Goal: Contribute content: Add original content to the website for others to see

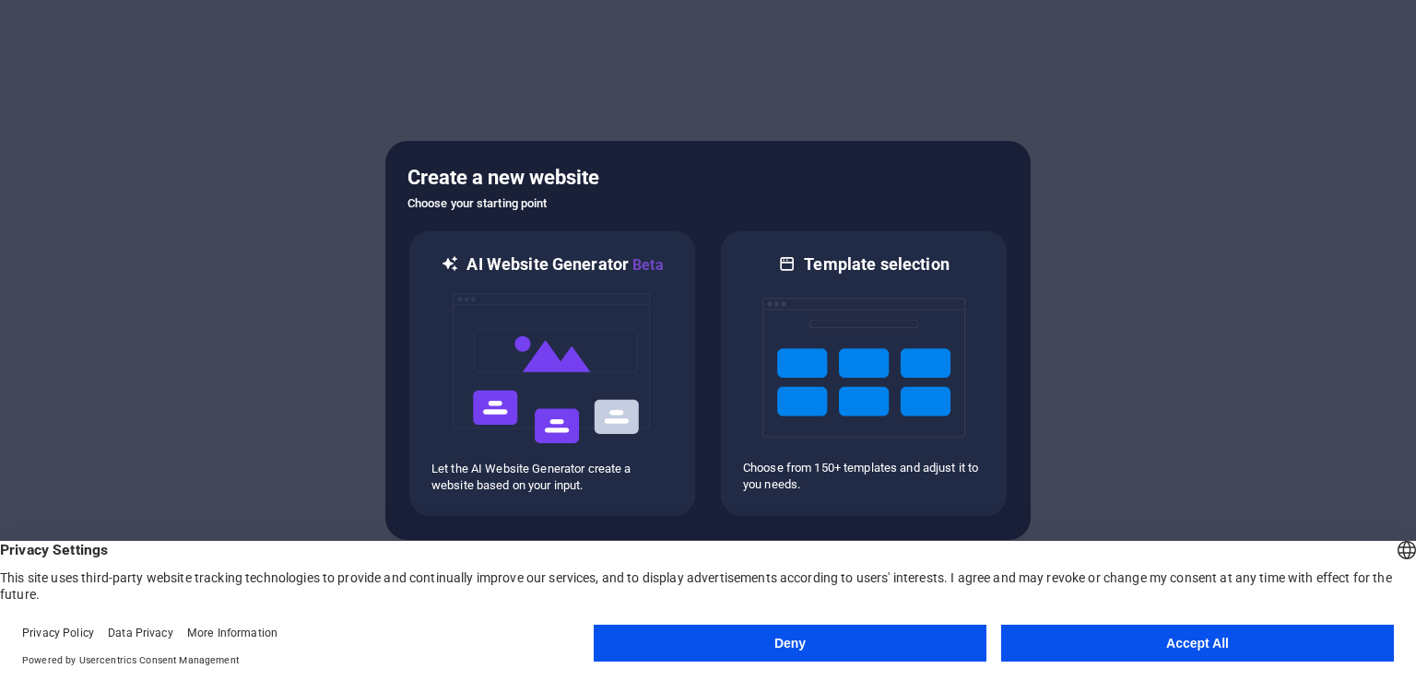
click at [1257, 632] on button "Accept All" at bounding box center [1197, 643] width 393 height 37
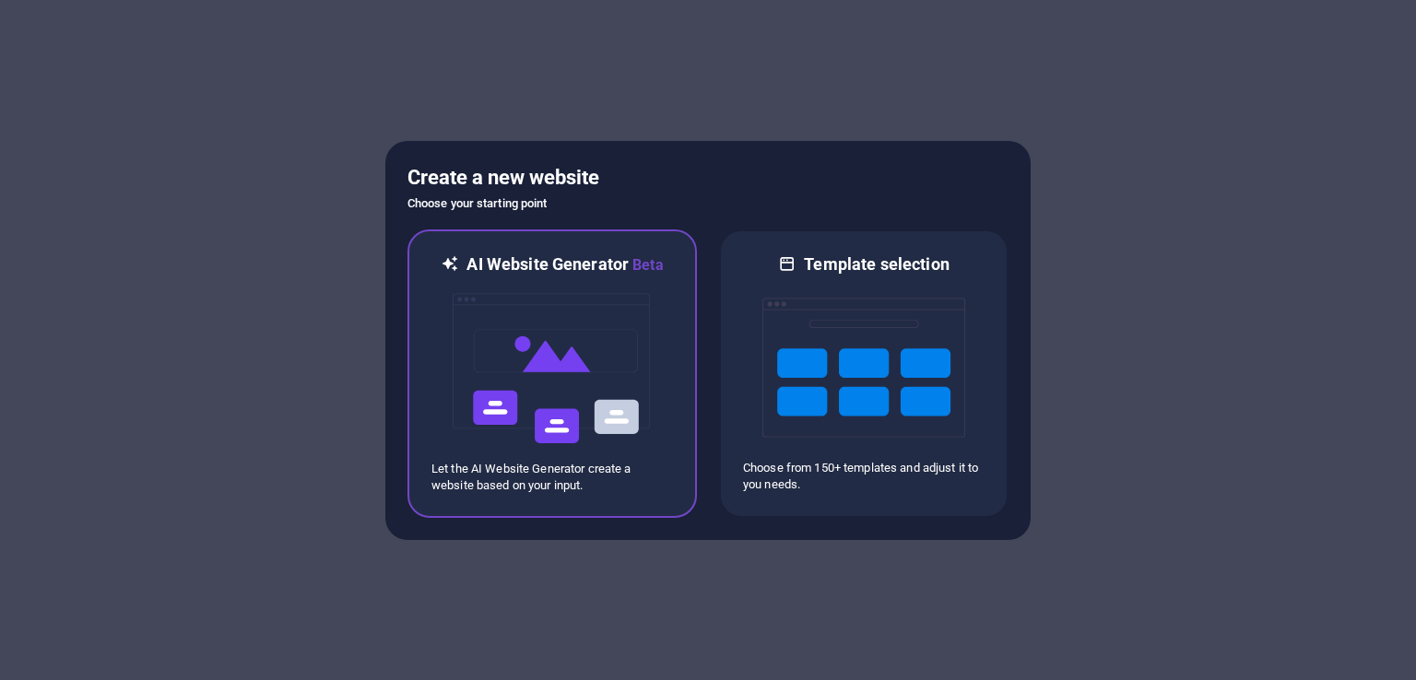
click at [538, 395] on img at bounding box center [552, 368] width 203 height 184
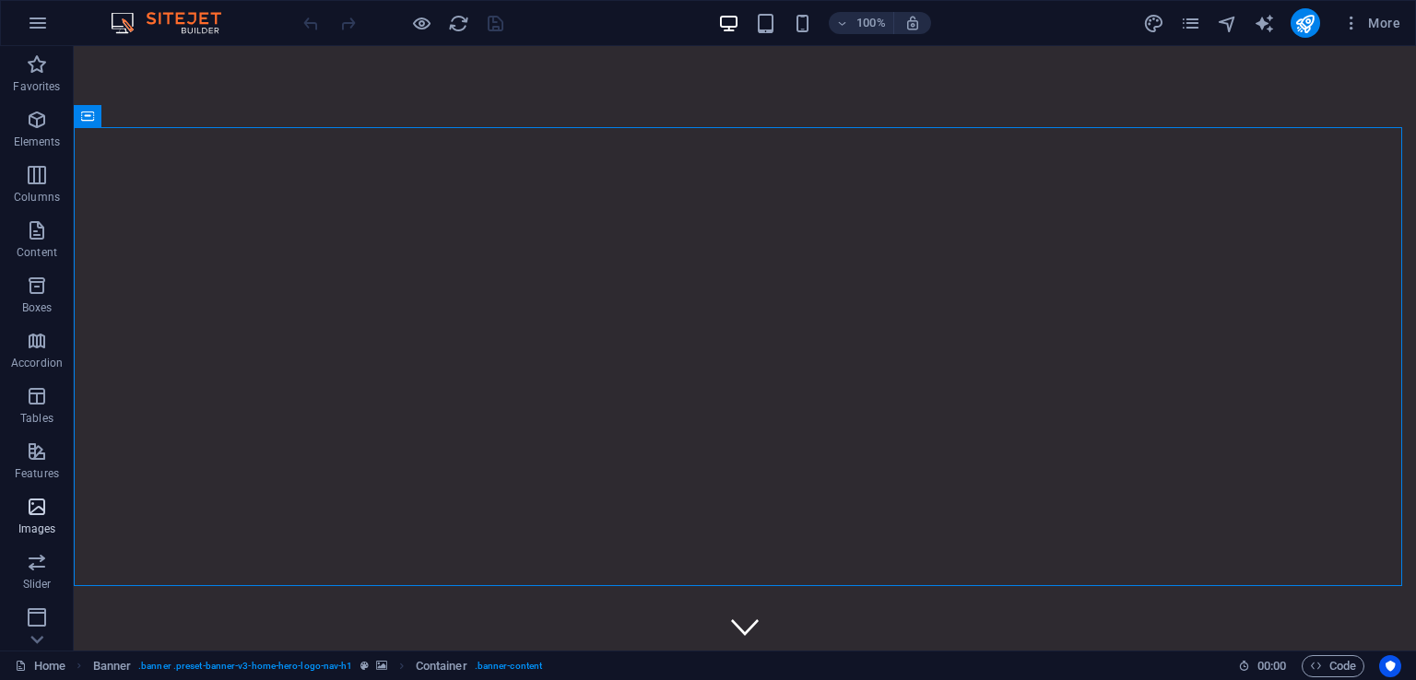
click at [42, 517] on icon "button" at bounding box center [37, 507] width 22 height 22
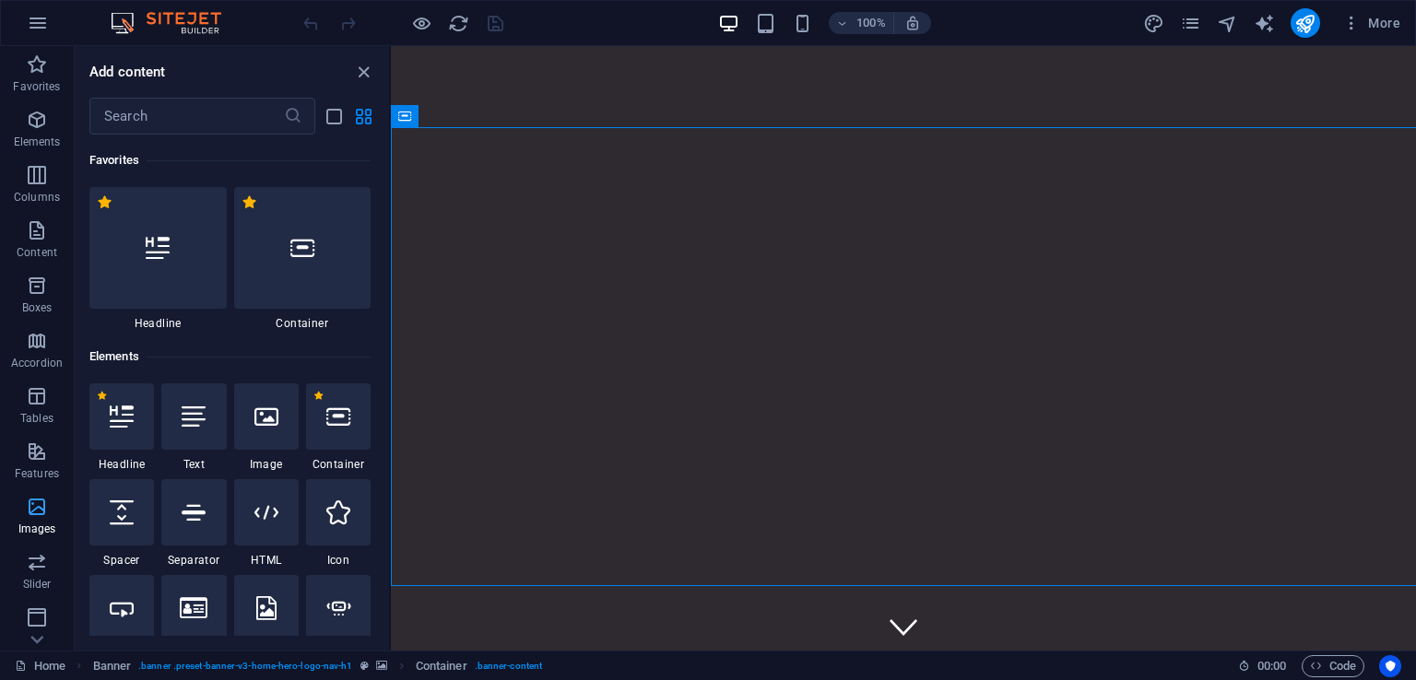
click at [42, 517] on icon "button" at bounding box center [37, 507] width 22 height 22
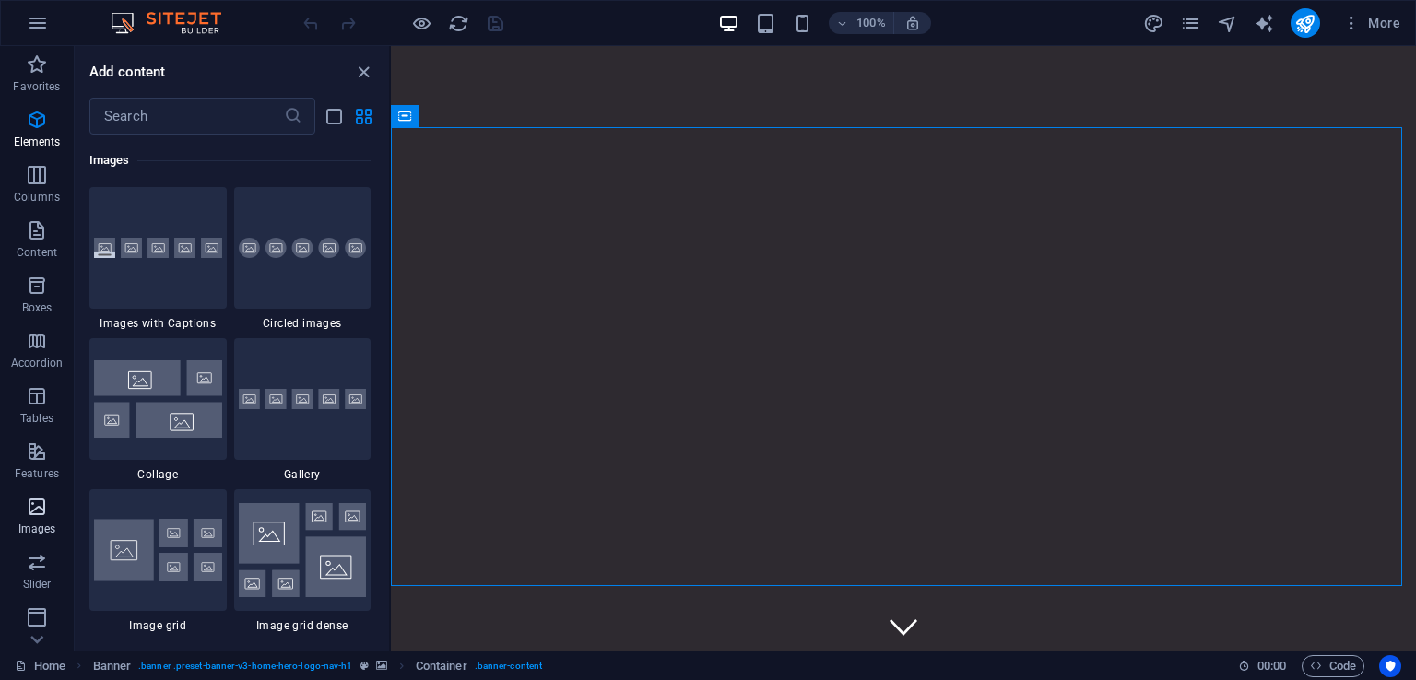
scroll to position [9345, 0]
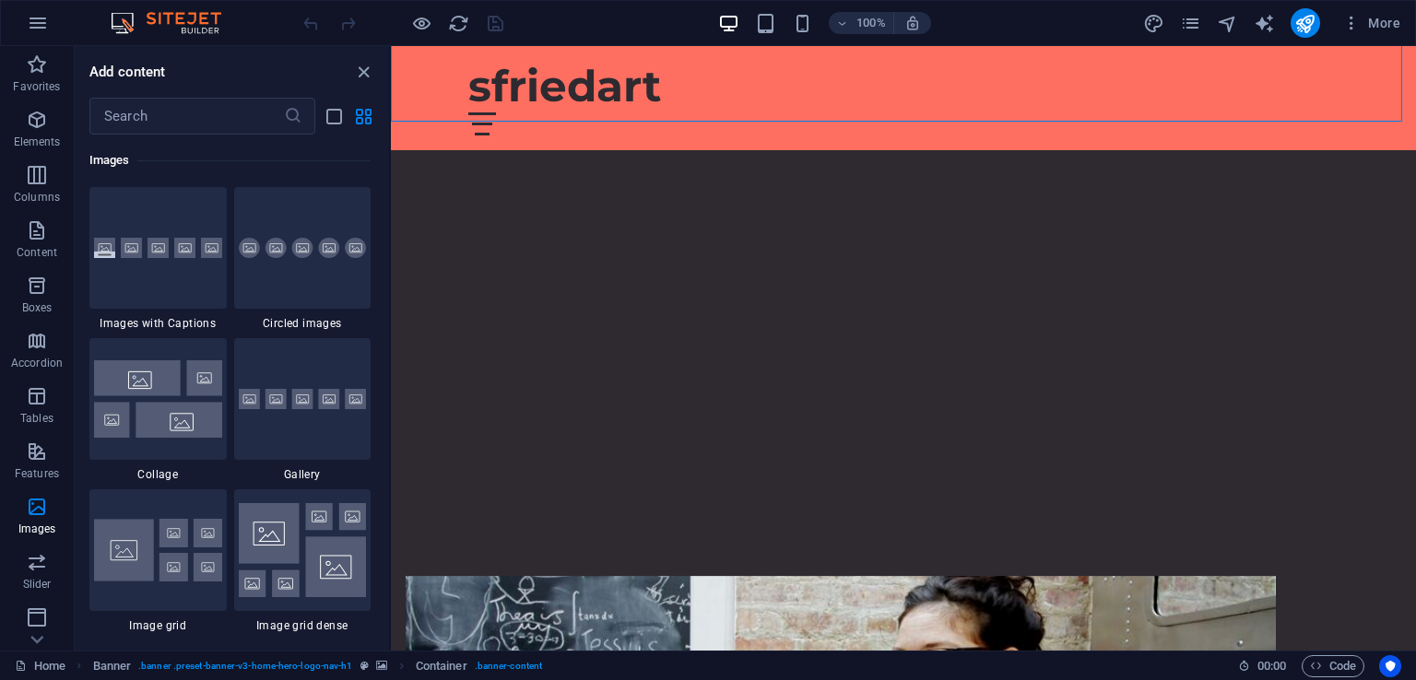
scroll to position [495, 0]
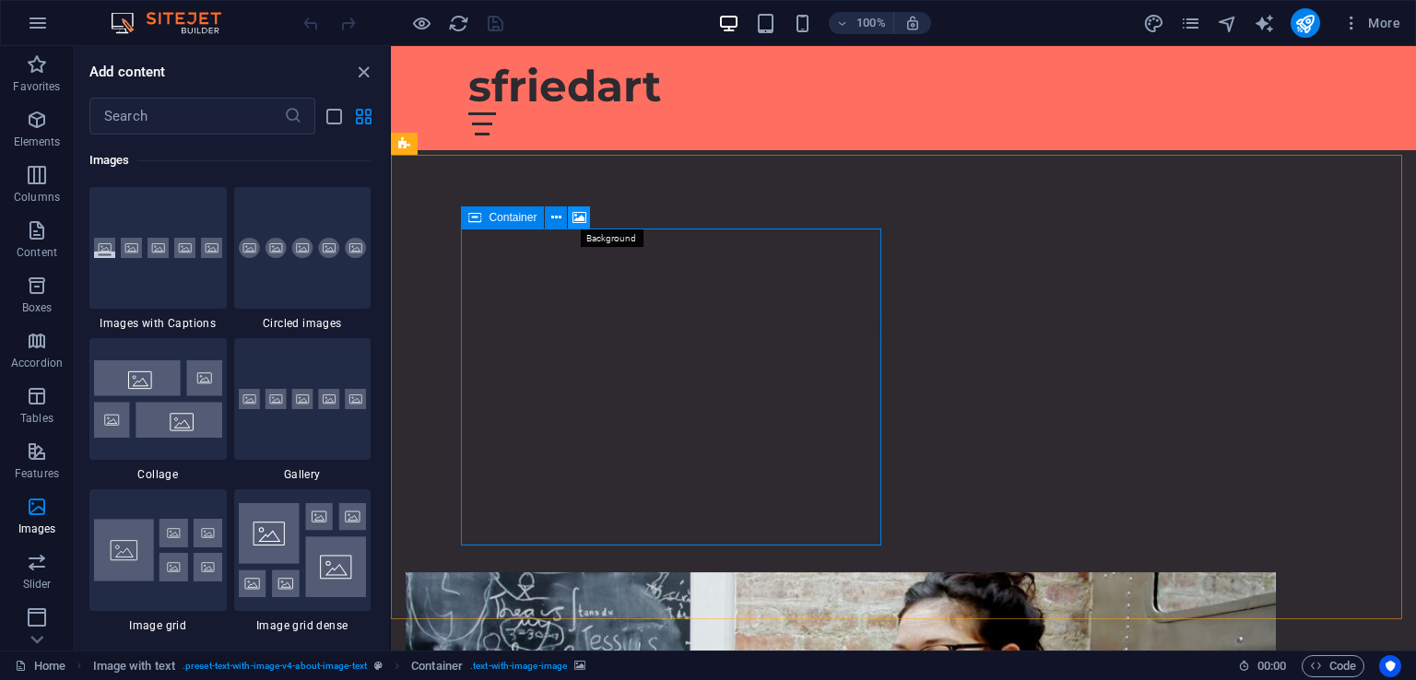
click at [581, 220] on icon at bounding box center [579, 217] width 14 height 19
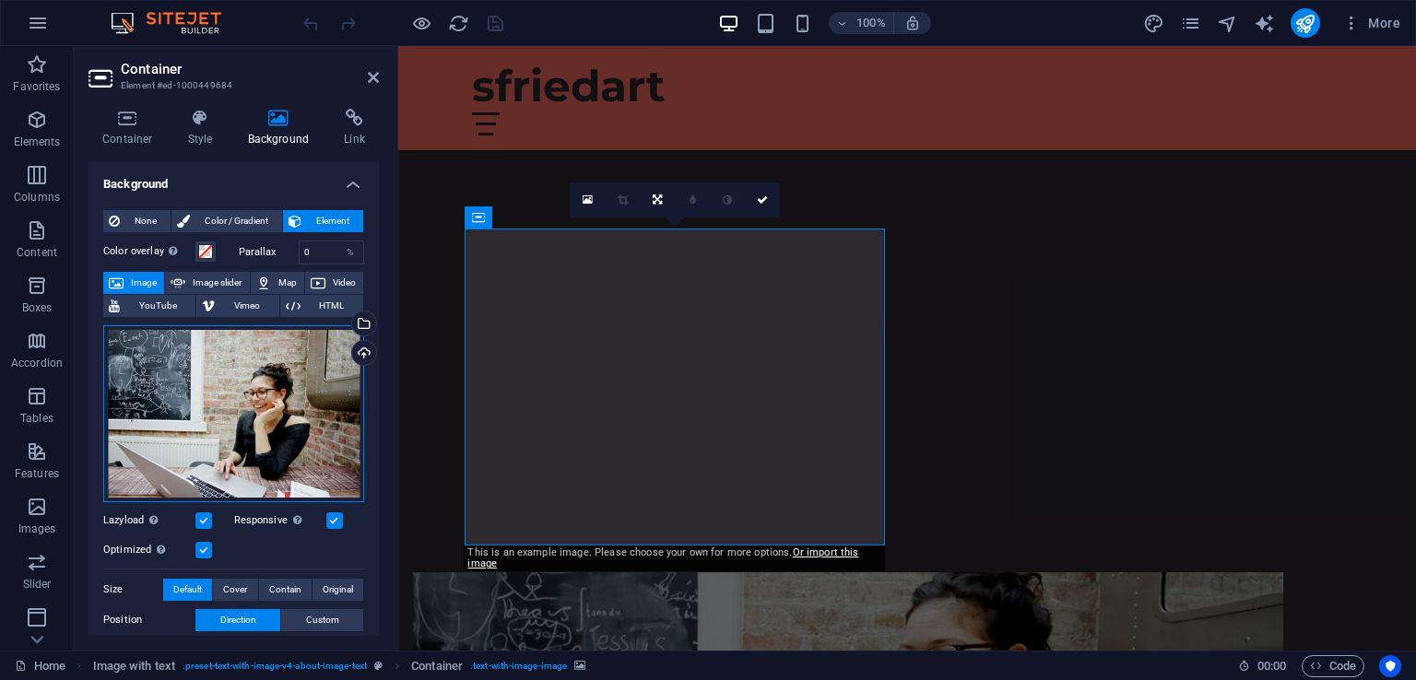
click at [252, 404] on div "Drag files here, click to choose files or select files from Files or our free s…" at bounding box center [233, 413] width 261 height 177
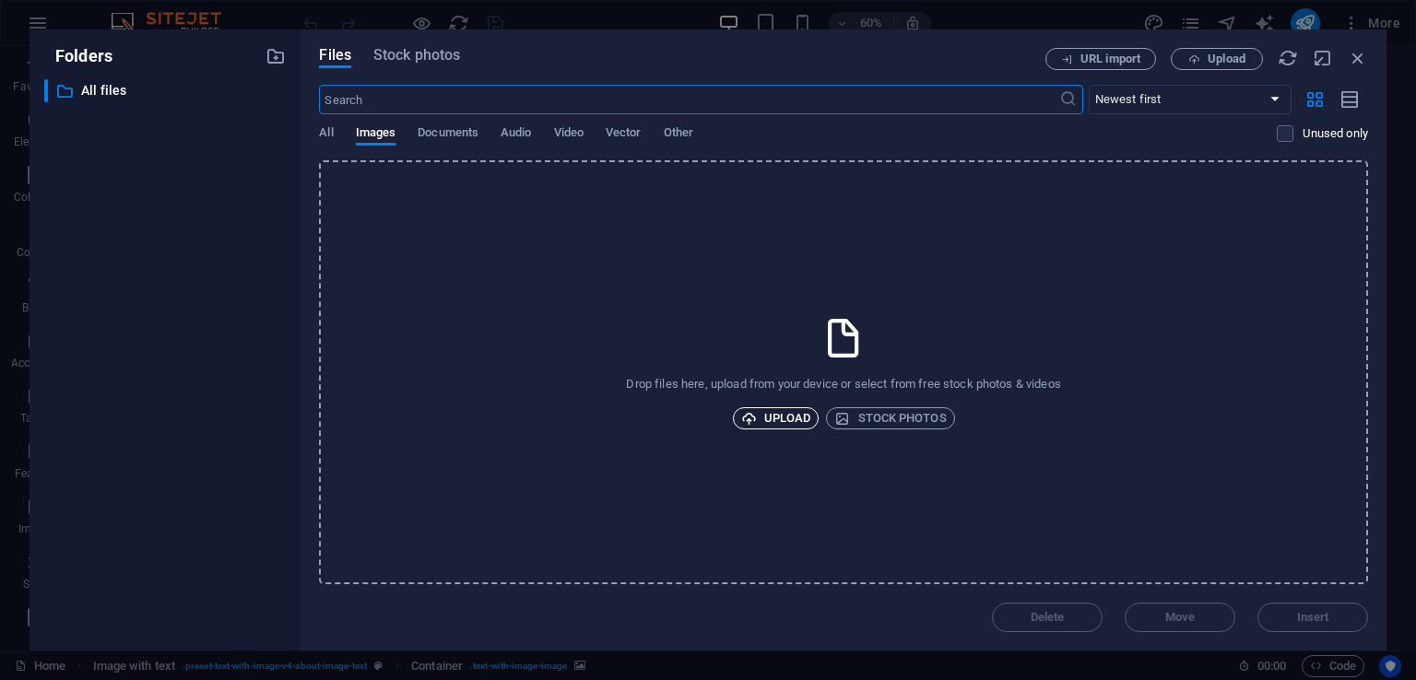
click at [791, 417] on span "Upload" at bounding box center [776, 418] width 70 height 22
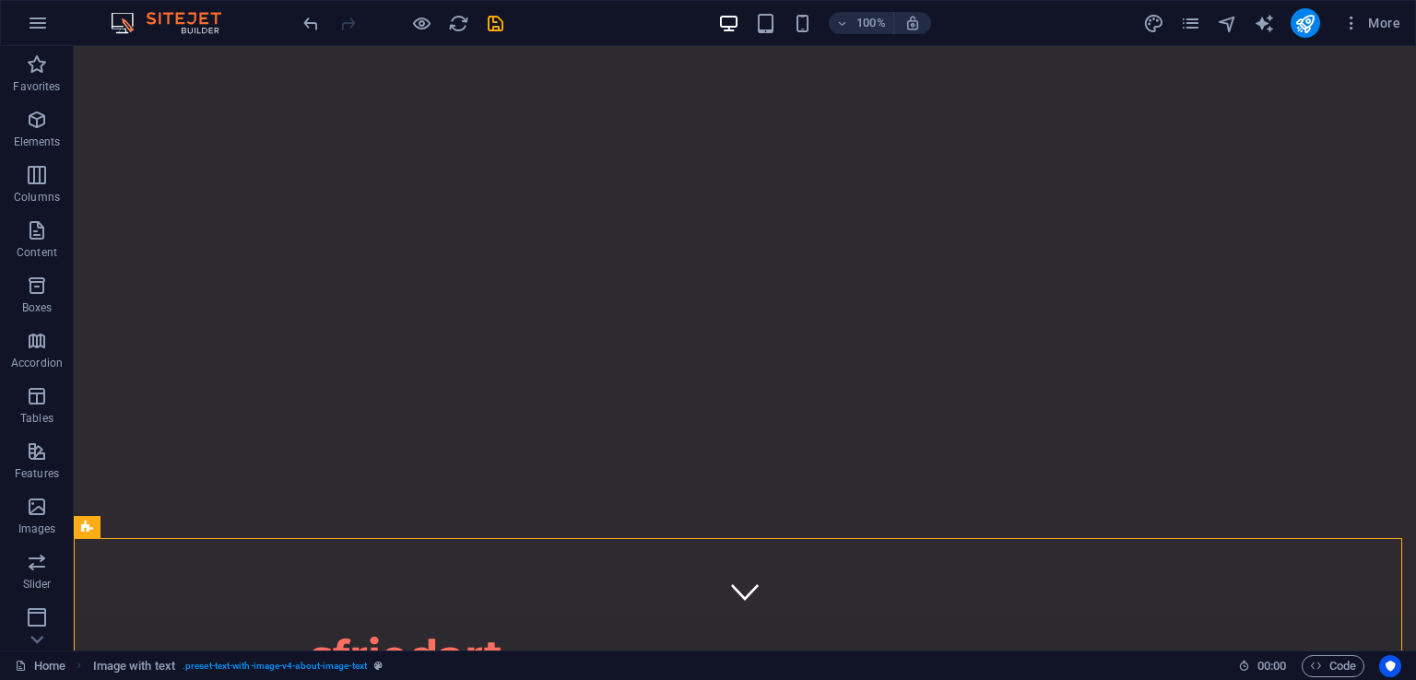
scroll to position [0, 0]
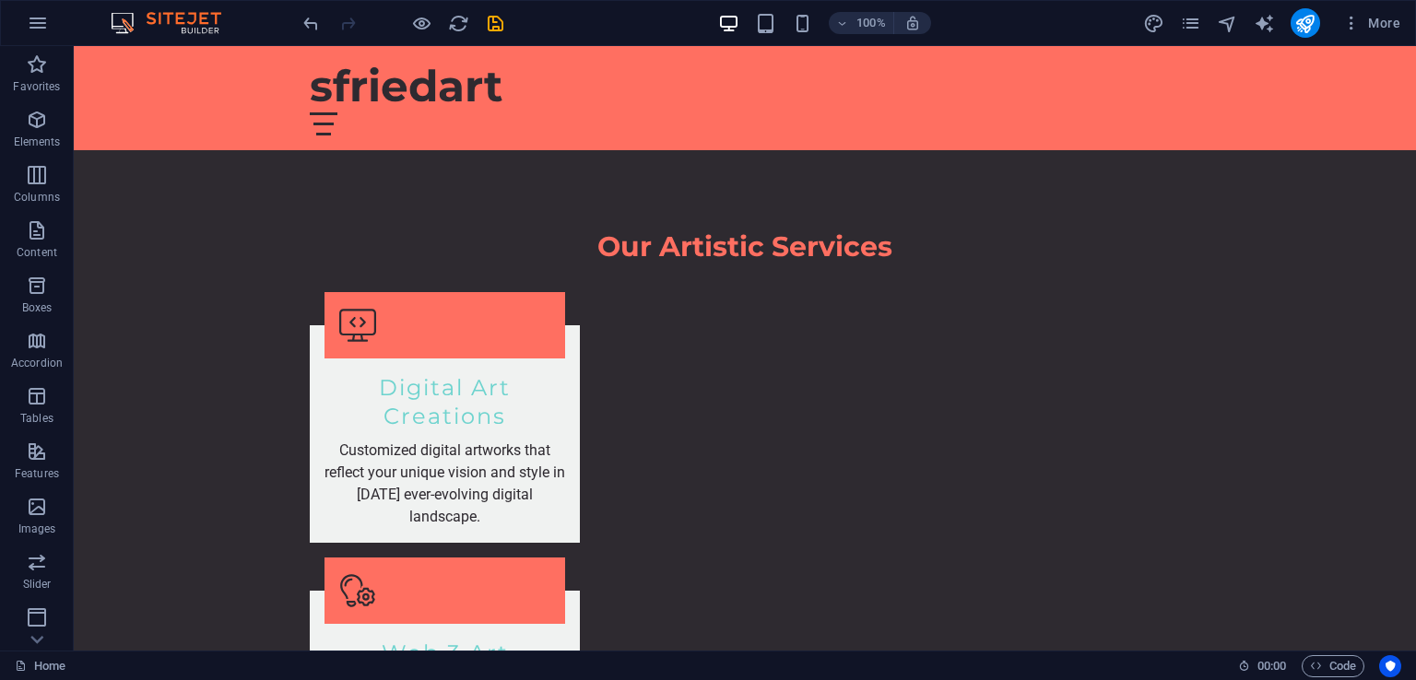
scroll to position [1655, 0]
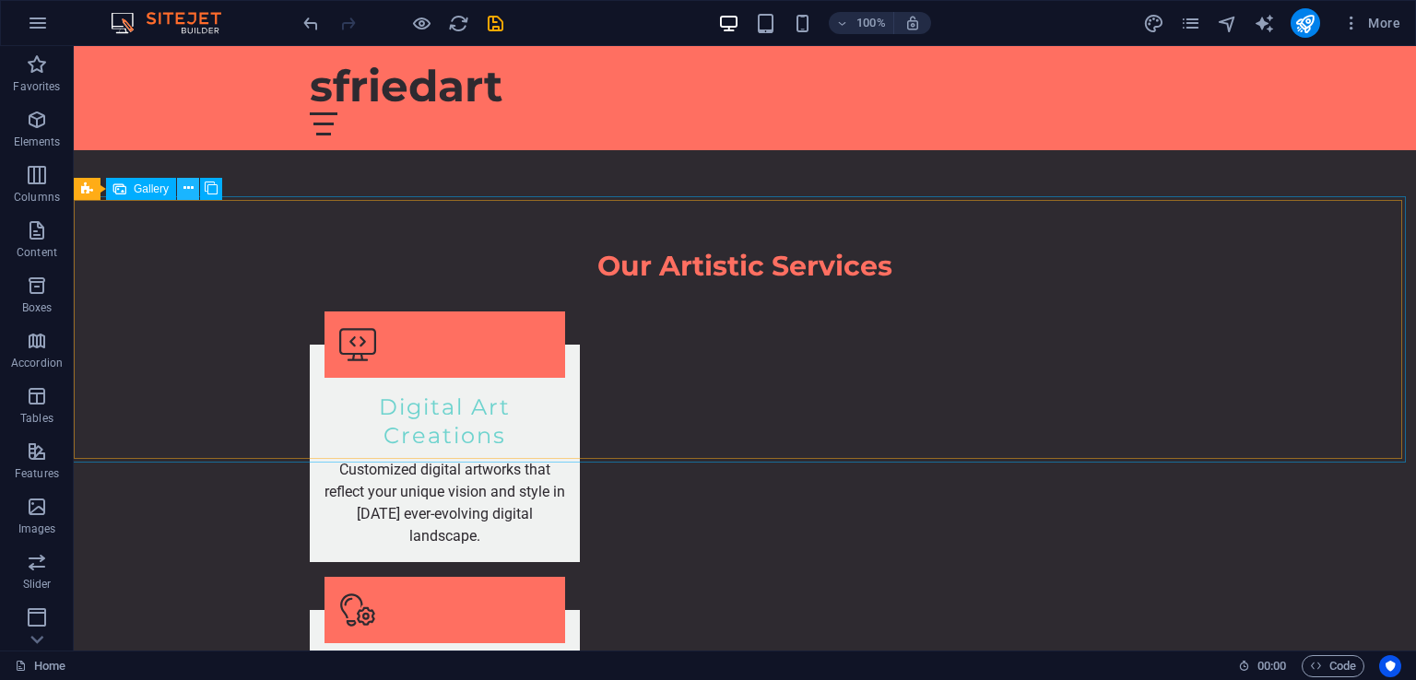
drag, startPoint x: 188, startPoint y: 189, endPoint x: 113, endPoint y: 159, distance: 80.3
click at [188, 189] on icon at bounding box center [188, 188] width 10 height 19
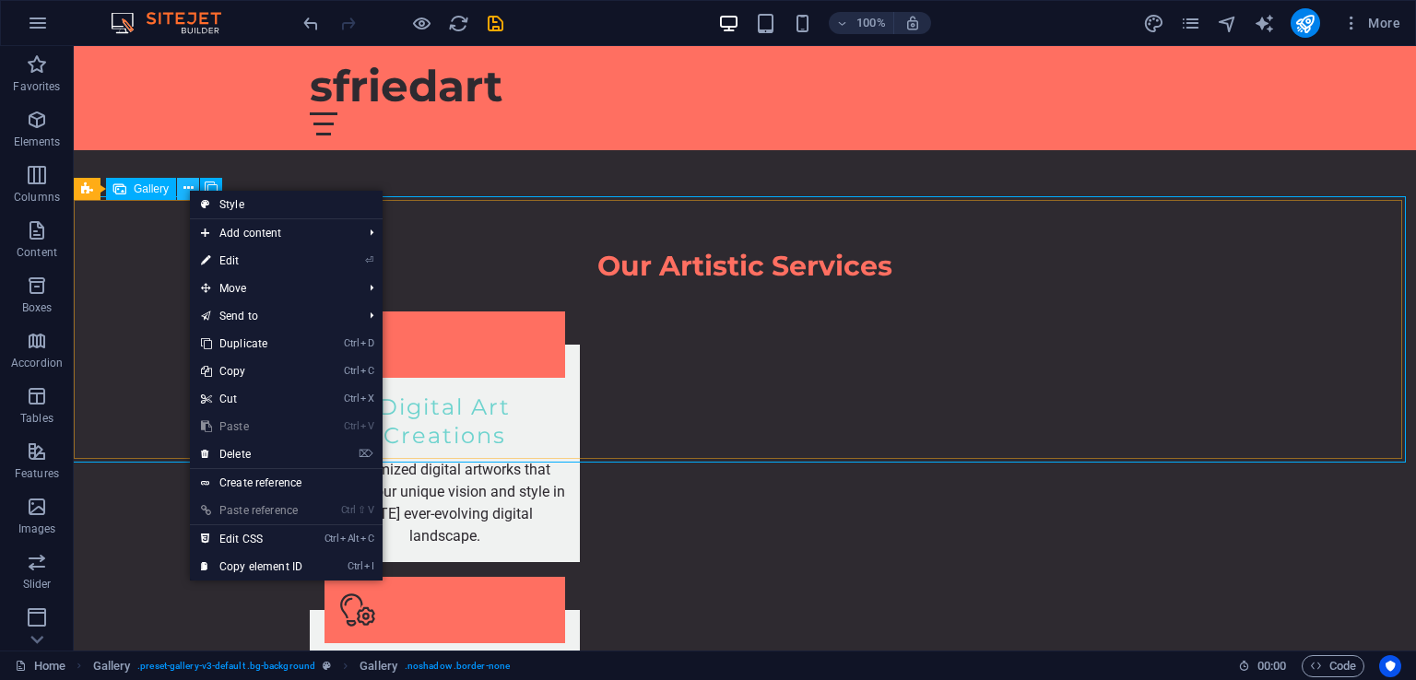
click at [187, 182] on icon at bounding box center [188, 188] width 10 height 19
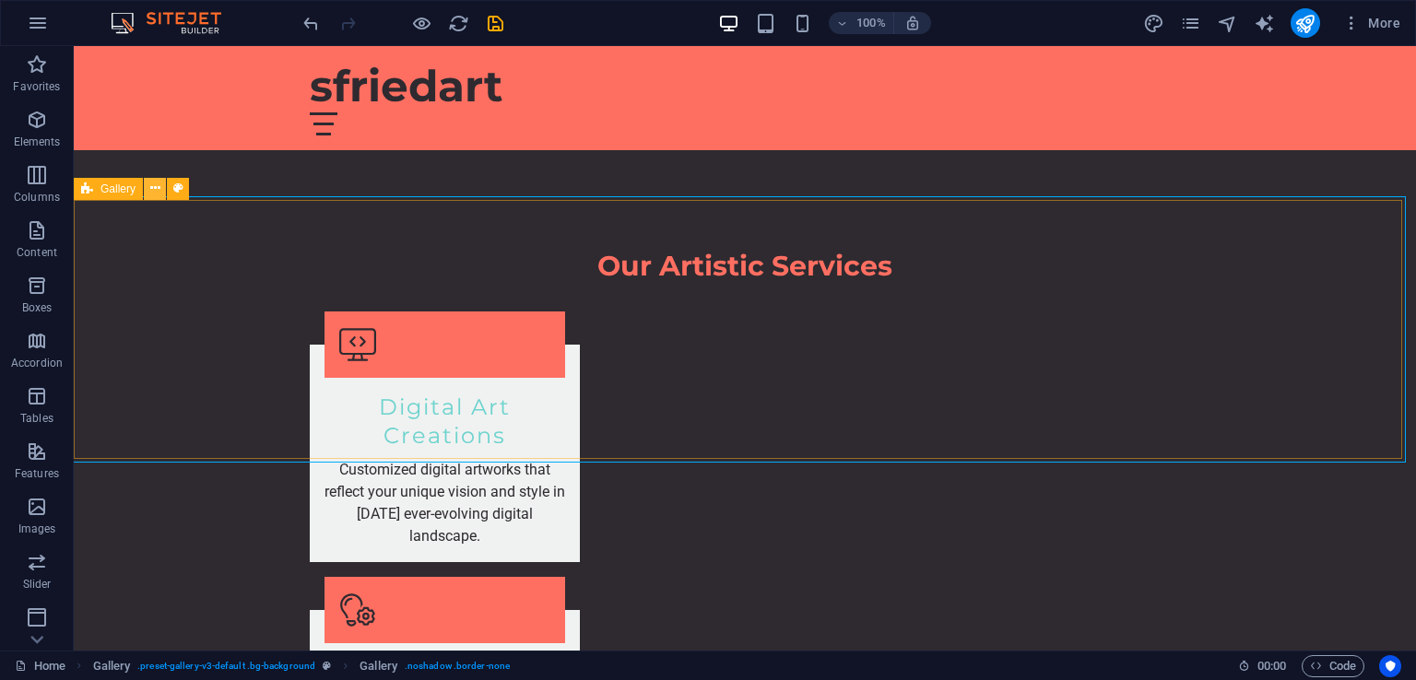
click at [159, 193] on button at bounding box center [155, 189] width 22 height 22
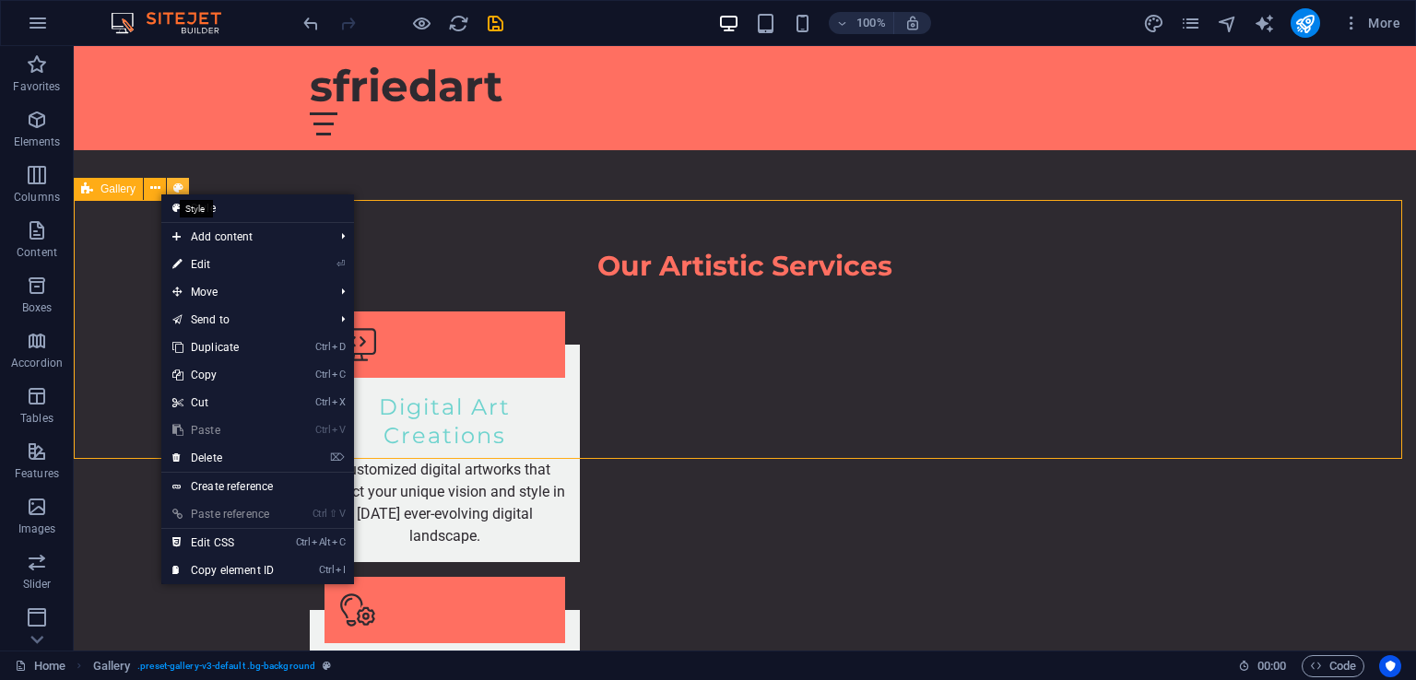
click at [181, 184] on icon at bounding box center [178, 188] width 10 height 19
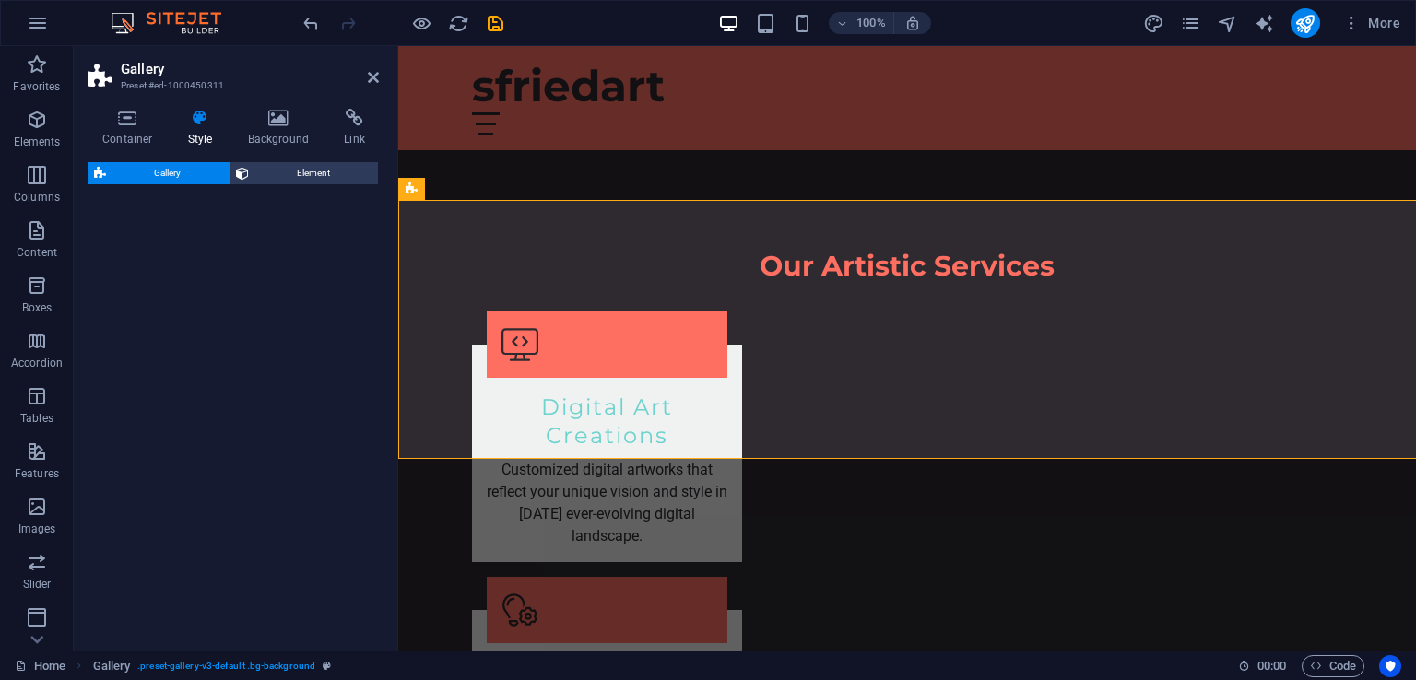
select select "rem"
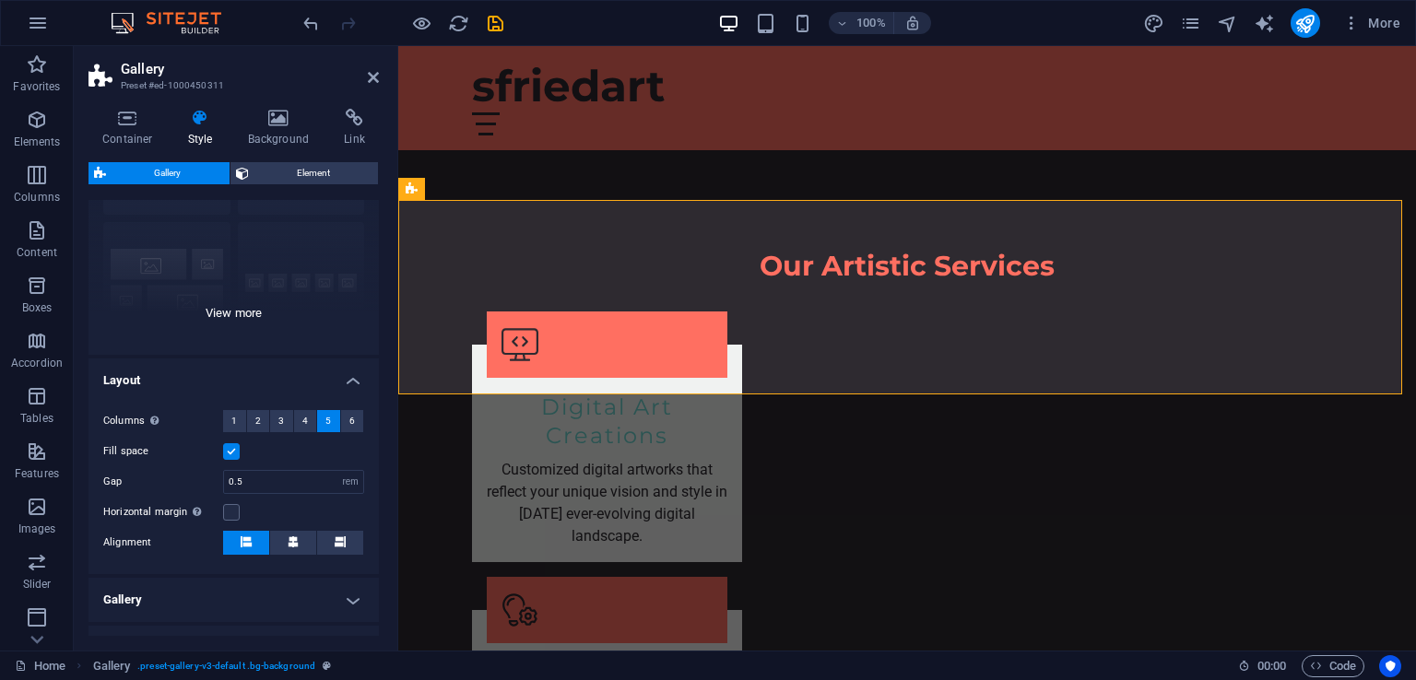
scroll to position [156, 0]
click at [372, 266] on div "Captions Circle Collage Default Grid Grid shifted" at bounding box center [233, 215] width 290 height 276
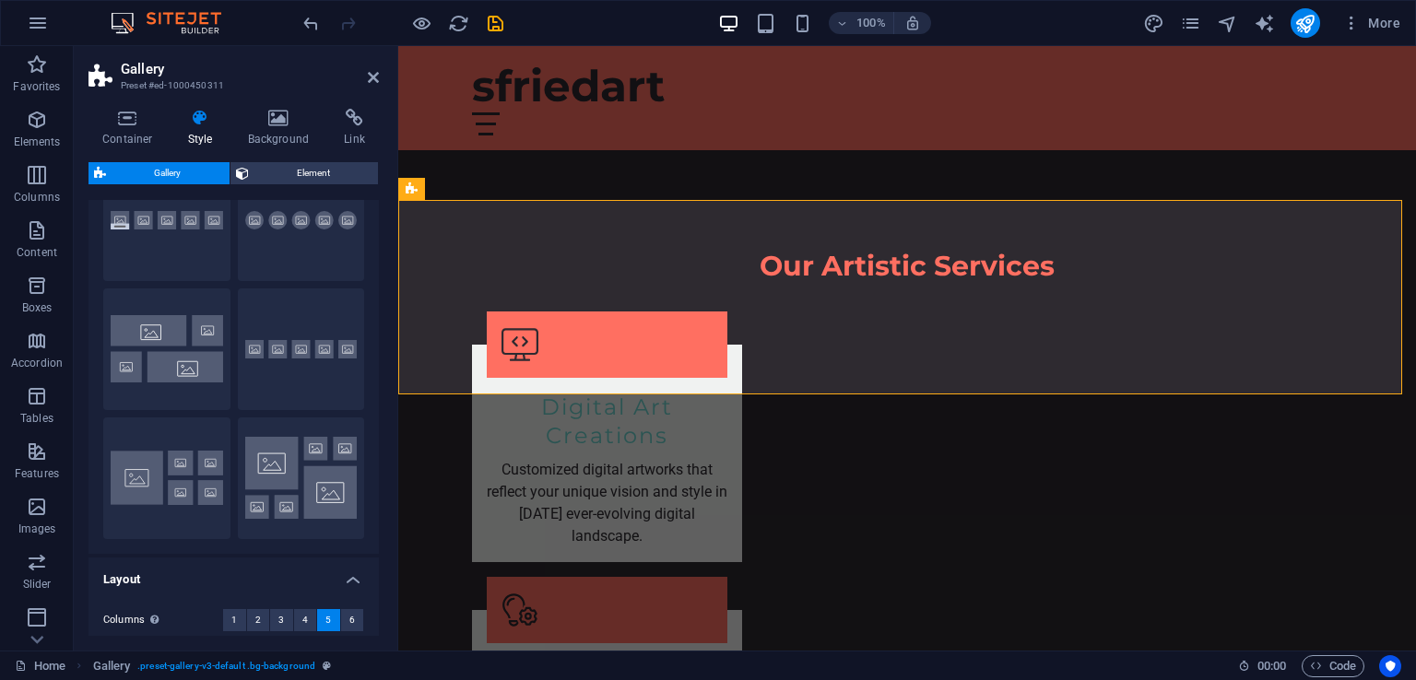
scroll to position [76, 0]
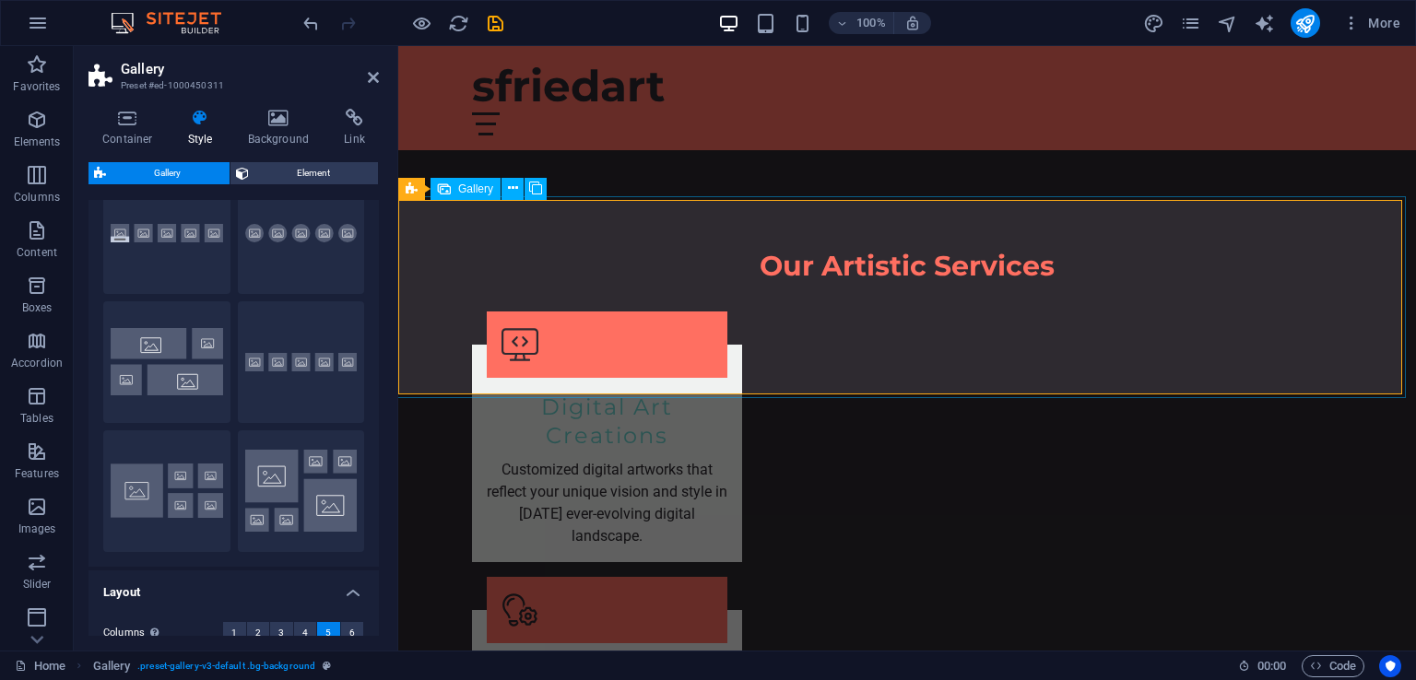
select select "px"
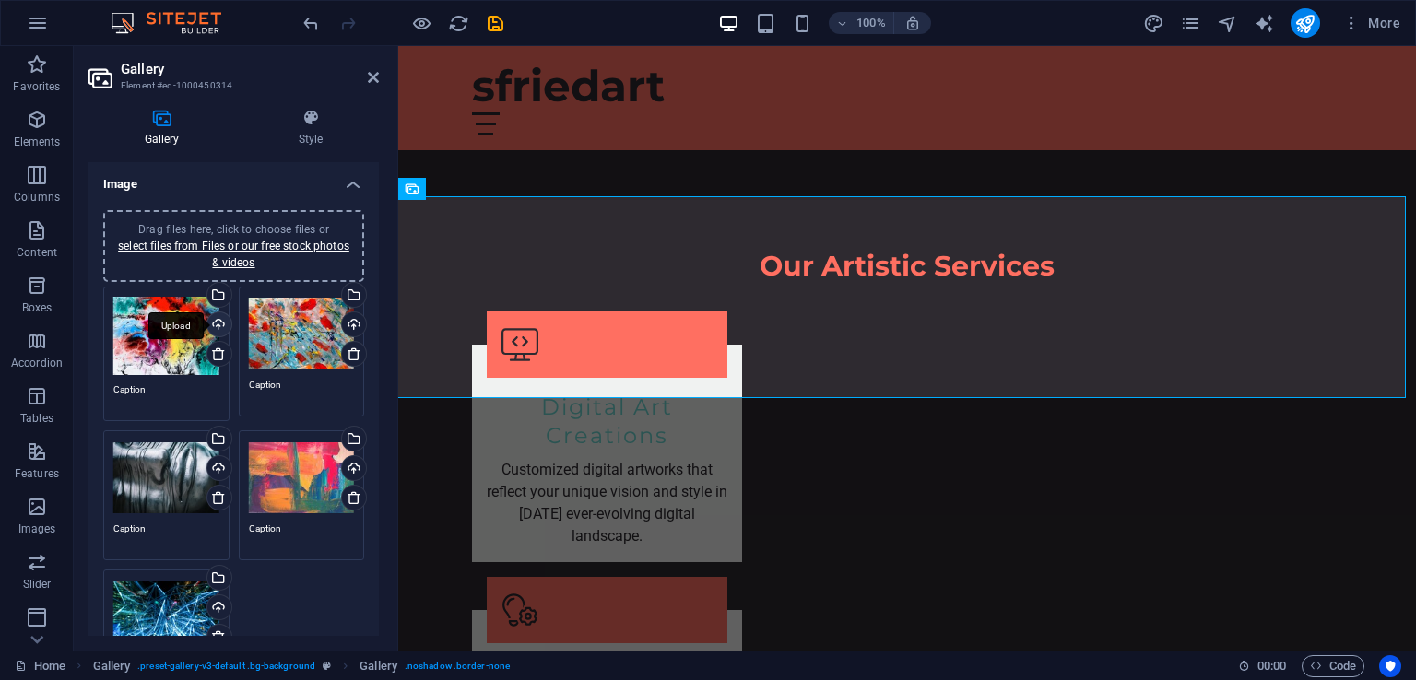
click at [229, 312] on div "Upload" at bounding box center [218, 326] width 28 height 28
click at [317, 318] on div "Drag files here, click to choose files or select files from Files or our free s…" at bounding box center [302, 334] width 106 height 74
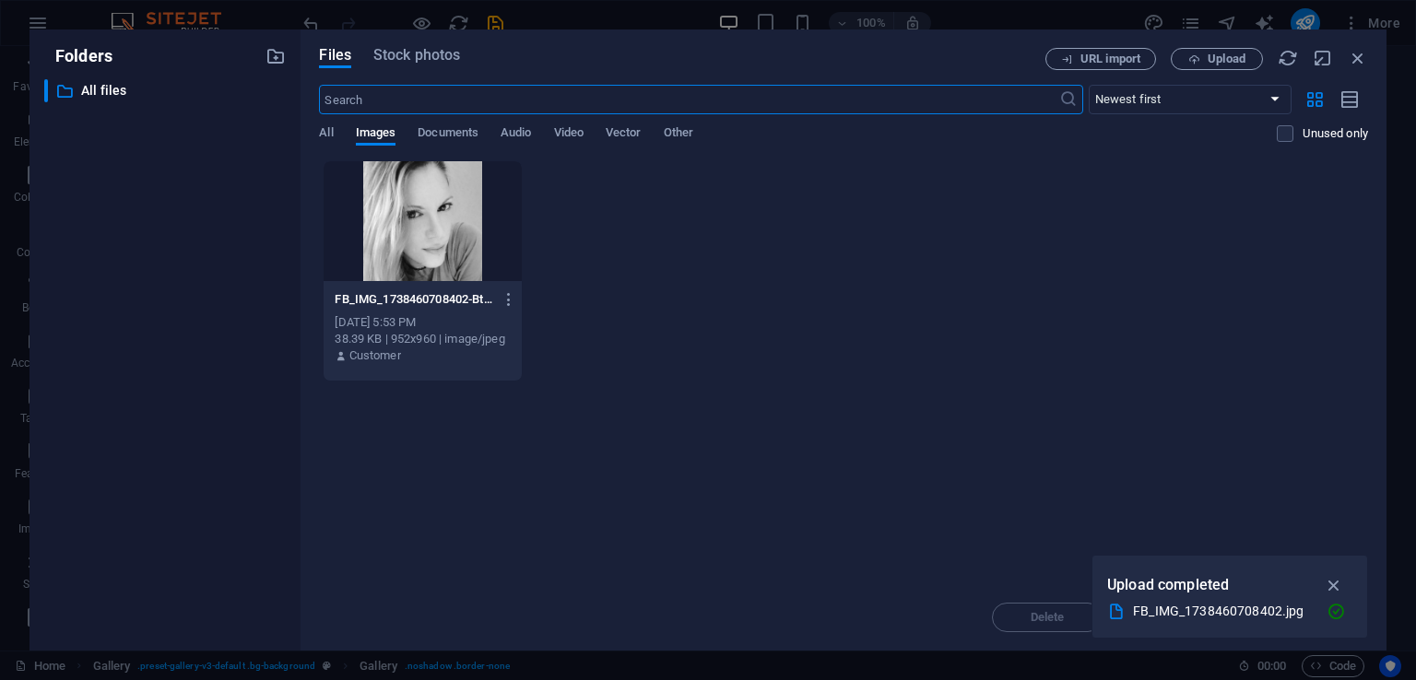
scroll to position [2058, 0]
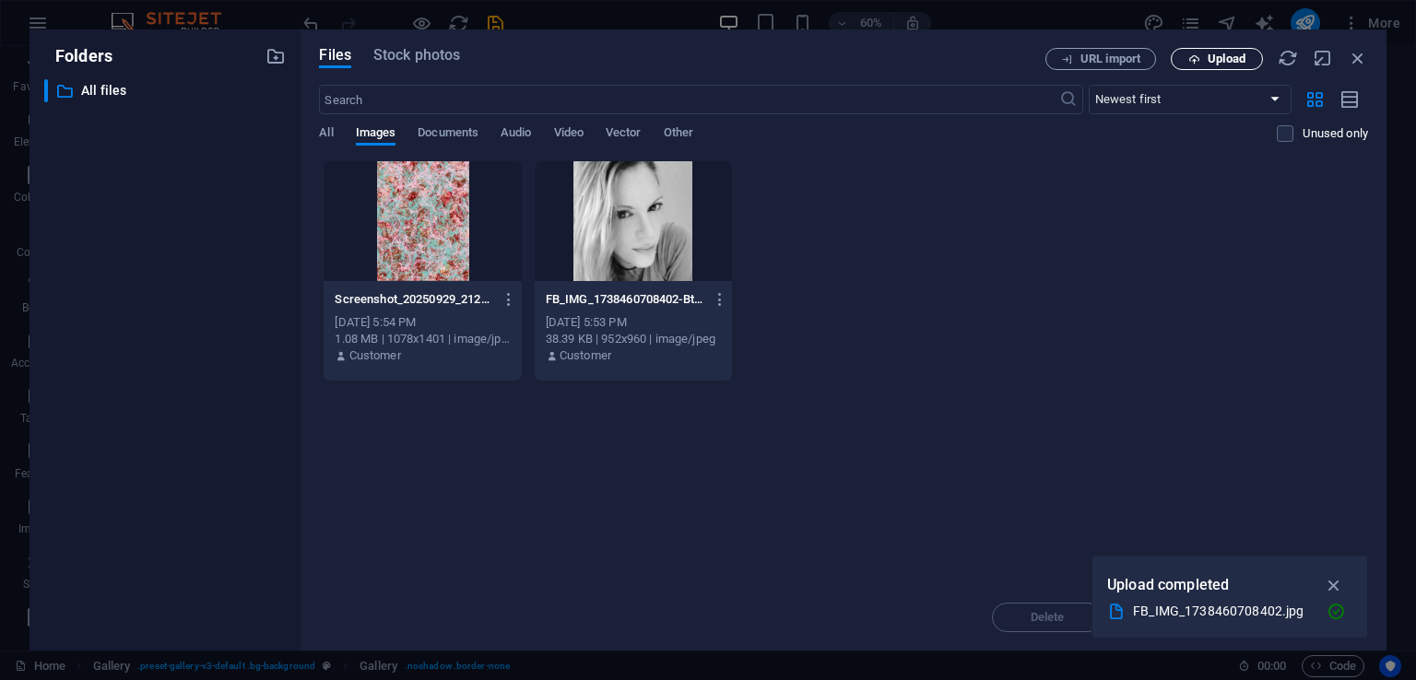
click at [1212, 53] on span "Upload" at bounding box center [1226, 58] width 38 height 11
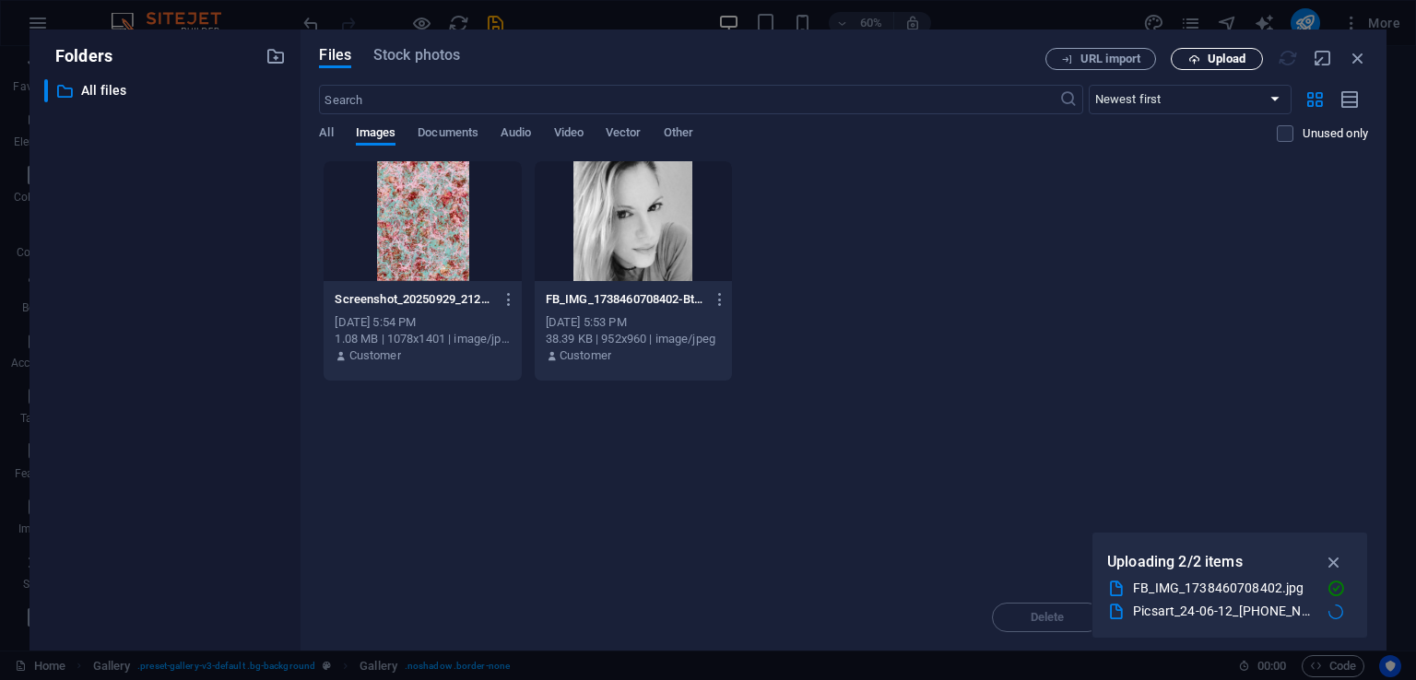
click at [1222, 60] on span "Upload" at bounding box center [1226, 58] width 38 height 11
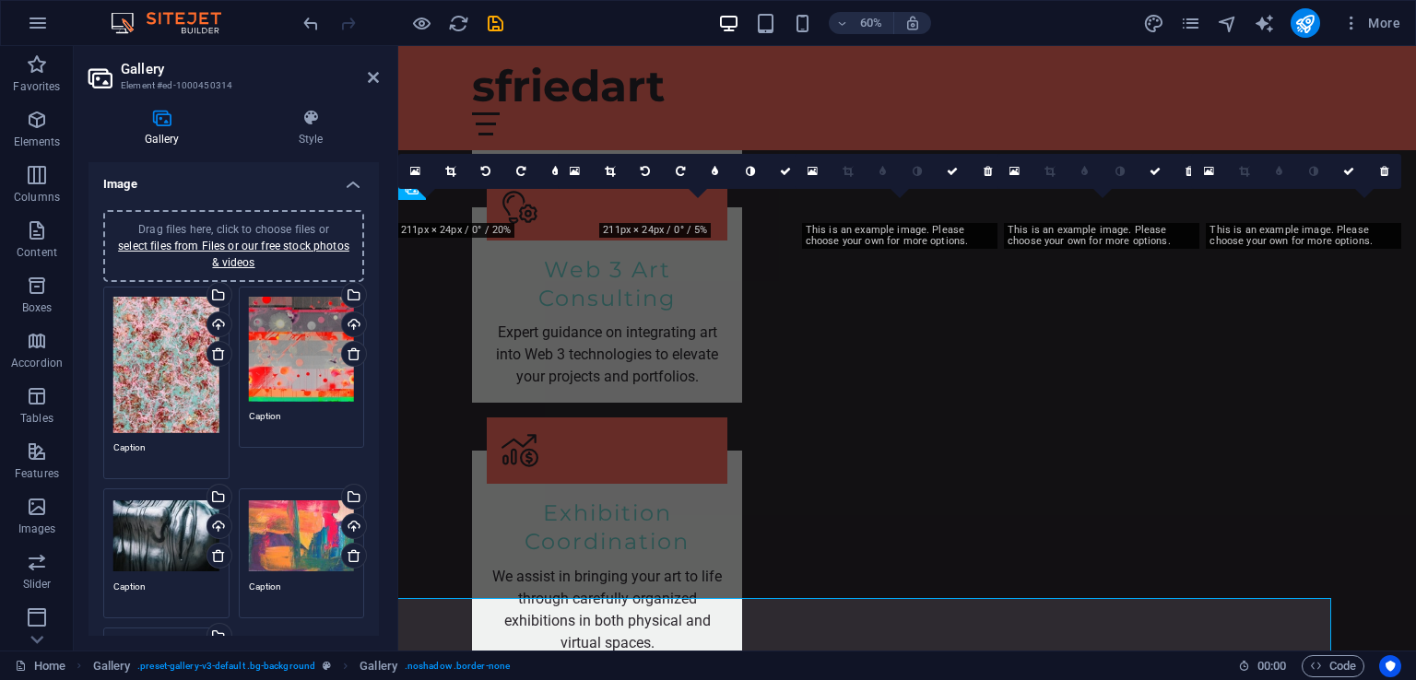
scroll to position [1655, 0]
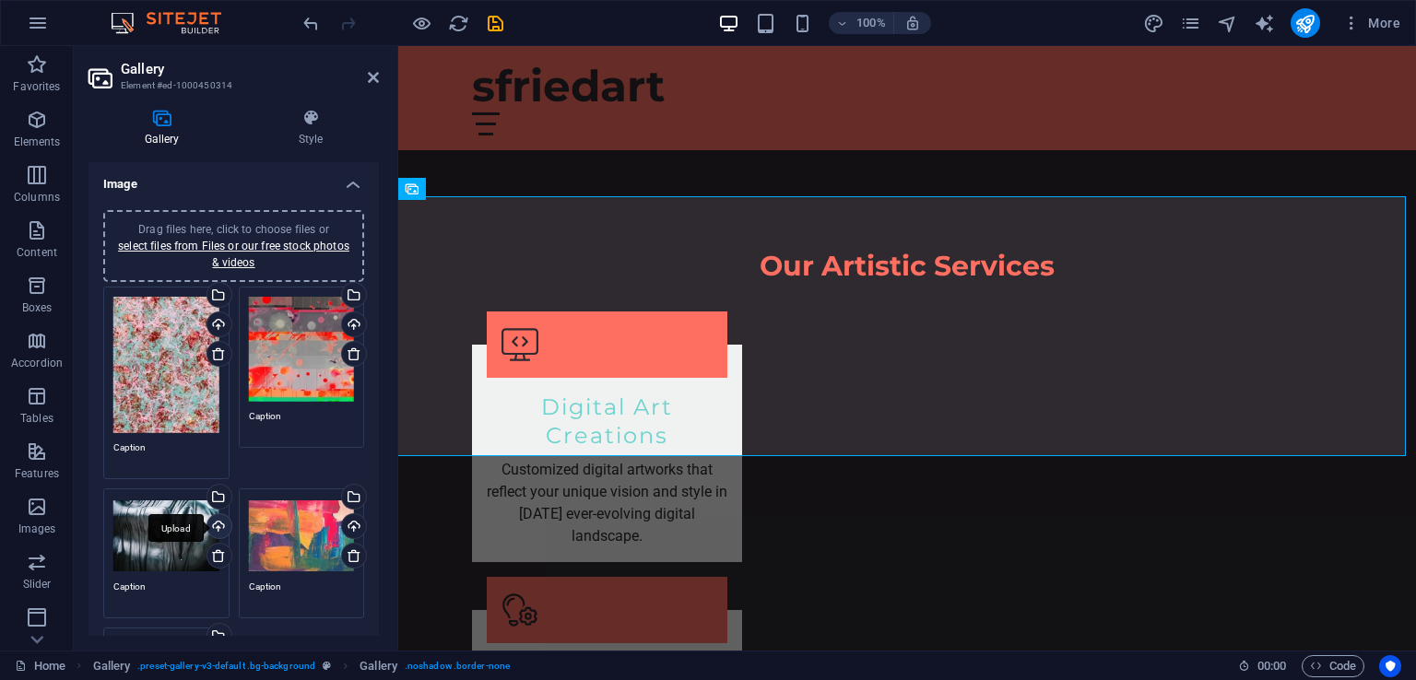
click at [217, 518] on div "Upload" at bounding box center [218, 528] width 28 height 28
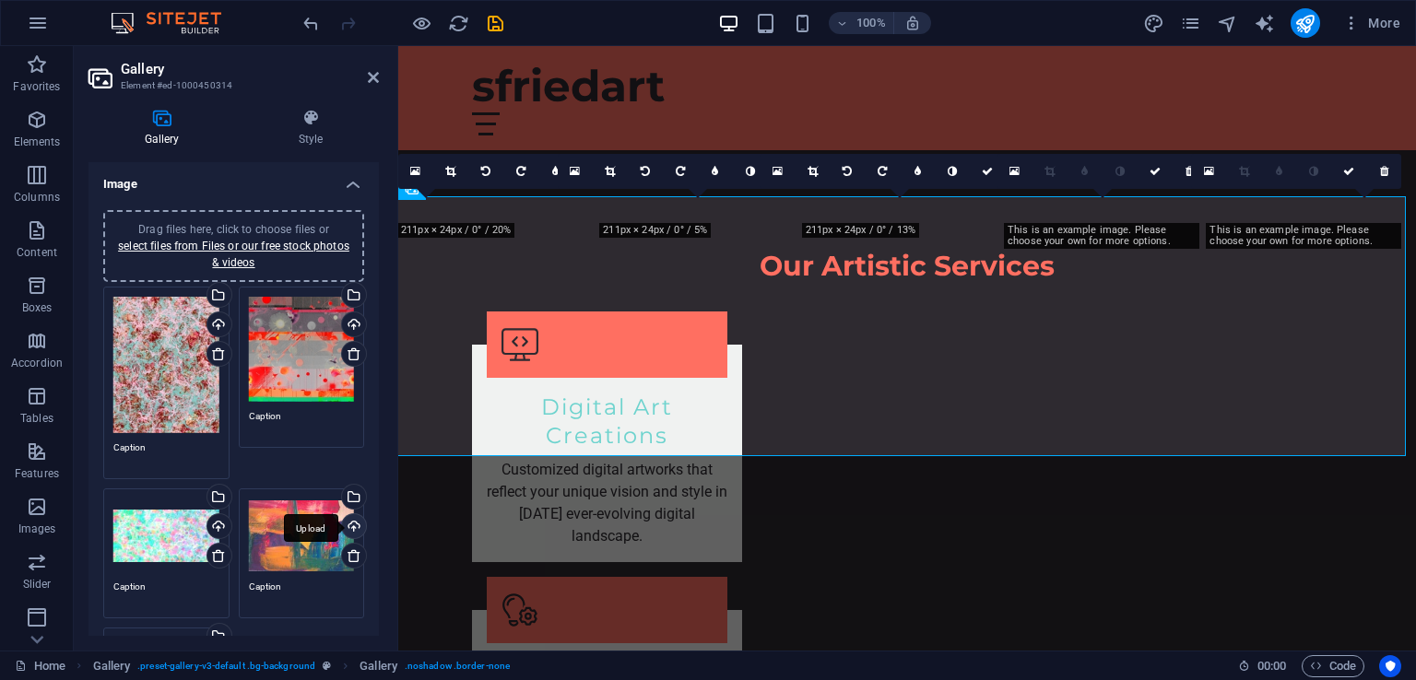
click at [354, 519] on div "Upload" at bounding box center [352, 528] width 28 height 28
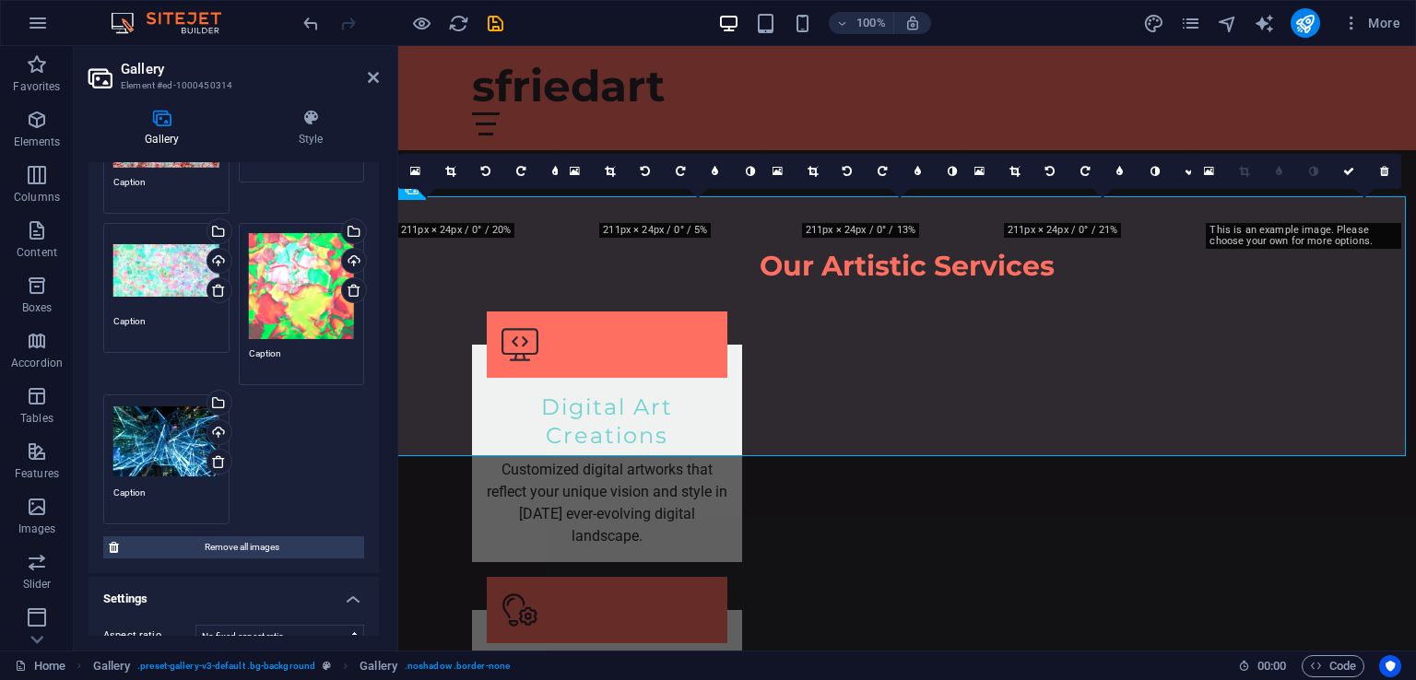
scroll to position [295, 0]
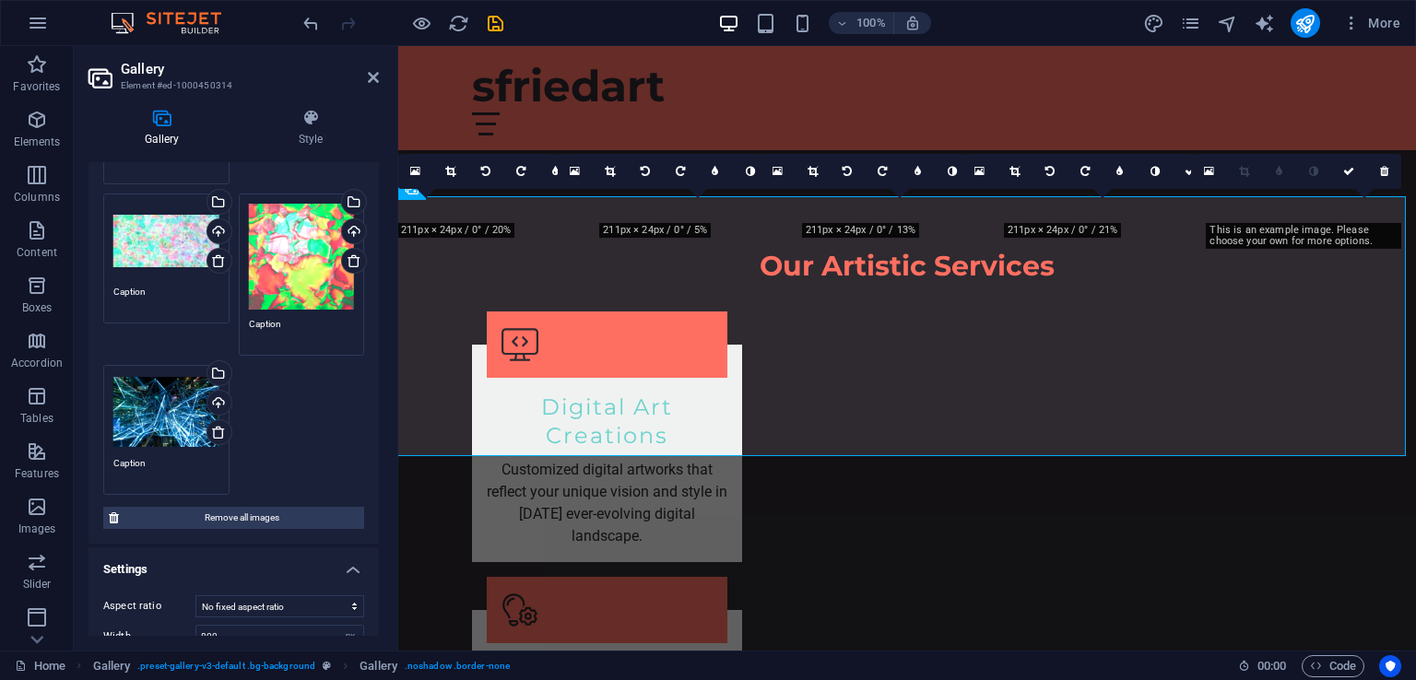
drag, startPoint x: 372, startPoint y: 524, endPoint x: 378, endPoint y: 432, distance: 92.3
click at [378, 432] on div "Image Drag files here, click to choose files or select files from Files or our …" at bounding box center [233, 399] width 290 height 474
click at [216, 391] on div "Upload" at bounding box center [218, 405] width 28 height 28
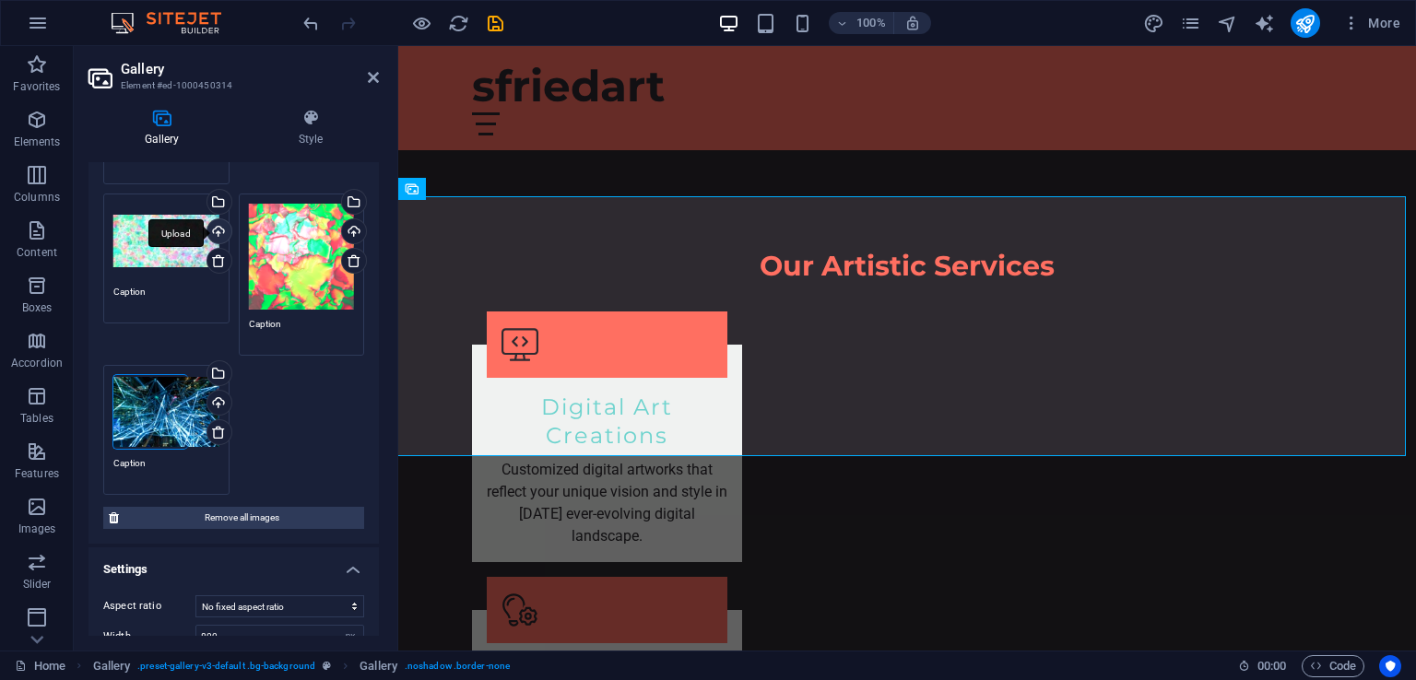
click at [214, 229] on div "Upload" at bounding box center [218, 233] width 28 height 28
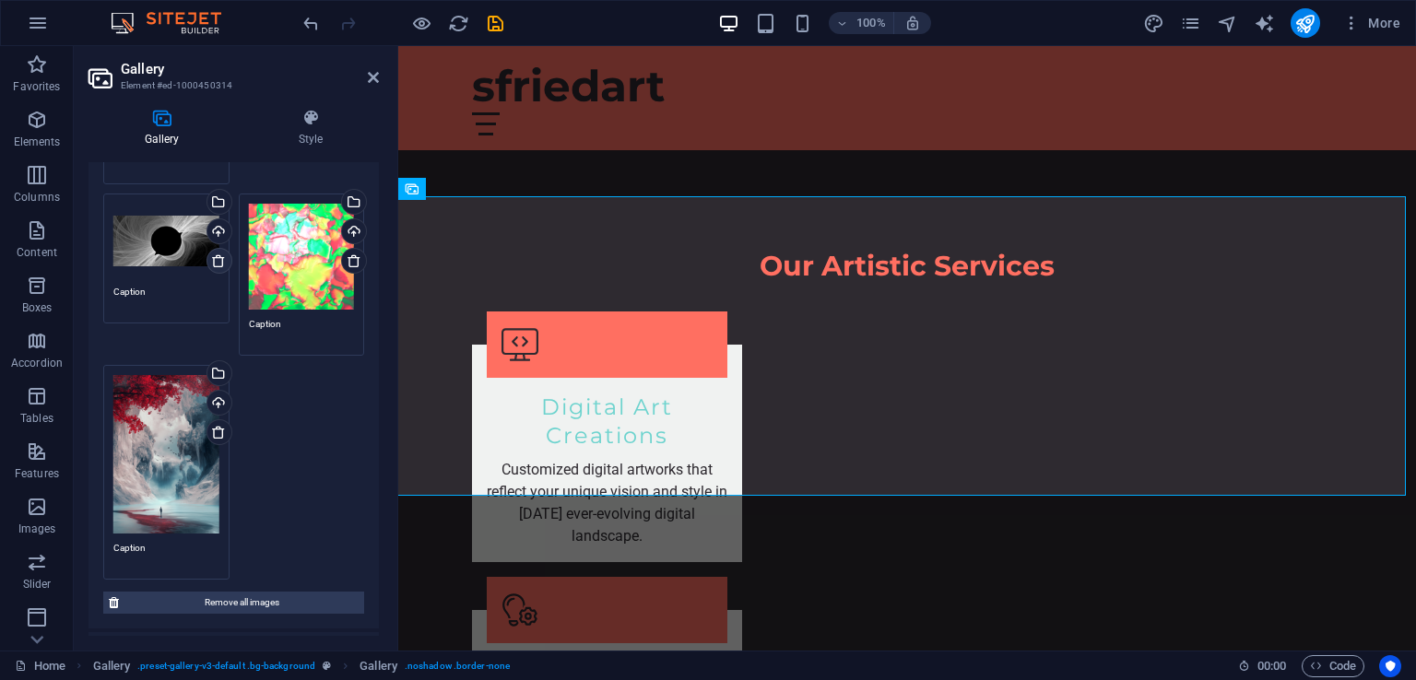
click at [218, 256] on icon at bounding box center [218, 260] width 15 height 15
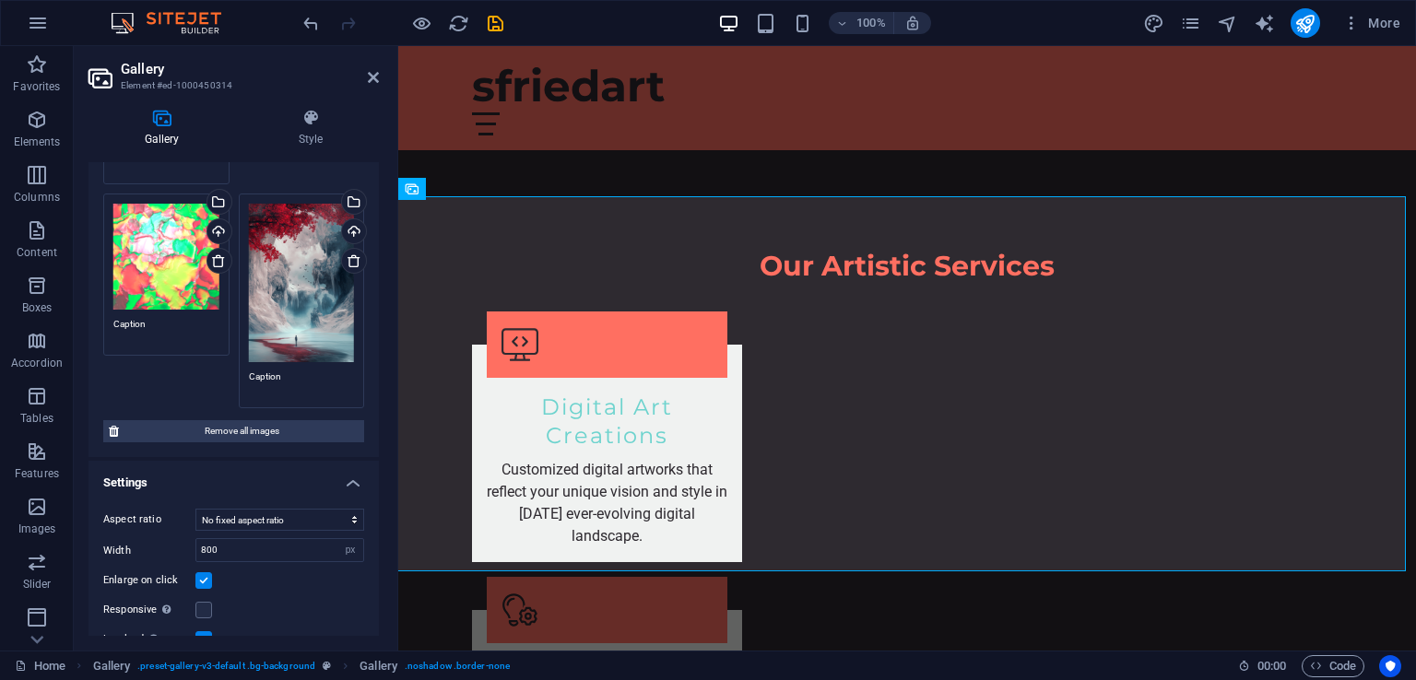
click at [379, 359] on div "Gallery Style Image Drag files here, click to choose files or select files from…" at bounding box center [234, 372] width 320 height 557
drag, startPoint x: 379, startPoint y: 359, endPoint x: 379, endPoint y: 281, distance: 78.3
click at [379, 281] on div "Gallery Style Image Drag files here, click to choose files or select files from…" at bounding box center [234, 372] width 320 height 557
click at [136, 317] on textarea "Caption" at bounding box center [166, 331] width 106 height 28
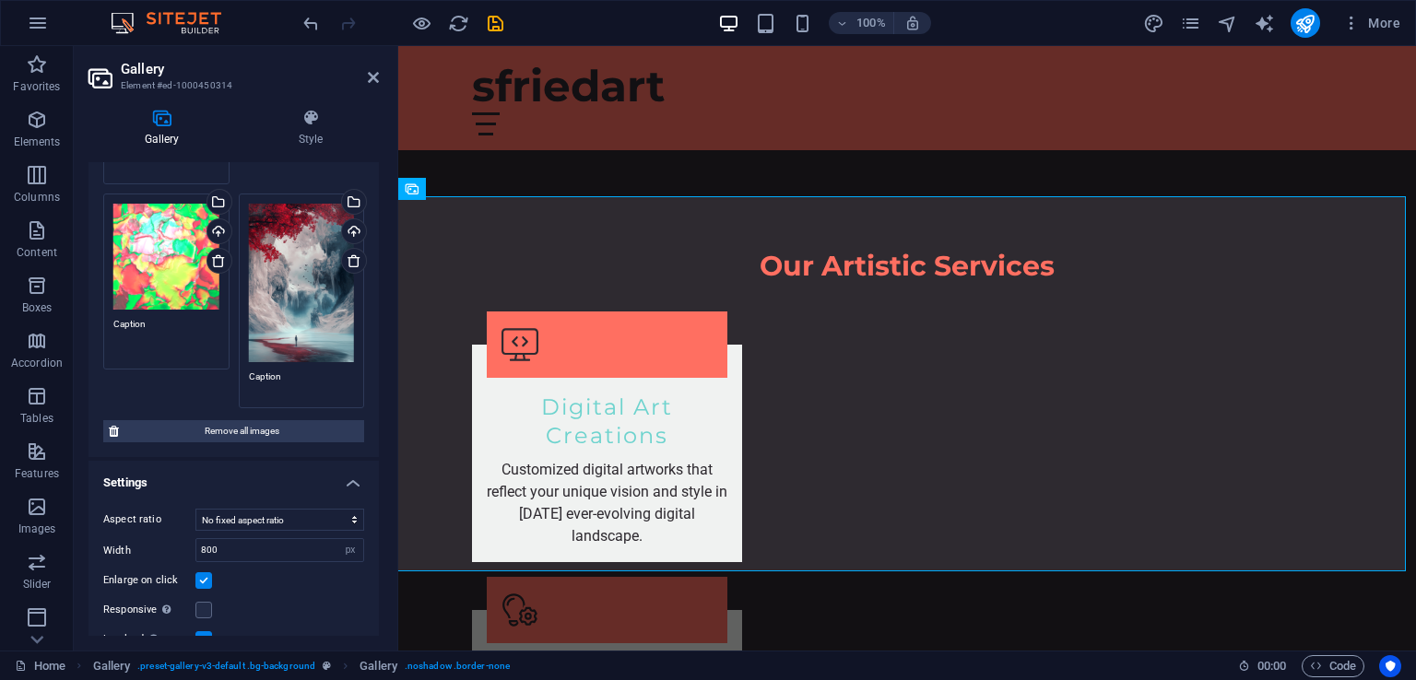
click at [159, 318] on textarea "Caption" at bounding box center [166, 337] width 106 height 41
drag, startPoint x: 159, startPoint y: 318, endPoint x: 87, endPoint y: 326, distance: 72.4
click at [87, 326] on div "Gallery Style Image Drag files here, click to choose files or select files from…" at bounding box center [234, 372] width 320 height 557
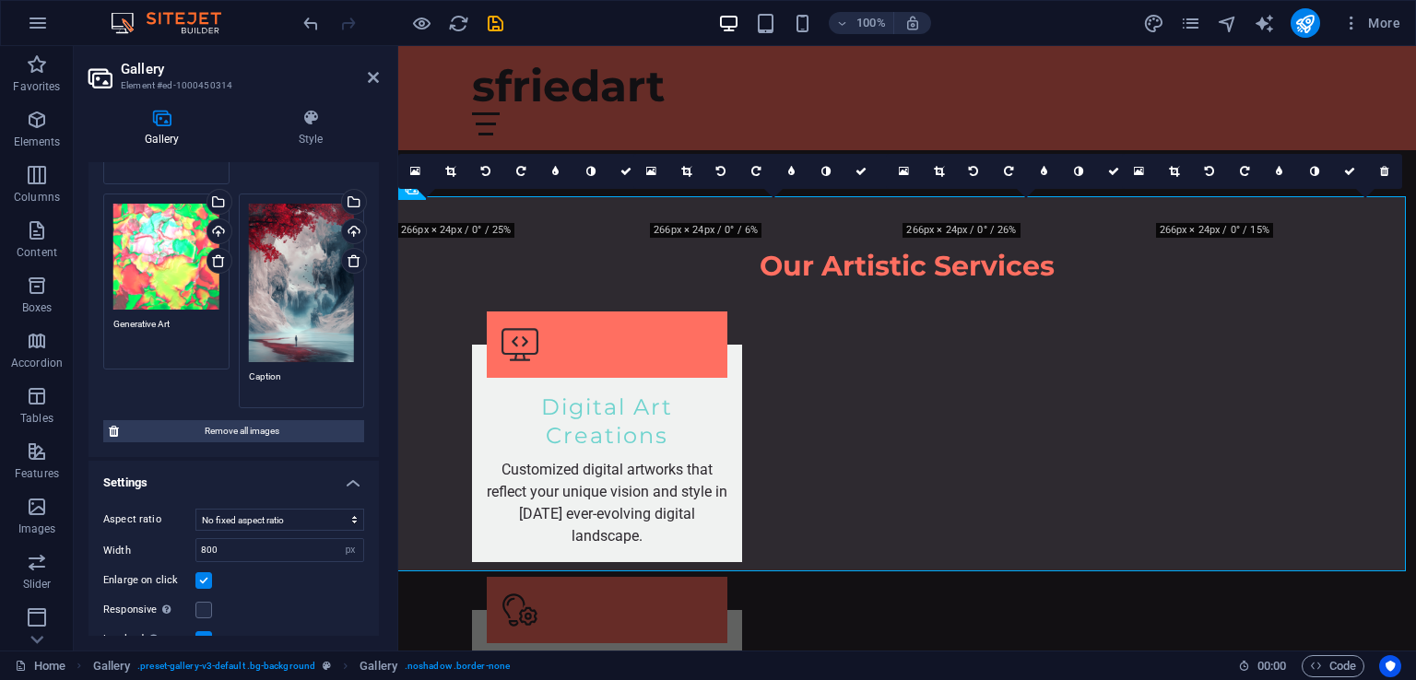
type textarea "Generative Art"
click at [303, 371] on textarea "Caption" at bounding box center [302, 384] width 106 height 28
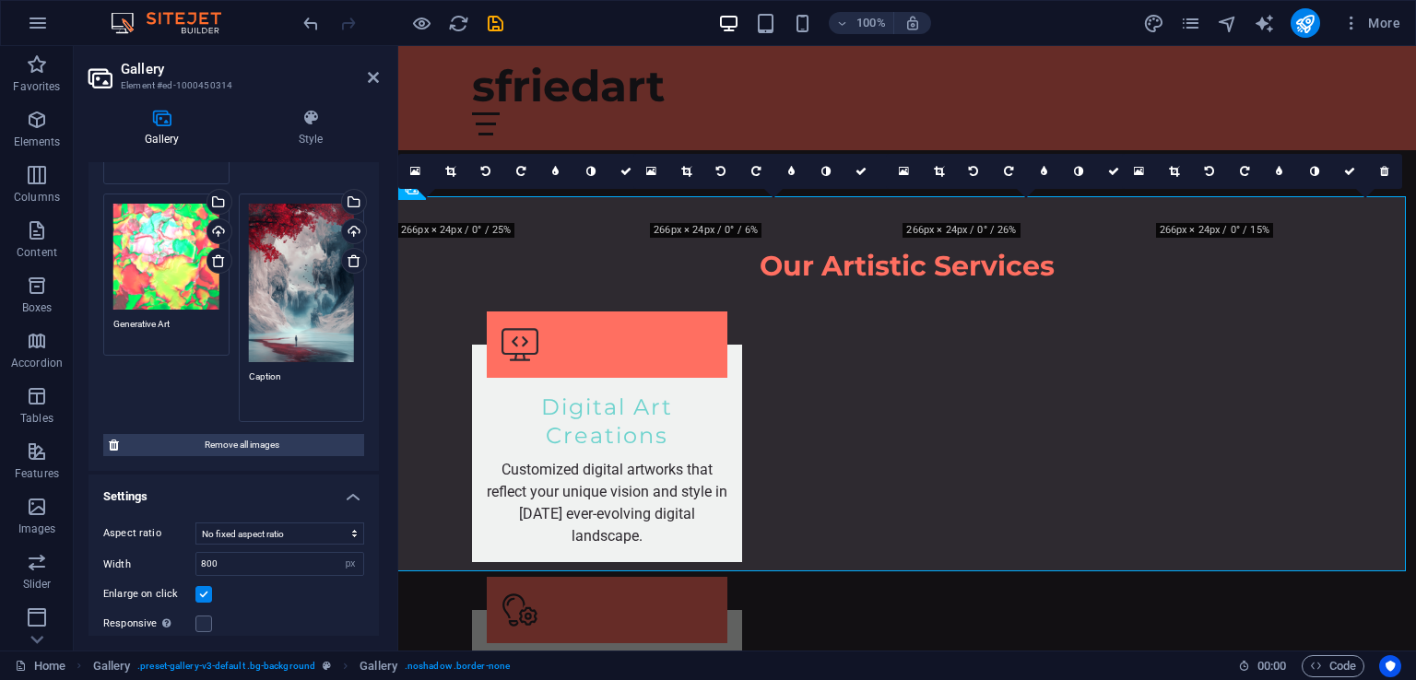
click at [303, 371] on textarea "Caption" at bounding box center [302, 390] width 106 height 41
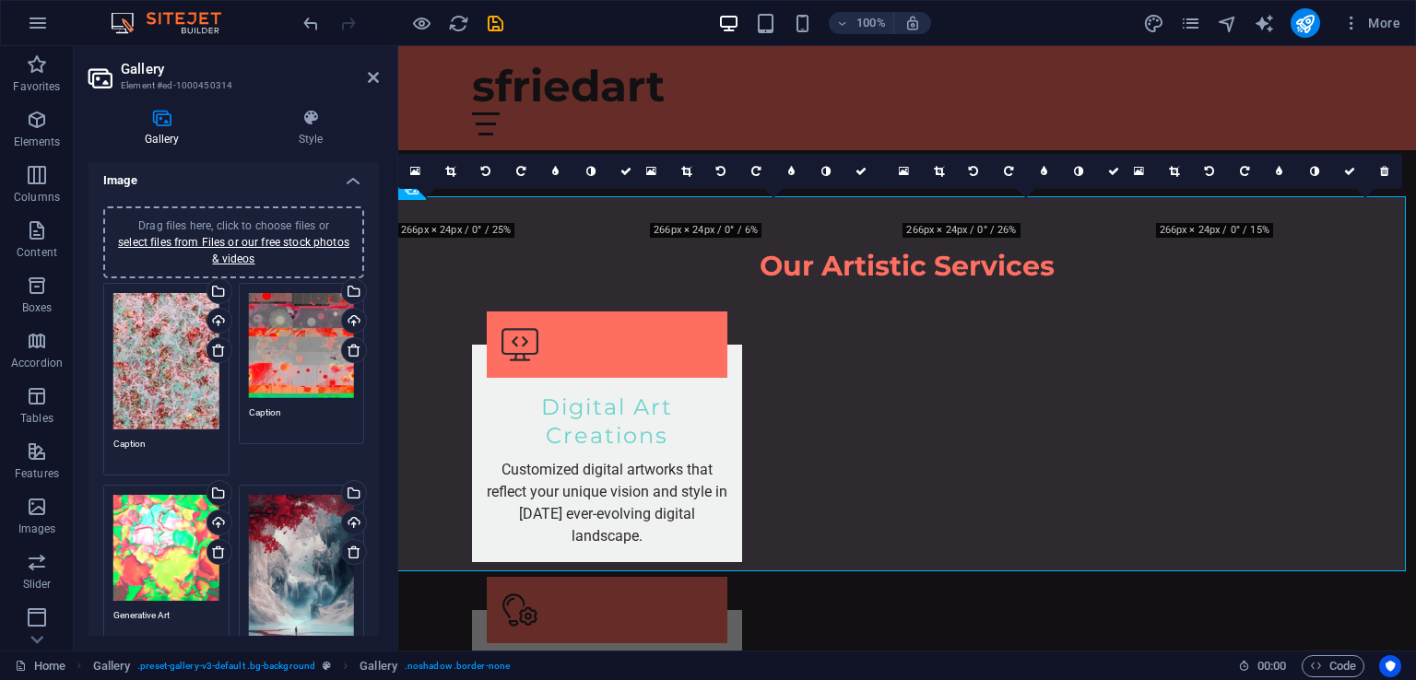
scroll to position [0, 0]
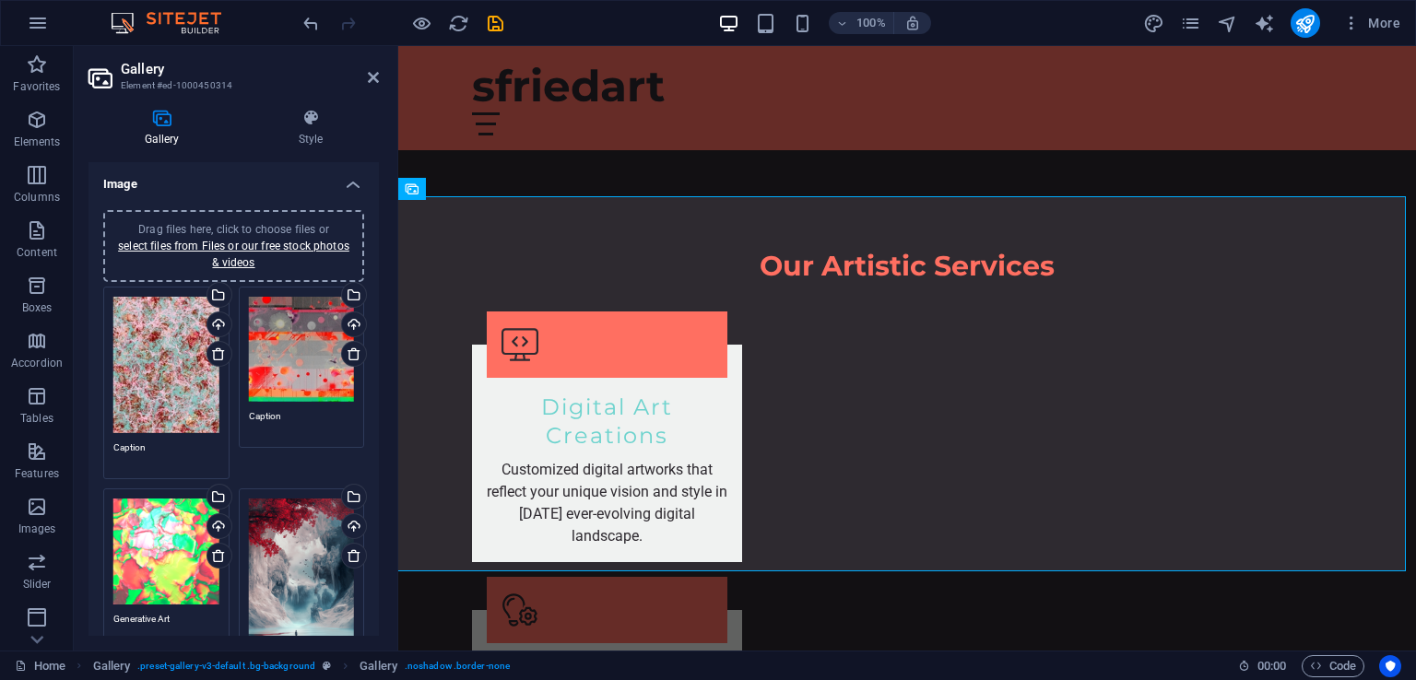
type textarea "AI Art"
click at [284, 417] on textarea "Caption" at bounding box center [302, 429] width 106 height 41
type textarea "C"
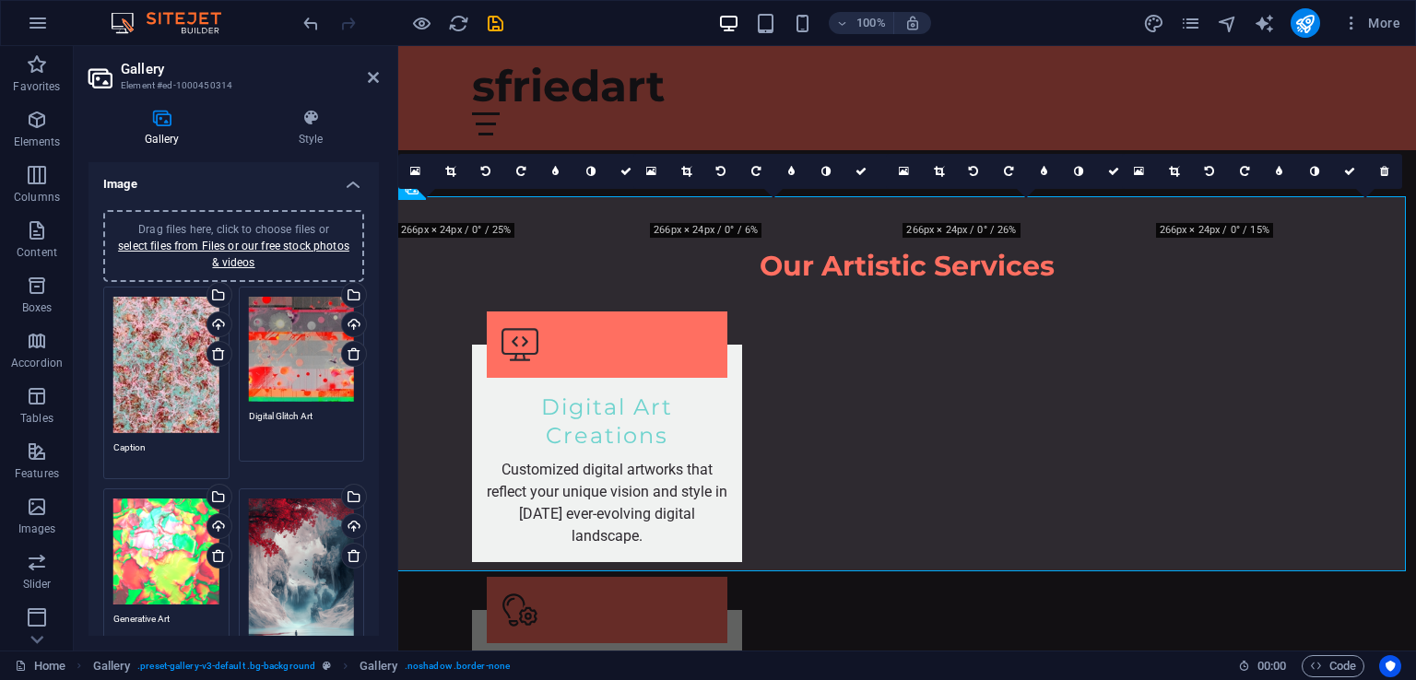
type textarea "Digital Glitch Art"
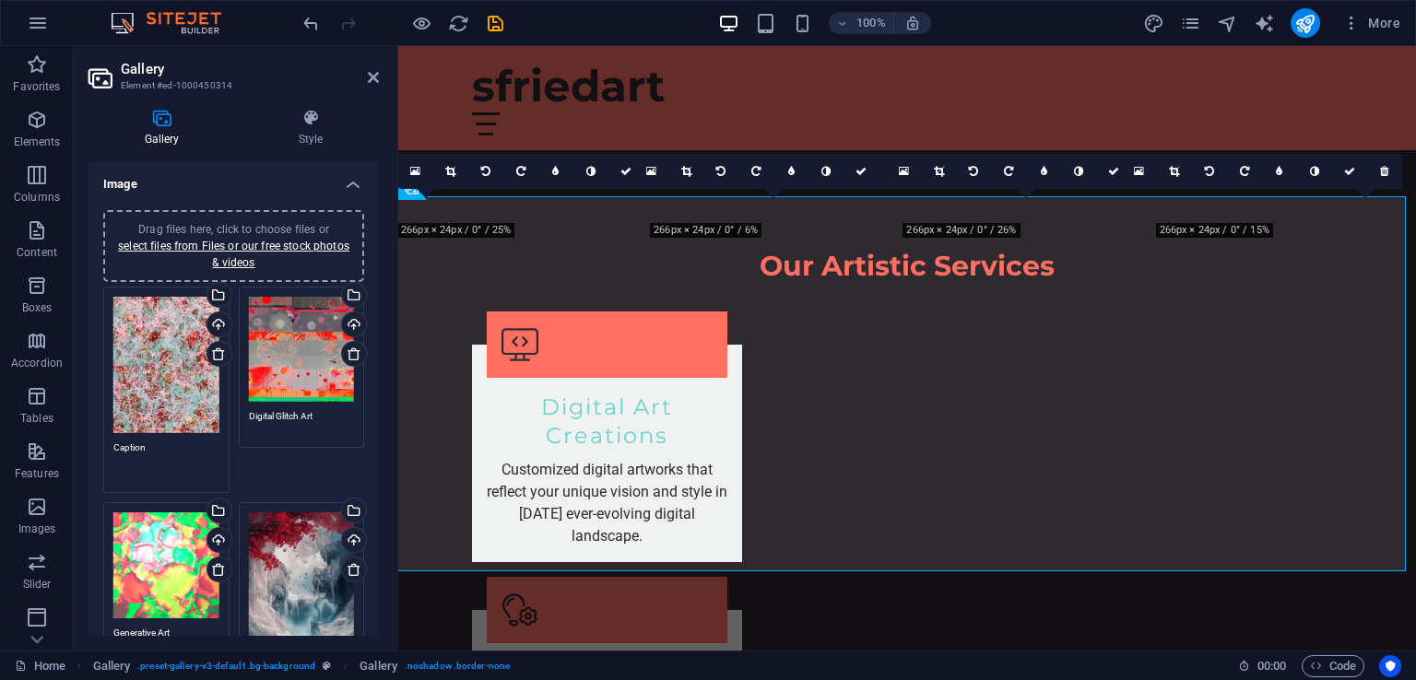
click at [146, 446] on textarea "Caption" at bounding box center [166, 461] width 106 height 41
drag, startPoint x: 146, startPoint y: 446, endPoint x: 117, endPoint y: 440, distance: 29.3
click at [117, 441] on textarea "Caption" at bounding box center [166, 461] width 106 height 41
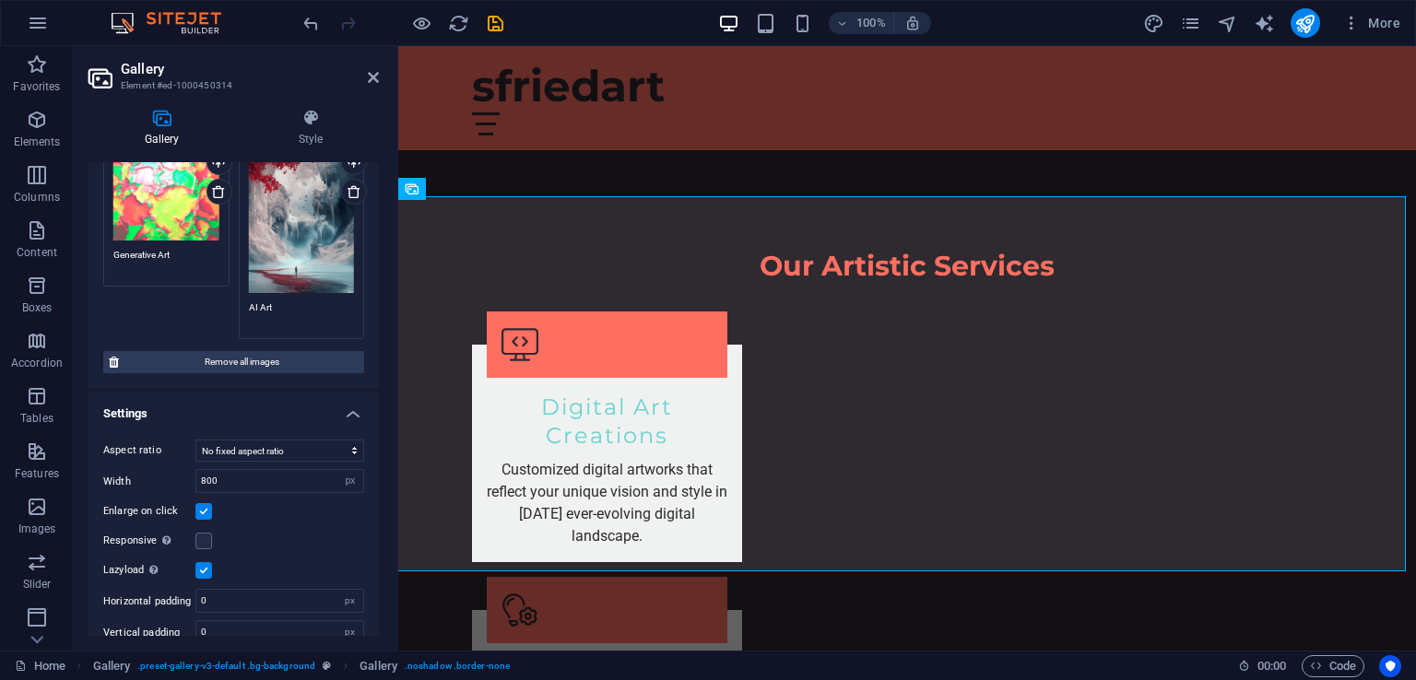
scroll to position [394, 0]
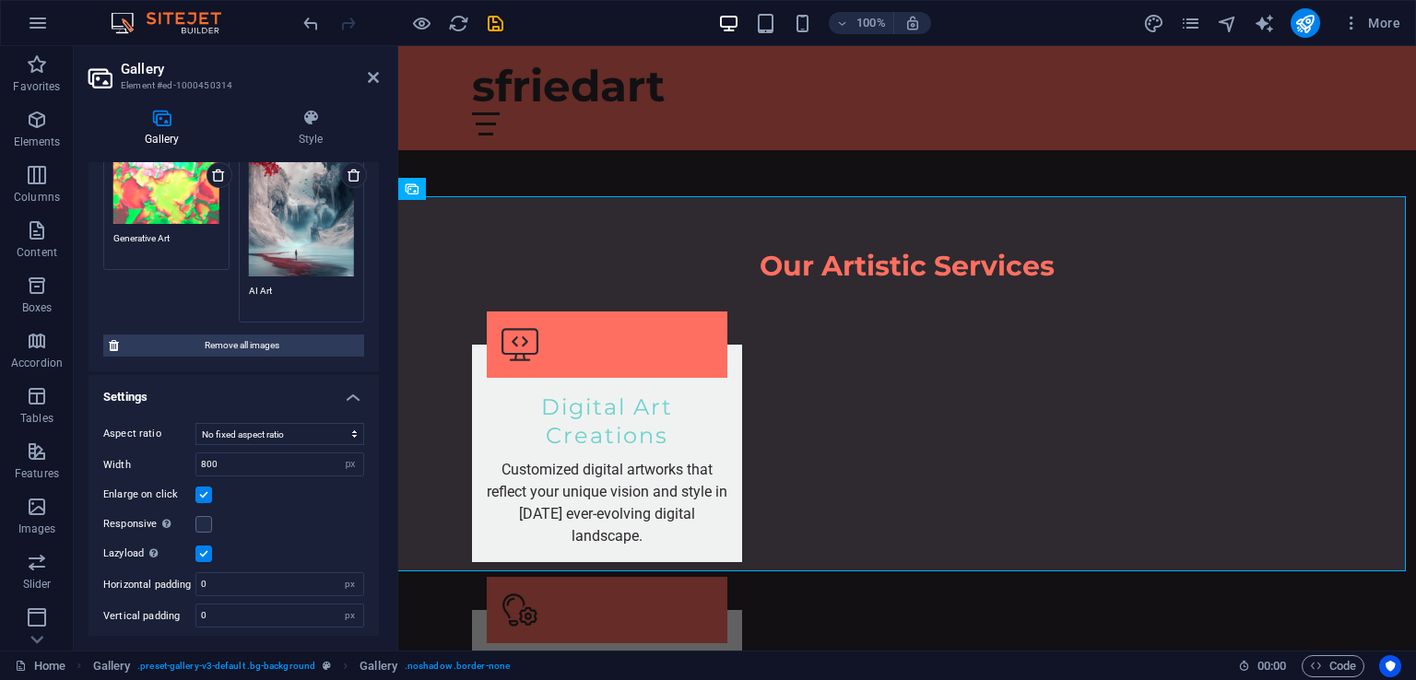
type textarea "Digital Painting"
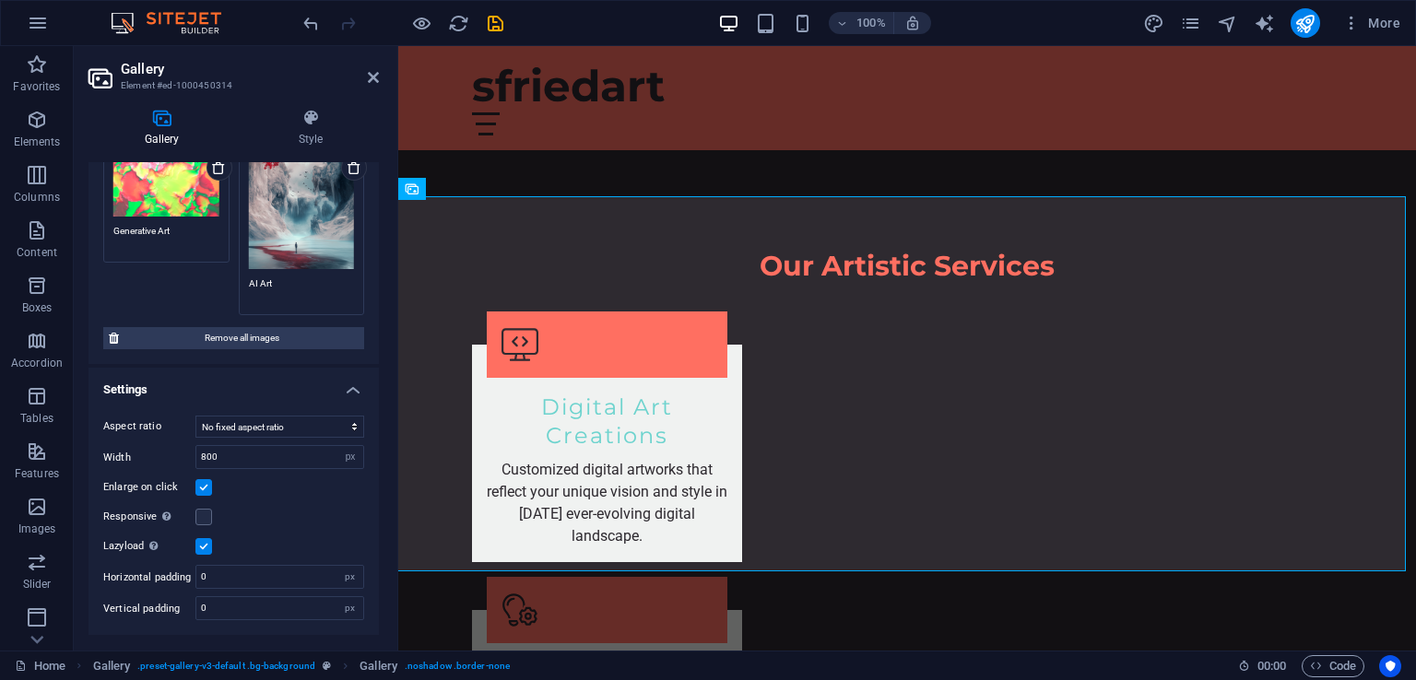
scroll to position [380, 0]
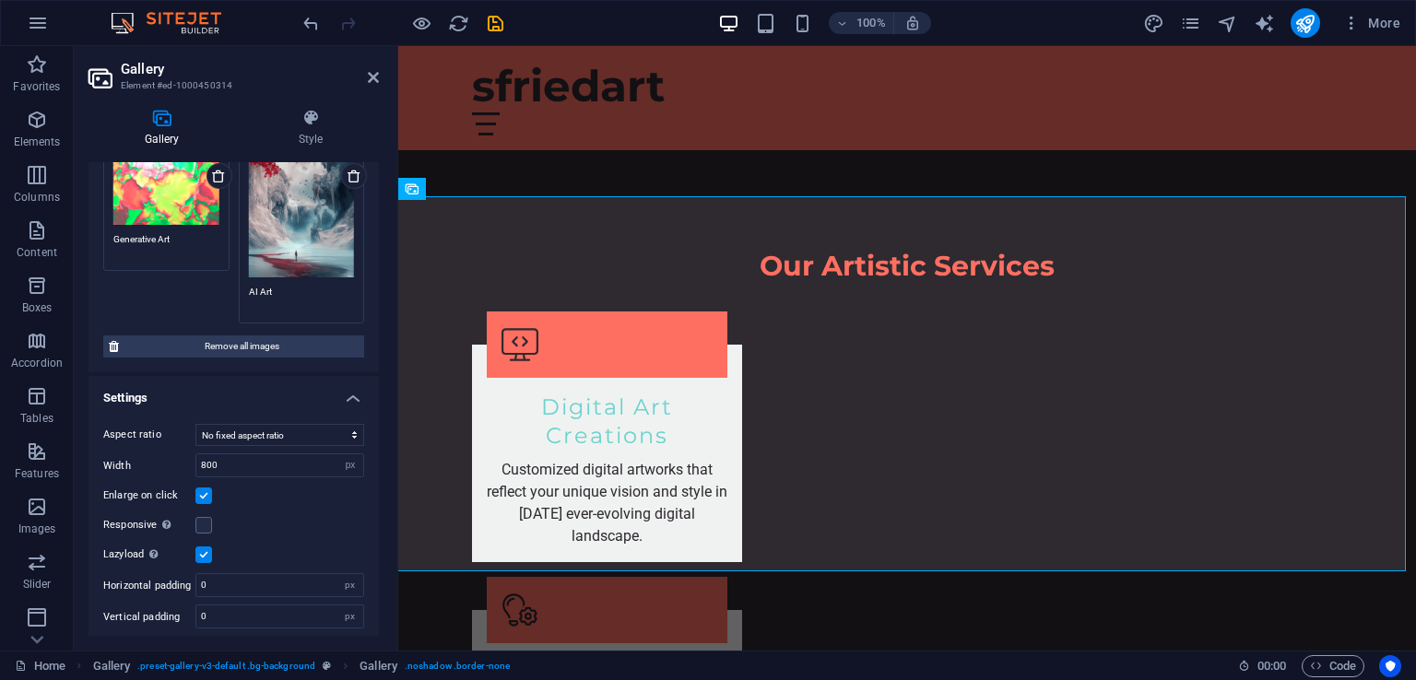
drag, startPoint x: 379, startPoint y: 537, endPoint x: 375, endPoint y: 361, distance: 176.1
click at [375, 361] on div "Gallery Style Image Drag files here, click to choose files or select files from…" at bounding box center [234, 372] width 320 height 557
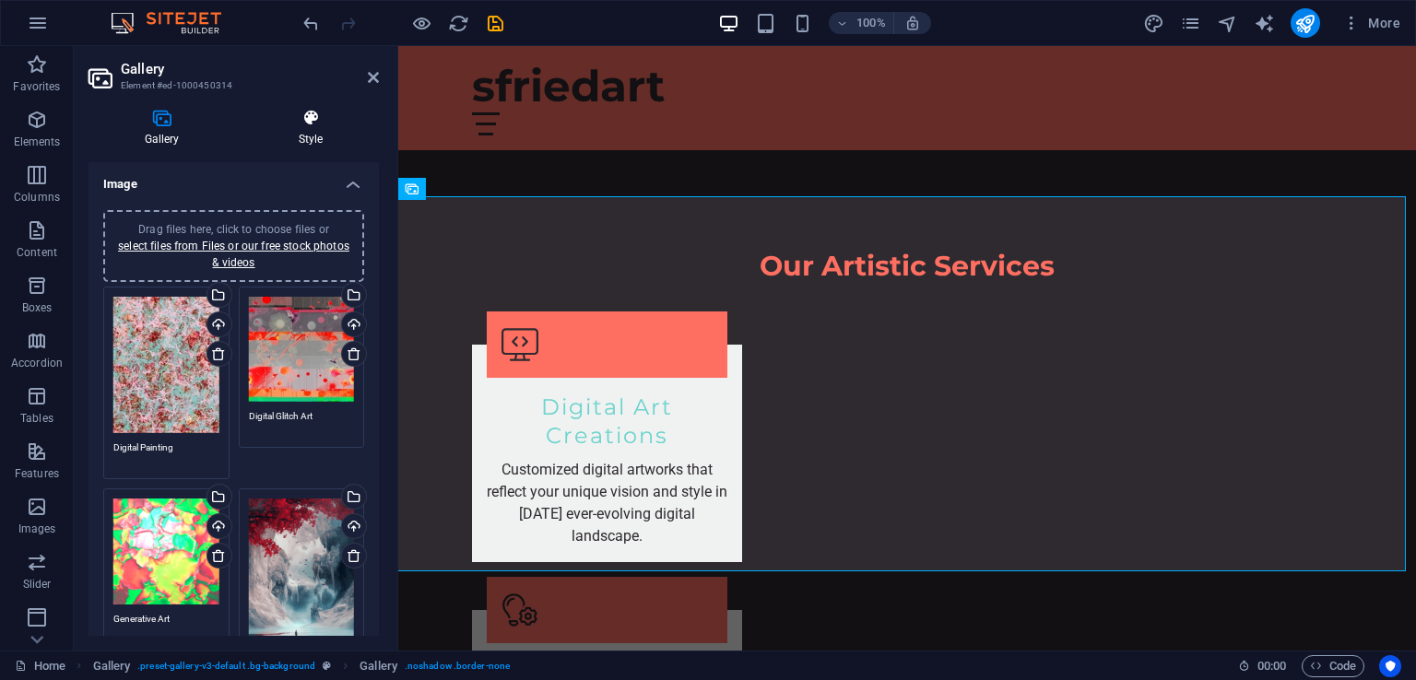
click at [302, 126] on icon at bounding box center [310, 118] width 136 height 18
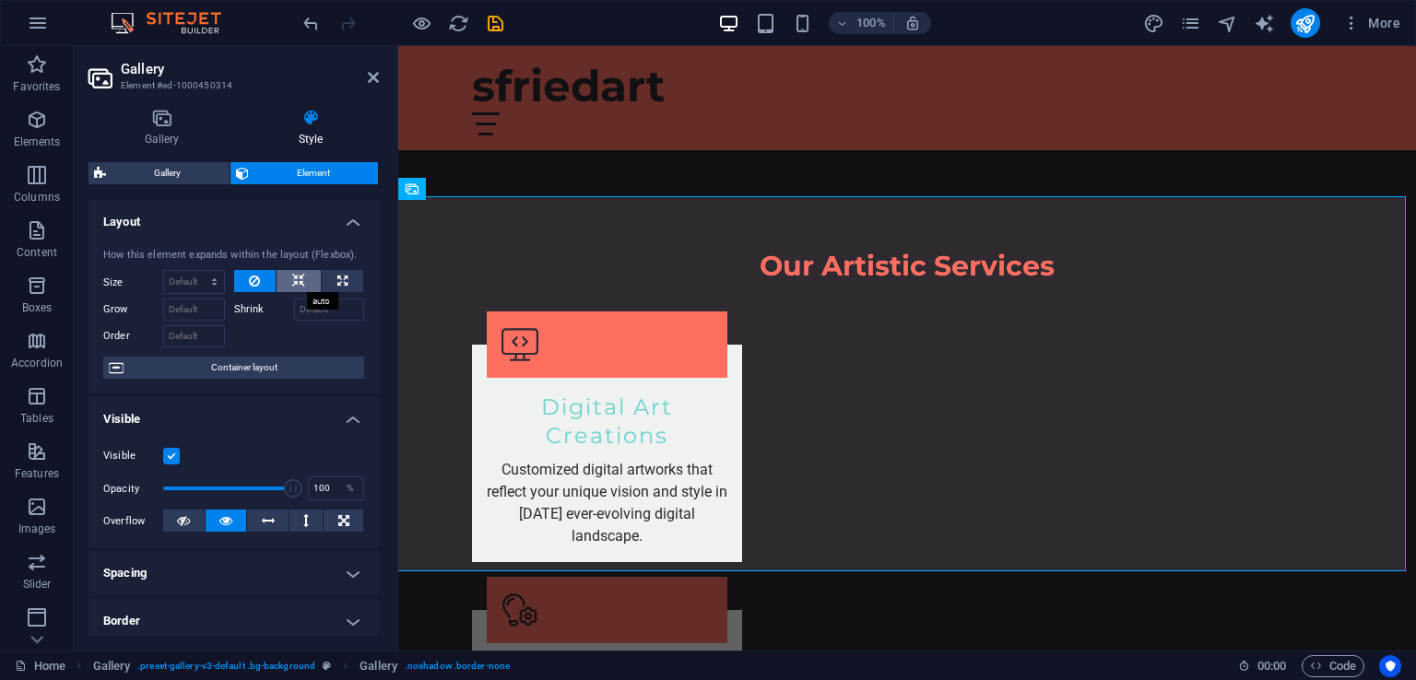
click at [295, 283] on icon at bounding box center [298, 281] width 13 height 22
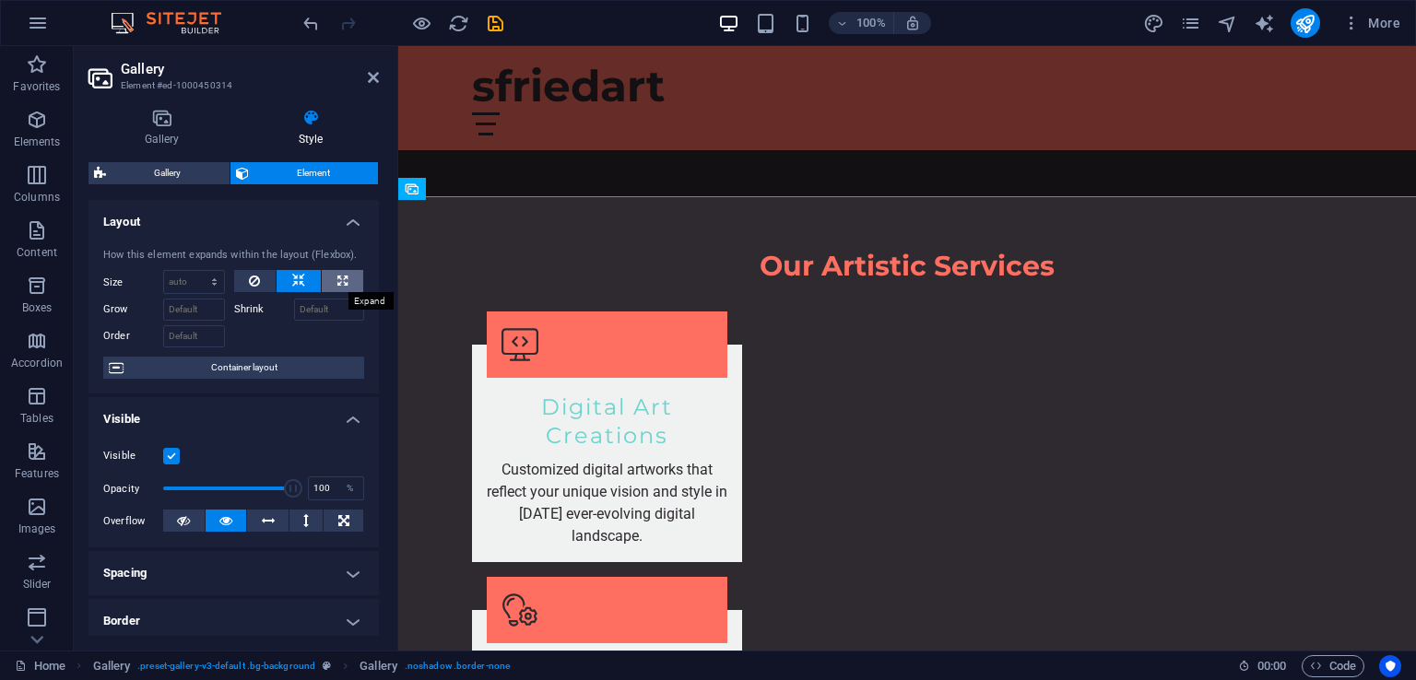
click at [342, 282] on icon at bounding box center [342, 281] width 10 height 22
type input "100"
select select "%"
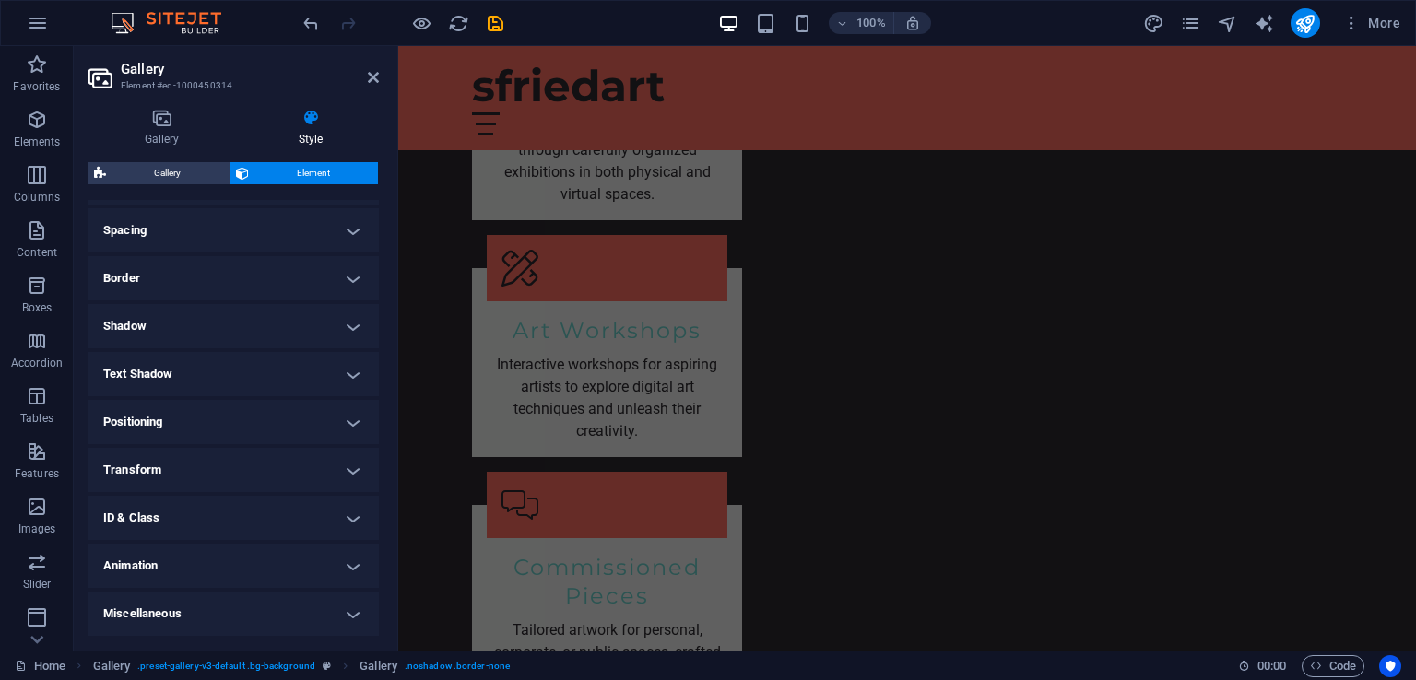
scroll to position [2515, 0]
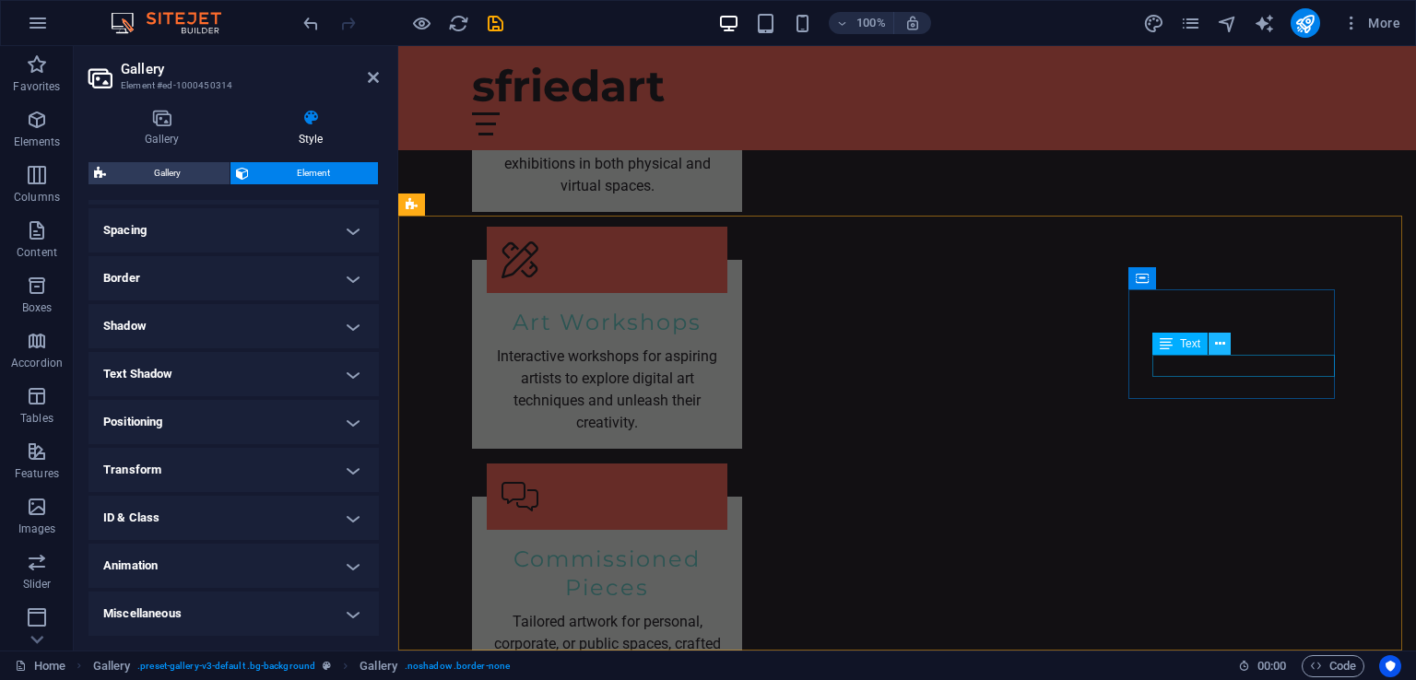
click at [1221, 341] on icon at bounding box center [1220, 344] width 10 height 19
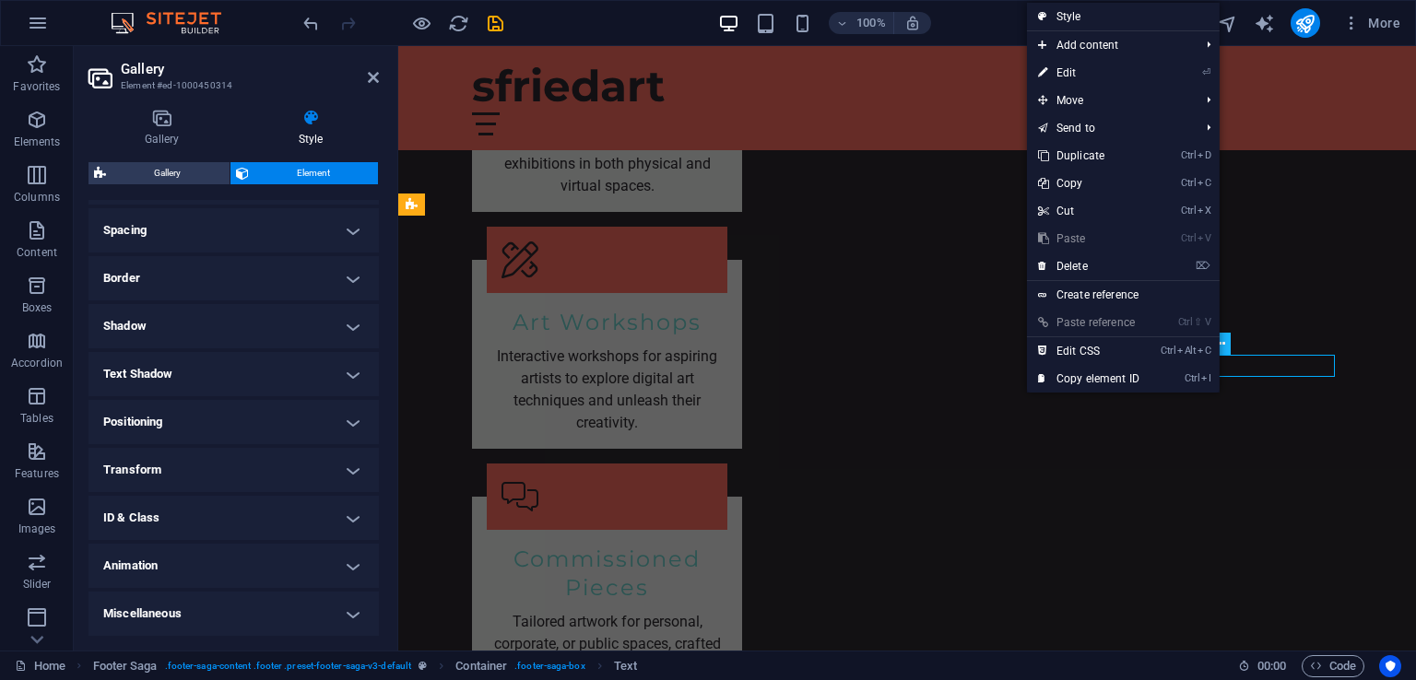
scroll to position [2637, 0]
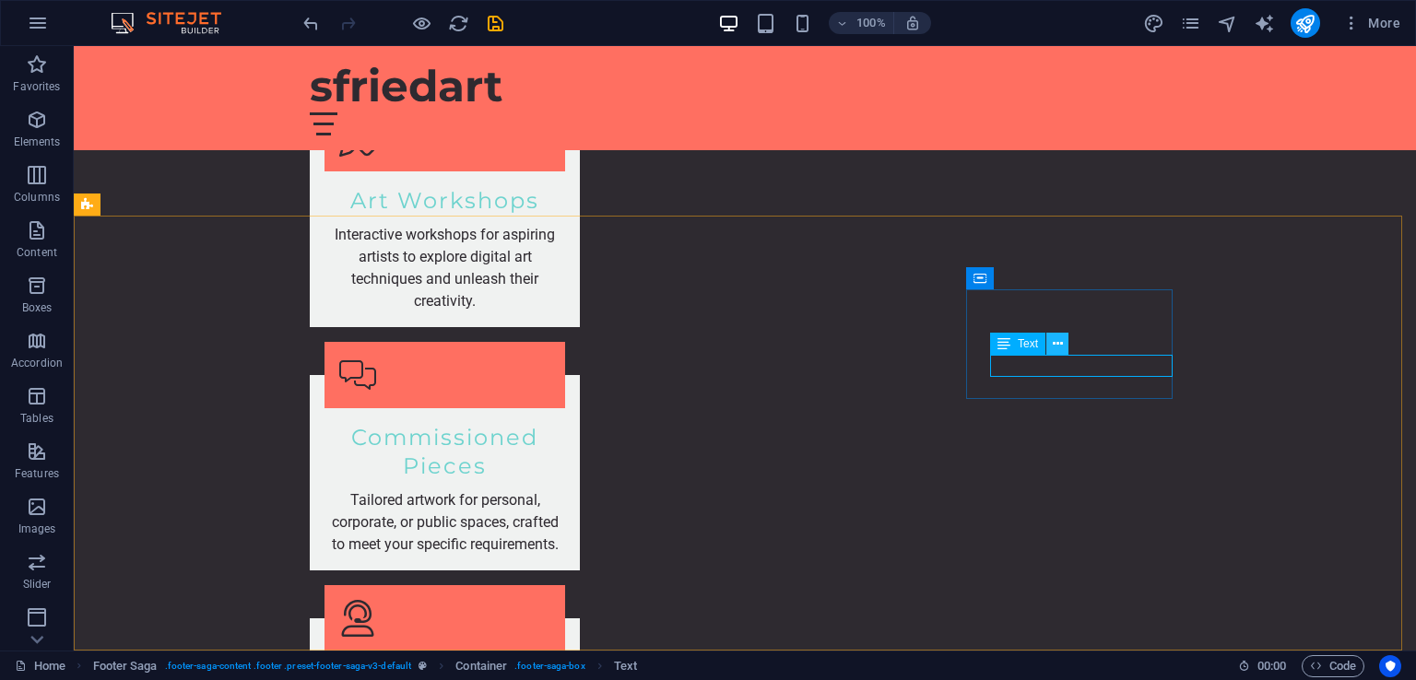
click at [1051, 340] on button at bounding box center [1057, 344] width 22 height 22
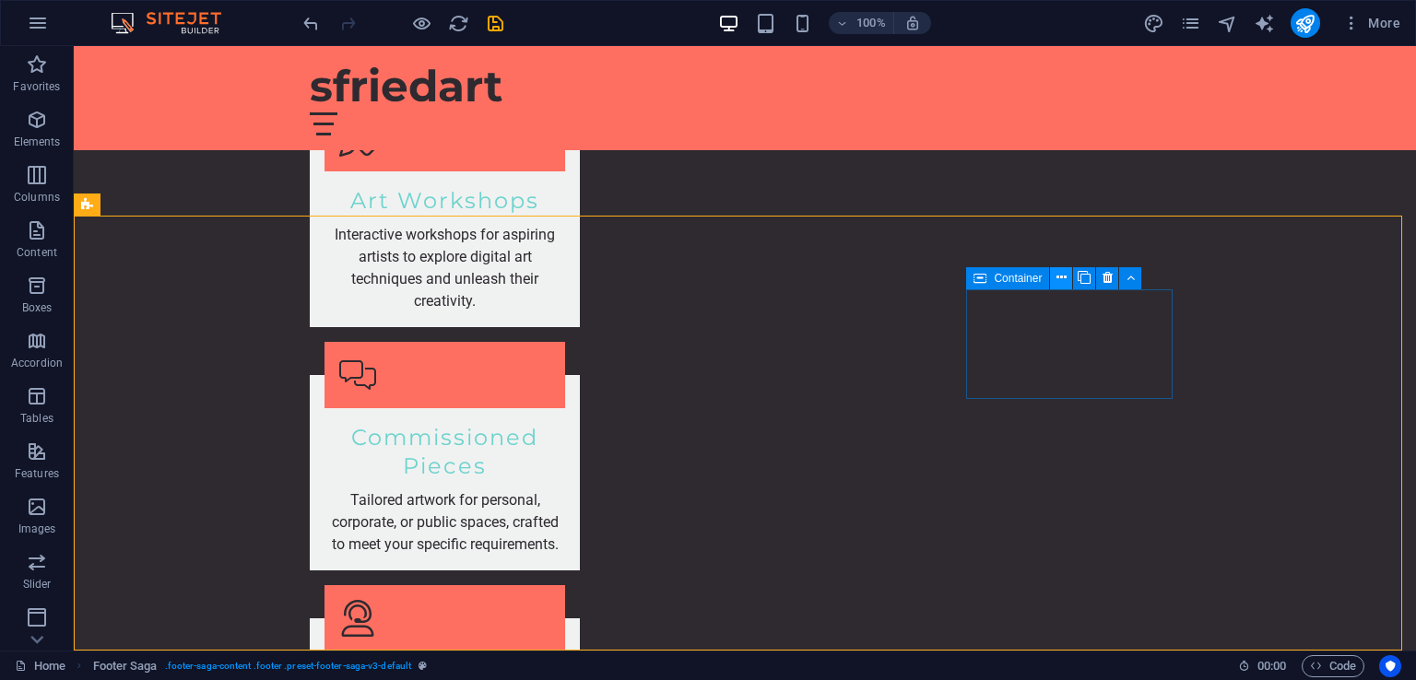
click at [1062, 277] on icon at bounding box center [1061, 277] width 10 height 19
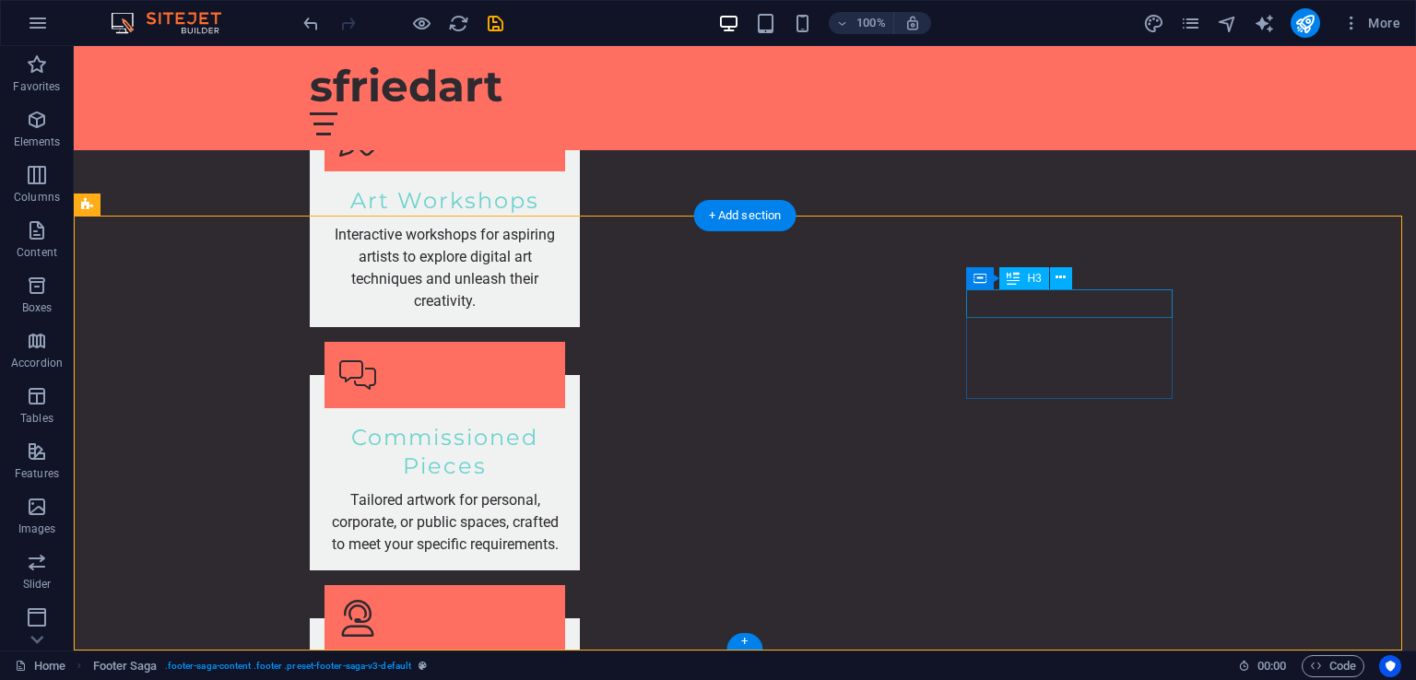
click at [1060, 274] on icon at bounding box center [1060, 277] width 10 height 19
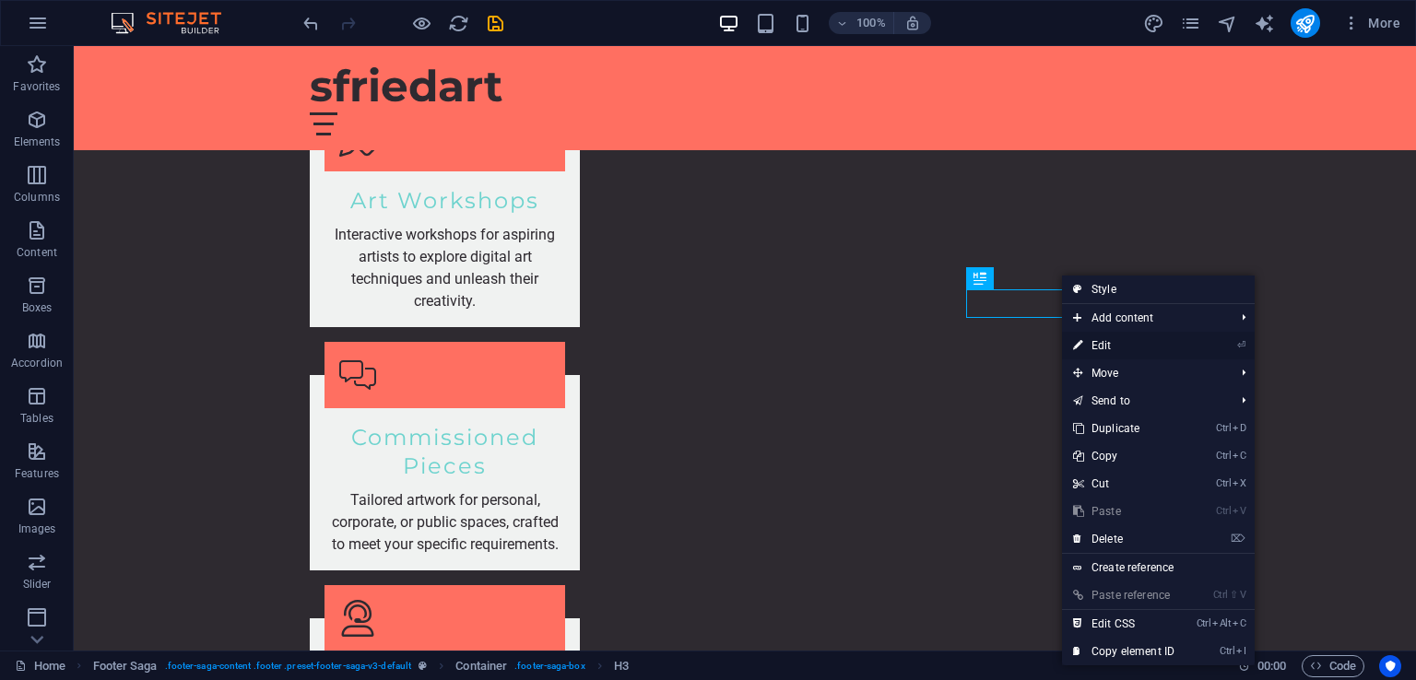
click at [1103, 347] on link "⏎ Edit" at bounding box center [1123, 346] width 123 height 28
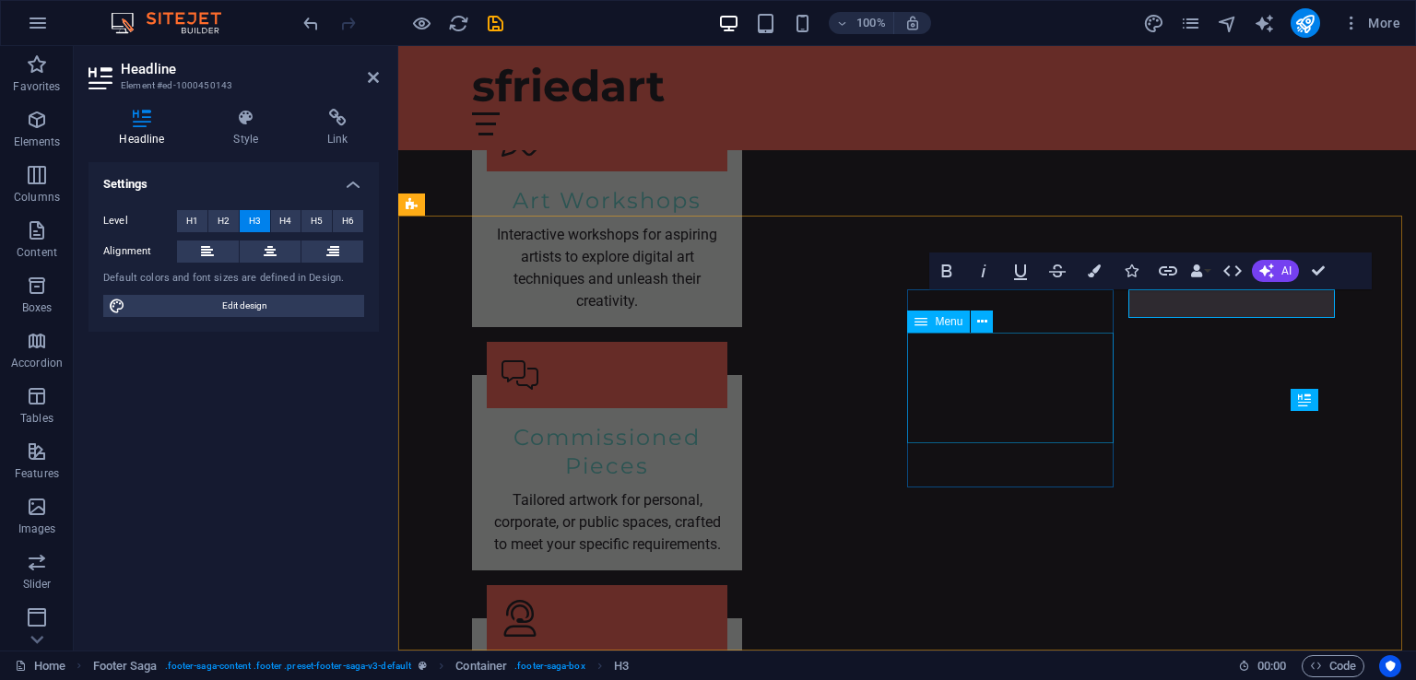
scroll to position [2515, 0]
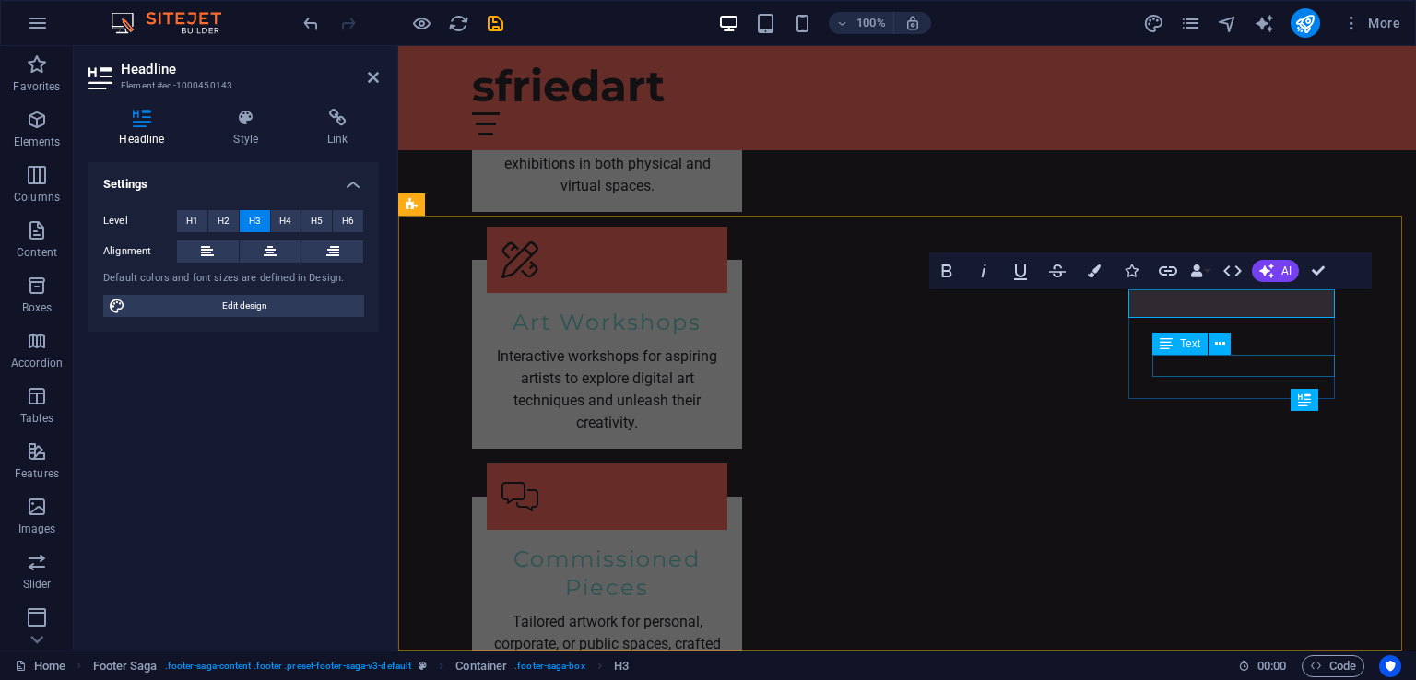
click at [1180, 354] on div "Text" at bounding box center [1179, 344] width 55 height 22
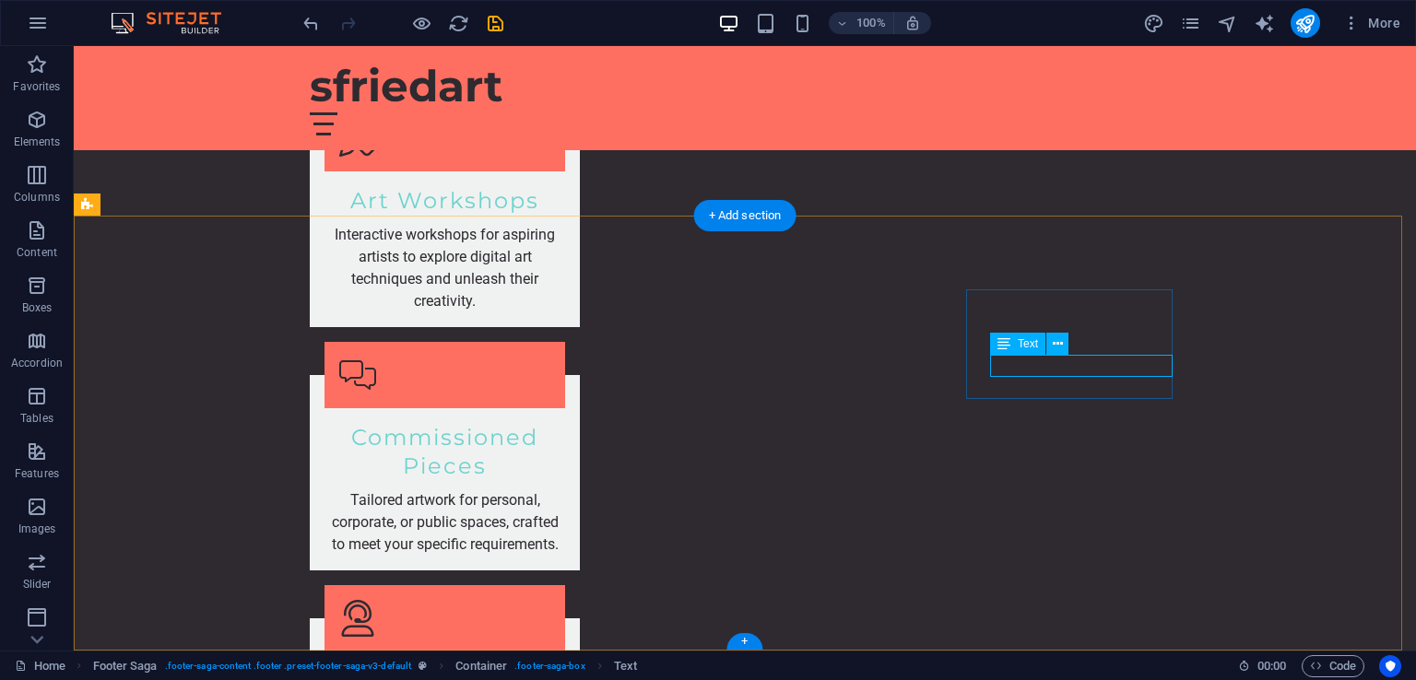
click at [1056, 340] on icon at bounding box center [1057, 344] width 10 height 19
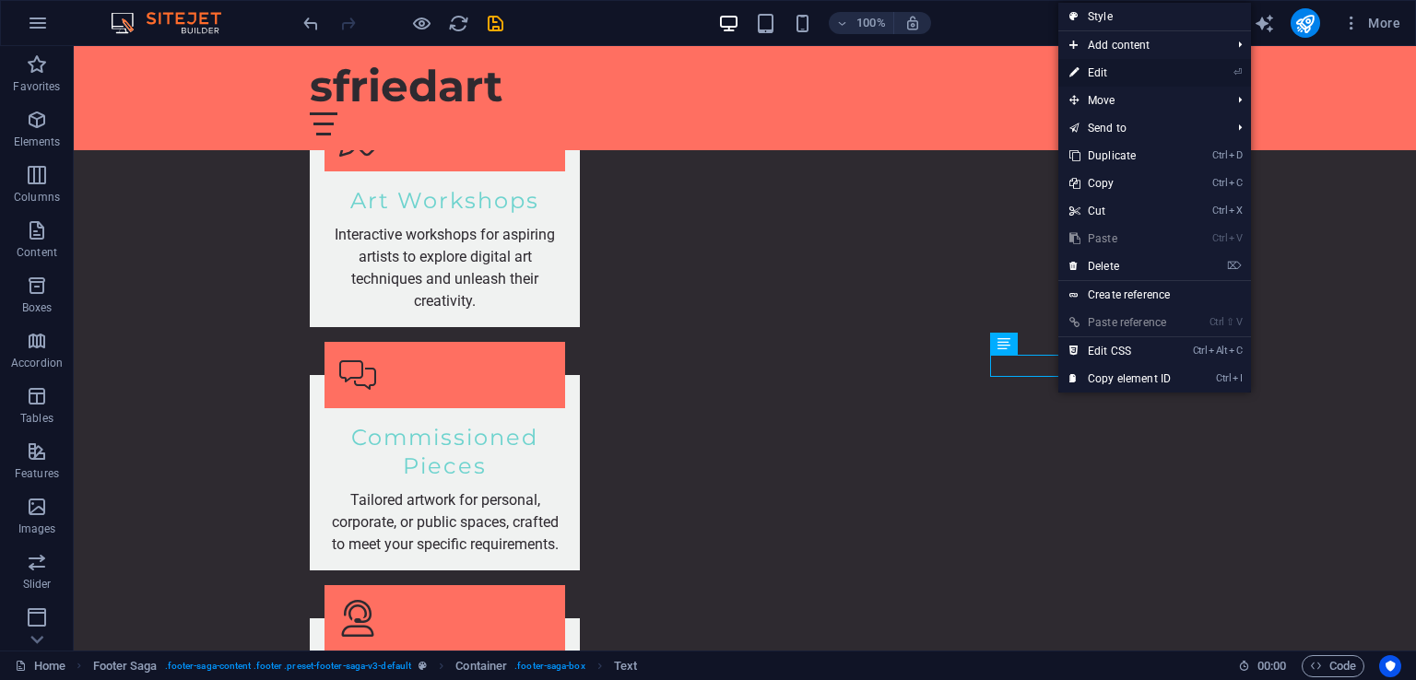
click at [1102, 63] on link "⏎ Edit" at bounding box center [1119, 73] width 123 height 28
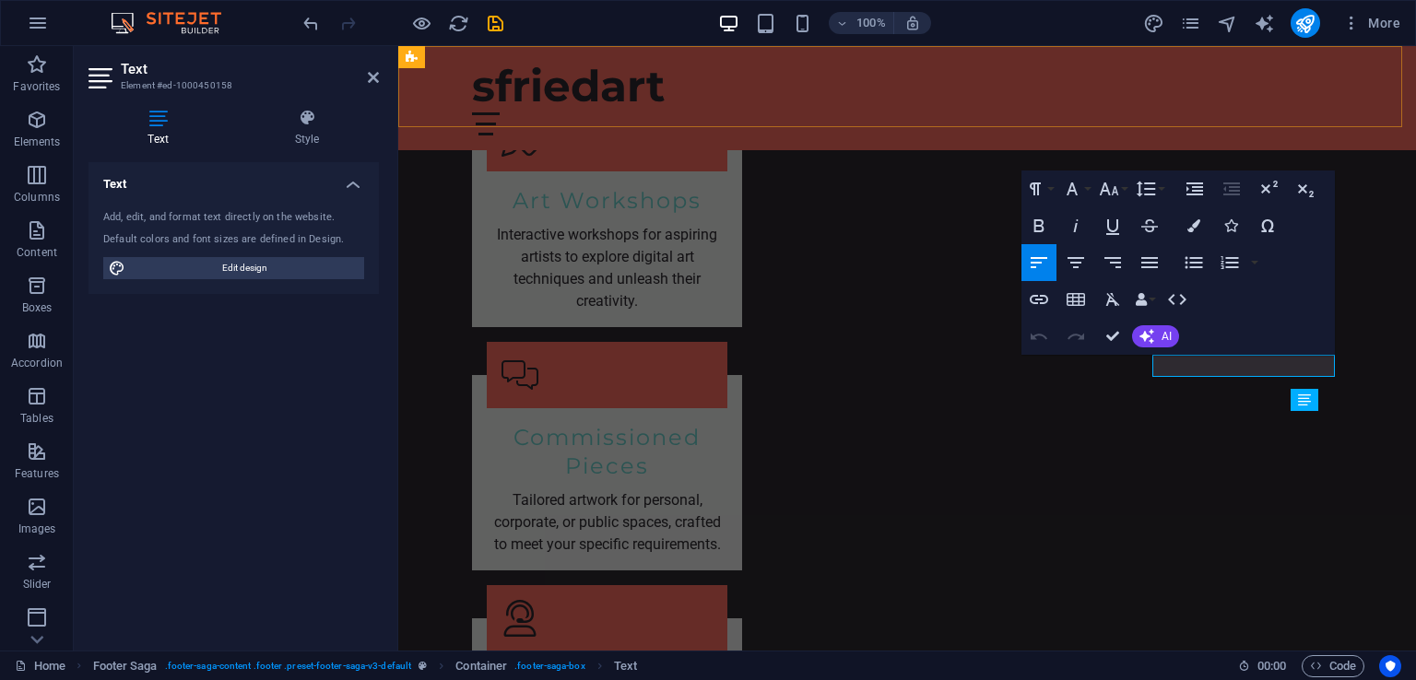
scroll to position [2515, 0]
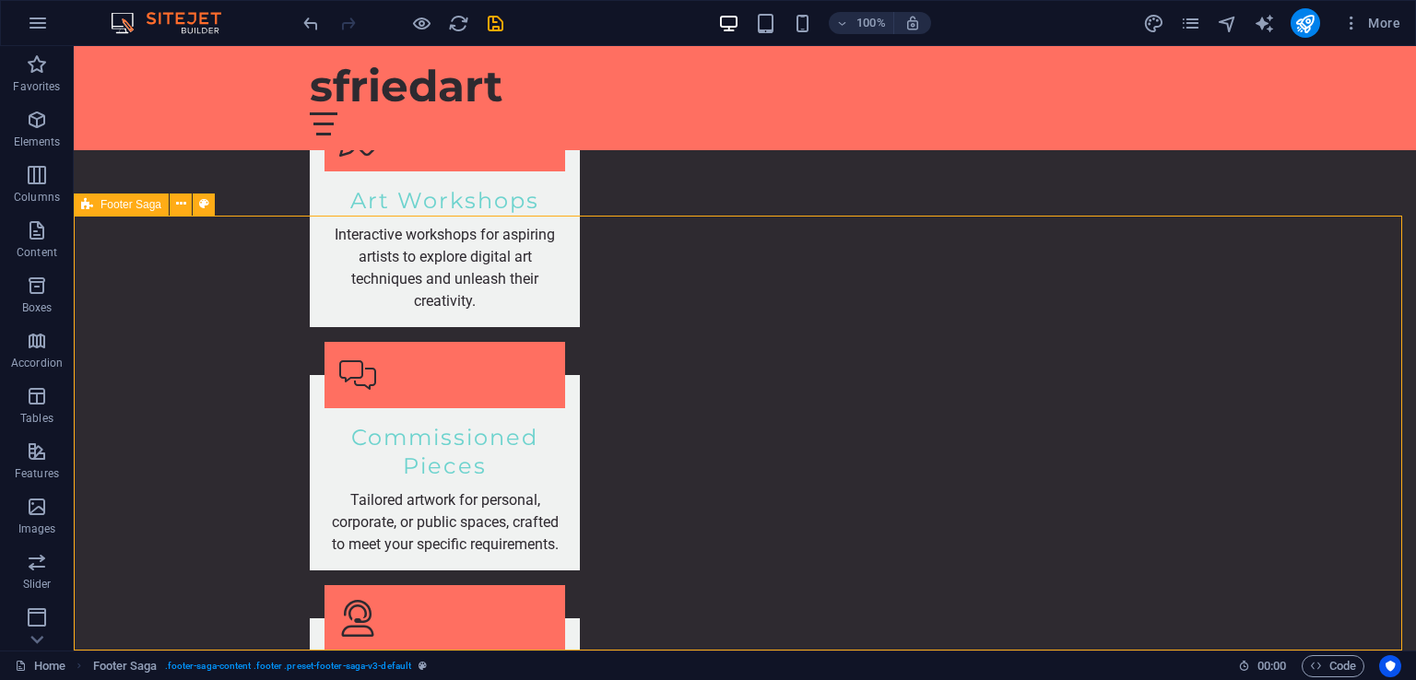
click at [1057, 370] on icon at bounding box center [1057, 366] width 10 height 19
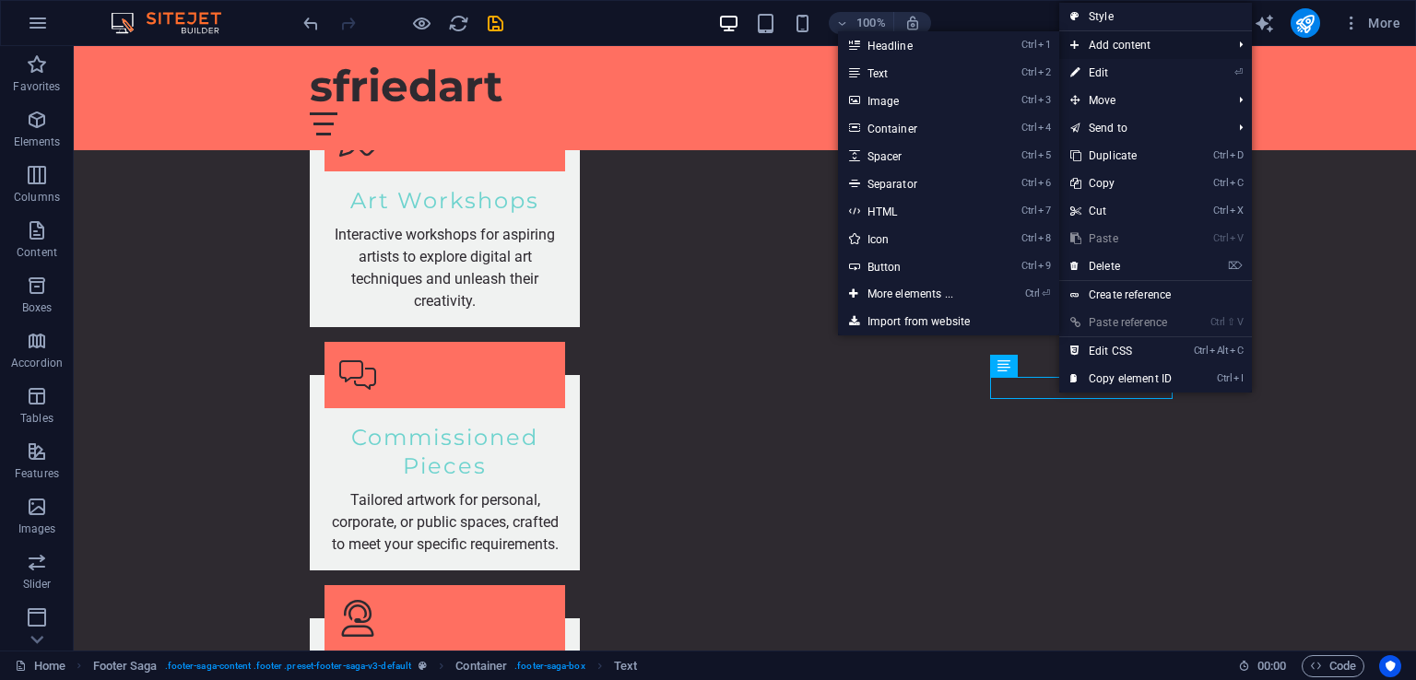
click at [1096, 43] on span "Add content" at bounding box center [1141, 45] width 165 height 28
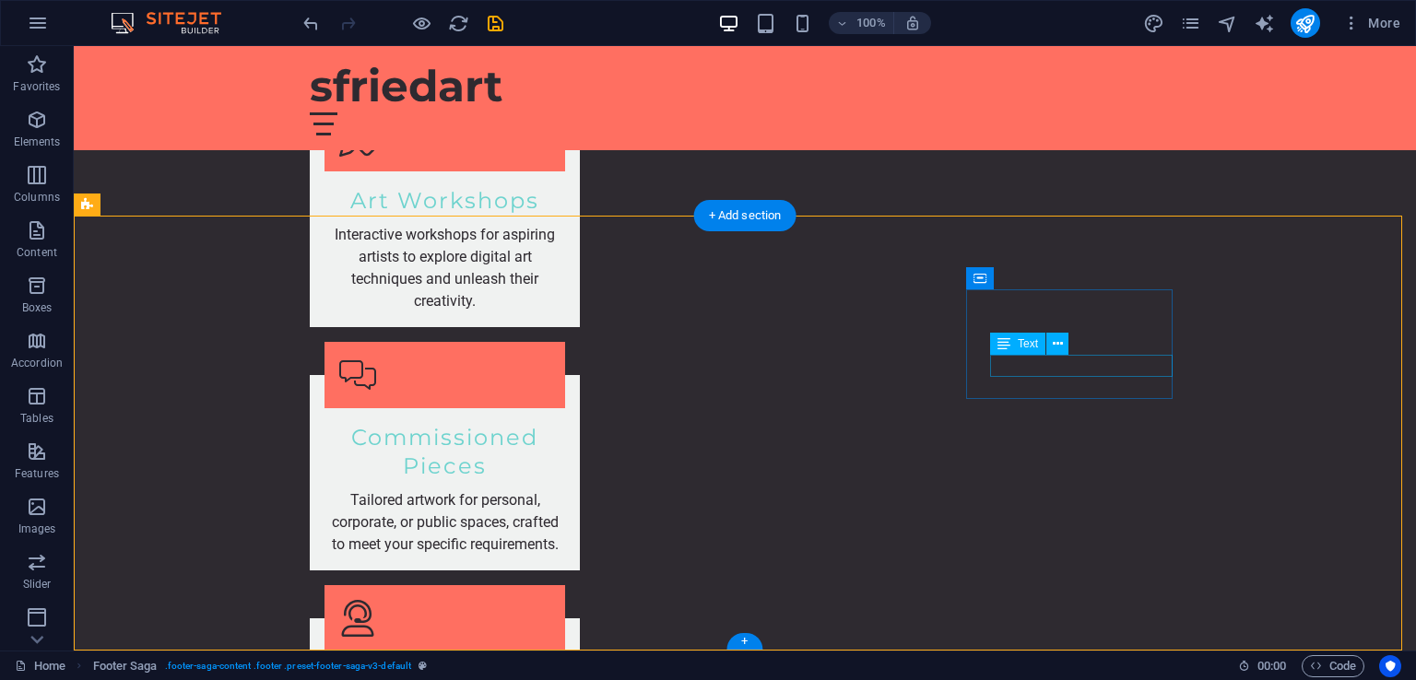
click at [1006, 344] on icon at bounding box center [1003, 344] width 13 height 22
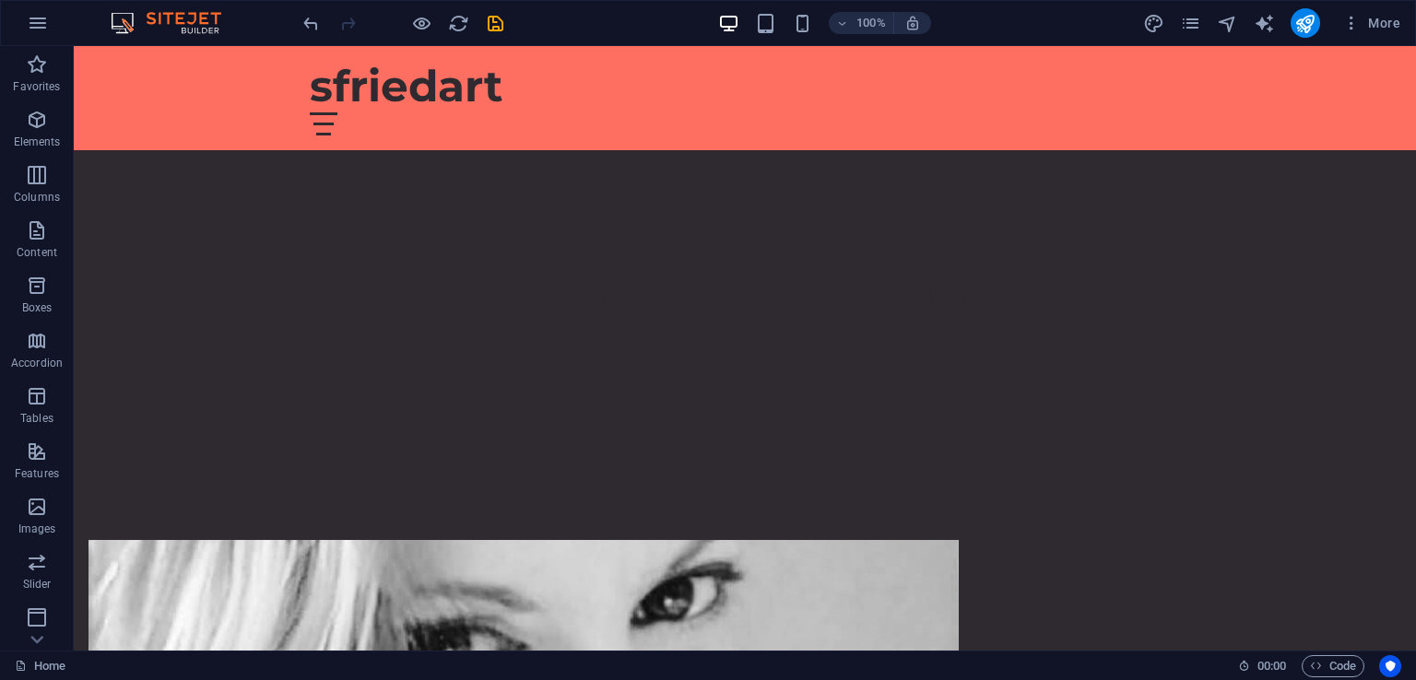
scroll to position [464, 0]
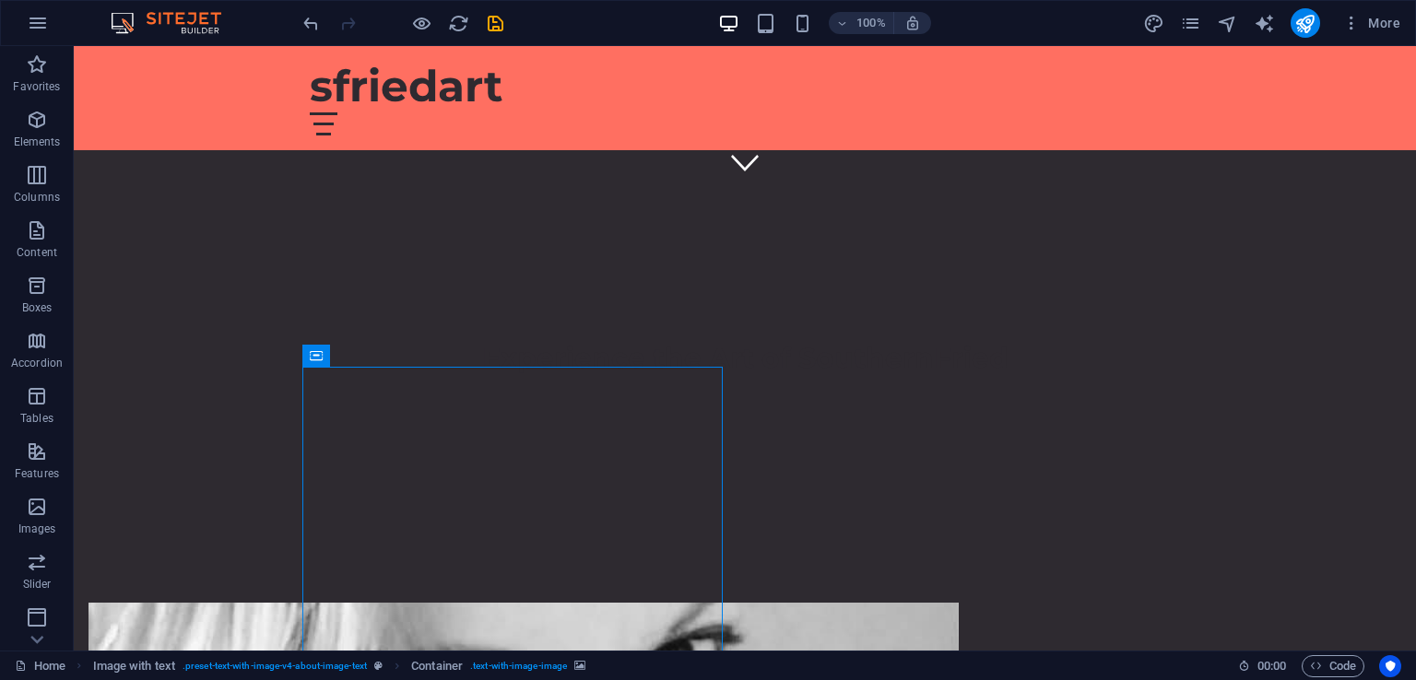
scroll to position [0, 0]
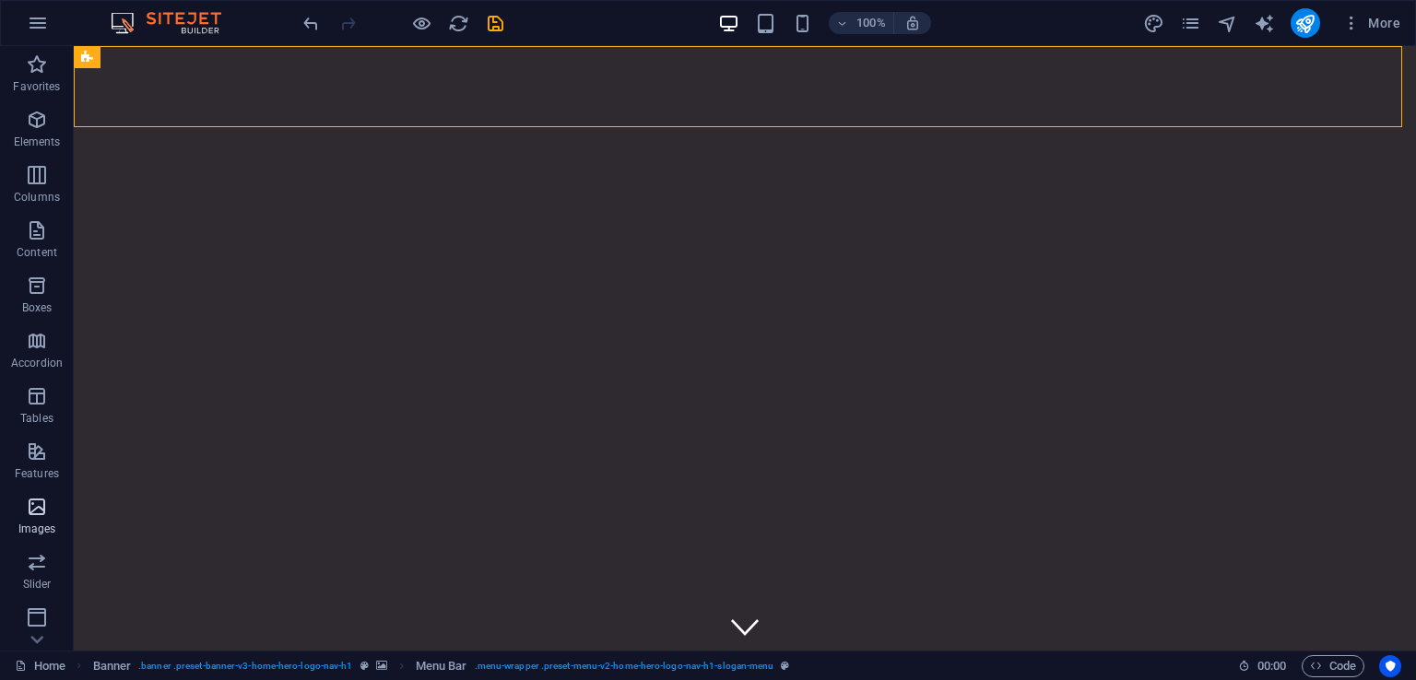
click at [41, 510] on icon "button" at bounding box center [37, 507] width 22 height 22
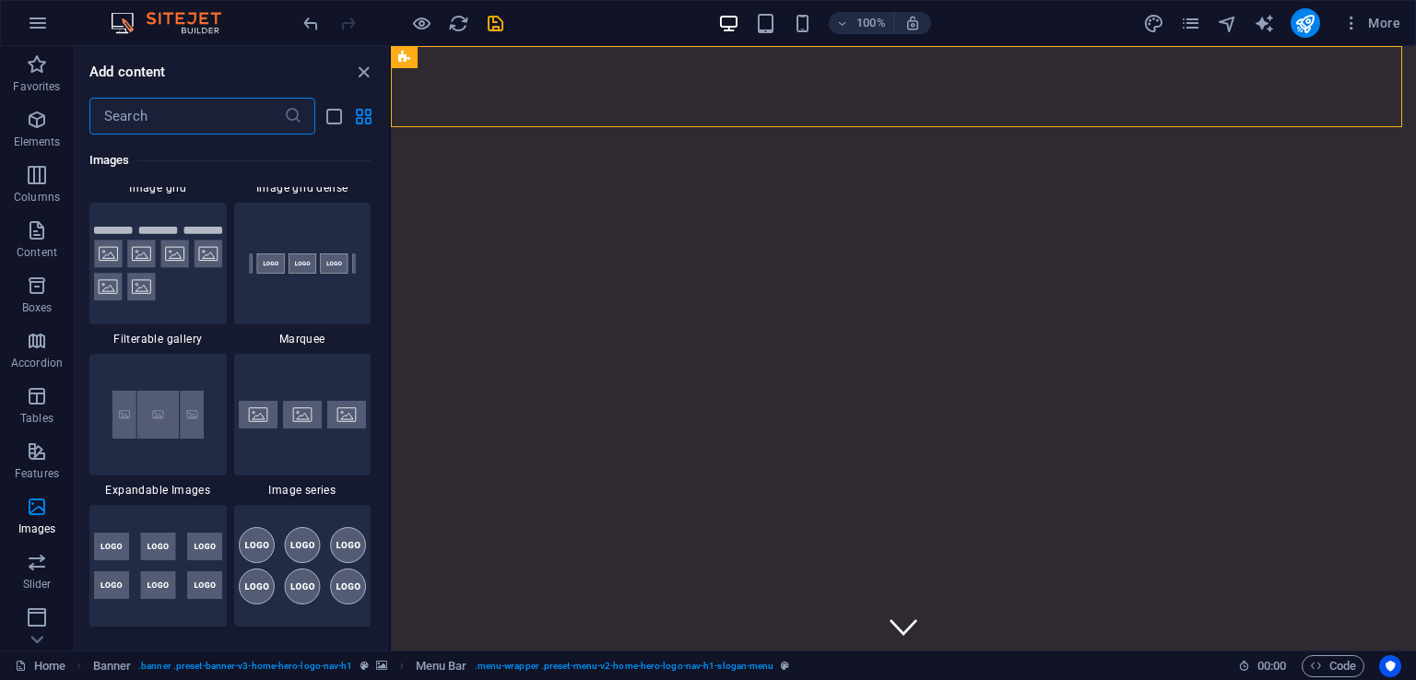
scroll to position [10220, 0]
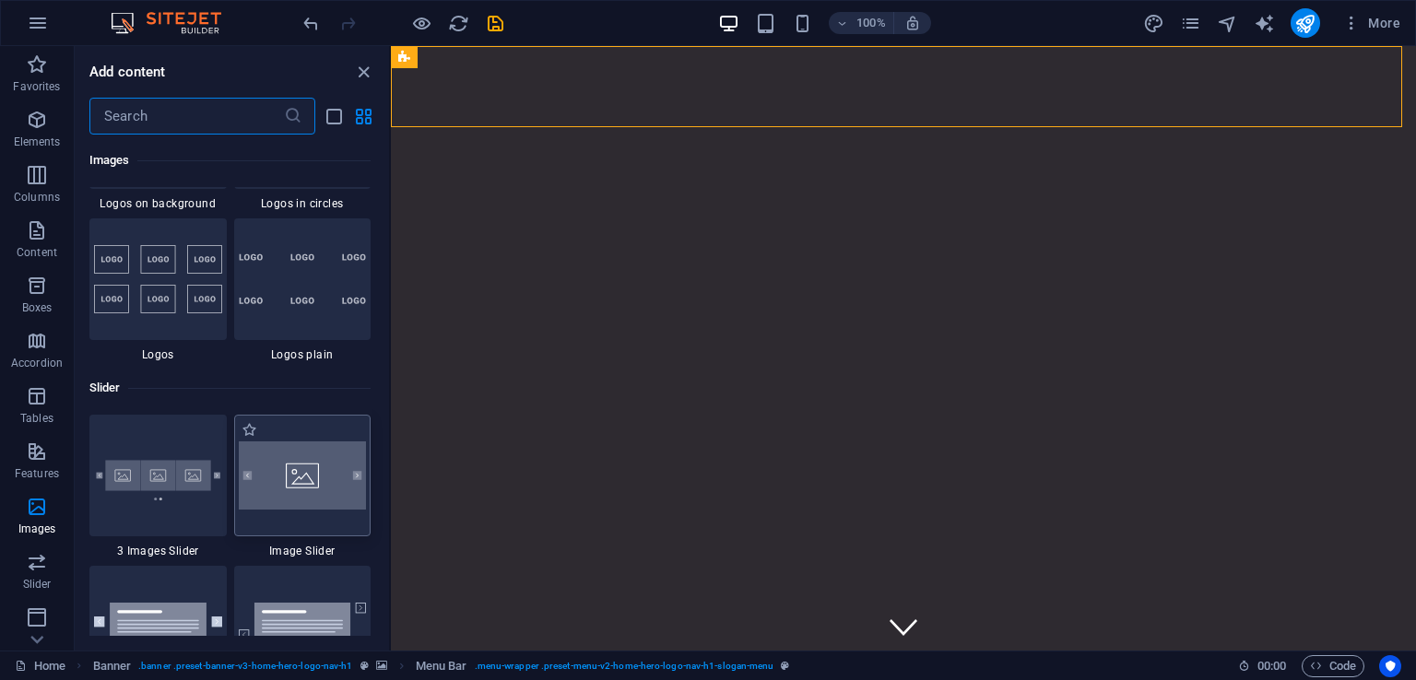
click at [296, 476] on img at bounding box center [303, 475] width 128 height 68
click at [391, 488] on div "H2 Banner Container Image with text Container Spacer Text Placeholder Container…" at bounding box center [903, 348] width 1025 height 605
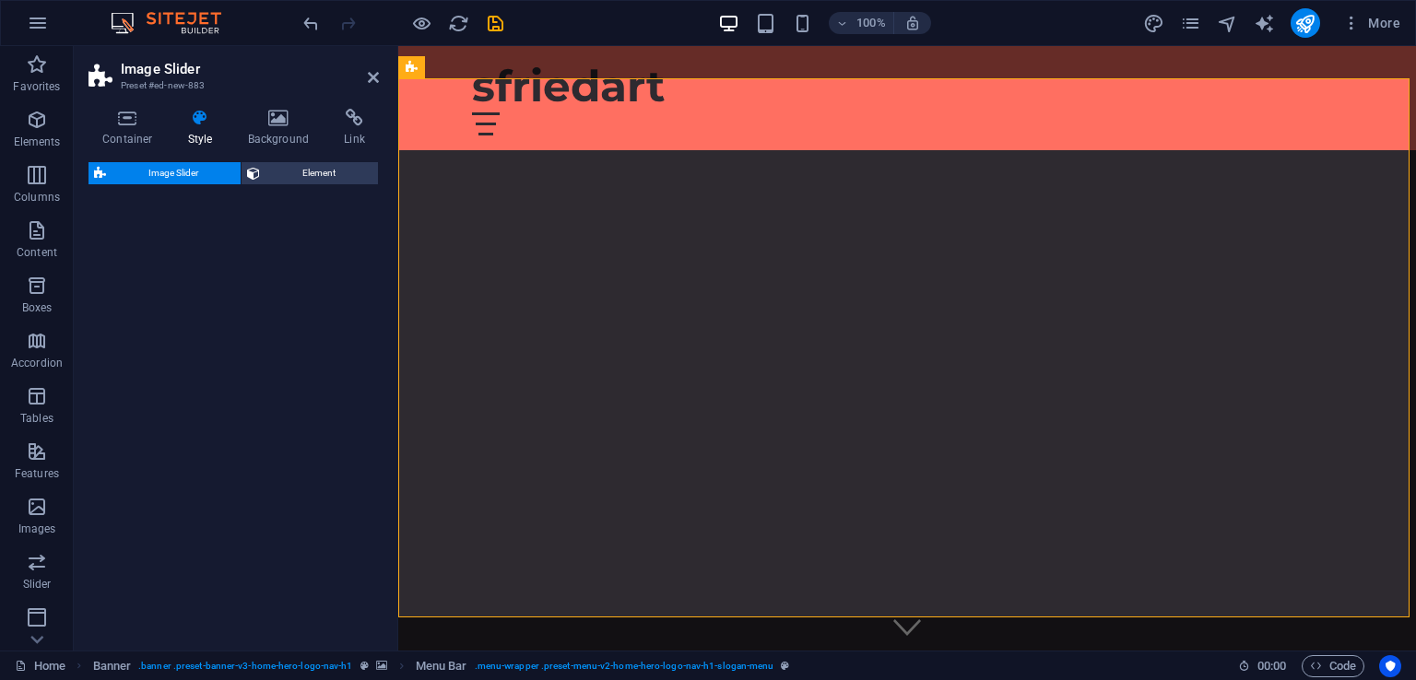
scroll to position [571, 0]
select select "rem"
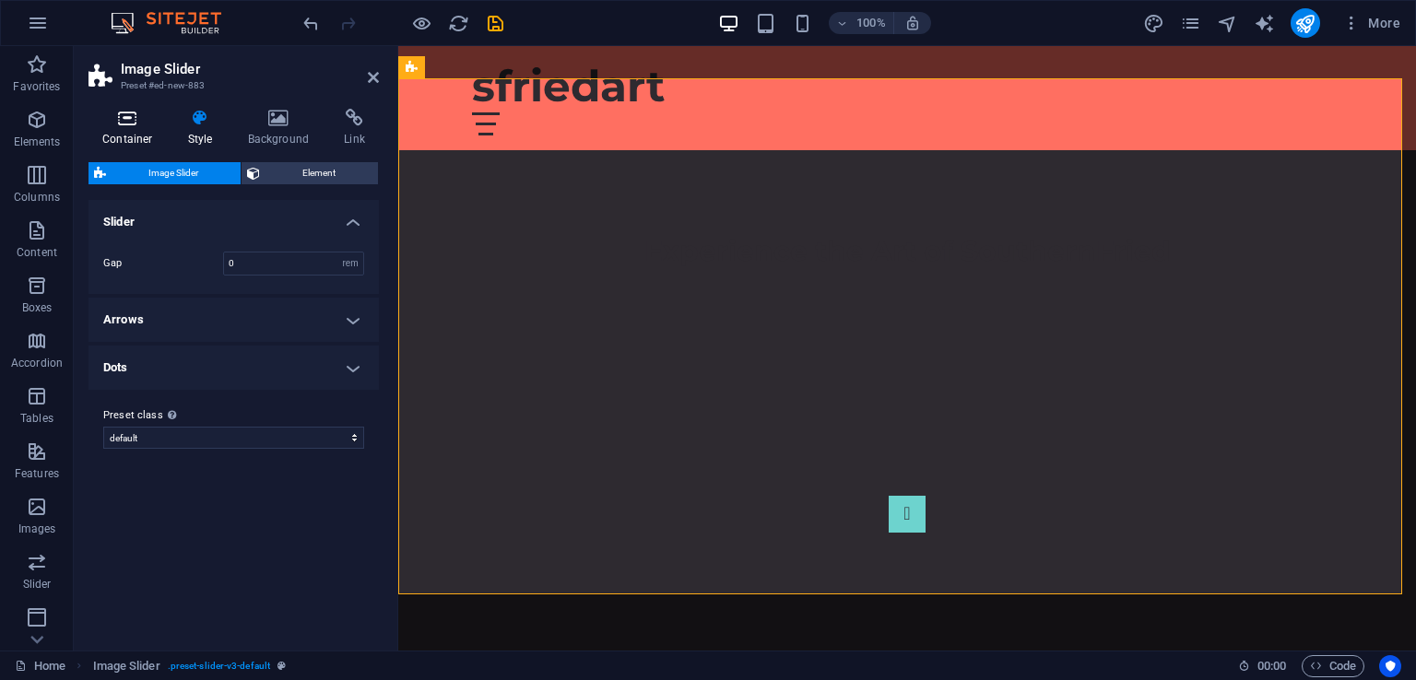
click at [136, 117] on icon at bounding box center [127, 118] width 78 height 18
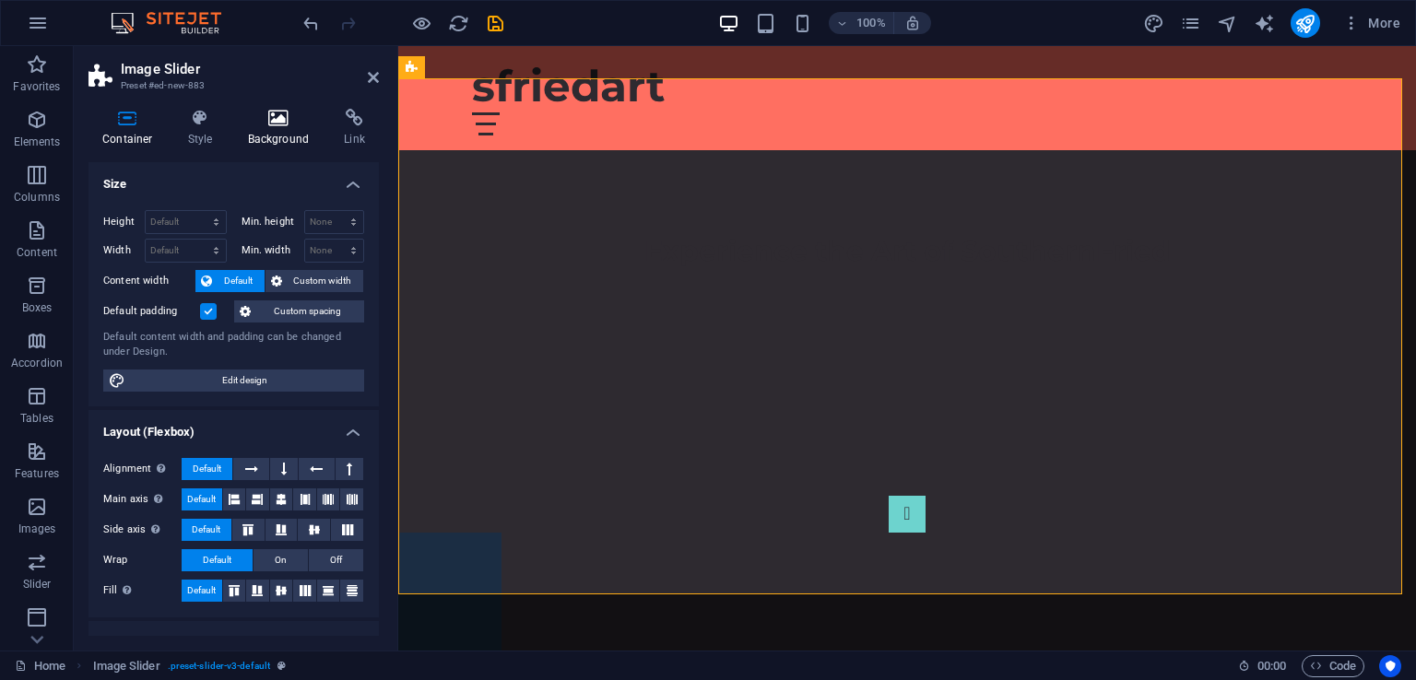
click at [288, 134] on h4 "Background" at bounding box center [282, 128] width 97 height 39
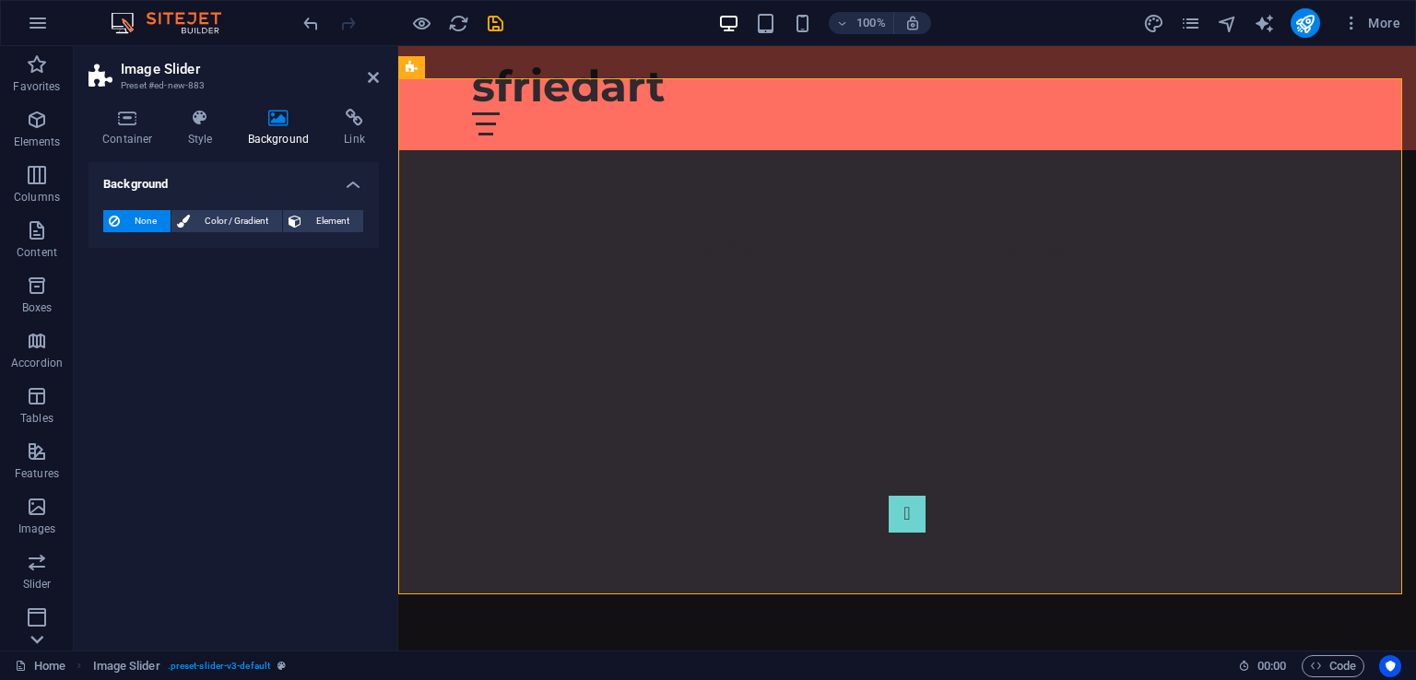
click at [39, 638] on icon at bounding box center [37, 640] width 26 height 26
click at [34, 297] on p "Images" at bounding box center [37, 304] width 38 height 15
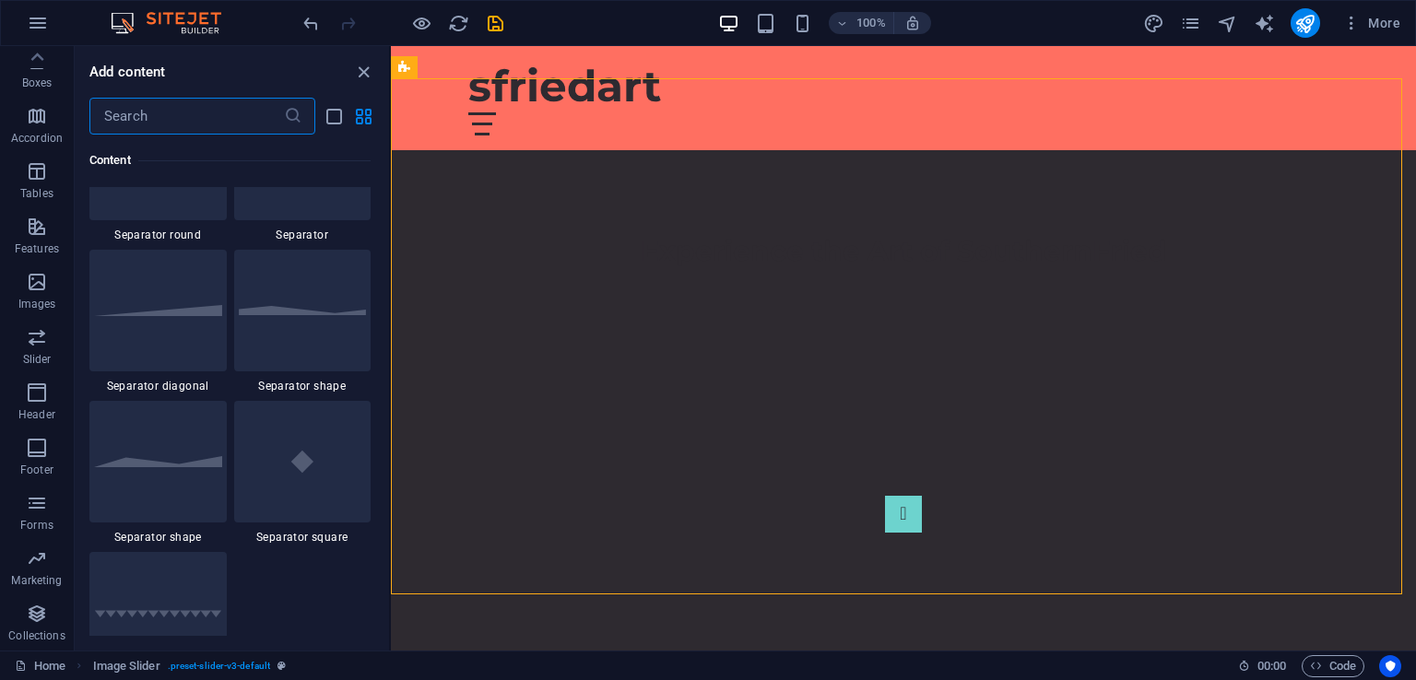
scroll to position [0, 0]
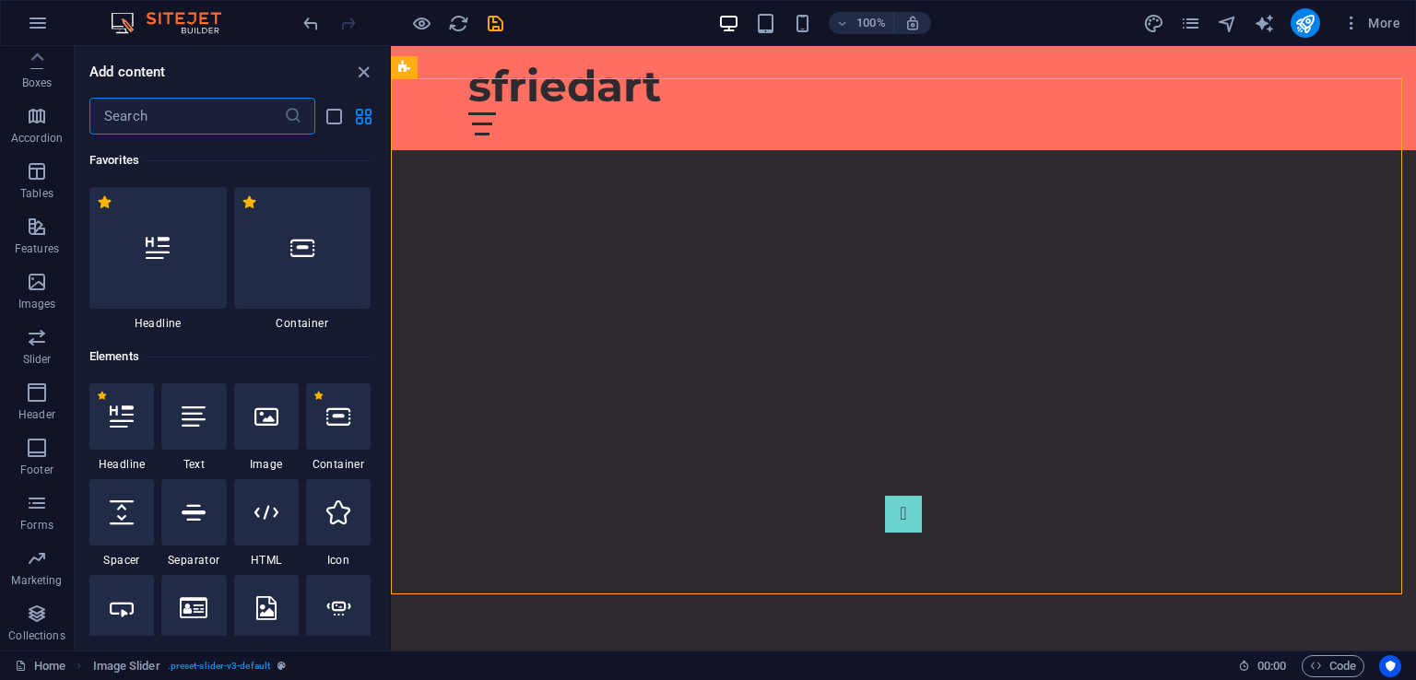
drag, startPoint x: 387, startPoint y: 145, endPoint x: 3, endPoint y: 48, distance: 396.3
click at [39, 56] on icon at bounding box center [37, 57] width 13 height 8
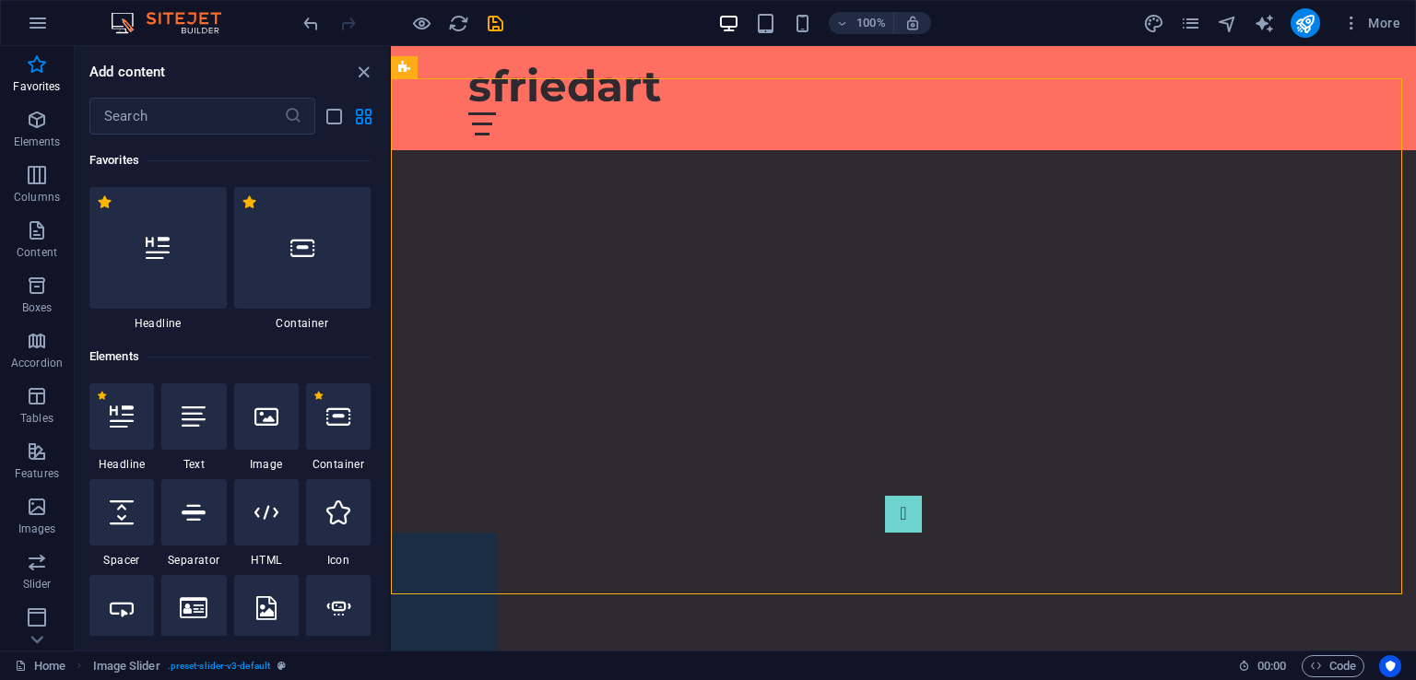
click at [39, 56] on icon "button" at bounding box center [37, 64] width 22 height 22
click at [1404, 22] on button "More" at bounding box center [1370, 22] width 73 height 29
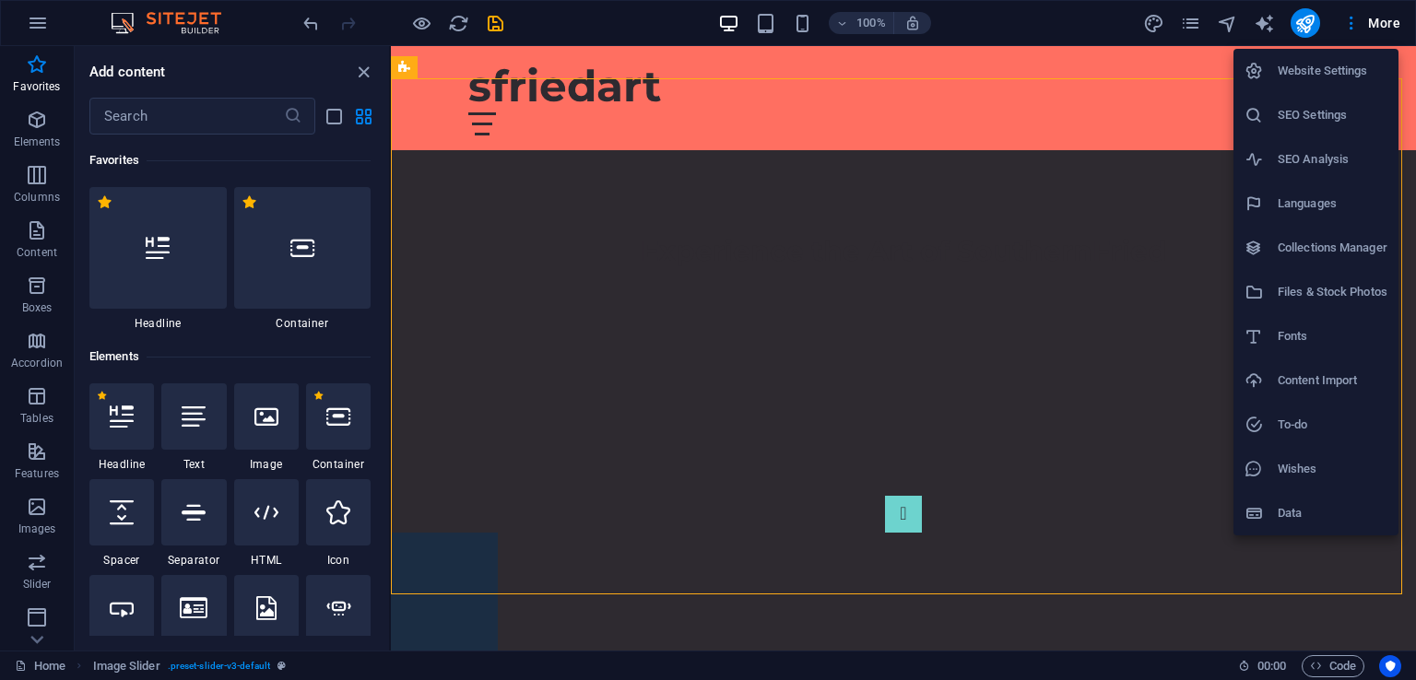
click at [1000, 25] on div at bounding box center [708, 340] width 1416 height 680
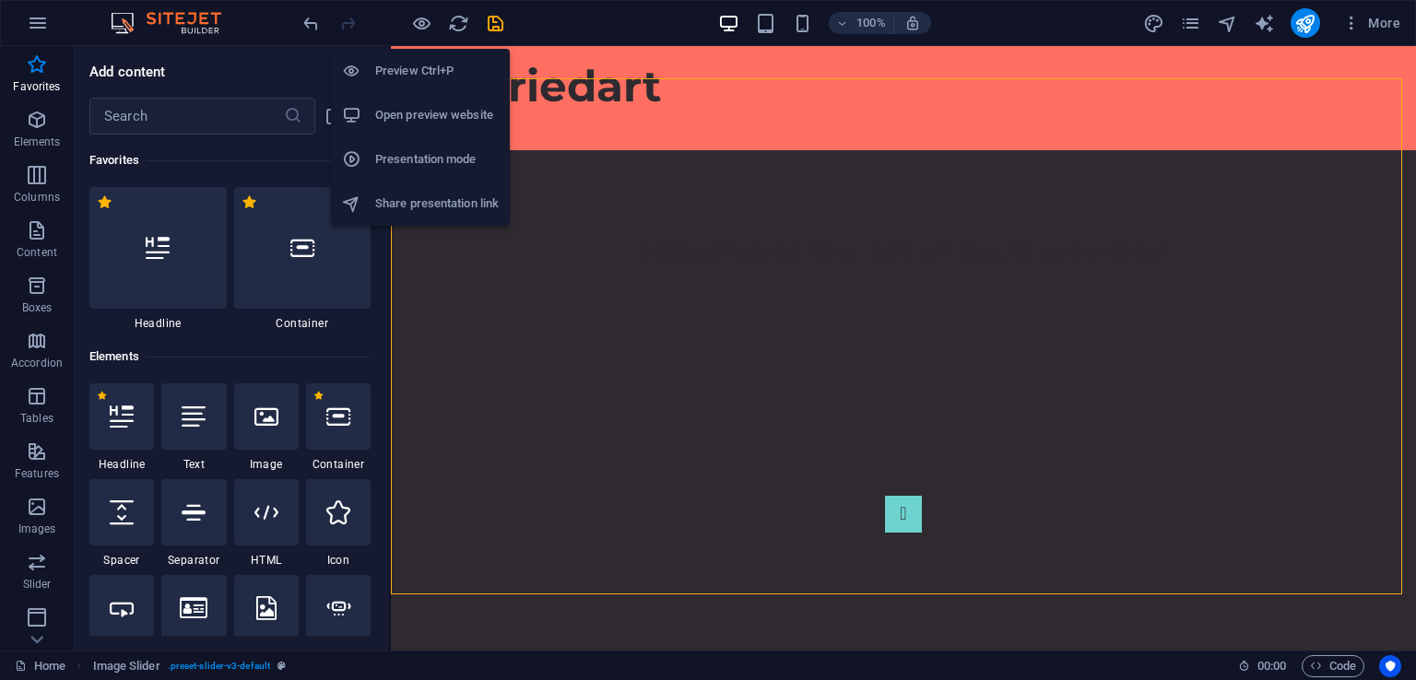
drag, startPoint x: 490, startPoint y: 29, endPoint x: 428, endPoint y: 66, distance: 73.2
click at [428, 66] on body "sfriedart Home Favorites Elements Columns Content Boxes Accordion Tables Featur…" at bounding box center [708, 340] width 1416 height 680
click at [431, 124] on h6 "Open preview website" at bounding box center [436, 115] width 123 height 22
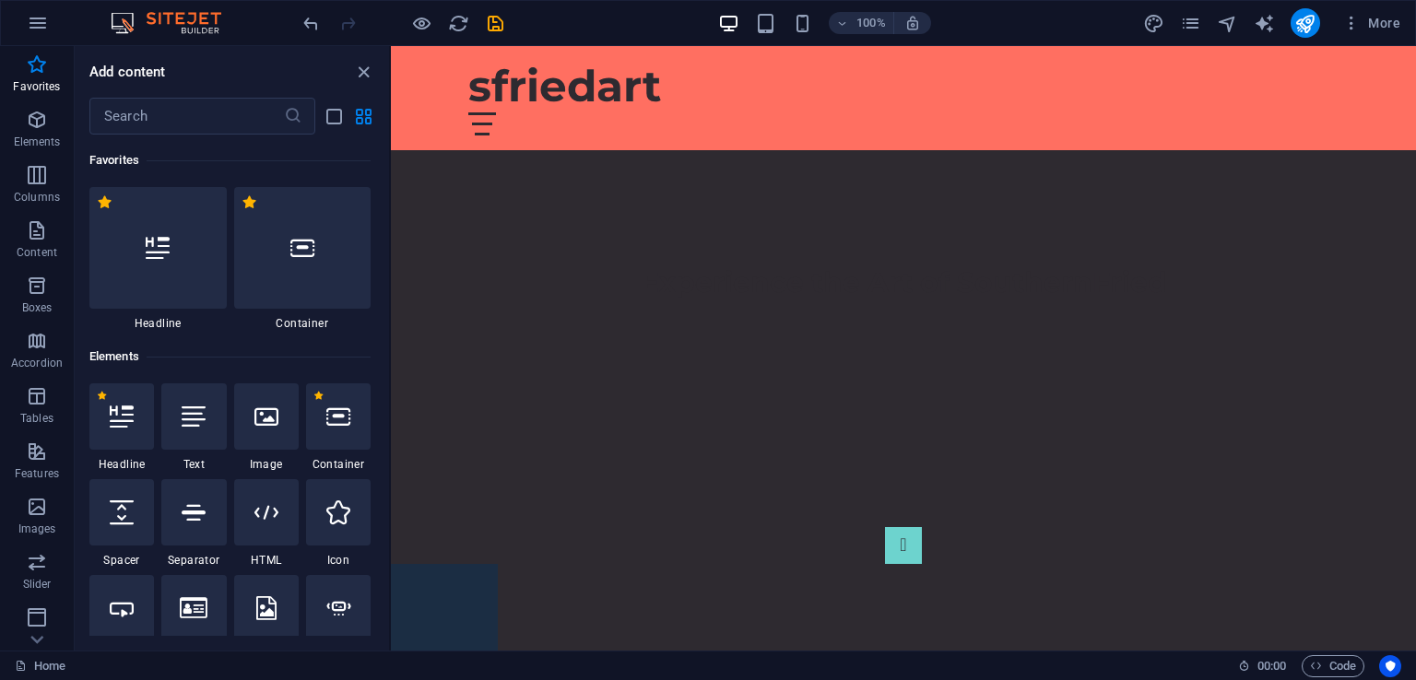
scroll to position [541, 0]
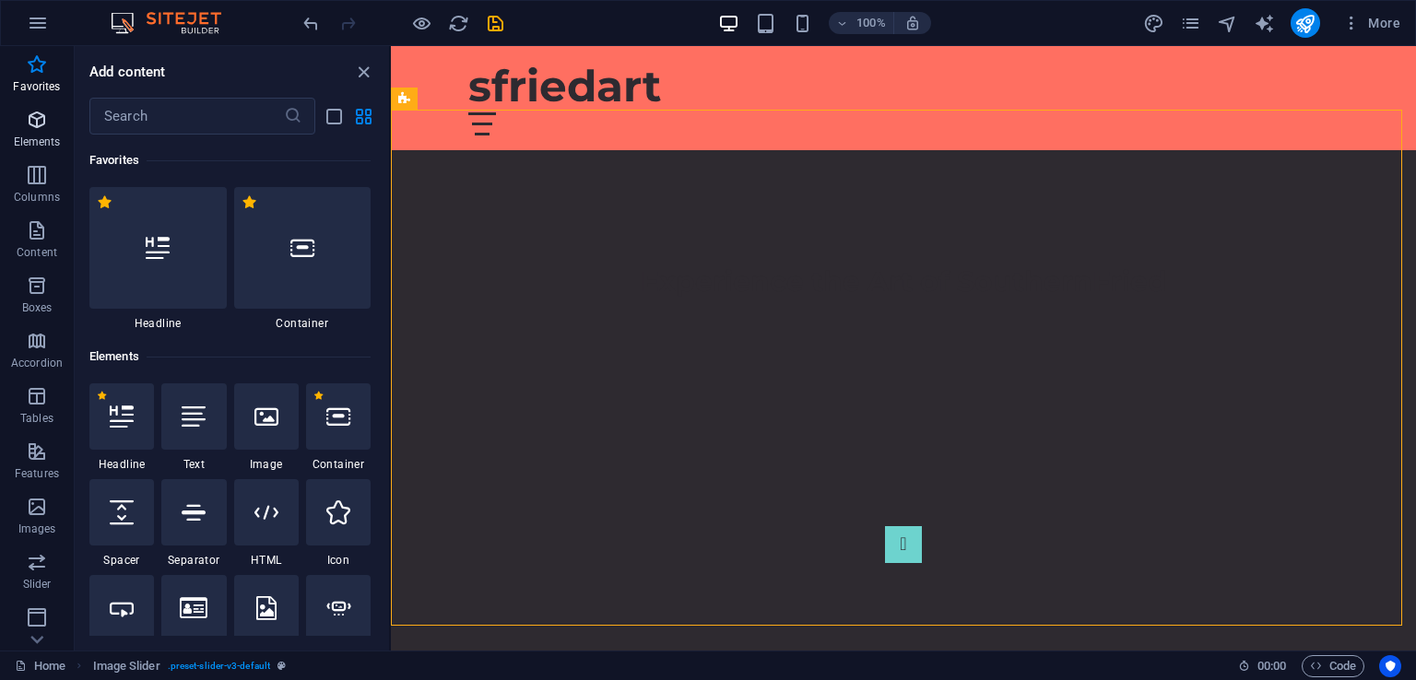
click at [44, 125] on icon "button" at bounding box center [37, 120] width 22 height 22
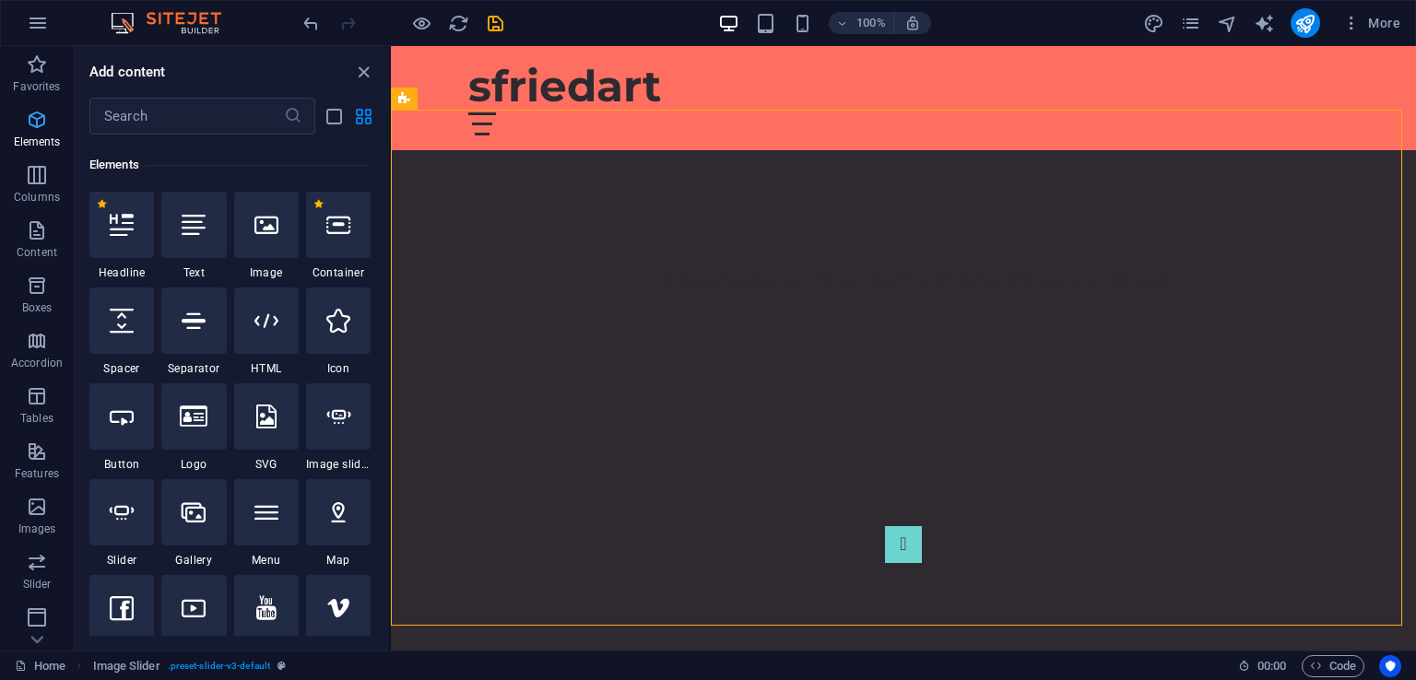
scroll to position [195, 0]
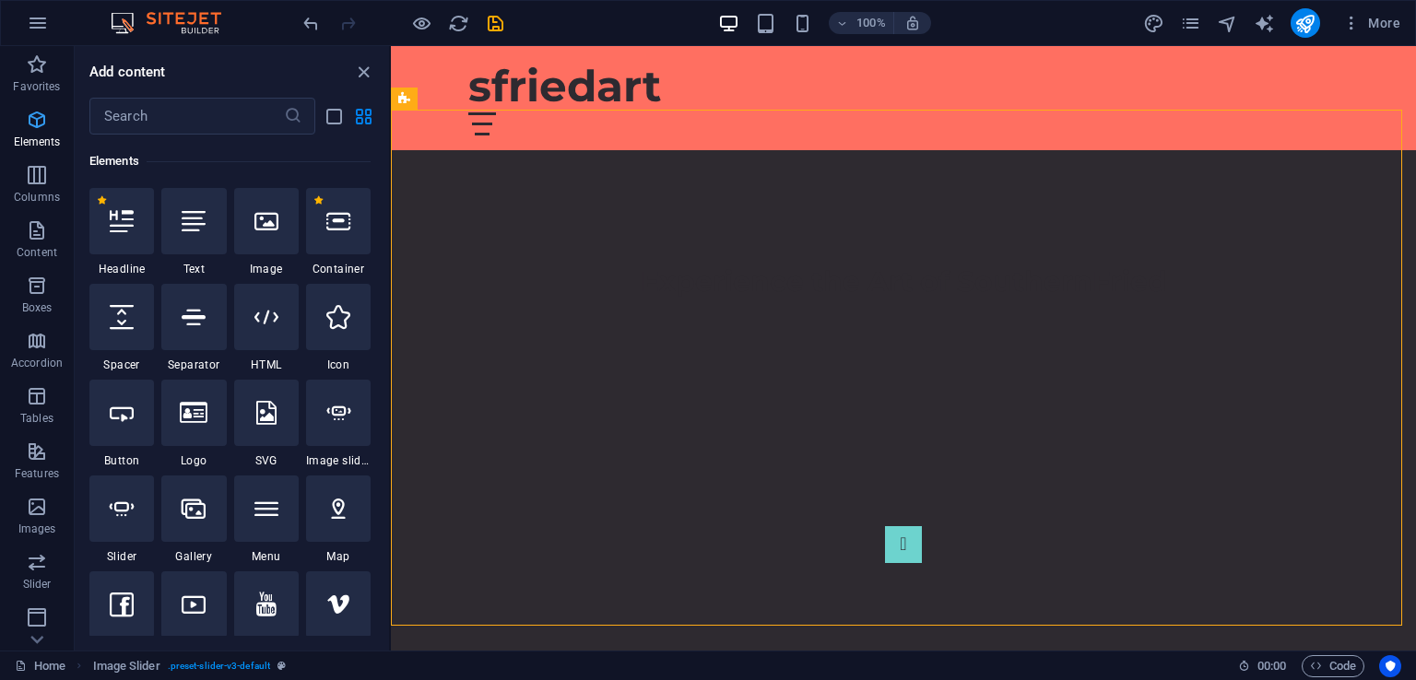
click at [44, 125] on icon "button" at bounding box center [37, 120] width 22 height 22
click at [40, 25] on icon "button" at bounding box center [38, 23] width 22 height 22
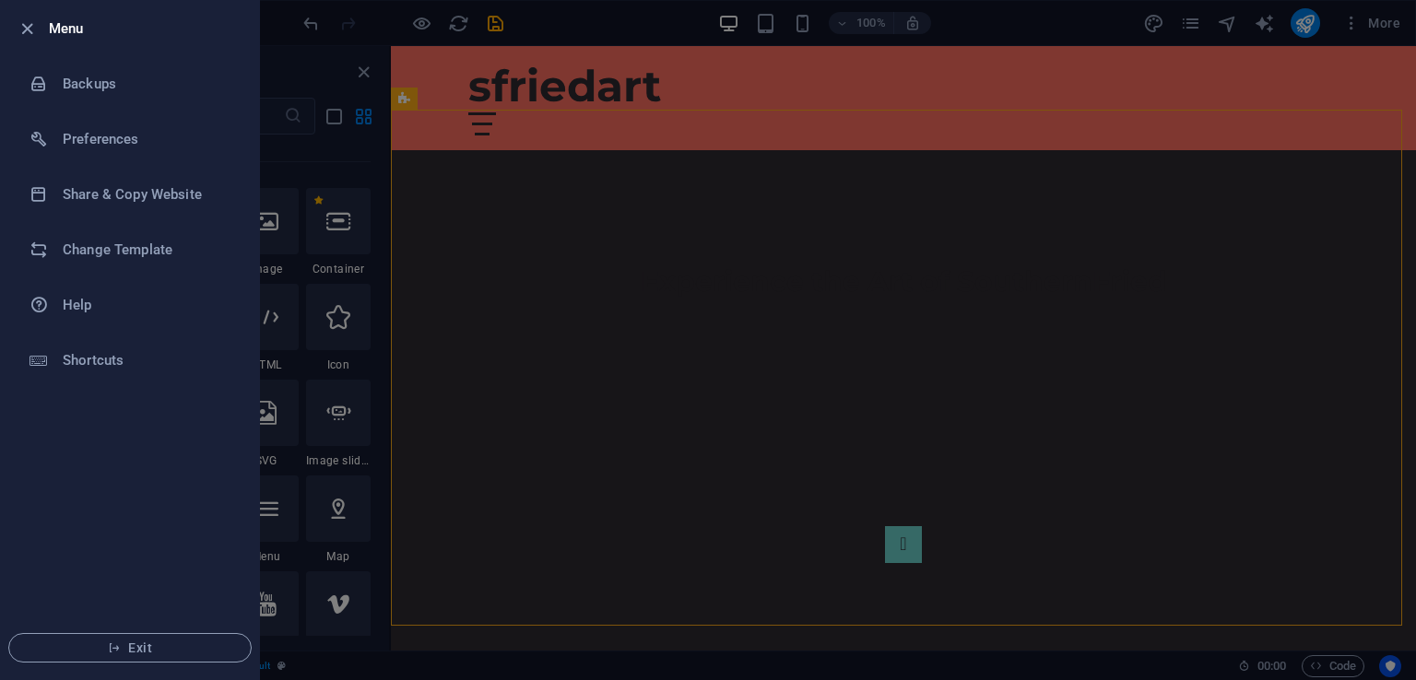
click at [638, 34] on div at bounding box center [708, 340] width 1416 height 680
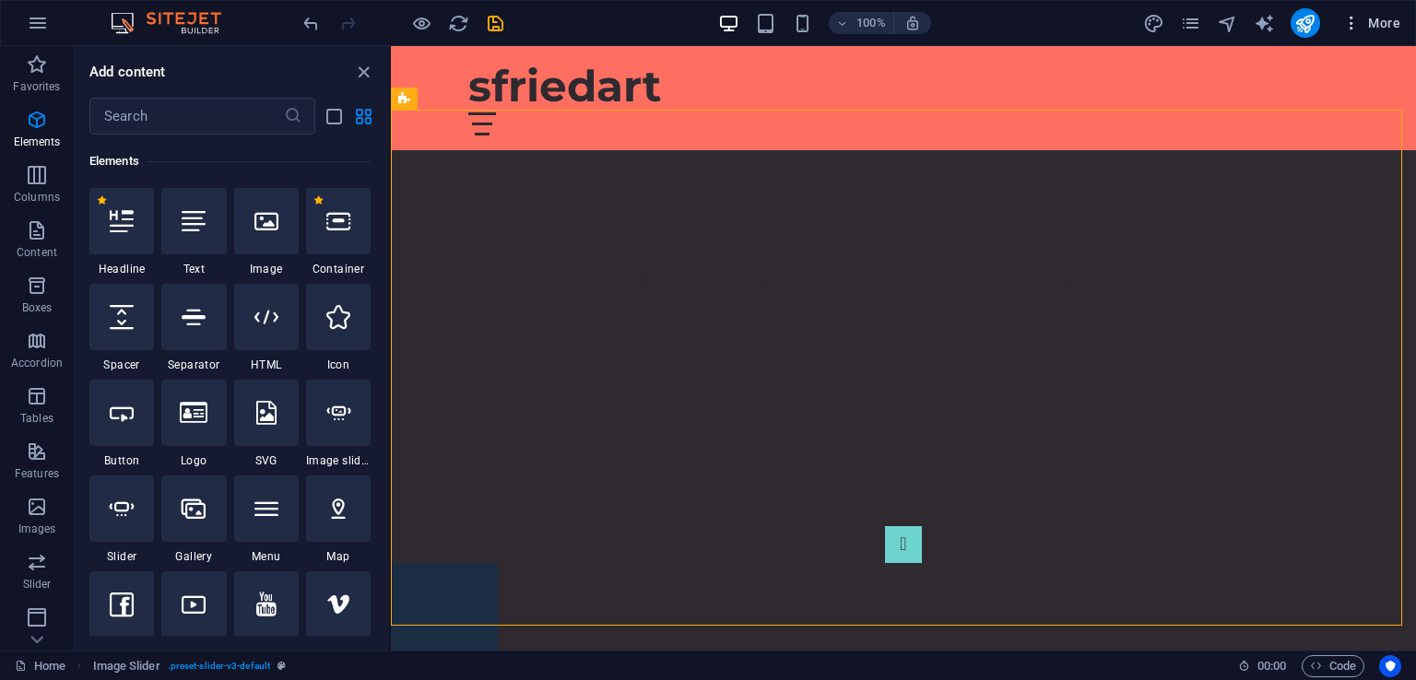
click at [1352, 25] on icon "button" at bounding box center [1351, 23] width 18 height 18
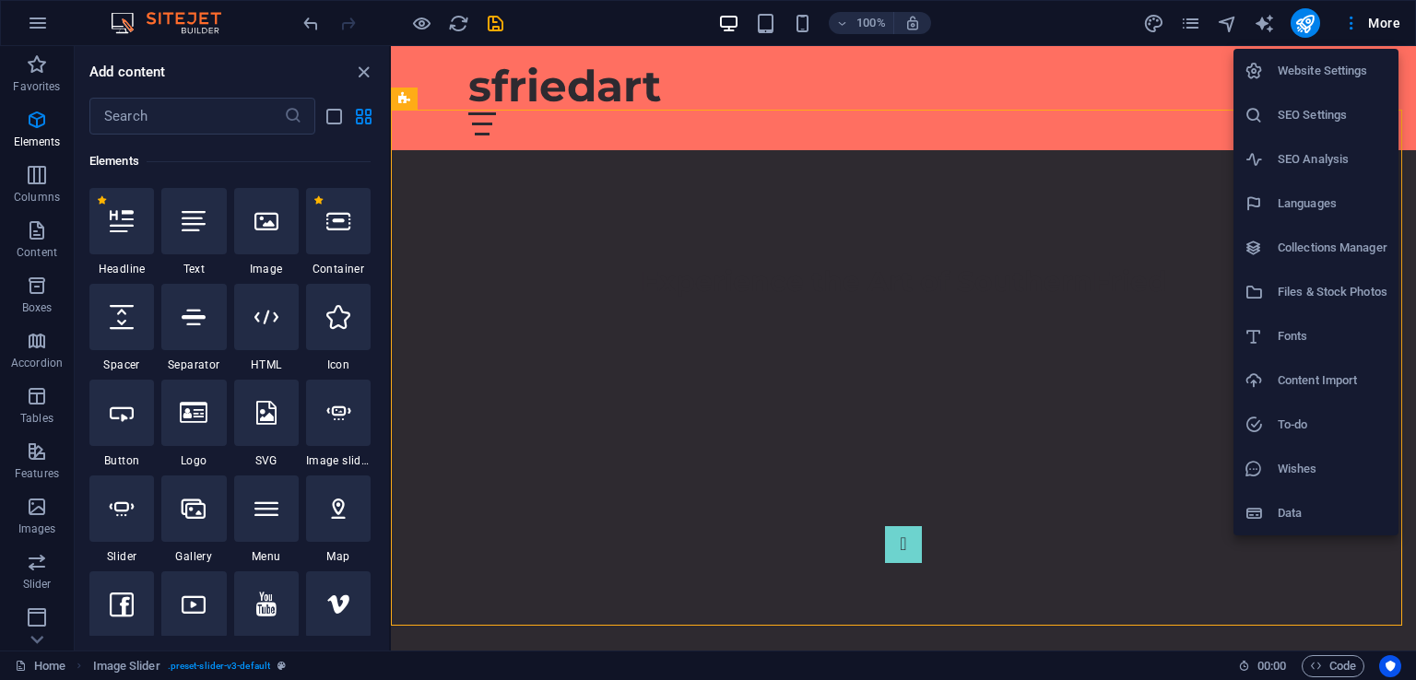
click at [1252, 27] on div at bounding box center [708, 340] width 1416 height 680
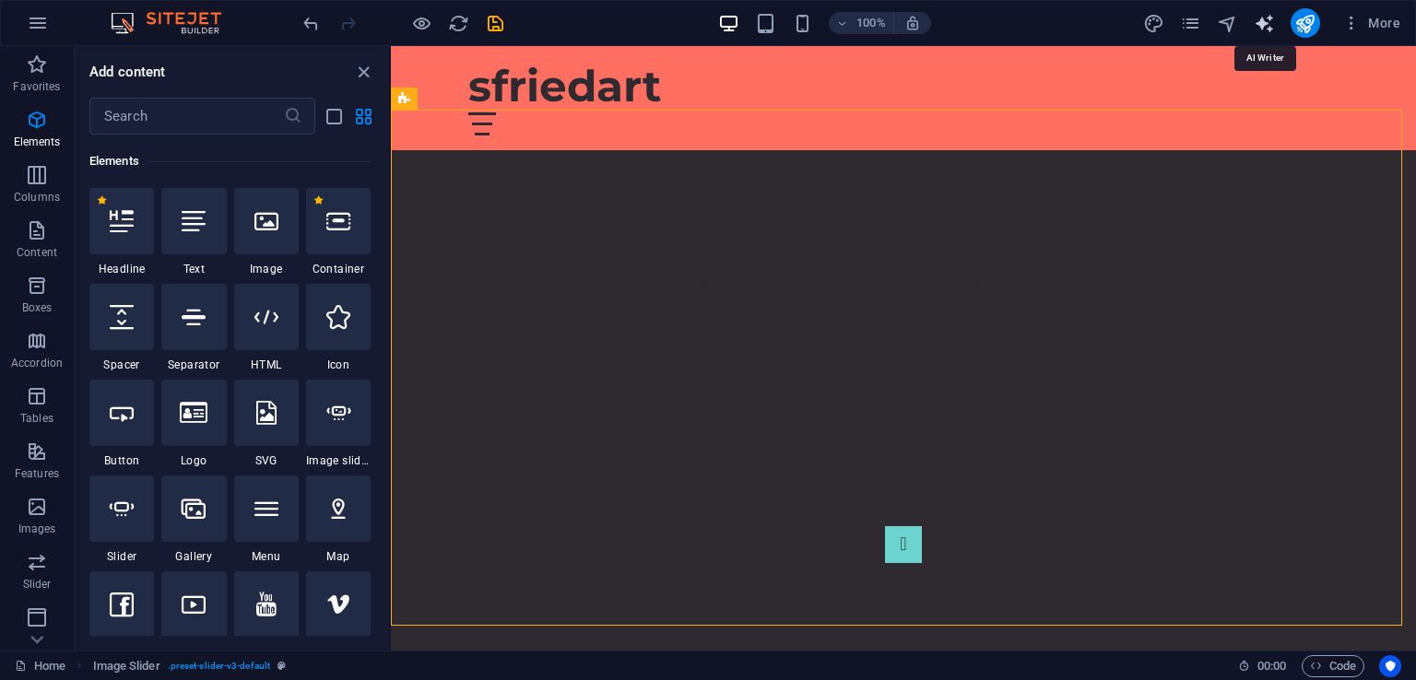
click at [1266, 23] on icon "text_generator" at bounding box center [1263, 23] width 21 height 21
select select "English"
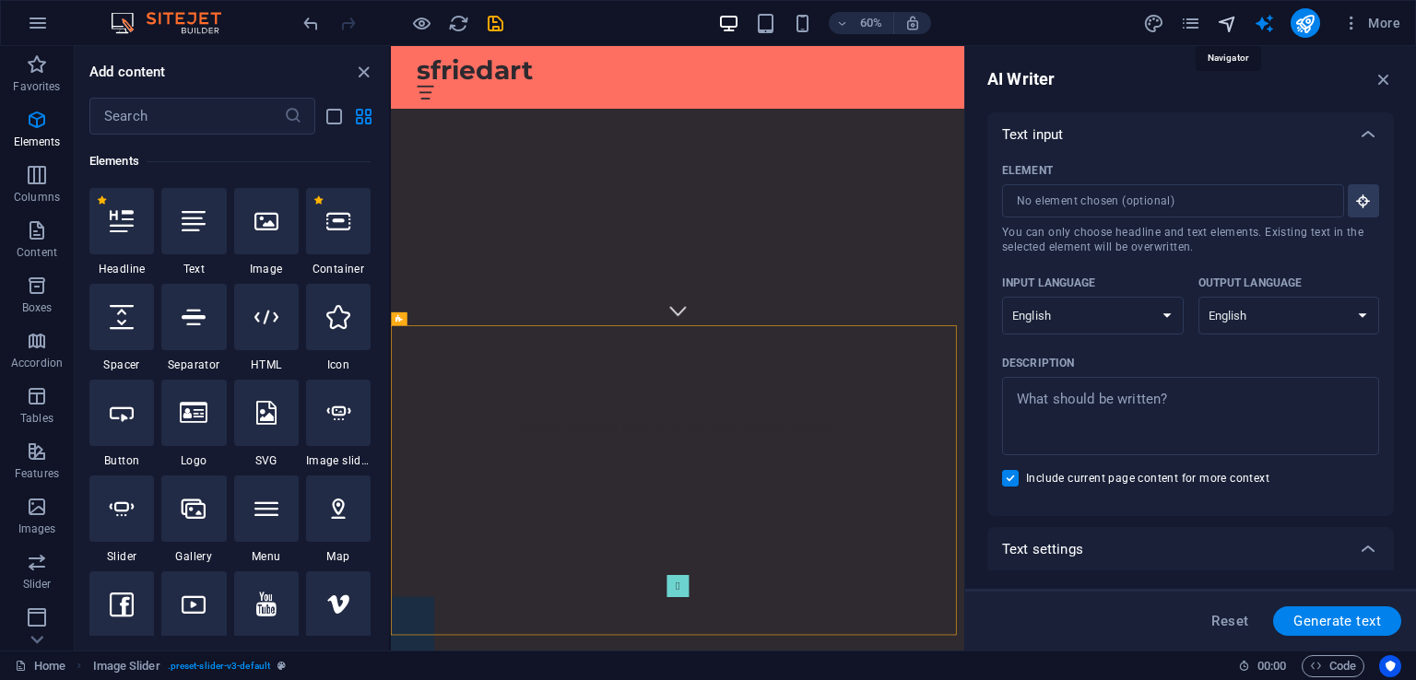
click at [1227, 20] on icon "navigator" at bounding box center [1226, 23] width 21 height 21
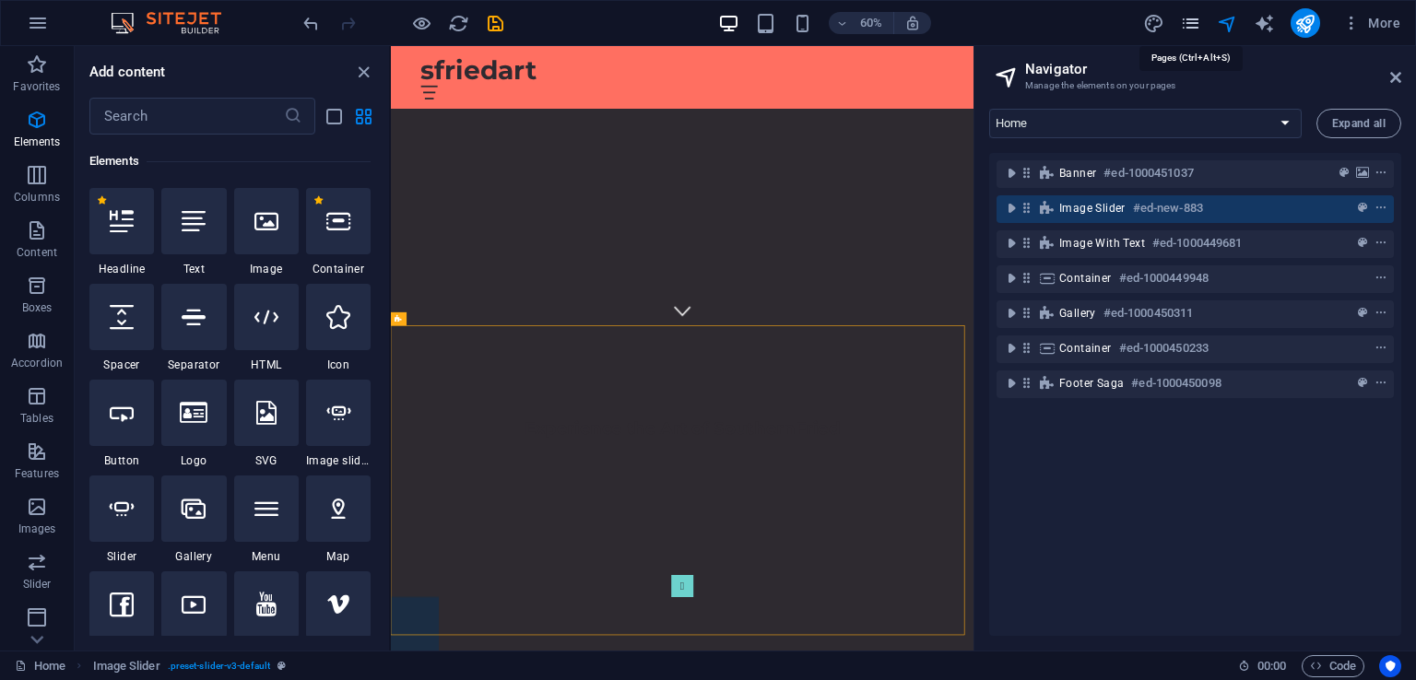
click at [1187, 20] on icon "pages" at bounding box center [1190, 23] width 21 height 21
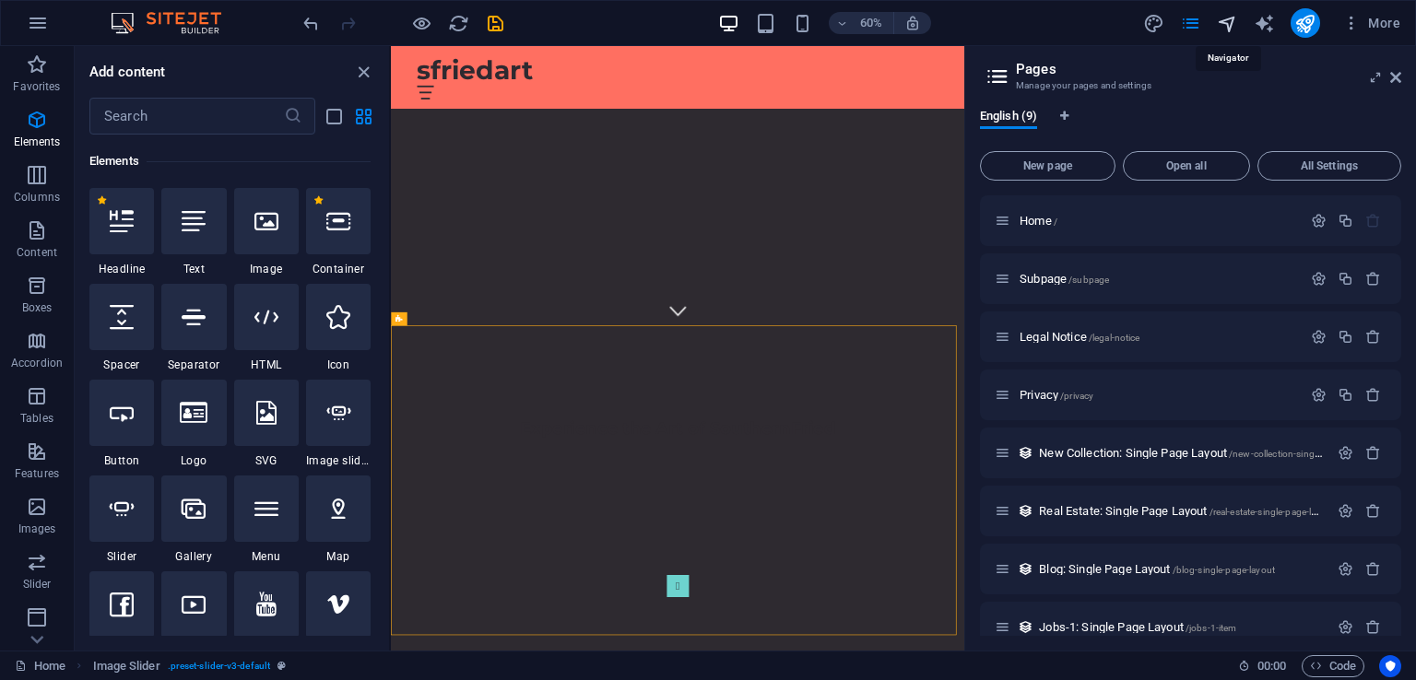
click at [1235, 28] on icon "navigator" at bounding box center [1226, 23] width 21 height 21
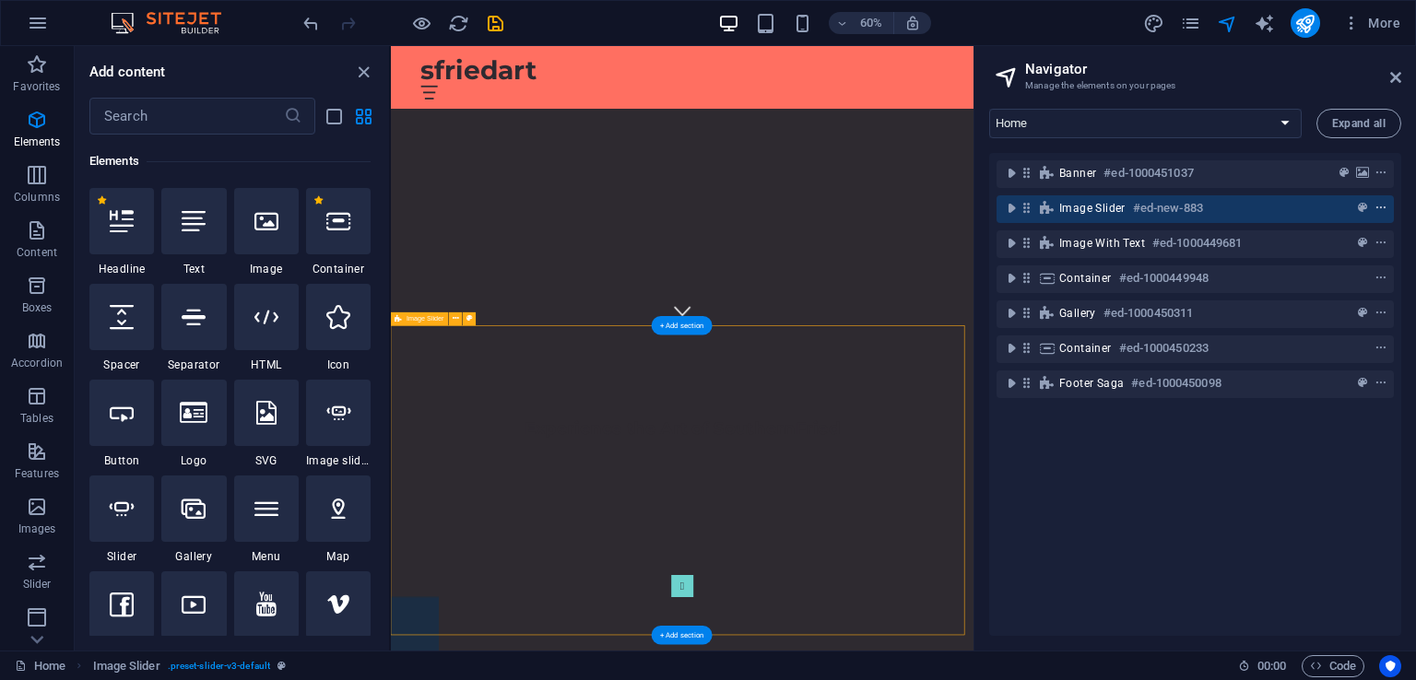
click at [1381, 205] on icon "context-menu" at bounding box center [1380, 208] width 13 height 13
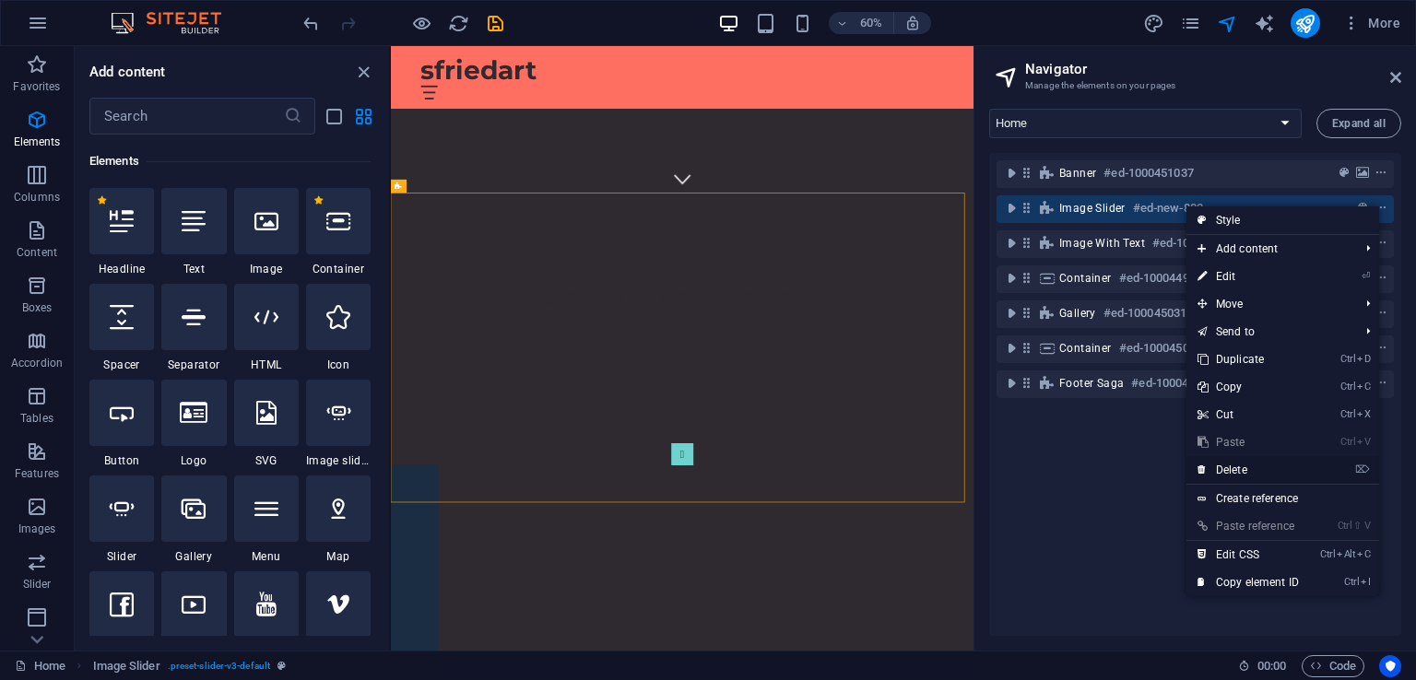
click at [1284, 469] on link "⌦ Delete" at bounding box center [1247, 470] width 123 height 28
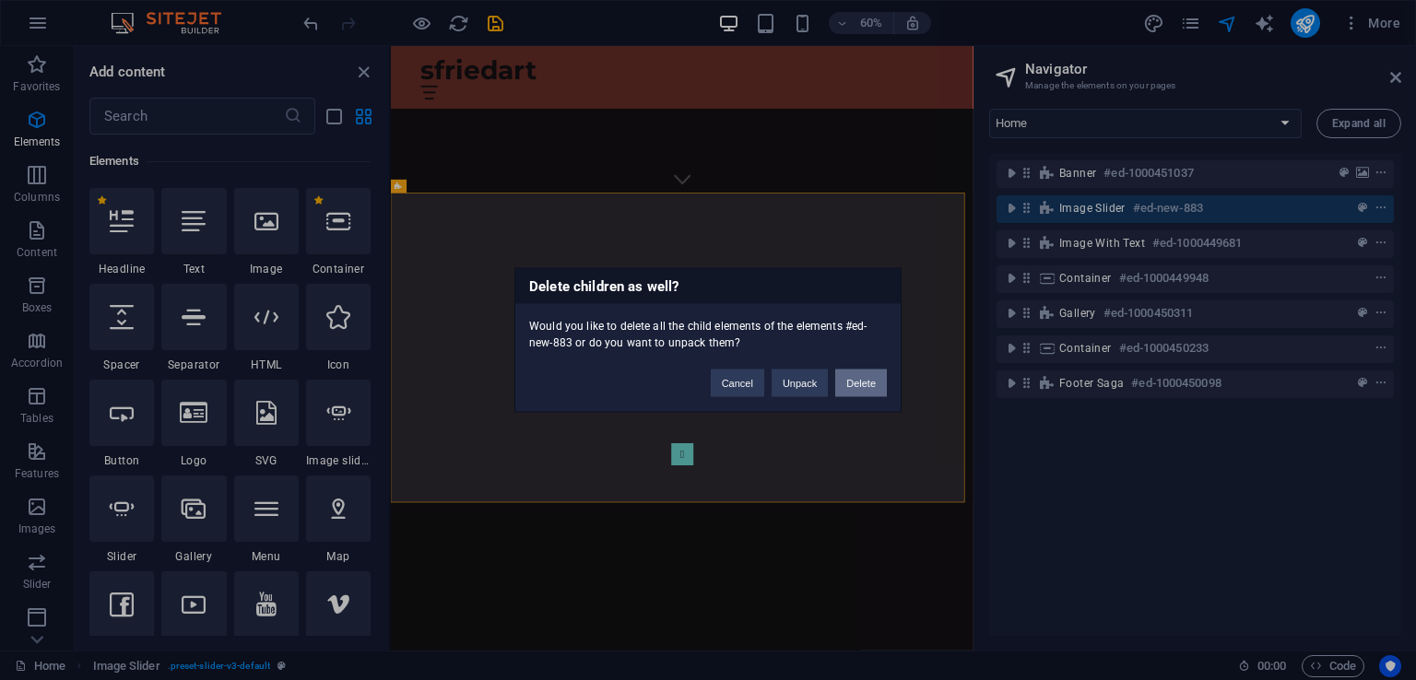
click at [860, 379] on button "Delete" at bounding box center [861, 384] width 52 height 28
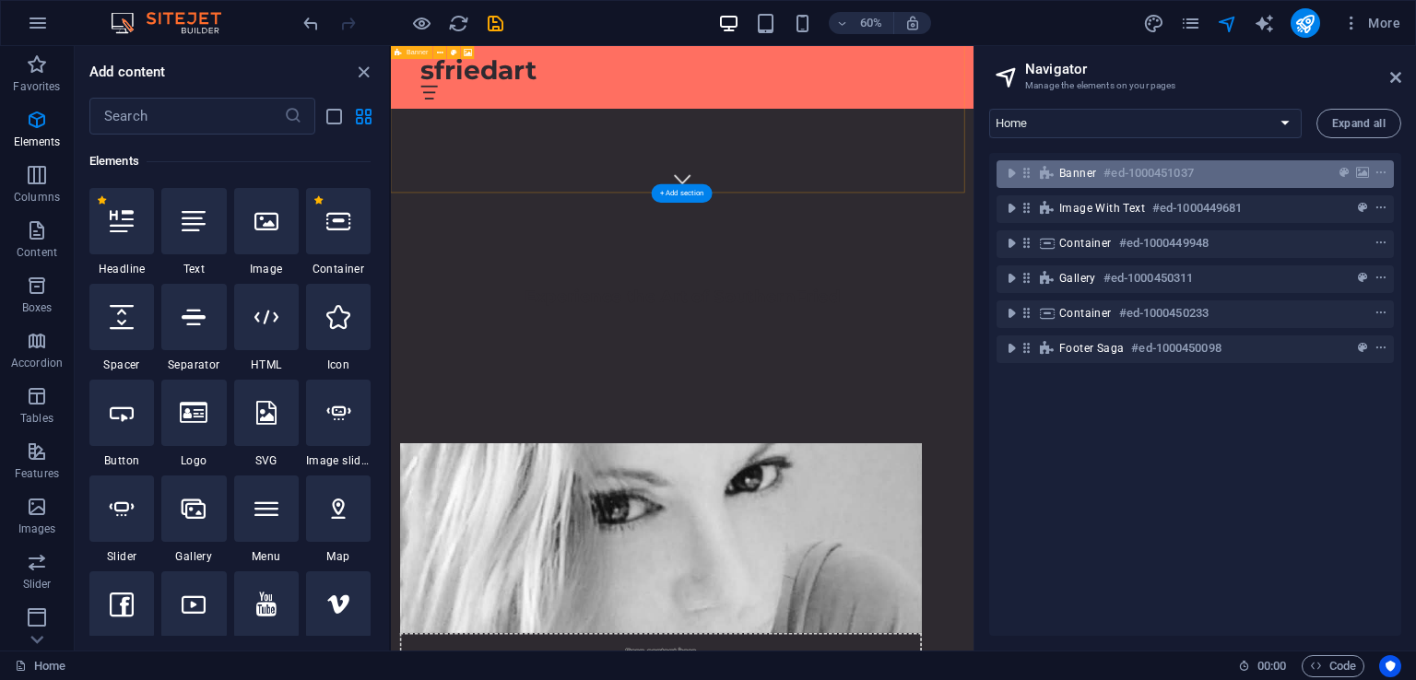
click at [1216, 173] on div "Banner #ed-1000451037" at bounding box center [1180, 173] width 242 height 22
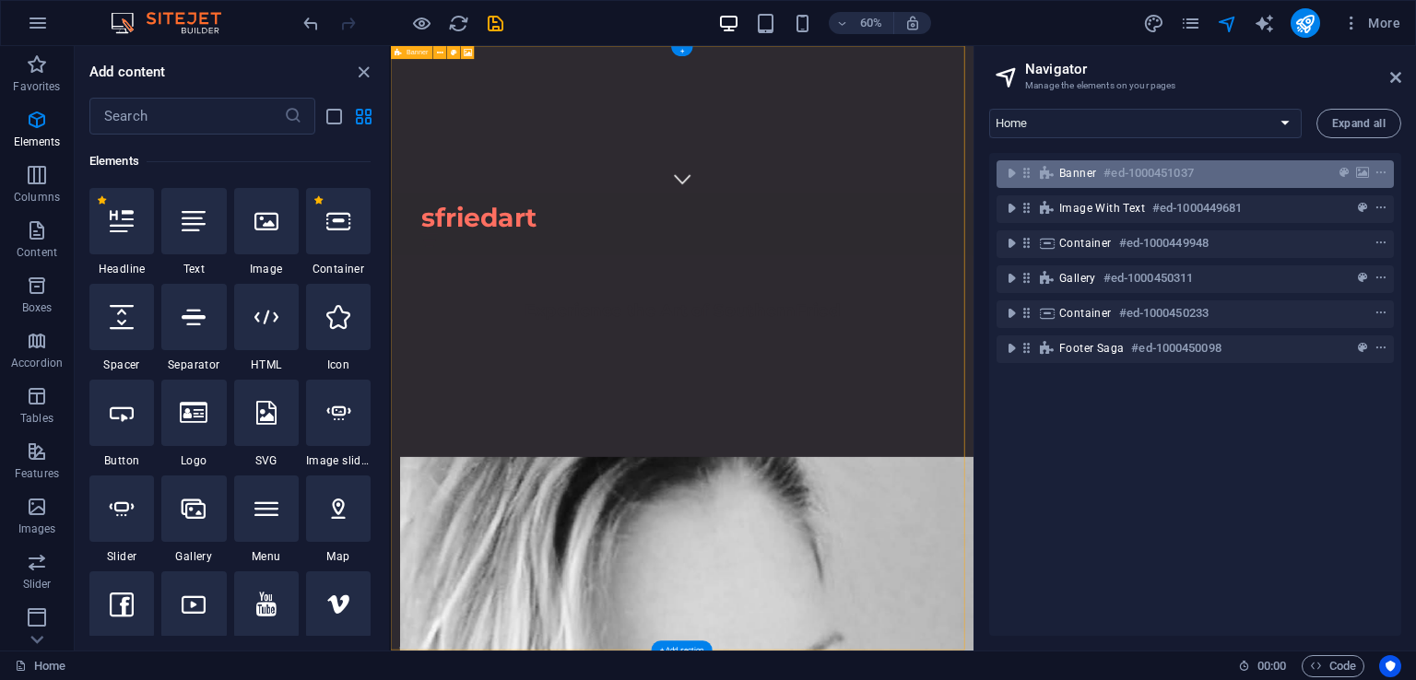
scroll to position [0, 0]
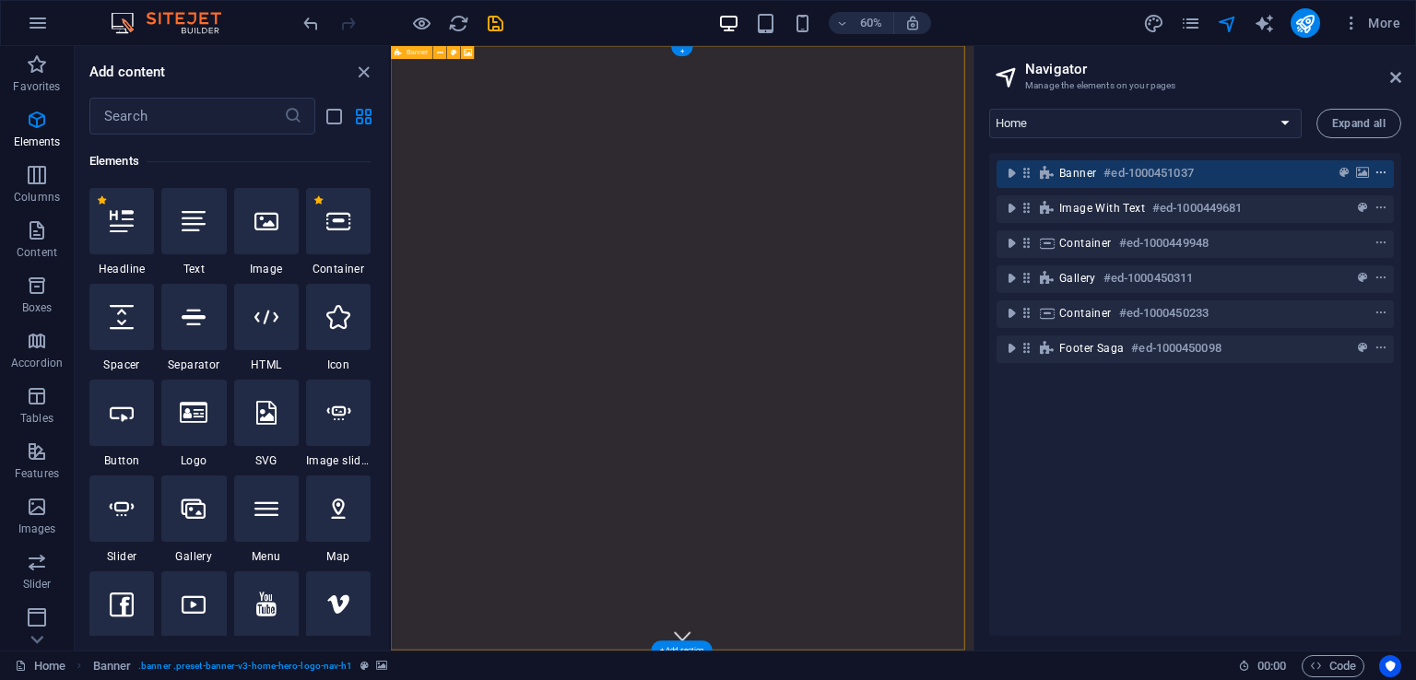
click at [1381, 170] on icon "context-menu" at bounding box center [1380, 173] width 13 height 13
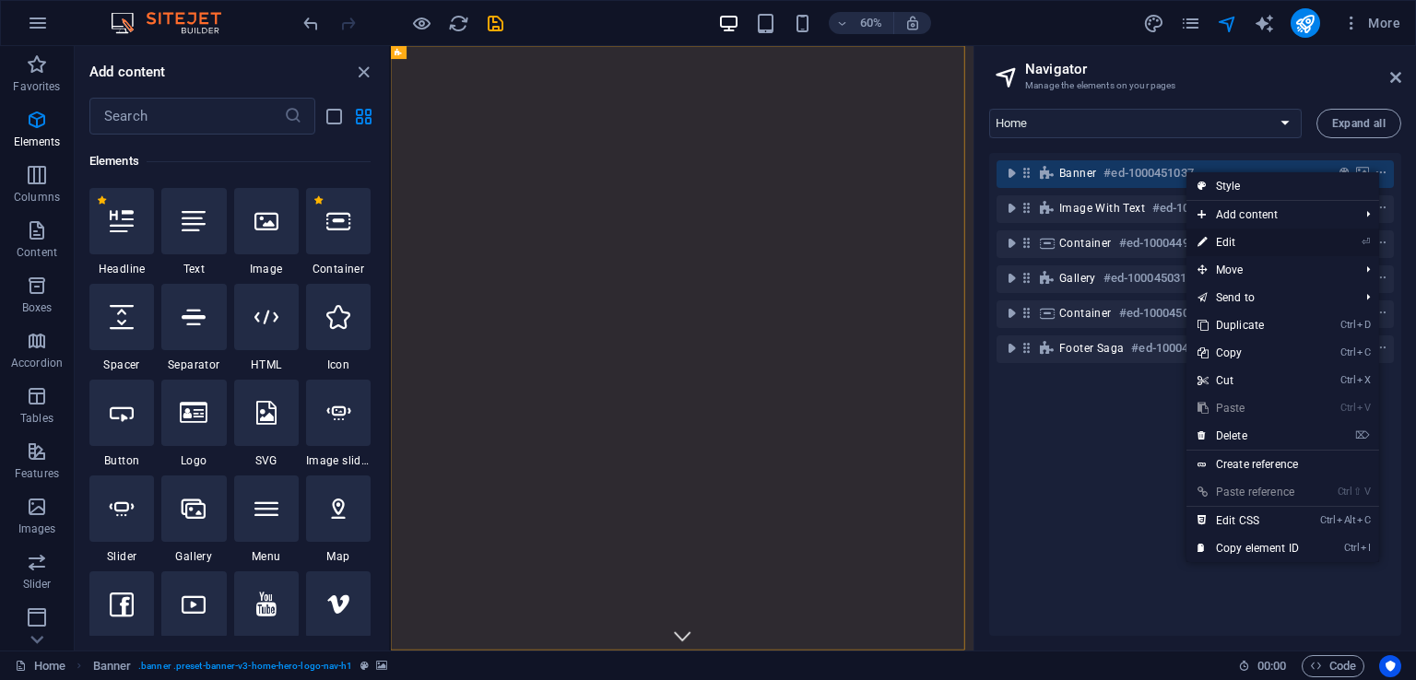
click at [1287, 237] on link "⏎ Edit" at bounding box center [1247, 243] width 123 height 28
select select "vh"
select select "header"
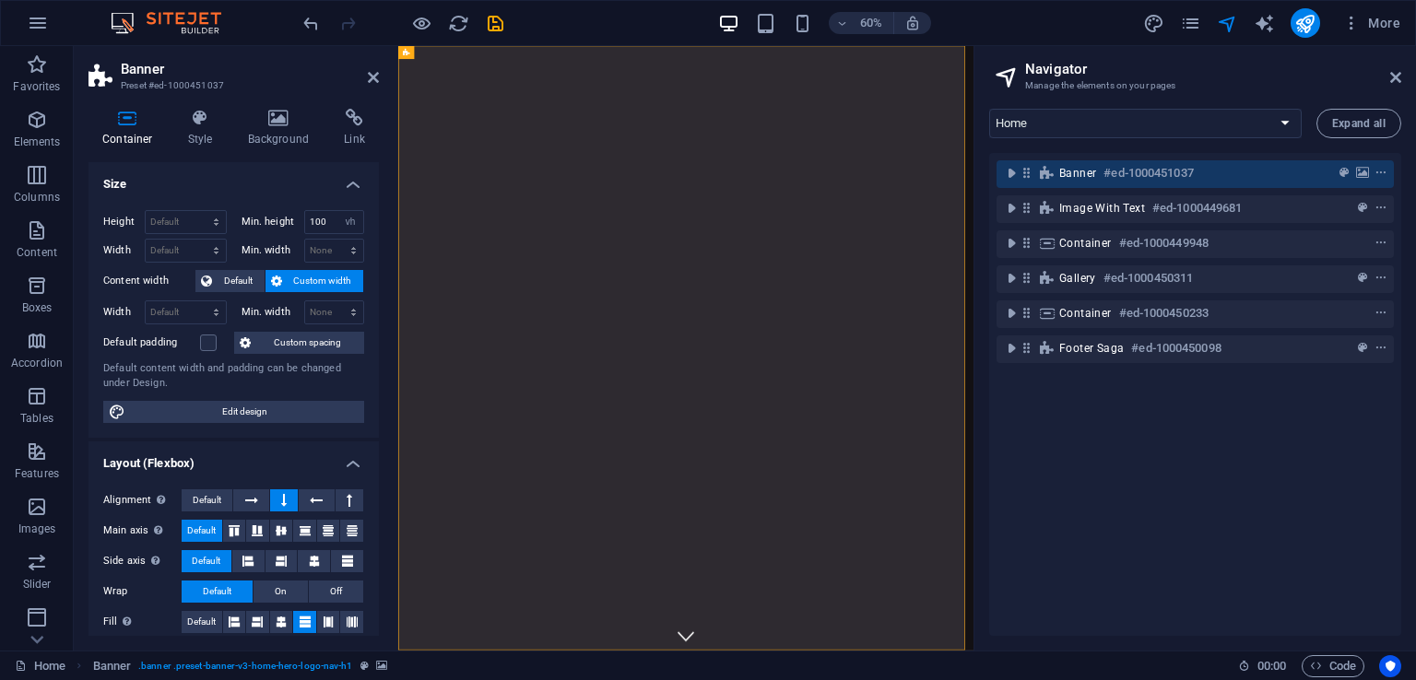
drag, startPoint x: 372, startPoint y: 449, endPoint x: 371, endPoint y: 502, distance: 53.5
click at [371, 502] on li "Layout (Flexbox) Alignment Determines the flex direction. Default Main axis Det…" at bounding box center [233, 544] width 290 height 207
click at [281, 110] on icon at bounding box center [278, 118] width 89 height 18
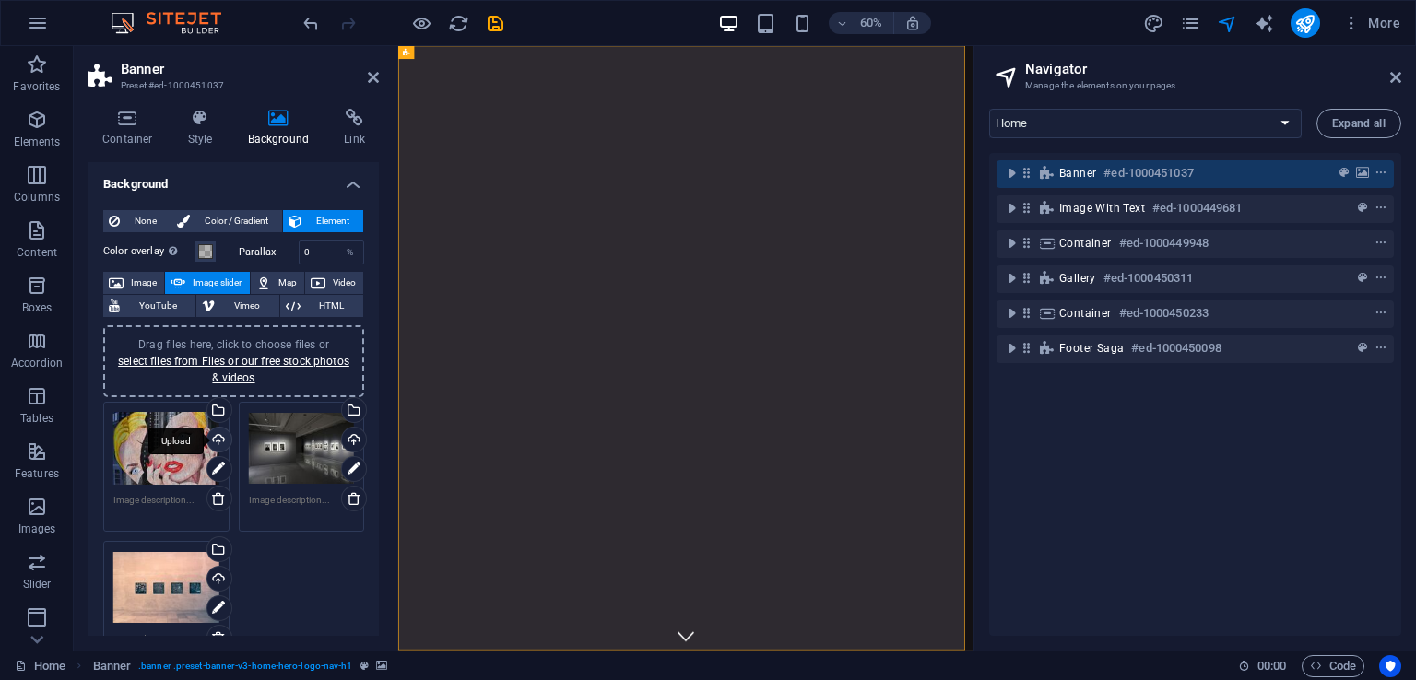
click at [217, 444] on div "Upload" at bounding box center [218, 442] width 28 height 28
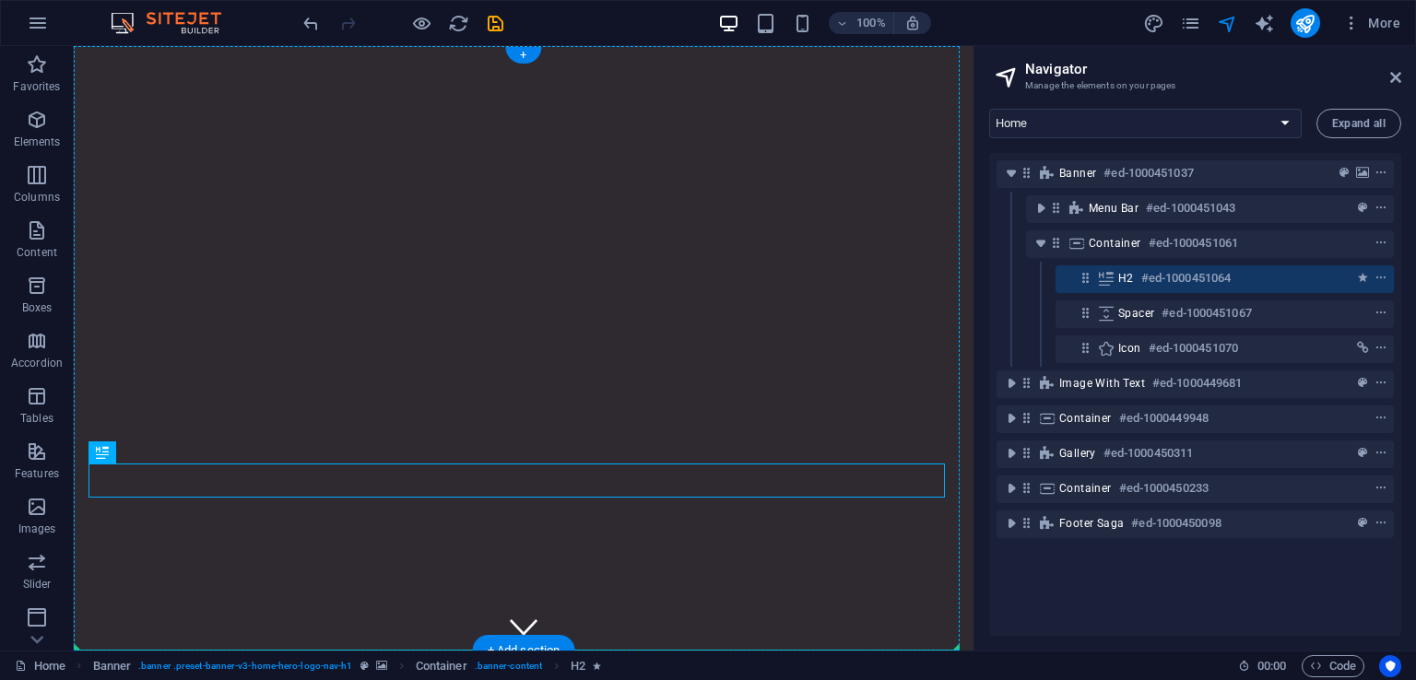
drag, startPoint x: 723, startPoint y: 879, endPoint x: 788, endPoint y: 457, distance: 427.0
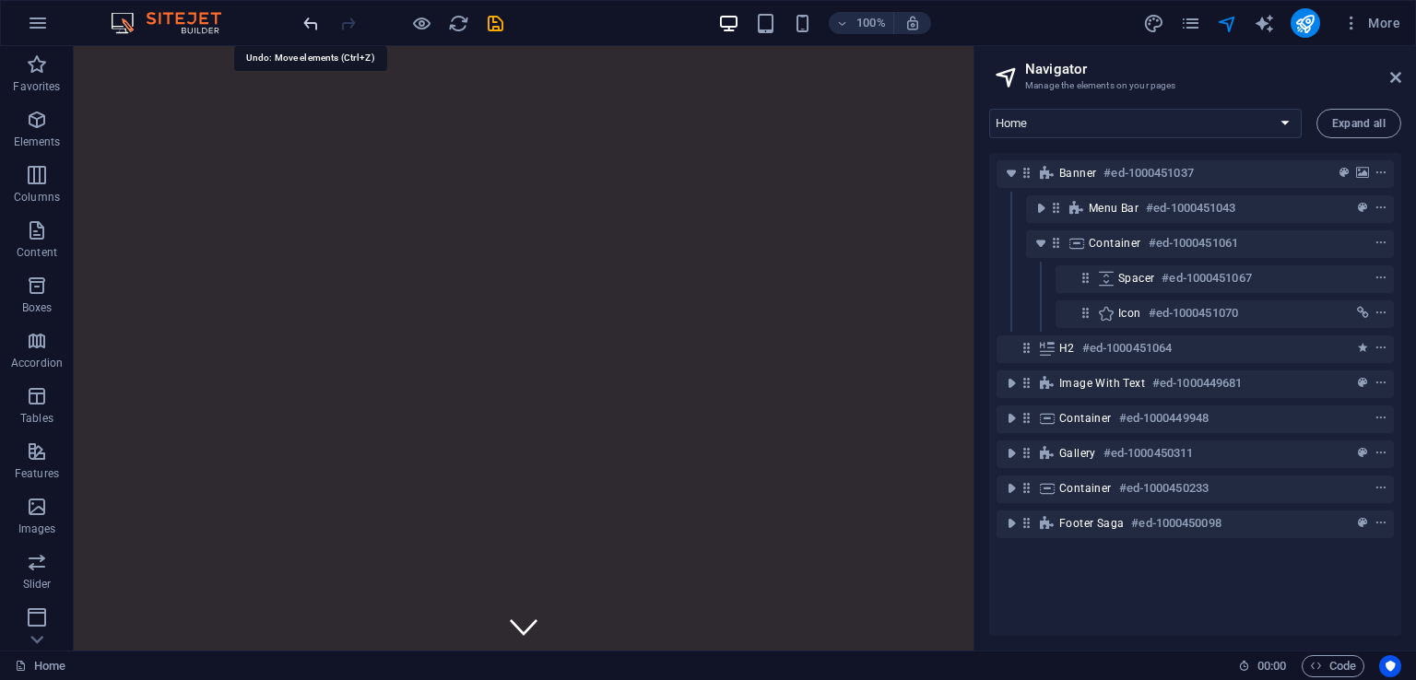
click at [313, 18] on icon "undo" at bounding box center [310, 23] width 21 height 21
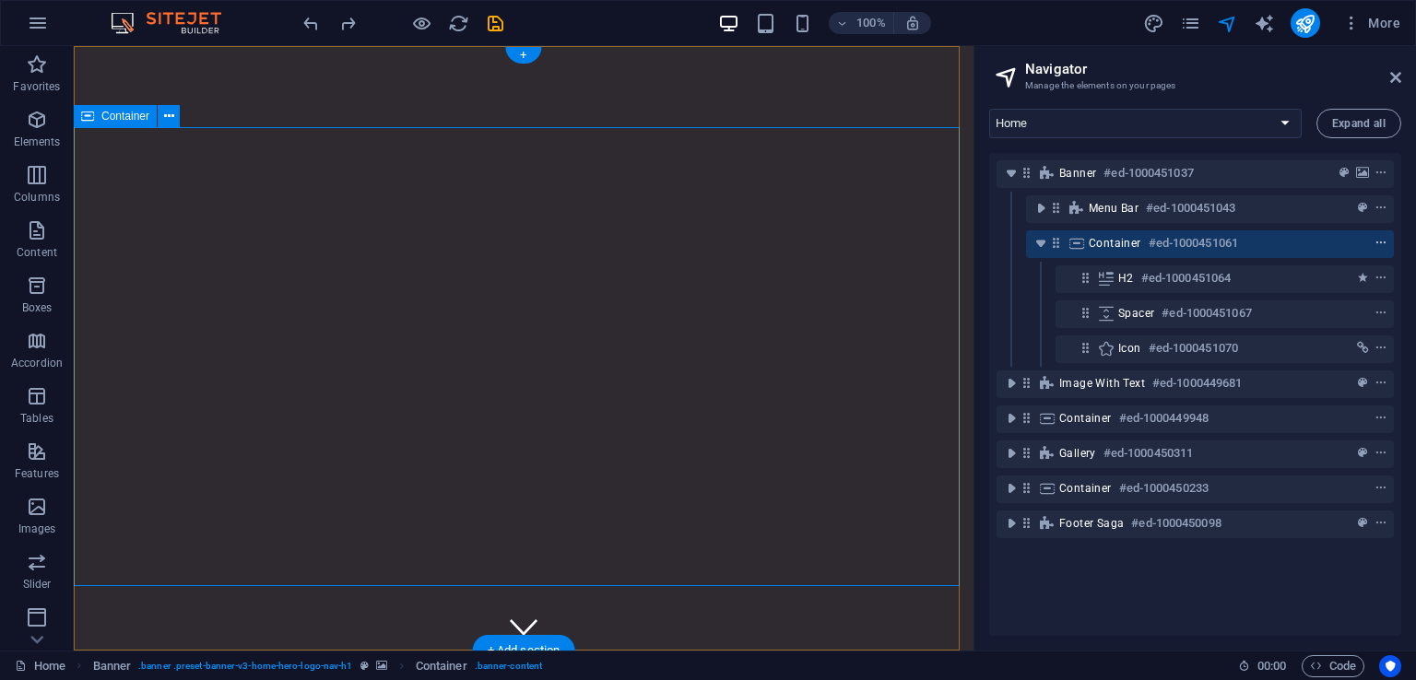
click at [1379, 245] on icon "context-menu" at bounding box center [1380, 243] width 13 height 13
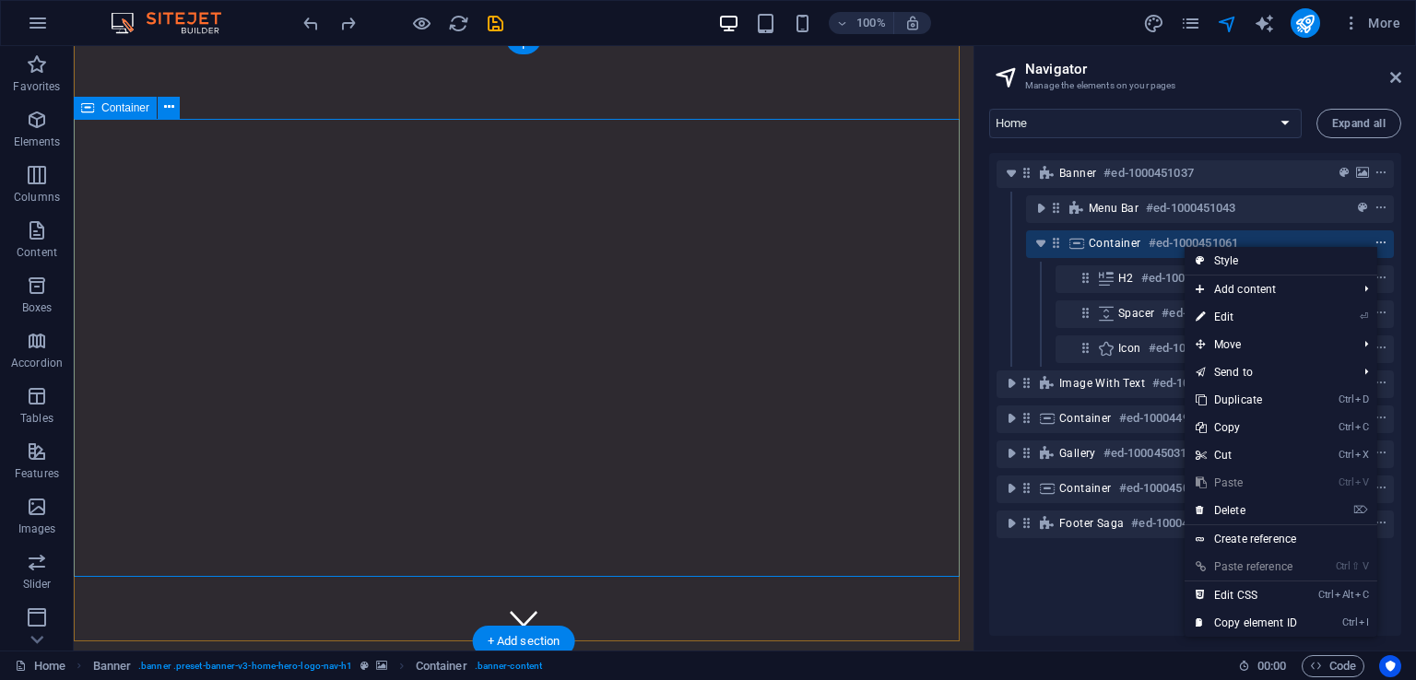
click at [1379, 245] on icon "context-menu" at bounding box center [1380, 243] width 13 height 13
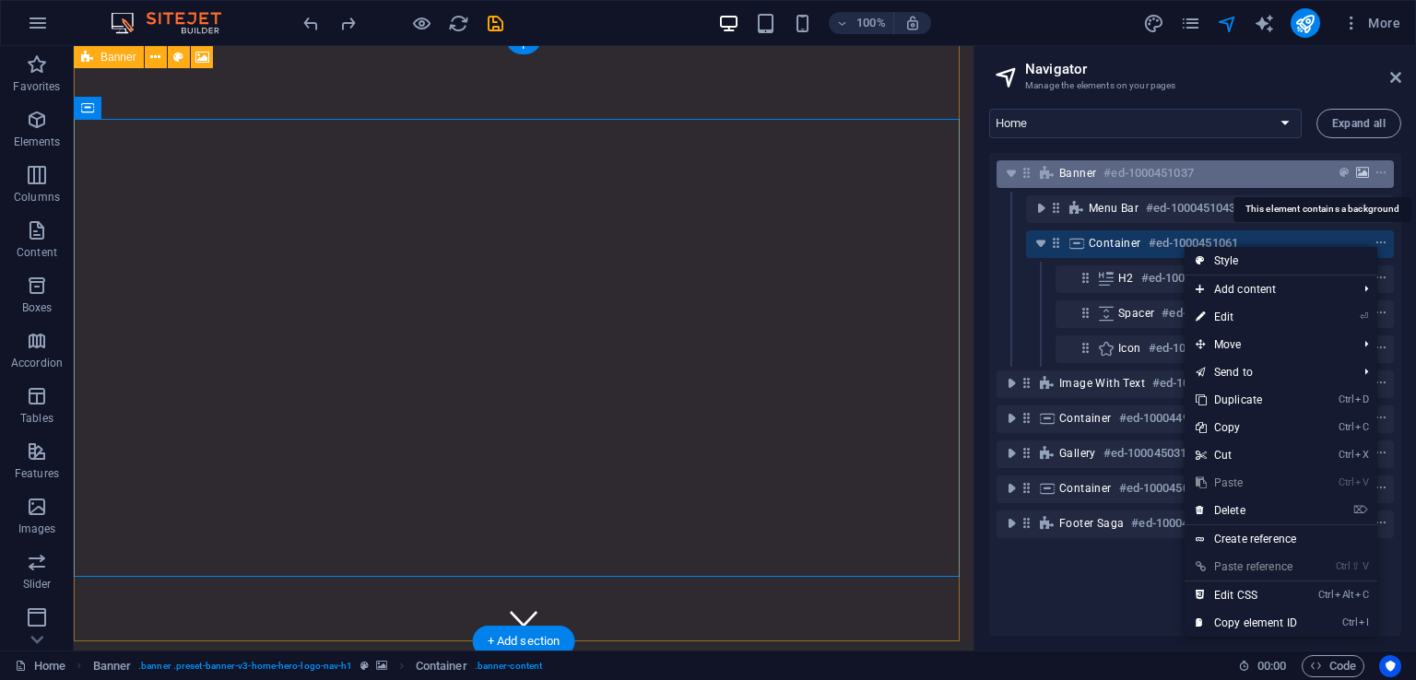
click at [1357, 169] on icon "background" at bounding box center [1362, 173] width 13 height 13
select select "ms"
select select "s"
select select "progressive"
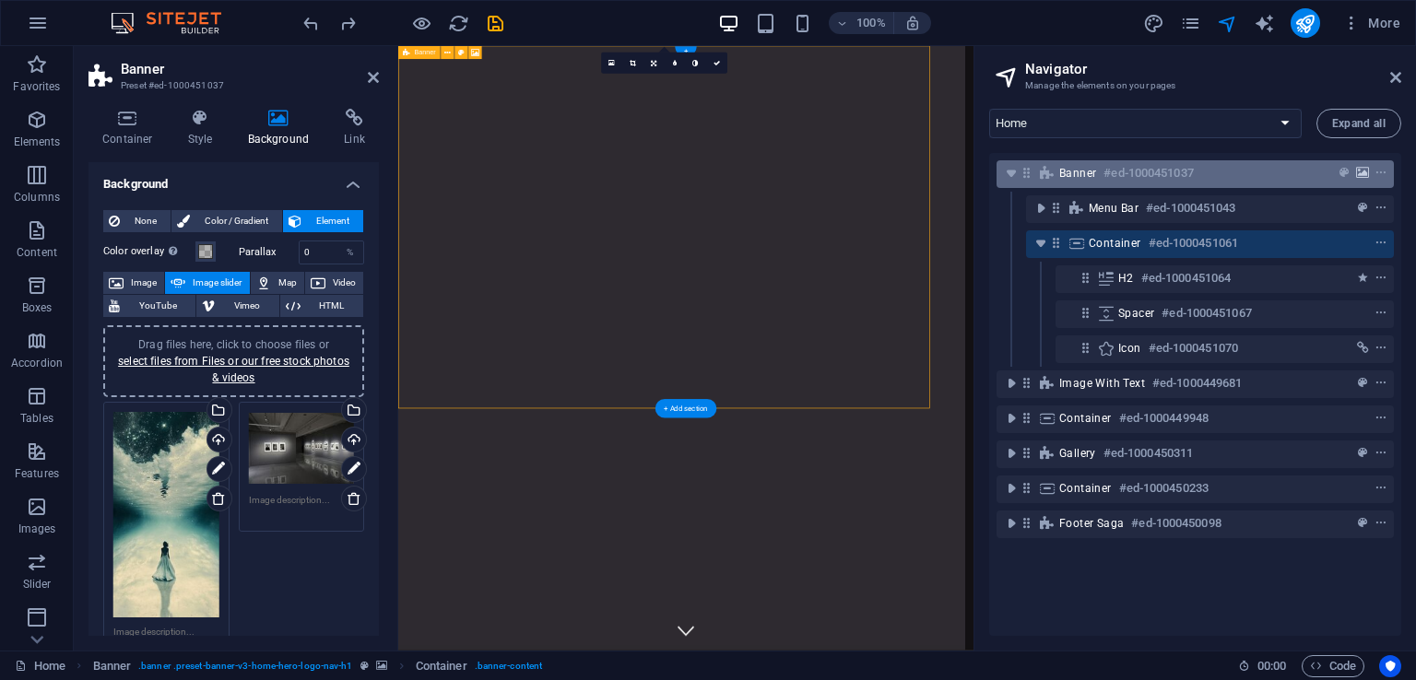
scroll to position [0, 0]
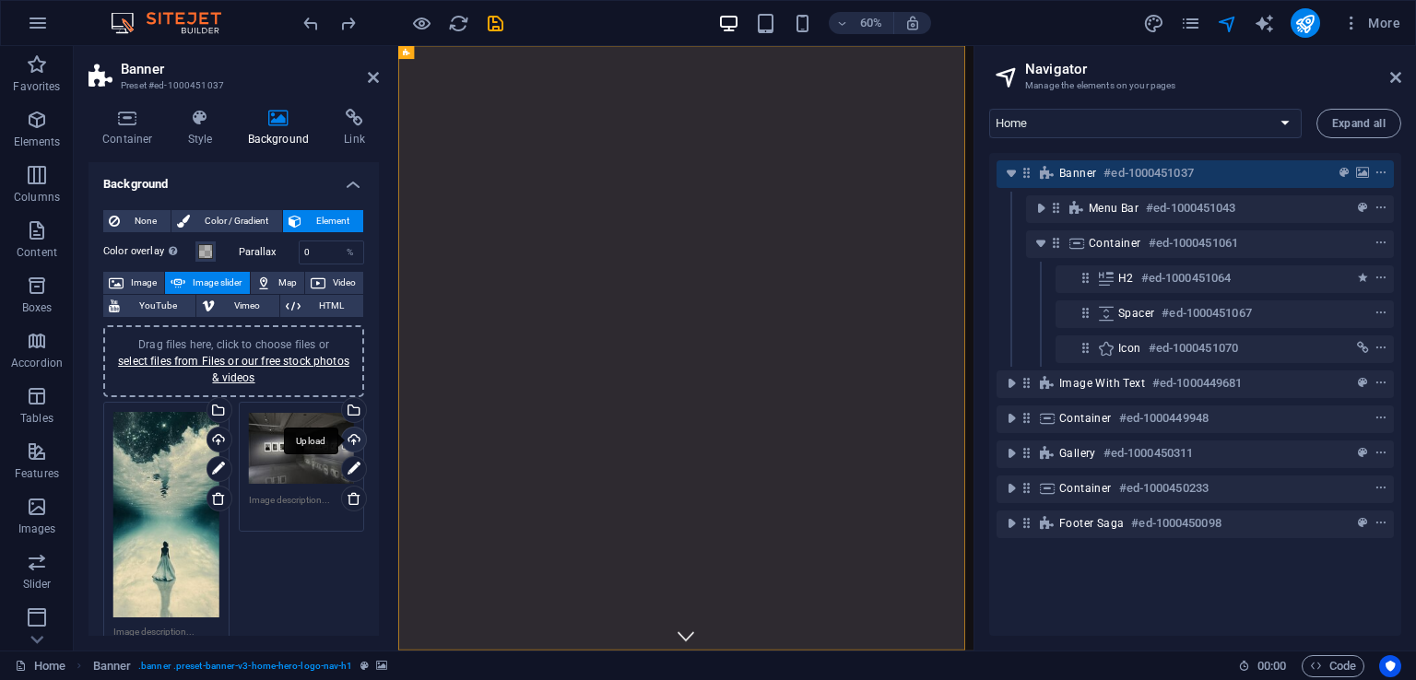
click at [346, 441] on div "Upload" at bounding box center [352, 442] width 28 height 28
click at [349, 436] on div "Upload" at bounding box center [352, 442] width 28 height 28
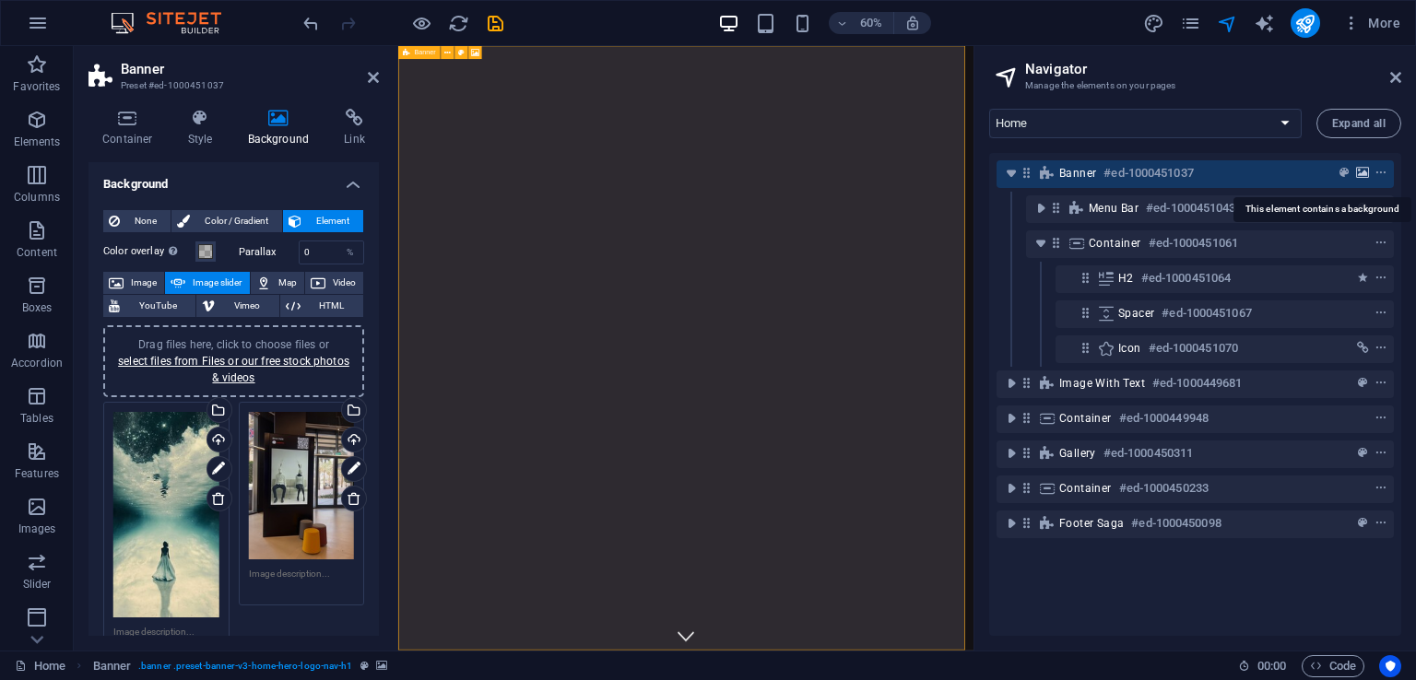
click at [1363, 175] on icon "background" at bounding box center [1362, 173] width 13 height 13
drag, startPoint x: 380, startPoint y: 350, endPoint x: 373, endPoint y: 373, distance: 23.9
click at [373, 373] on div "Container Style Background Link Size Height Default px rem % vh vw Min. height …" at bounding box center [234, 372] width 320 height 557
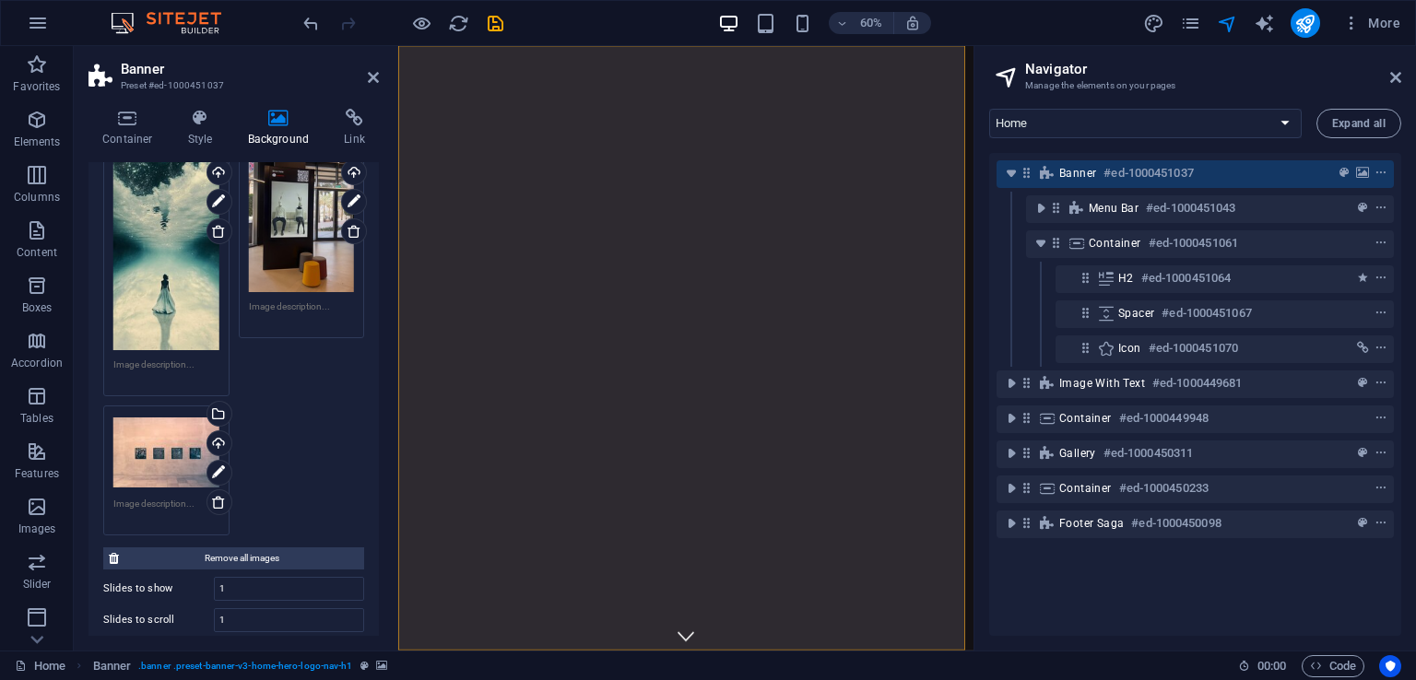
scroll to position [265, 0]
click at [217, 440] on div "Upload" at bounding box center [218, 447] width 28 height 28
click at [221, 434] on div "Upload" at bounding box center [218, 447] width 28 height 28
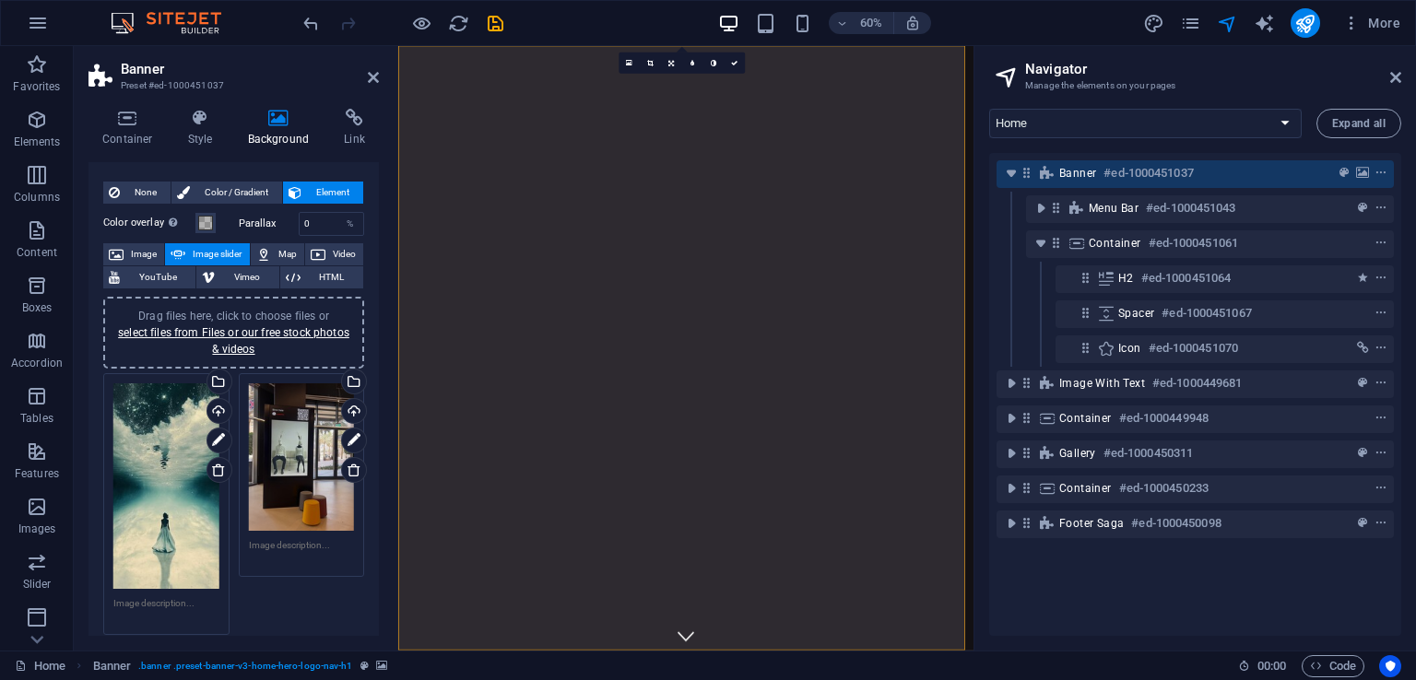
scroll to position [0, 0]
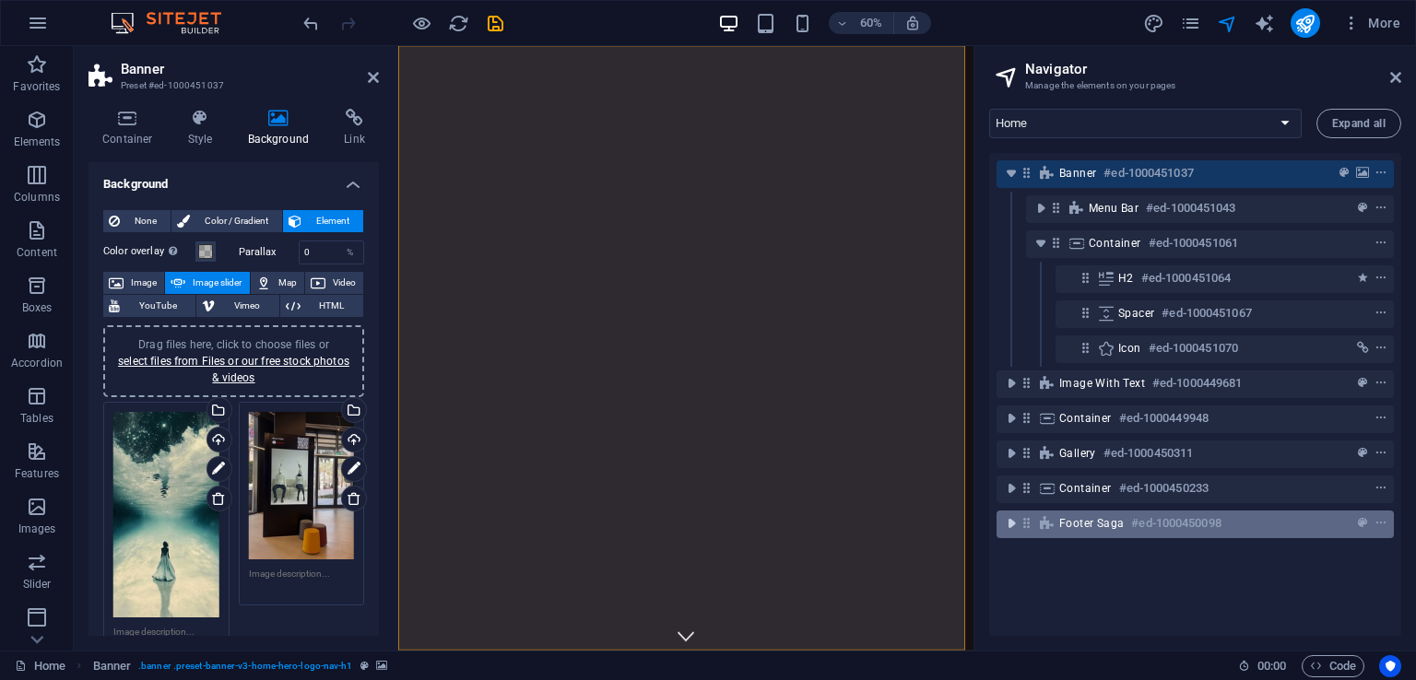
click at [1015, 524] on icon "toggle-expand" at bounding box center [1011, 523] width 18 height 18
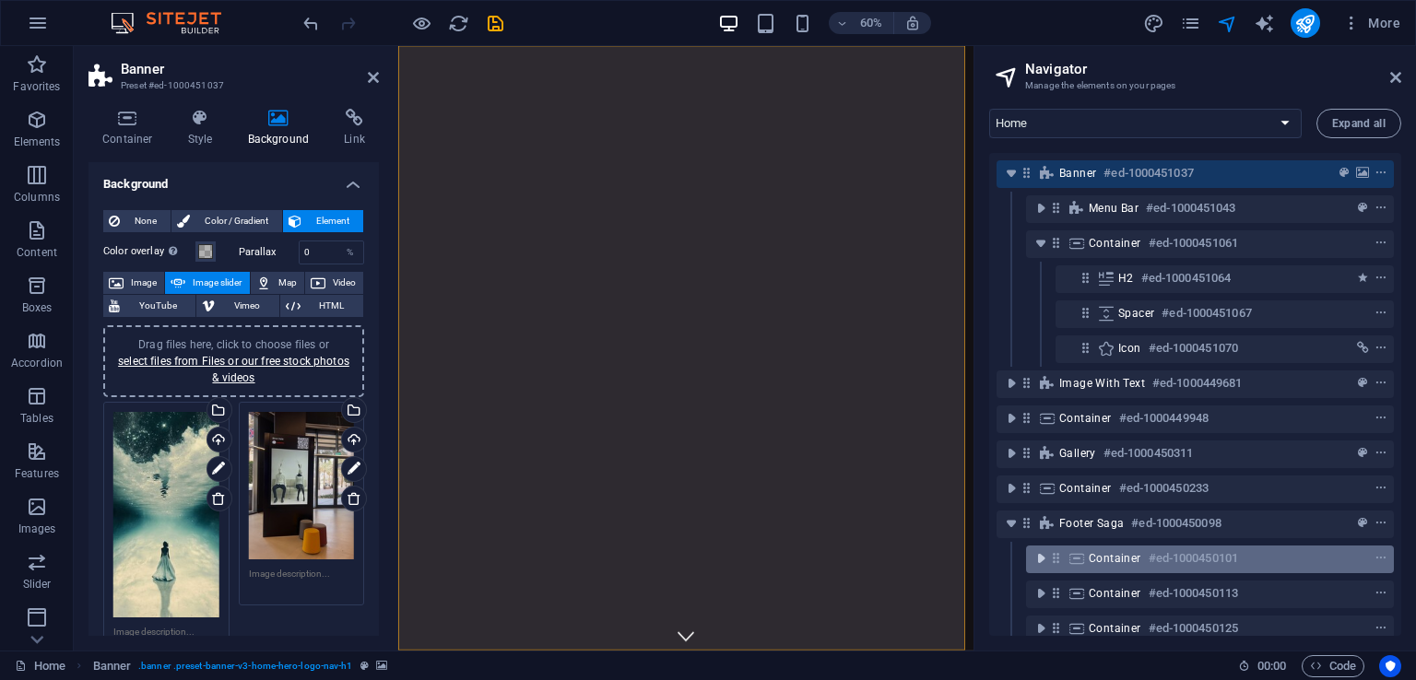
click at [1042, 561] on icon "toggle-expand" at bounding box center [1040, 558] width 18 height 18
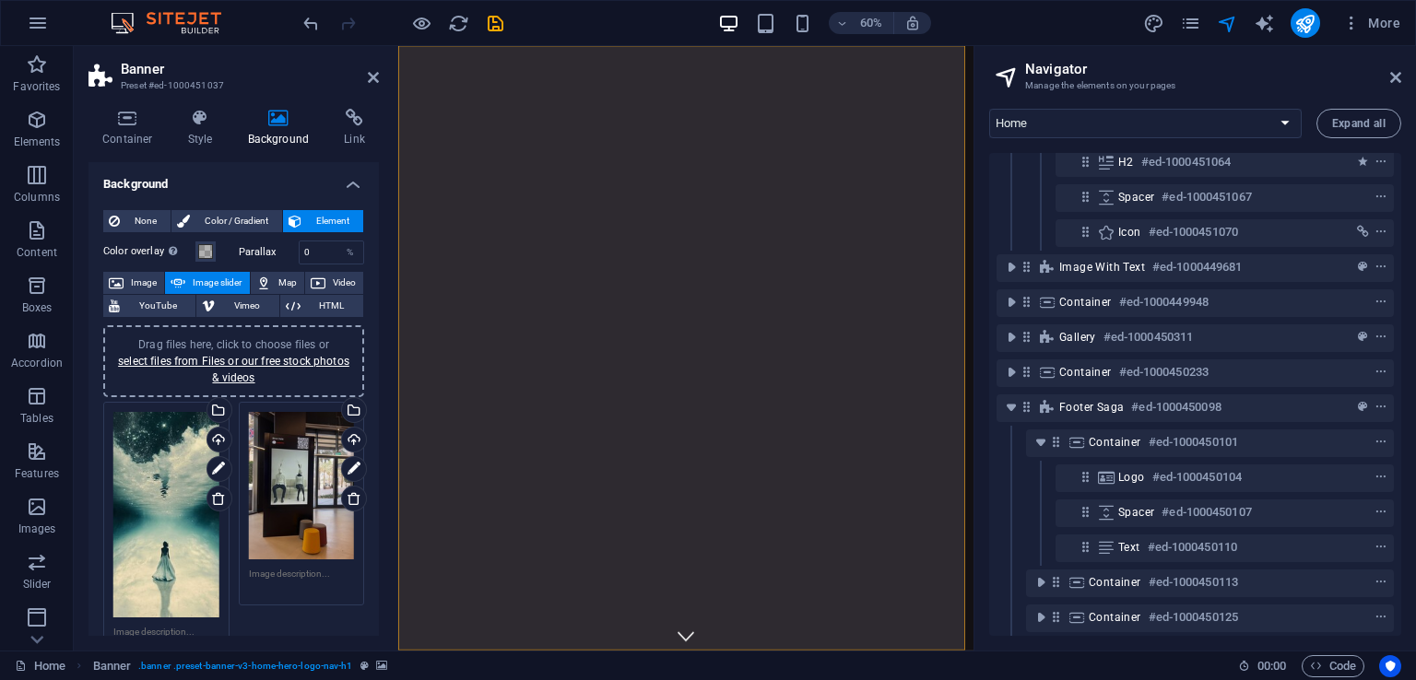
scroll to position [120, 0]
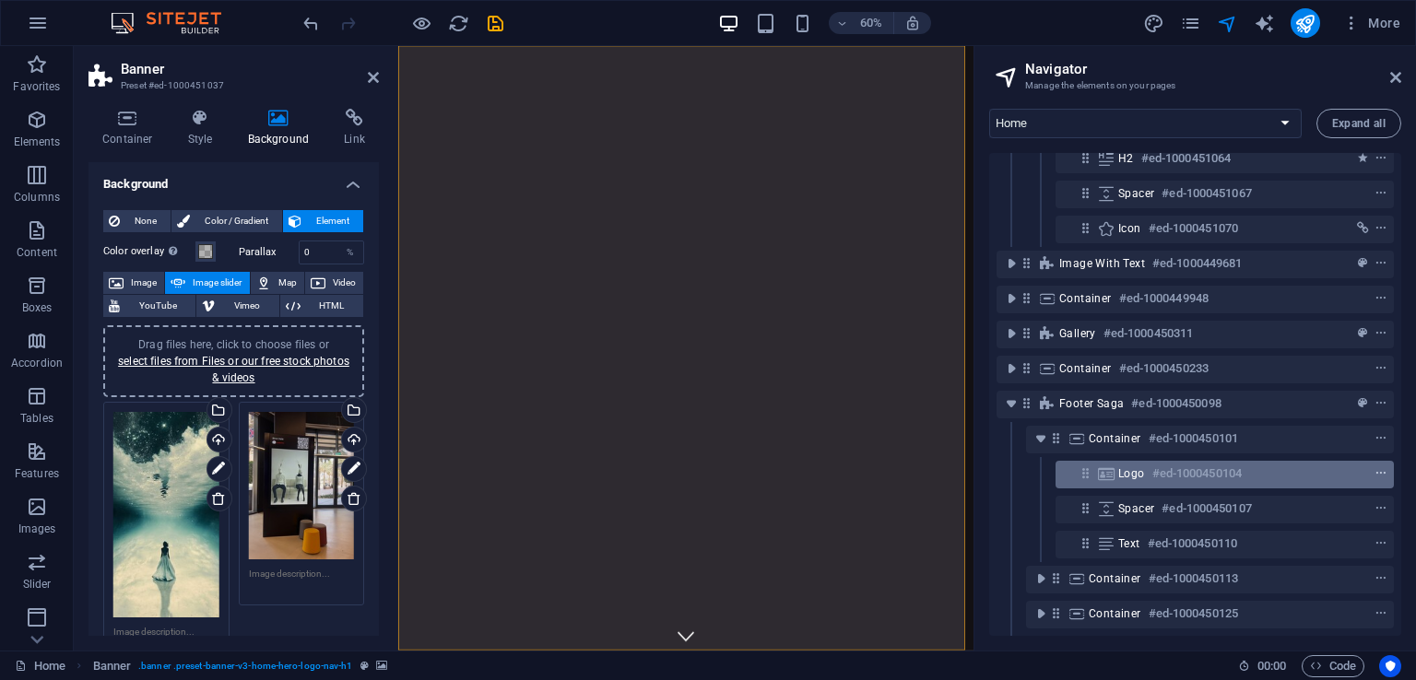
click at [1374, 470] on icon "context-menu" at bounding box center [1380, 473] width 13 height 13
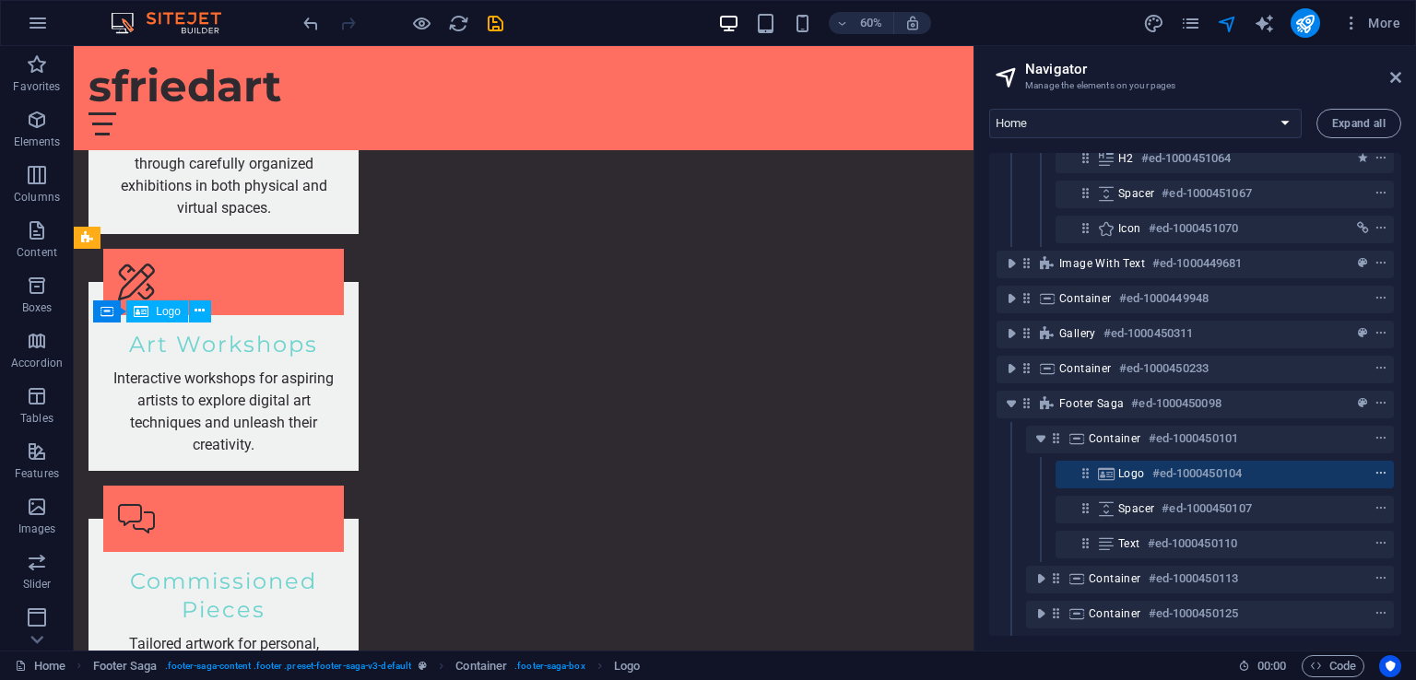
scroll to position [2438, 0]
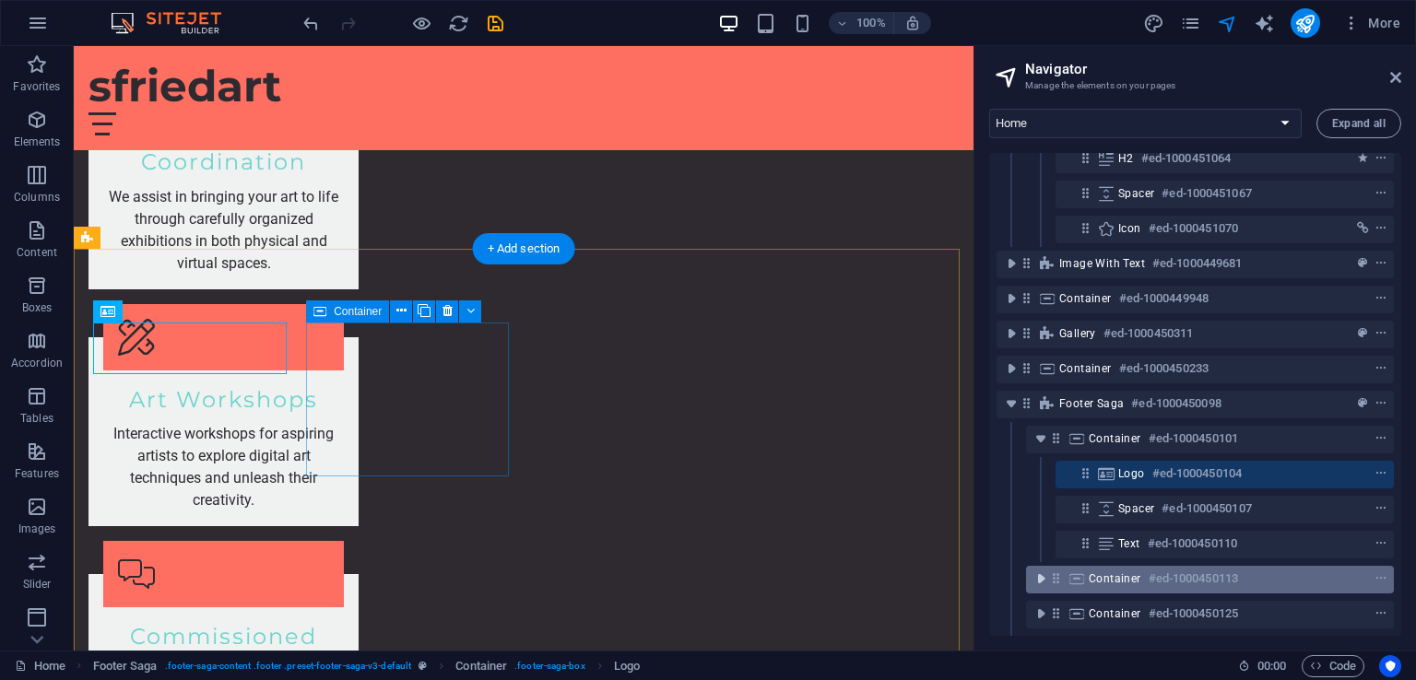
click at [1036, 580] on icon "toggle-expand" at bounding box center [1040, 579] width 18 height 18
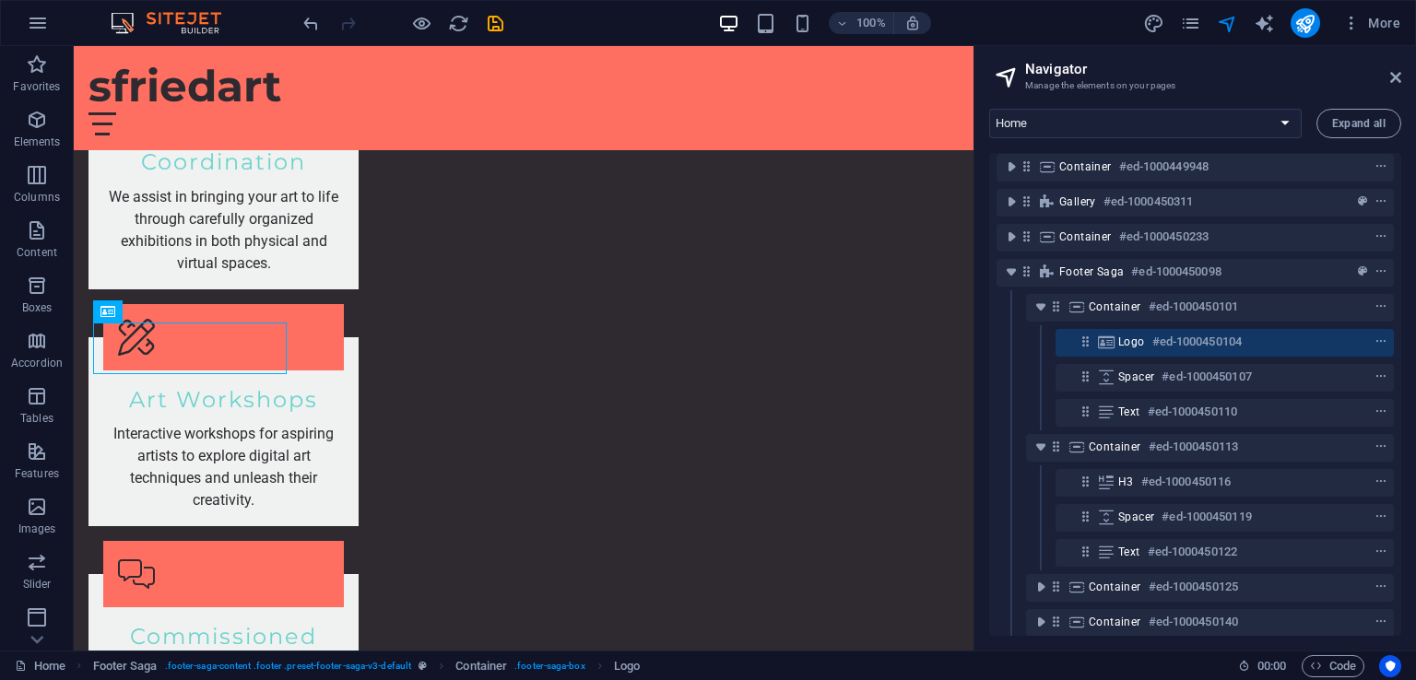
scroll to position [274, 0]
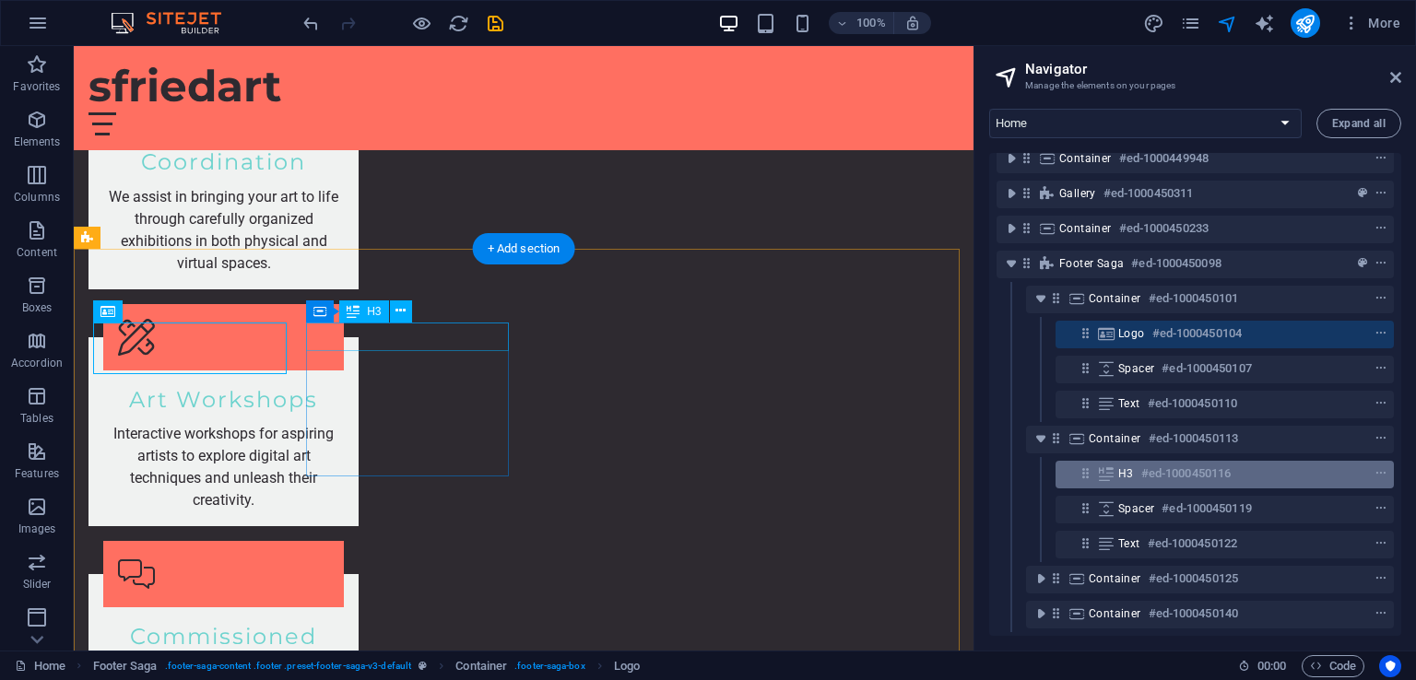
click at [1099, 466] on icon at bounding box center [1106, 473] width 20 height 15
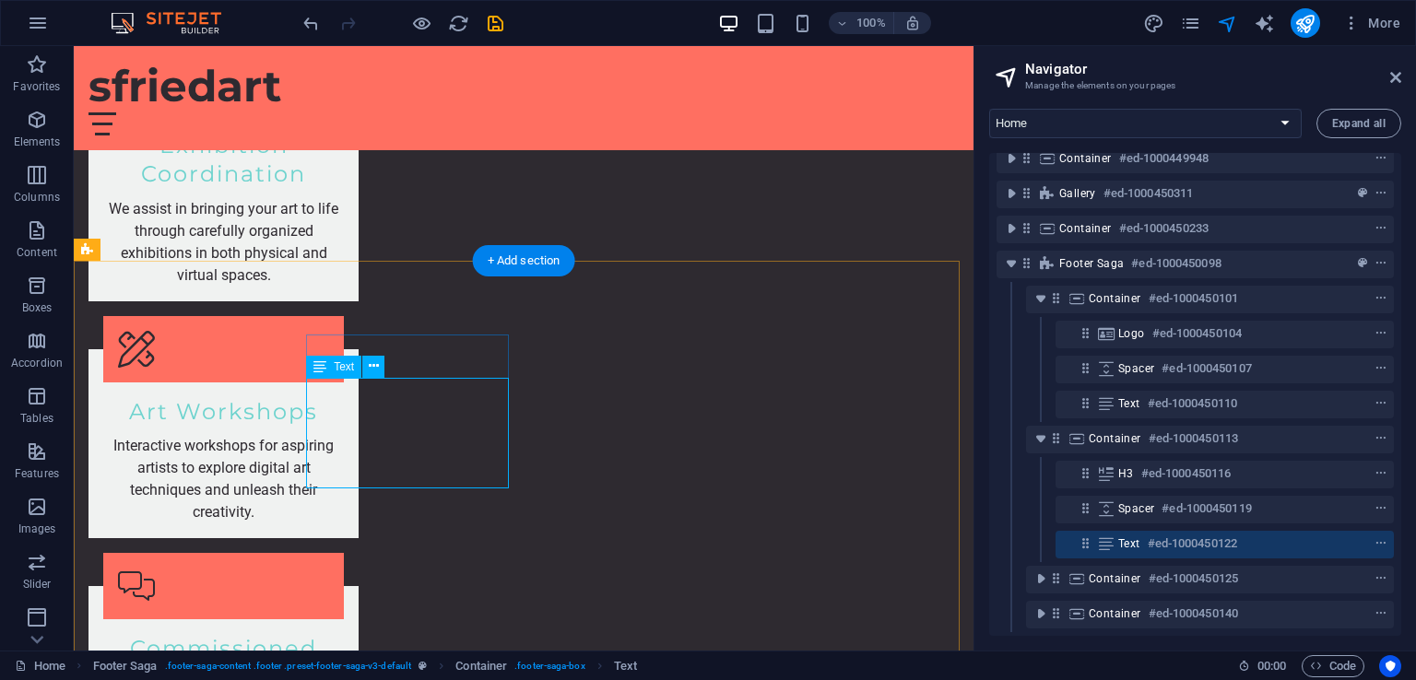
click at [350, 361] on span "Text" at bounding box center [344, 366] width 20 height 11
click at [347, 369] on span "Text" at bounding box center [344, 366] width 20 height 11
click at [371, 365] on icon at bounding box center [374, 366] width 10 height 19
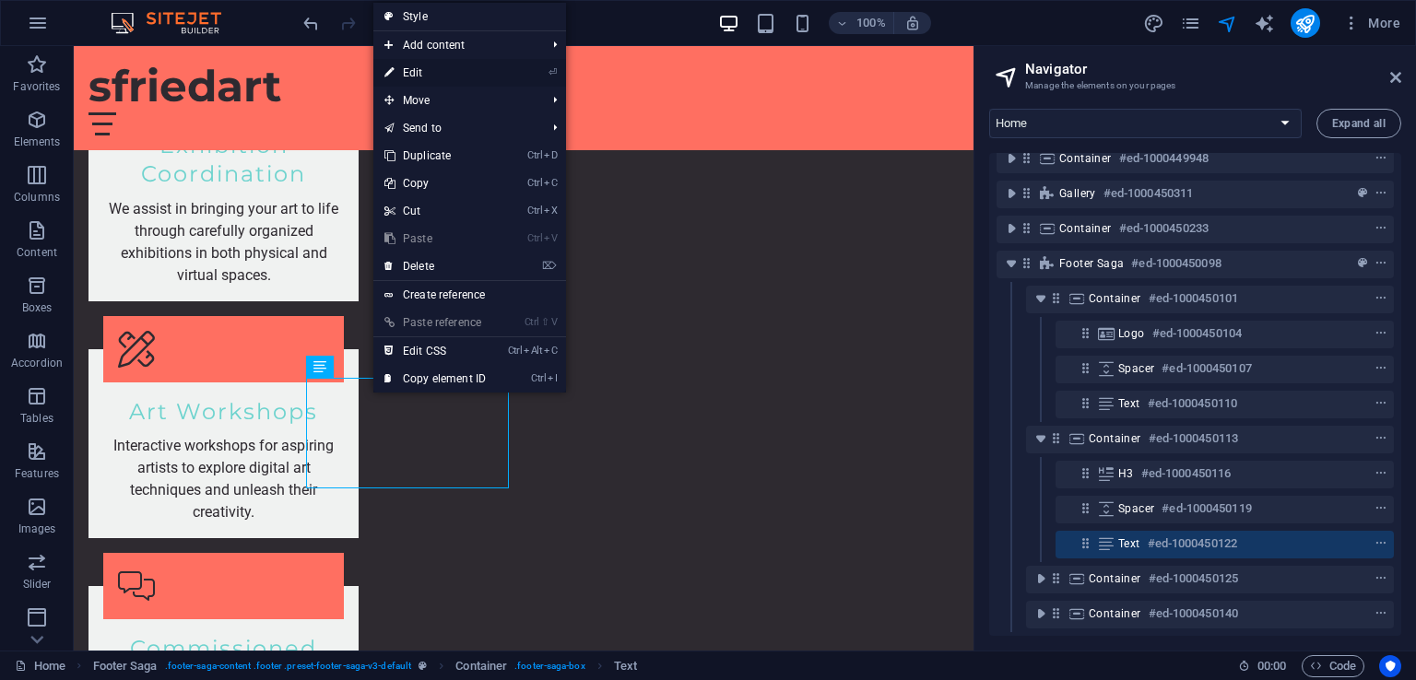
click at [420, 74] on link "⏎ Edit" at bounding box center [434, 73] width 123 height 28
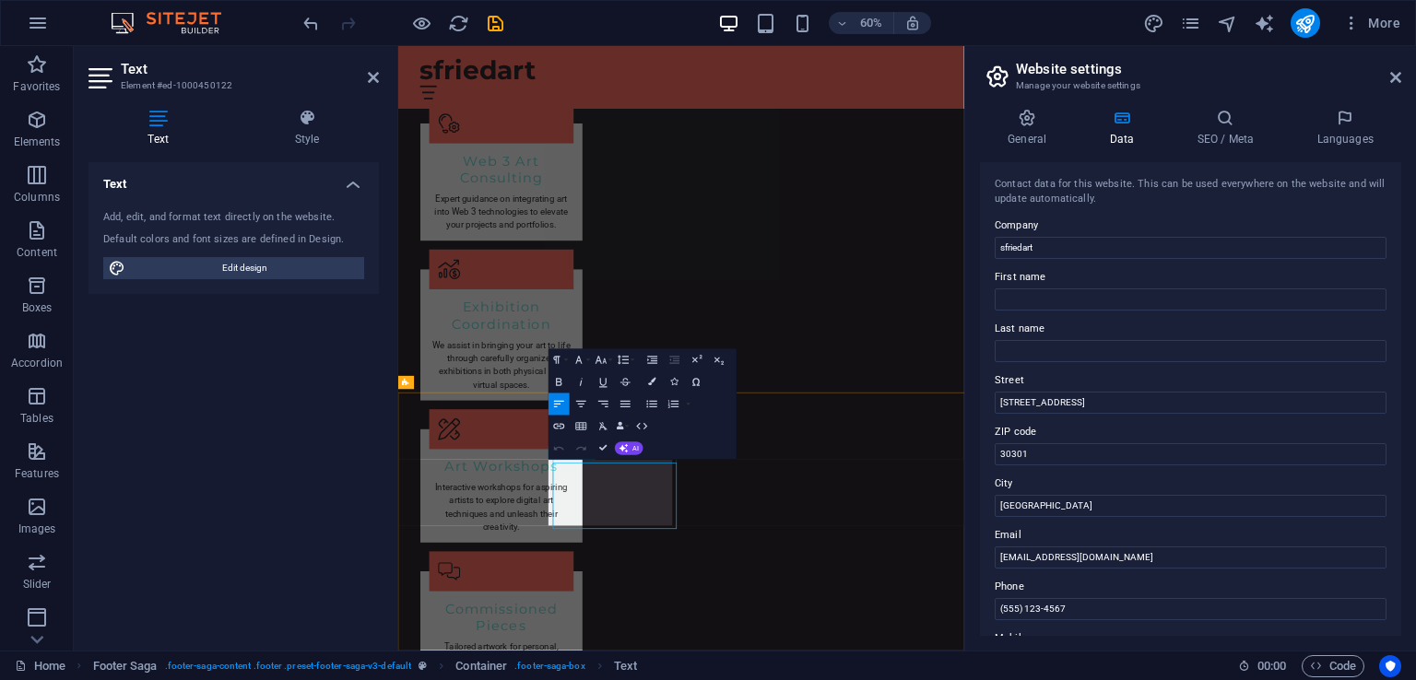
scroll to position [2487, 0]
click at [1057, 244] on input "sfriedart" at bounding box center [1190, 248] width 392 height 22
type input "s"
type input "SFriedArt"
click at [1109, 301] on input "First name" at bounding box center [1190, 299] width 392 height 22
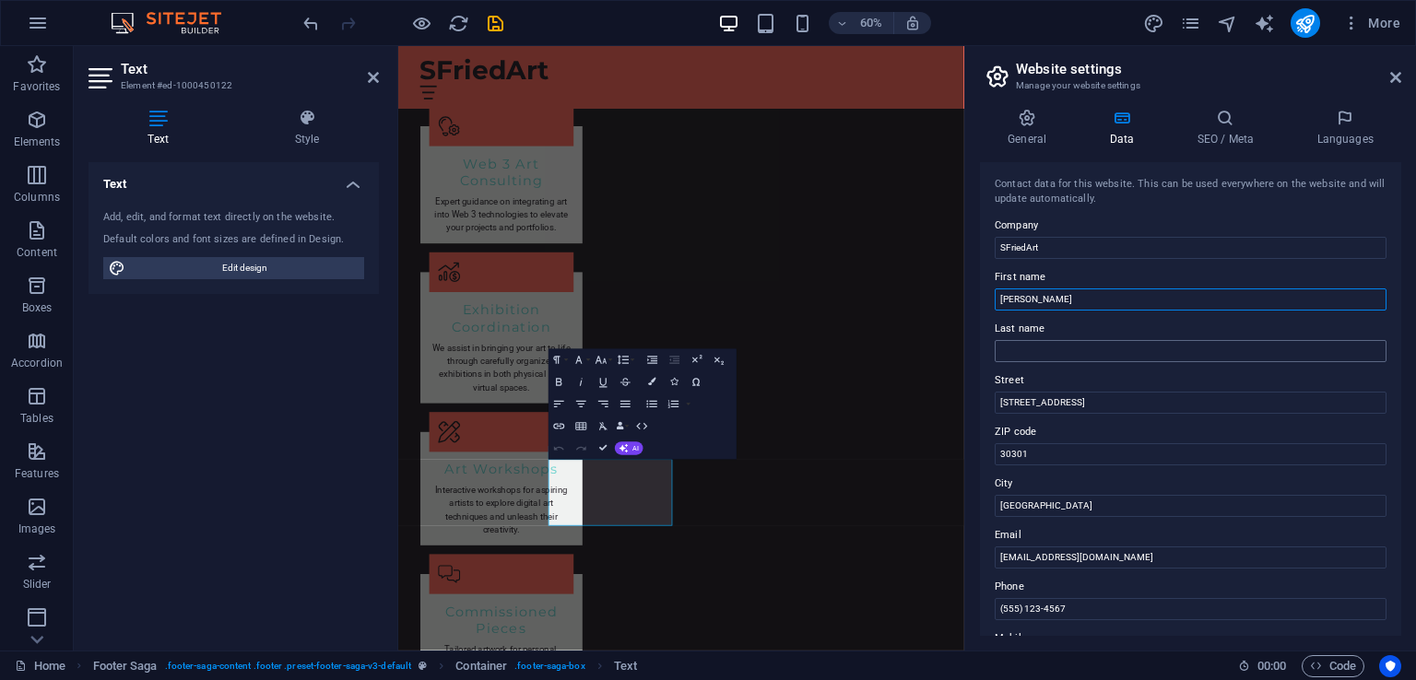
type input "[PERSON_NAME]"
click at [1099, 351] on input "Last name" at bounding box center [1190, 351] width 392 height 22
type input "Blacker"
drag, startPoint x: 1080, startPoint y: 406, endPoint x: 984, endPoint y: 399, distance: 96.1
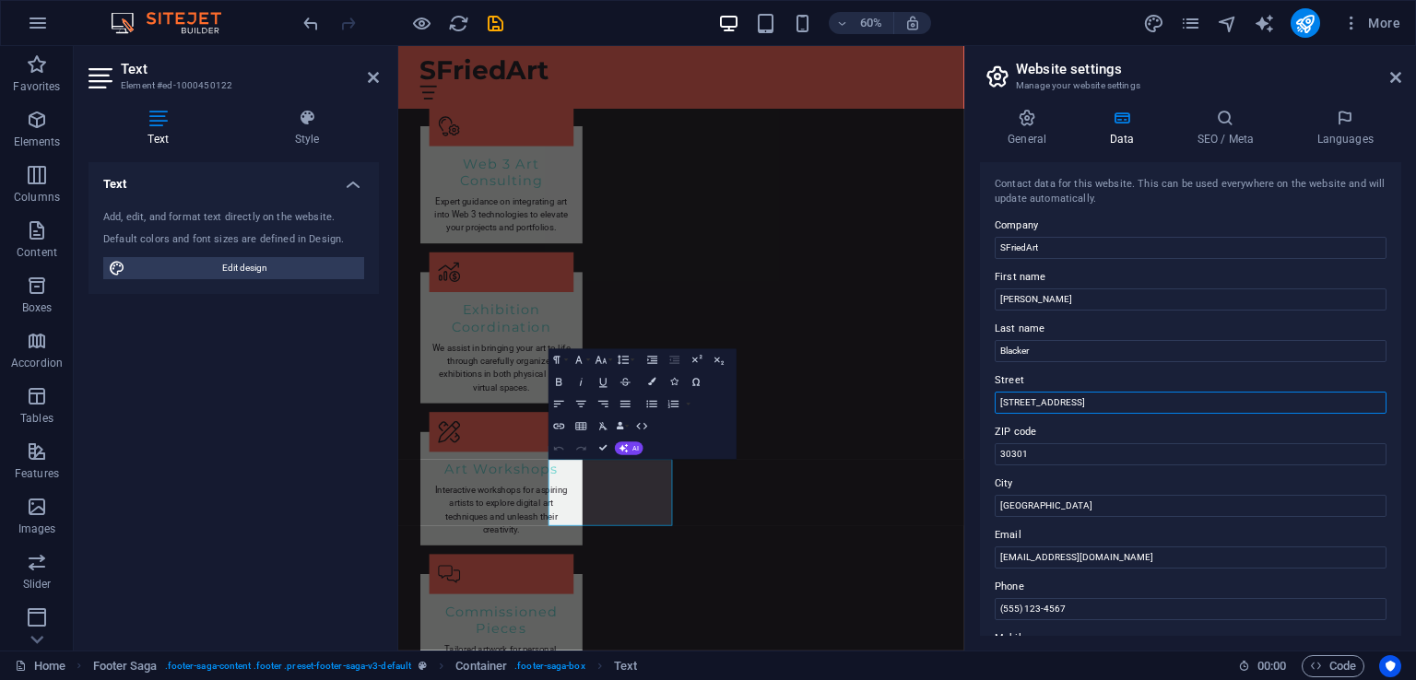
click at [984, 399] on div "Contact data for this website. This can be used everywhere on the website and w…" at bounding box center [1190, 399] width 421 height 474
drag, startPoint x: 1043, startPoint y: 452, endPoint x: 971, endPoint y: 445, distance: 72.2
click at [971, 445] on div "General Data SEO / Meta Languages Website name [DOMAIN_NAME] Logo Drag files he…" at bounding box center [1190, 372] width 451 height 557
drag, startPoint x: 1054, startPoint y: 504, endPoint x: 991, endPoint y: 498, distance: 63.9
click at [991, 498] on div "Contact data for this website. This can be used everywhere on the website and w…" at bounding box center [1190, 399] width 421 height 474
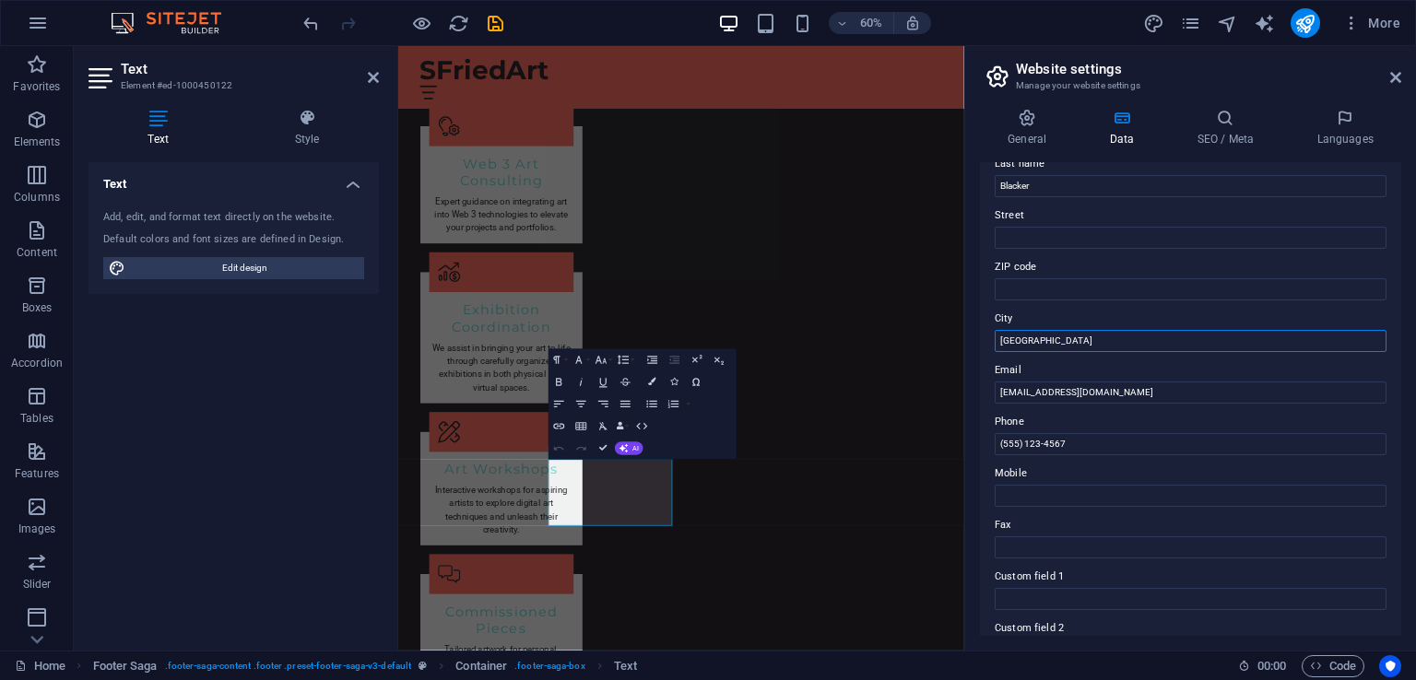
scroll to position [182, 0]
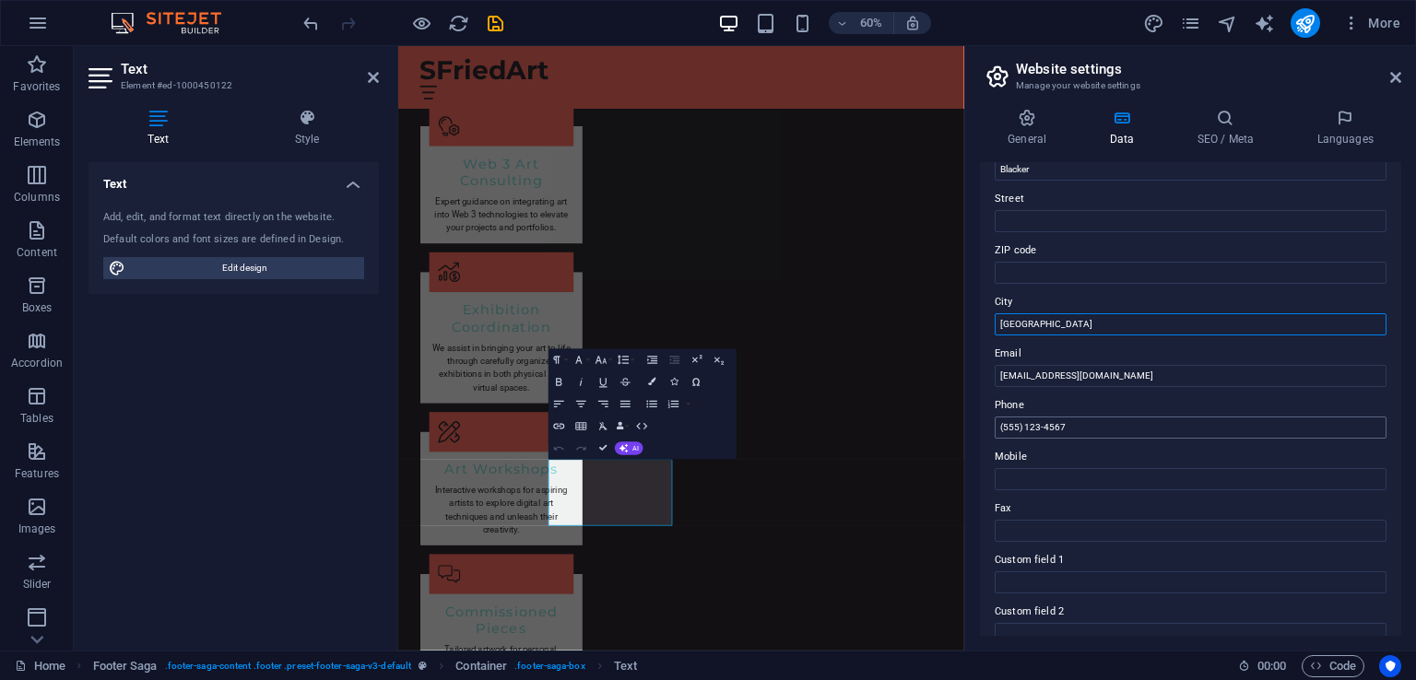
type input "[GEOGRAPHIC_DATA]"
click at [1076, 430] on input "(555) 123-4567" at bounding box center [1190, 428] width 392 height 22
type input "("
click at [1063, 483] on input "Mobile" at bounding box center [1190, 479] width 392 height 22
type input "2"
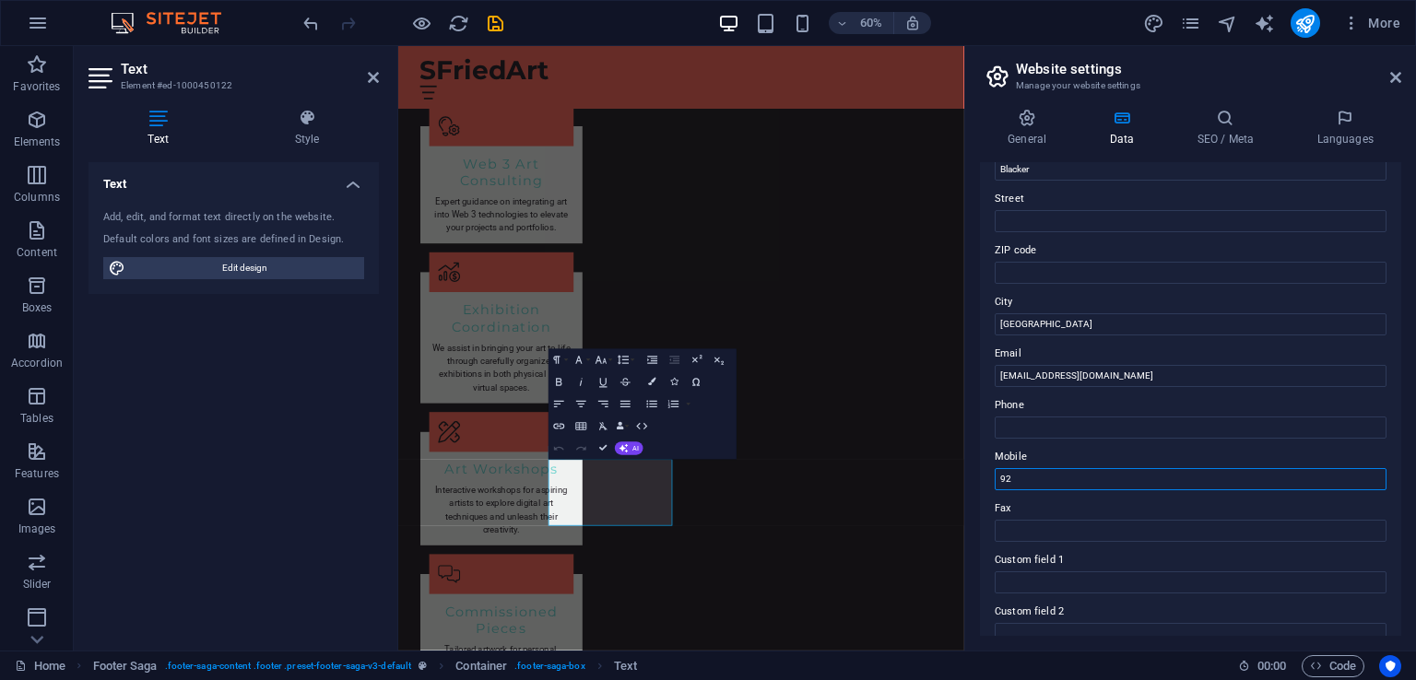
type input "9"
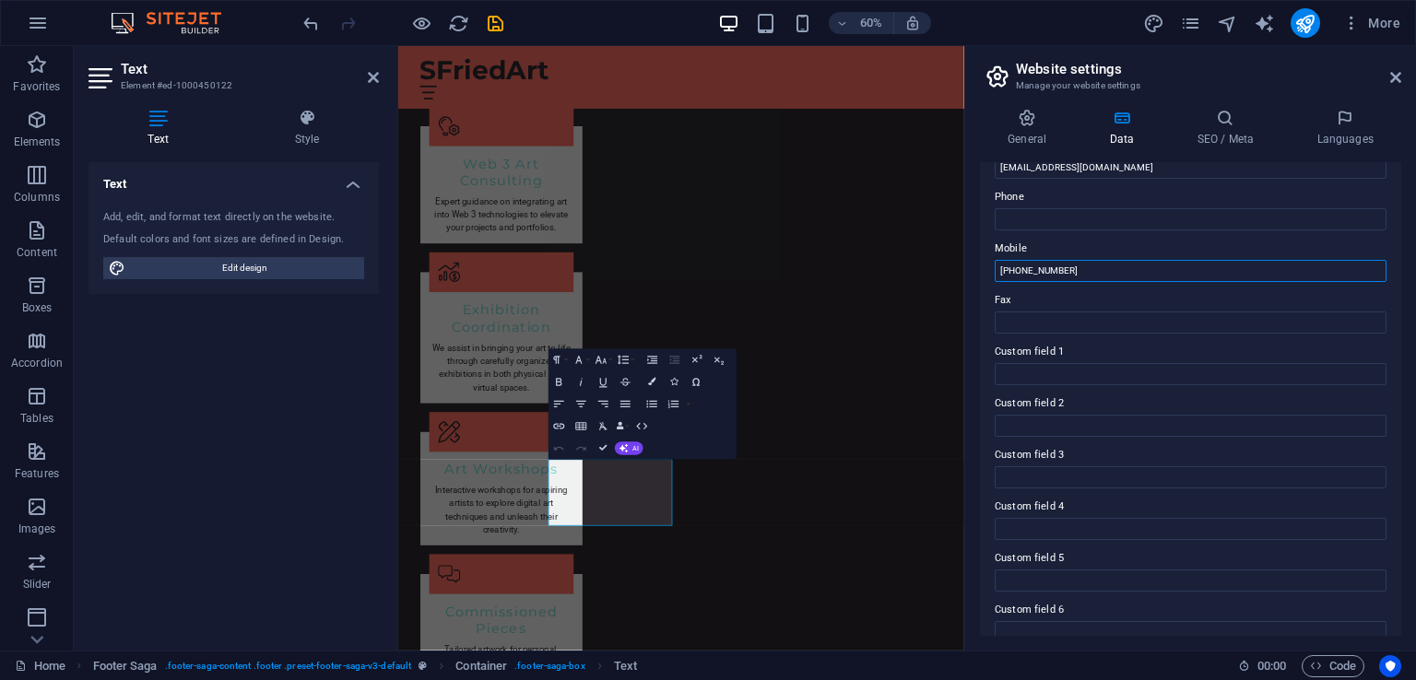
scroll to position [411, 0]
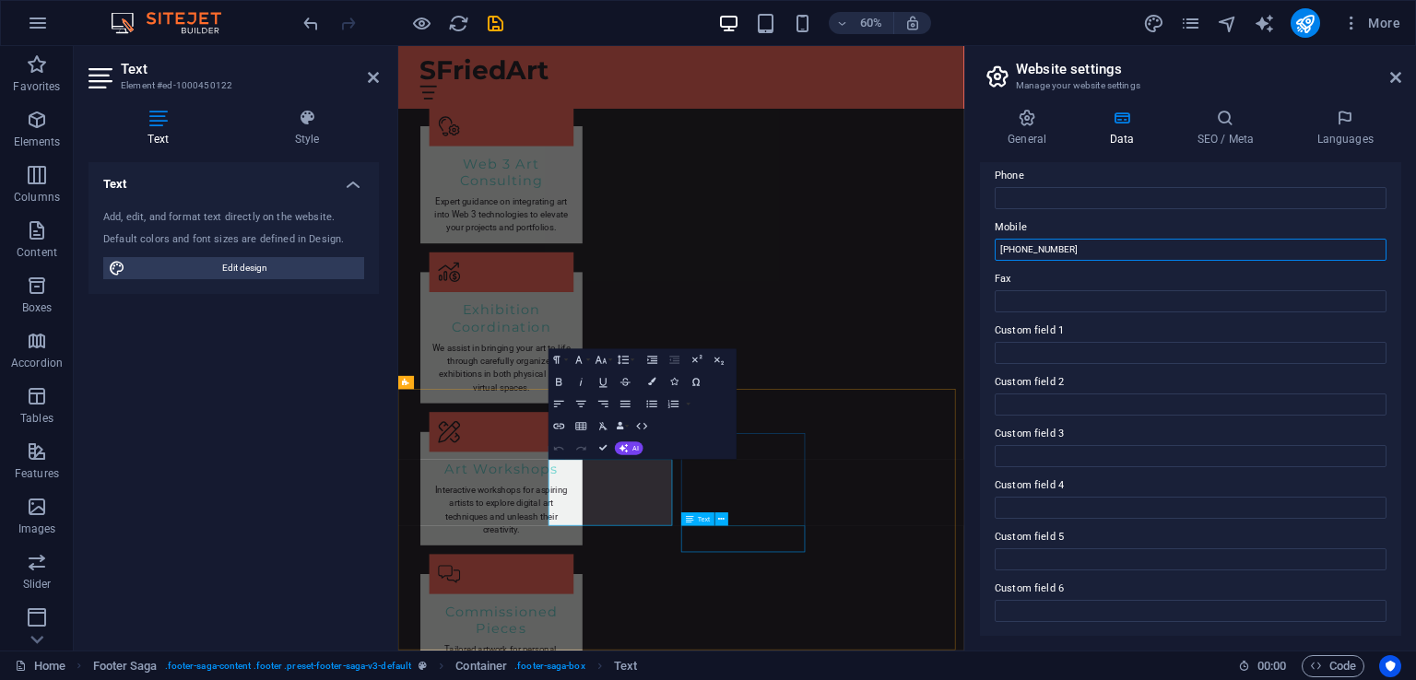
type input "[PHONE_NUMBER]"
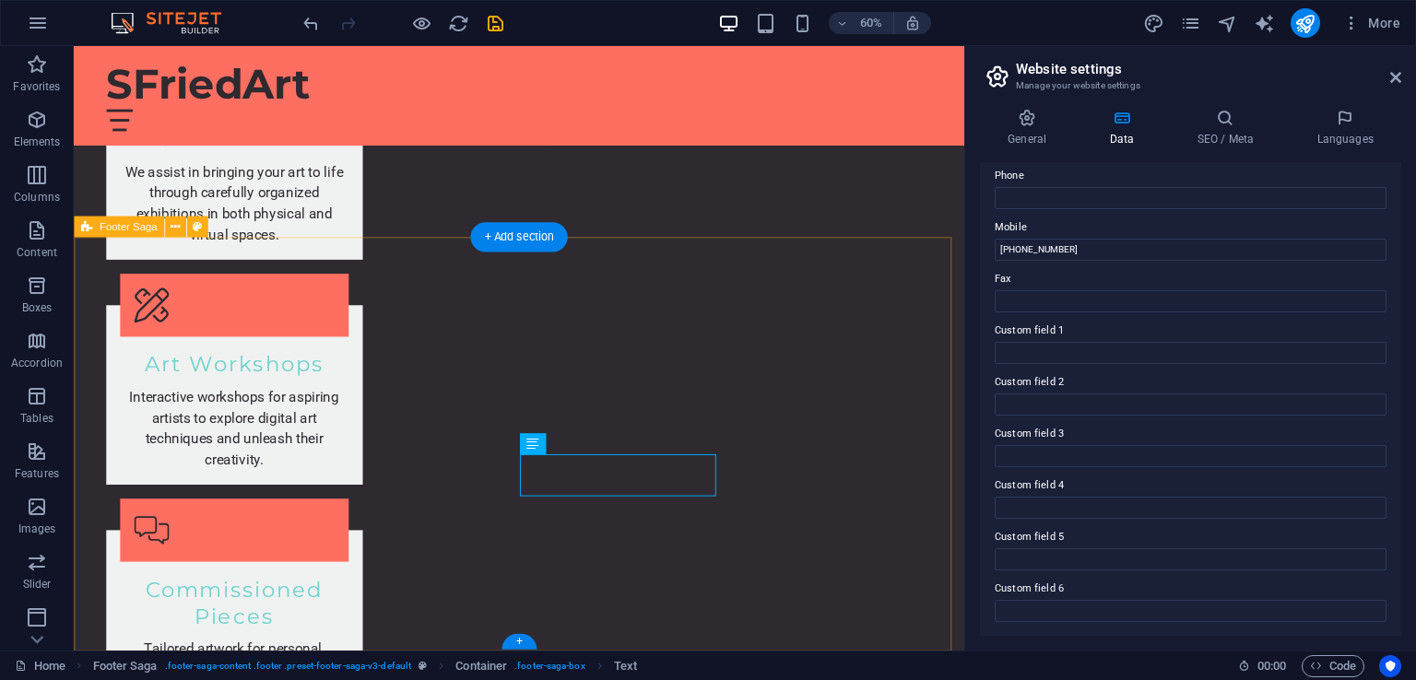
scroll to position [2485, 0]
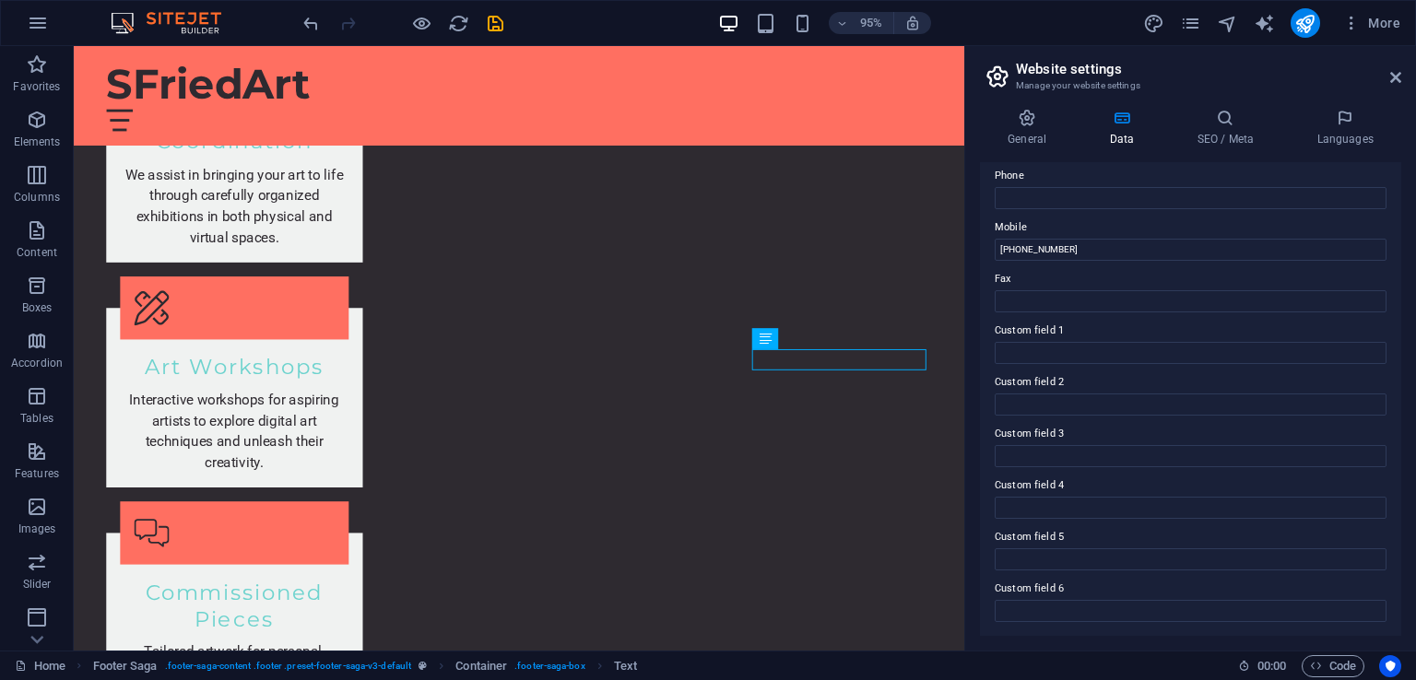
scroll to position [332, 0]
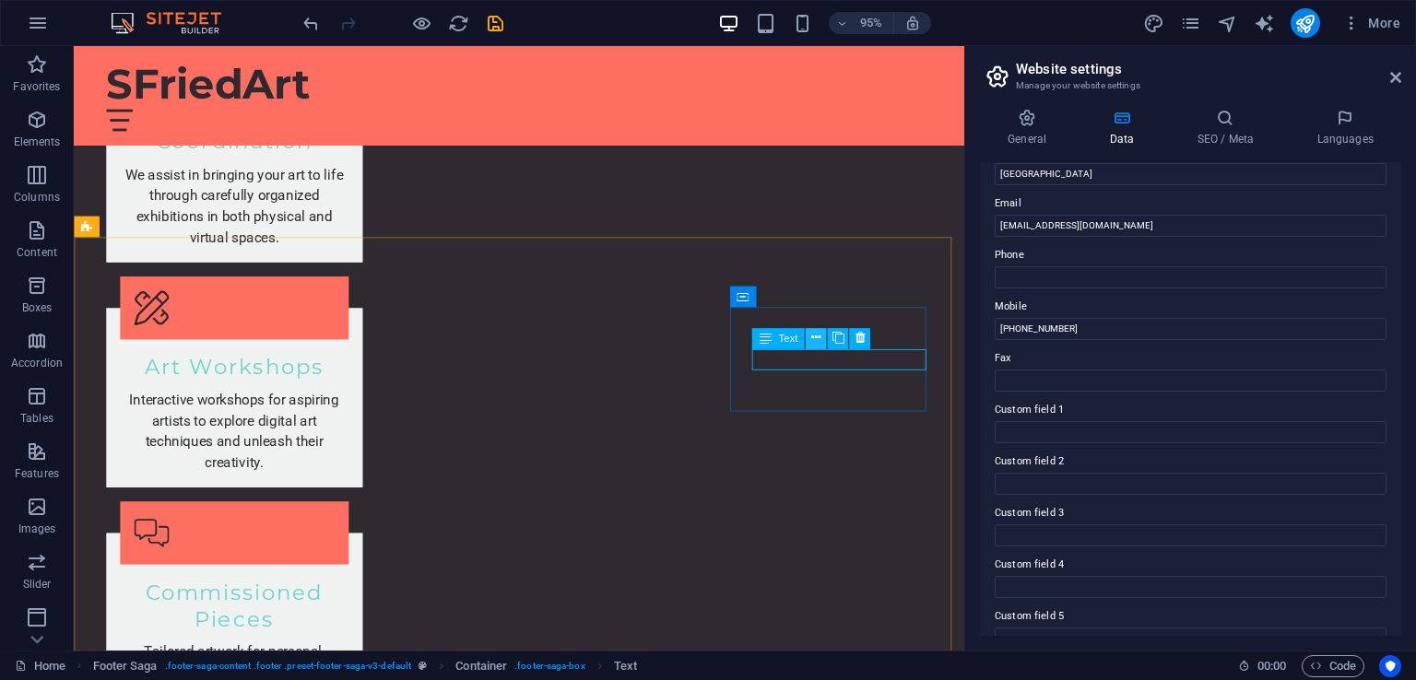
click at [812, 338] on icon at bounding box center [815, 338] width 9 height 18
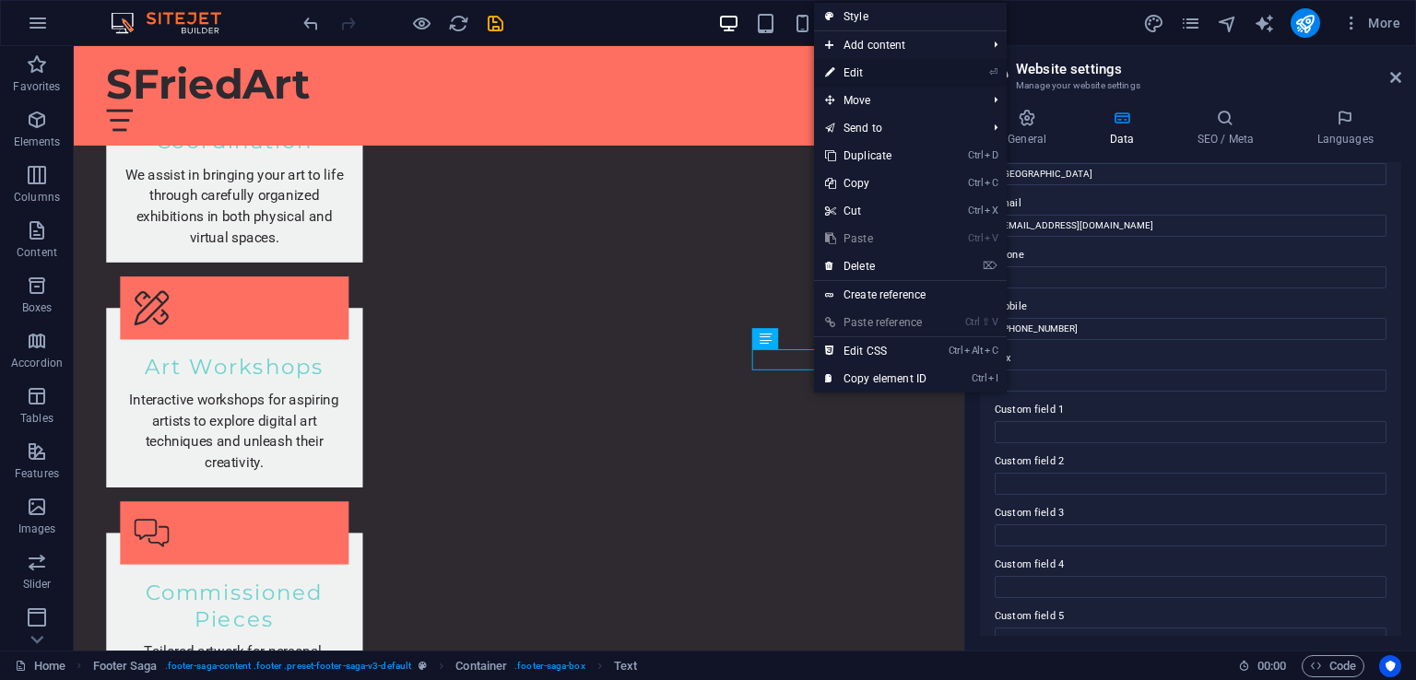
click at [880, 62] on link "⏎ Edit" at bounding box center [875, 73] width 123 height 28
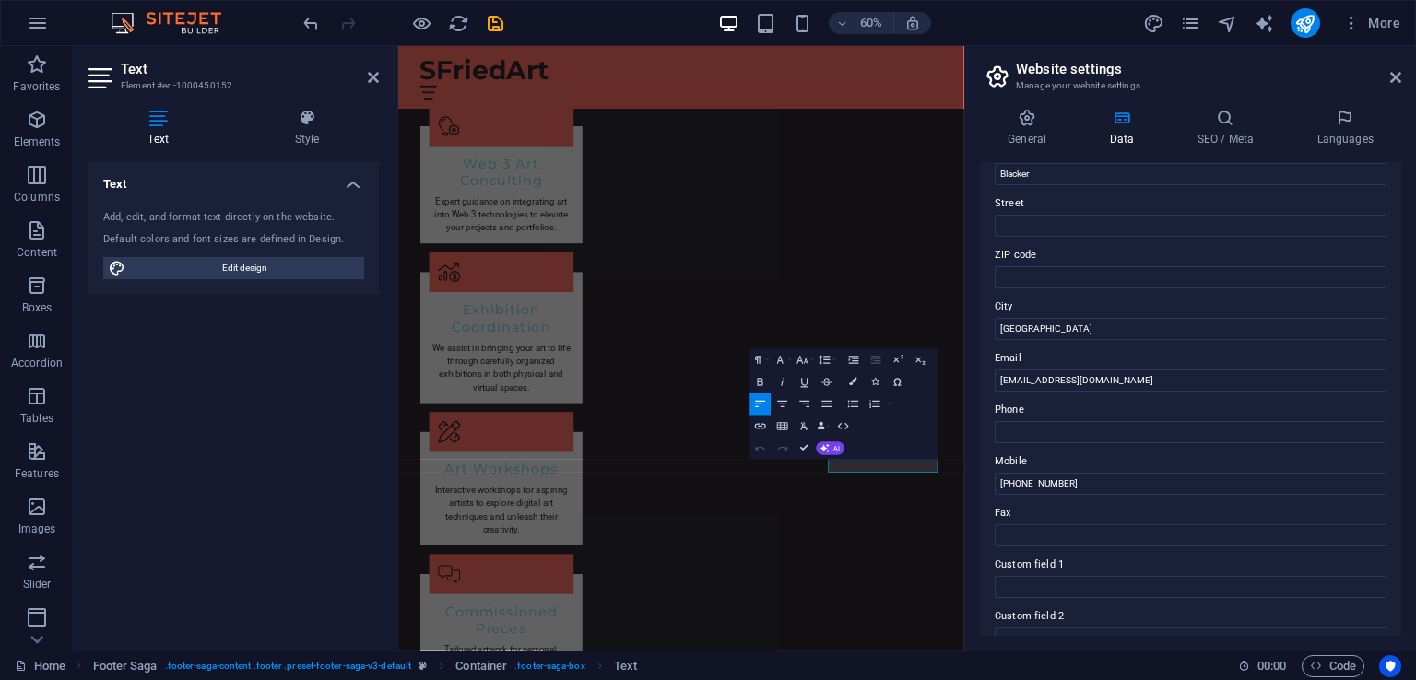
scroll to position [0, 0]
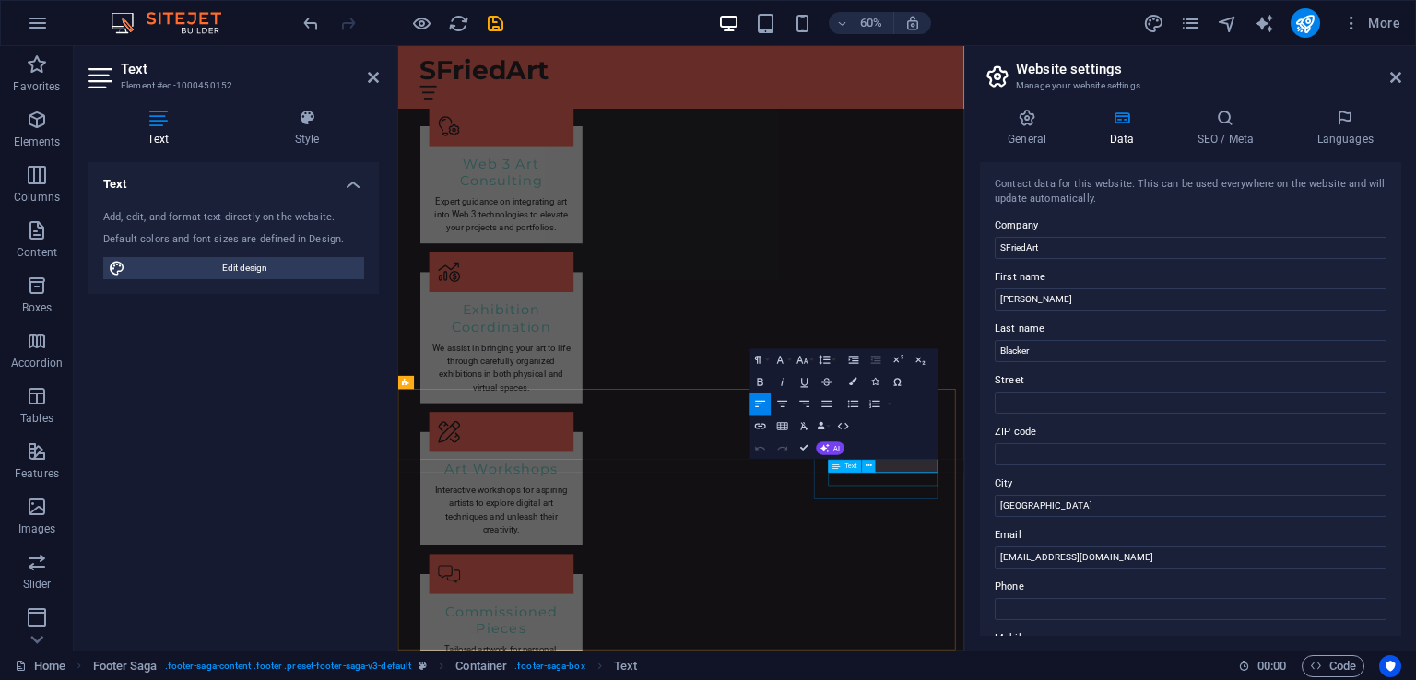
click at [880, 470] on div "Text" at bounding box center [855, 467] width 54 height 14
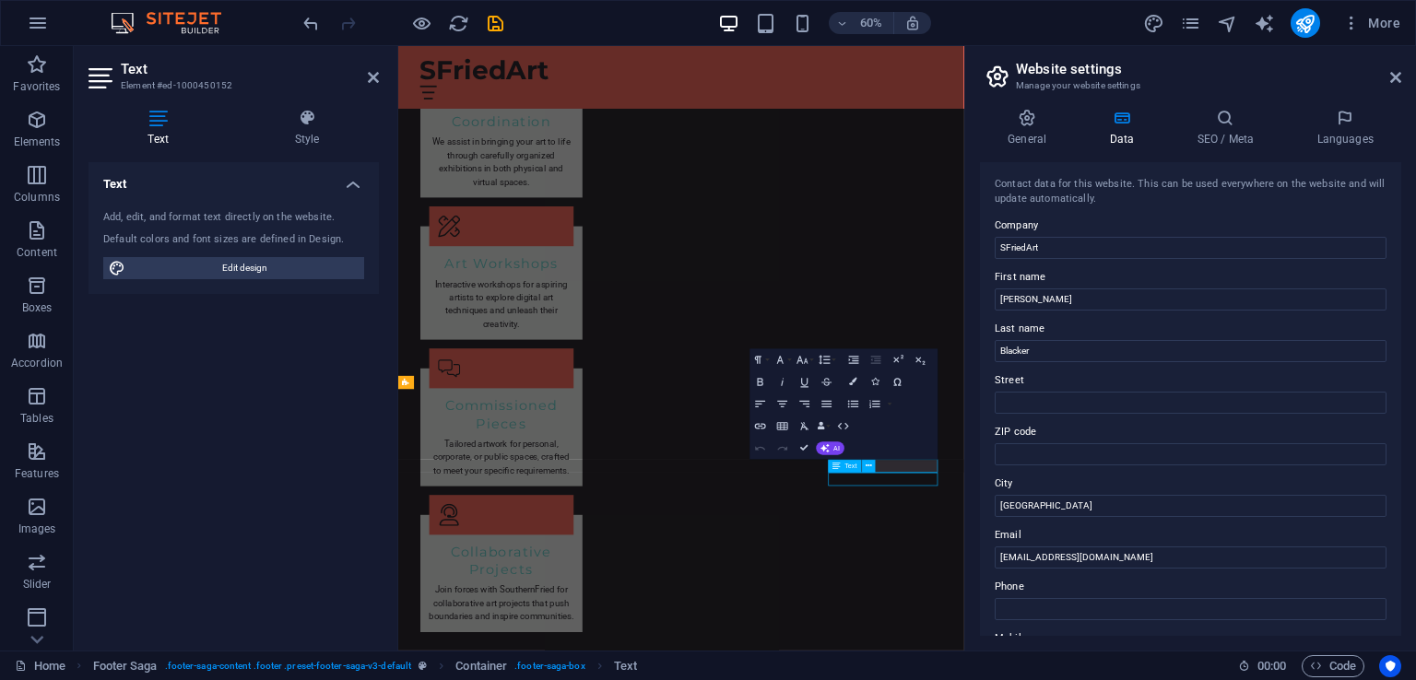
scroll to position [2485, 0]
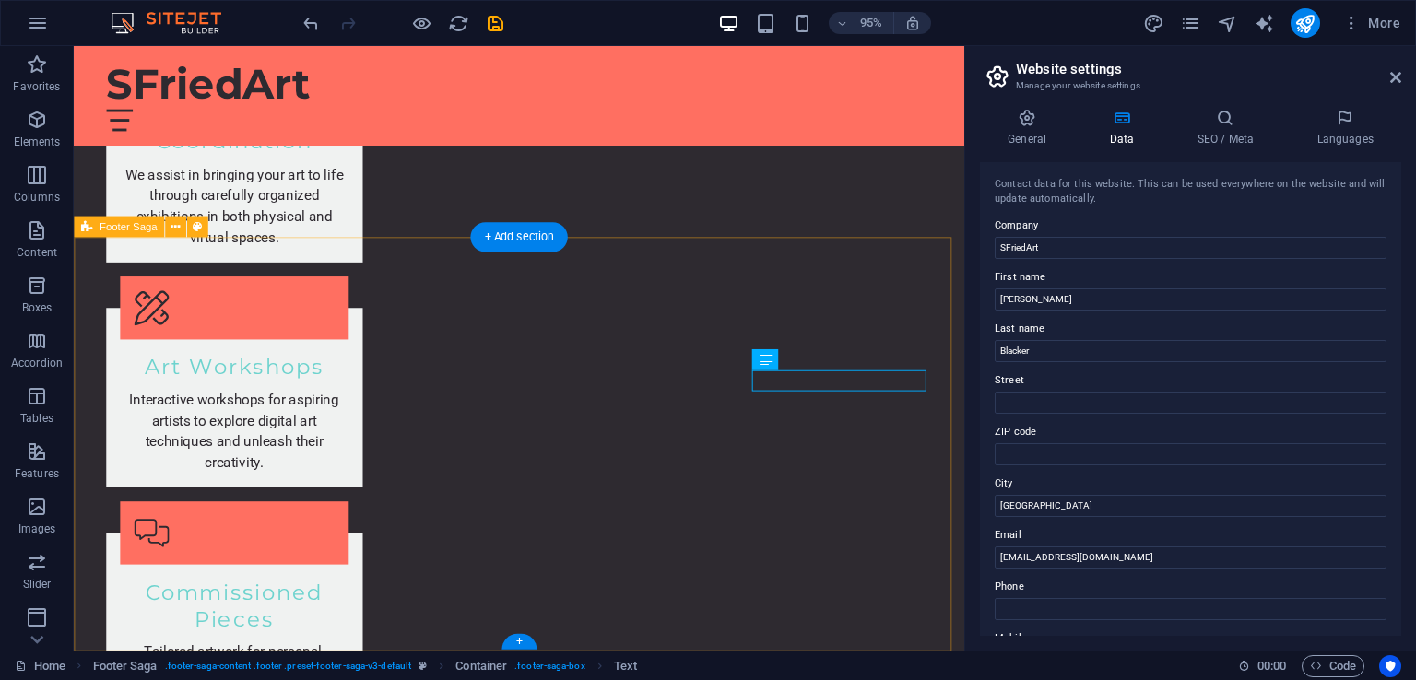
drag, startPoint x: 920, startPoint y: 770, endPoint x: 949, endPoint y: 503, distance: 268.9
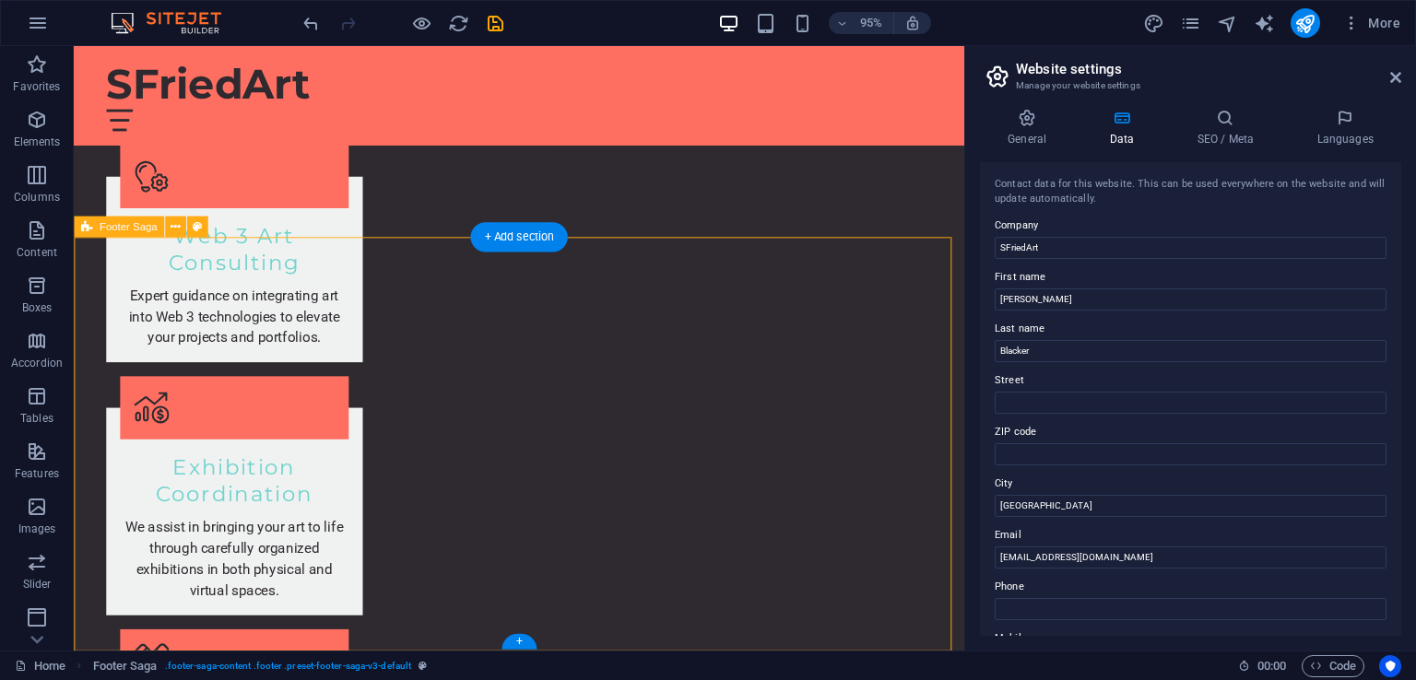
select select "footer"
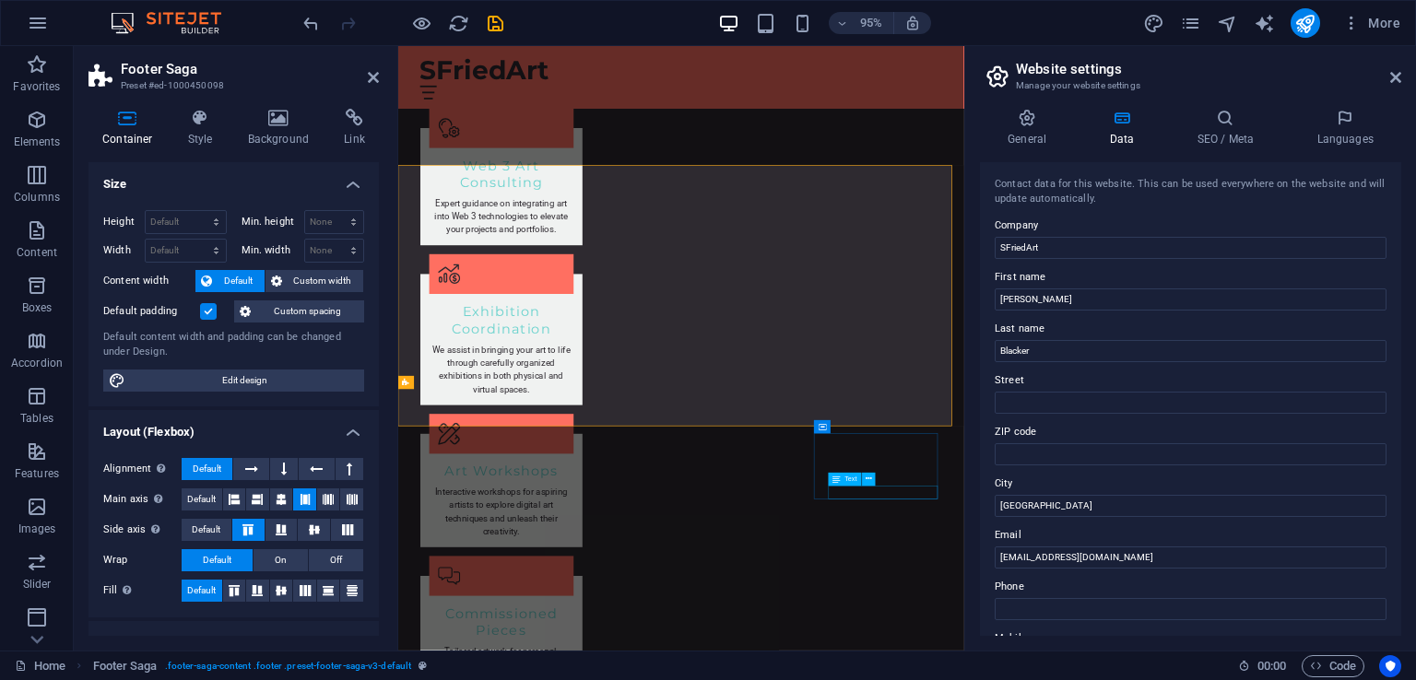
scroll to position [2487, 0]
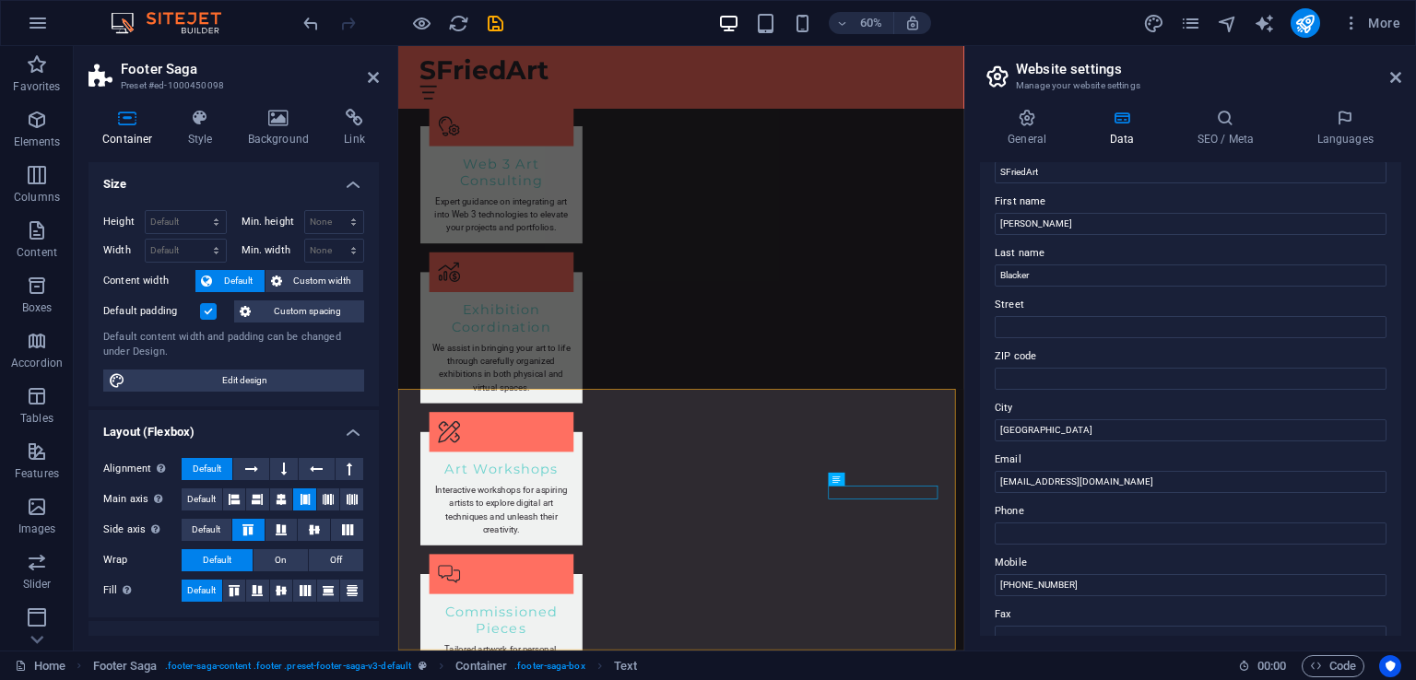
scroll to position [68, 0]
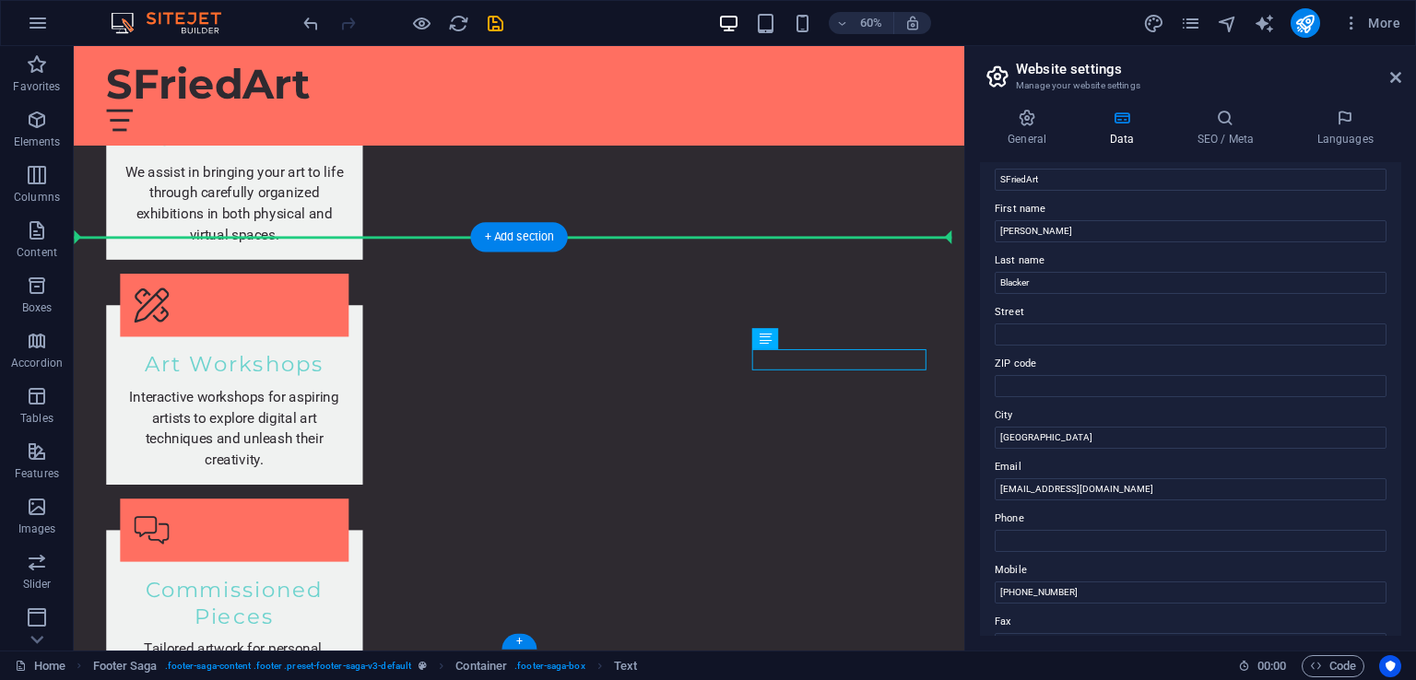
scroll to position [2485, 0]
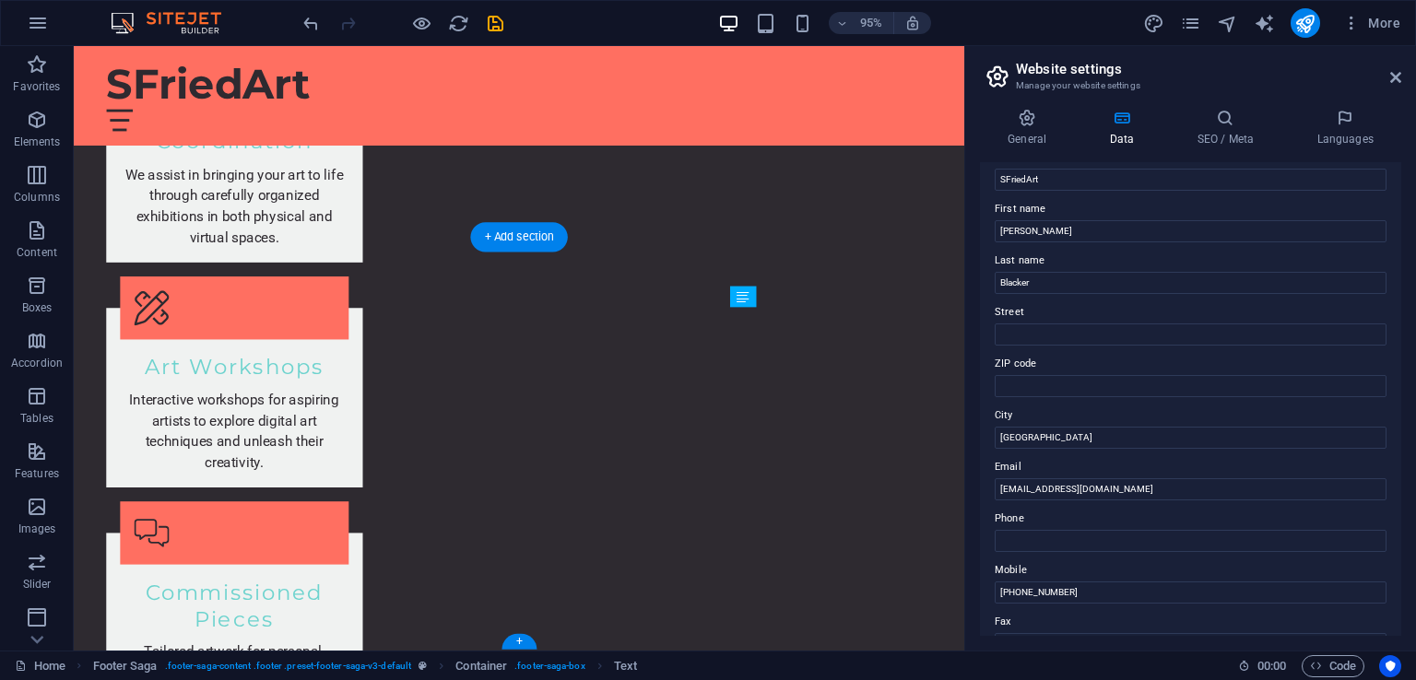
drag, startPoint x: 901, startPoint y: 739, endPoint x: 873, endPoint y: 383, distance: 356.9
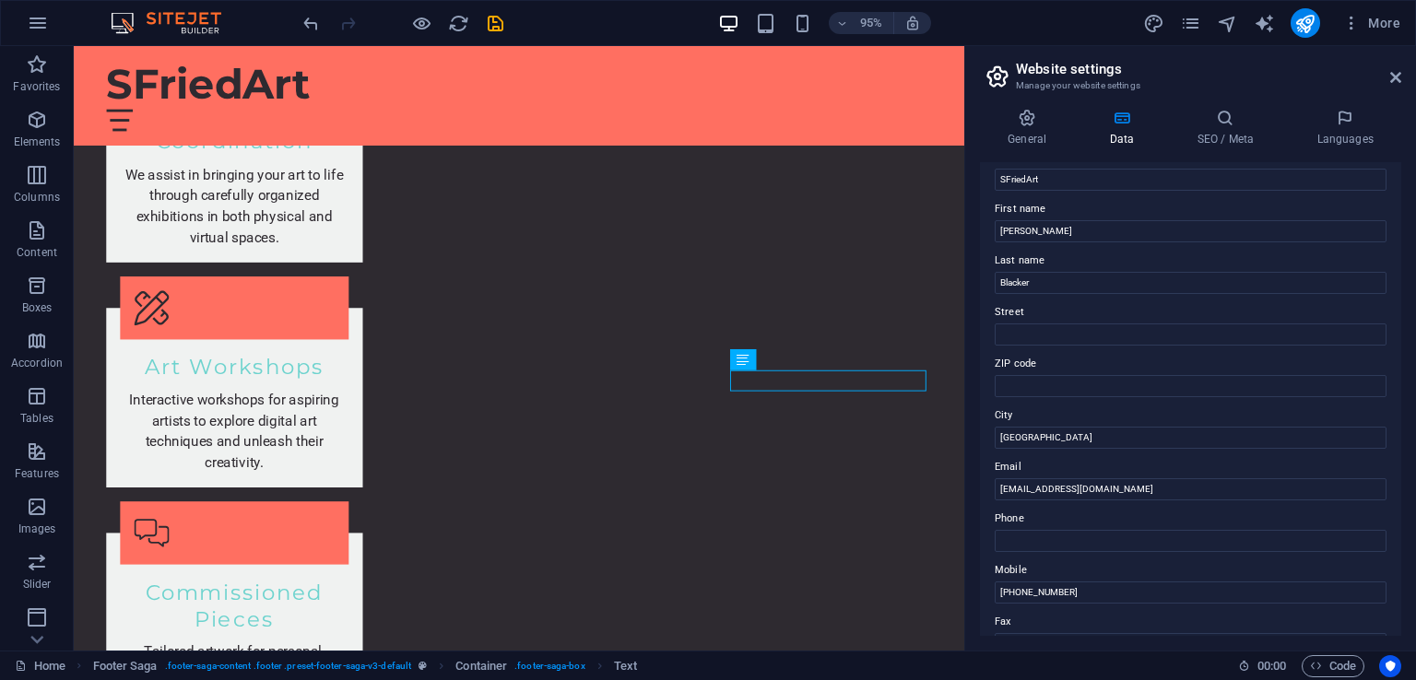
click at [1393, 86] on header "Website settings Manage your website settings" at bounding box center [1191, 70] width 417 height 48
click at [1393, 78] on icon at bounding box center [1395, 77] width 11 height 15
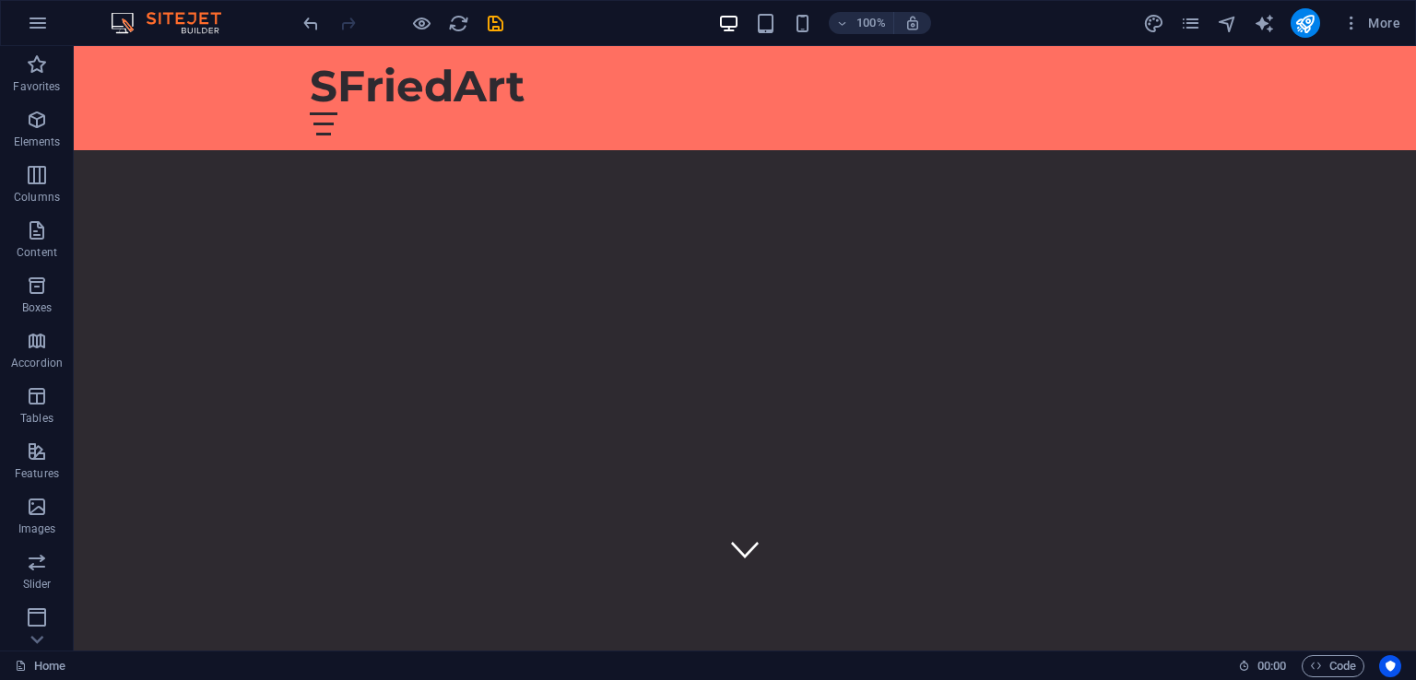
scroll to position [0, 0]
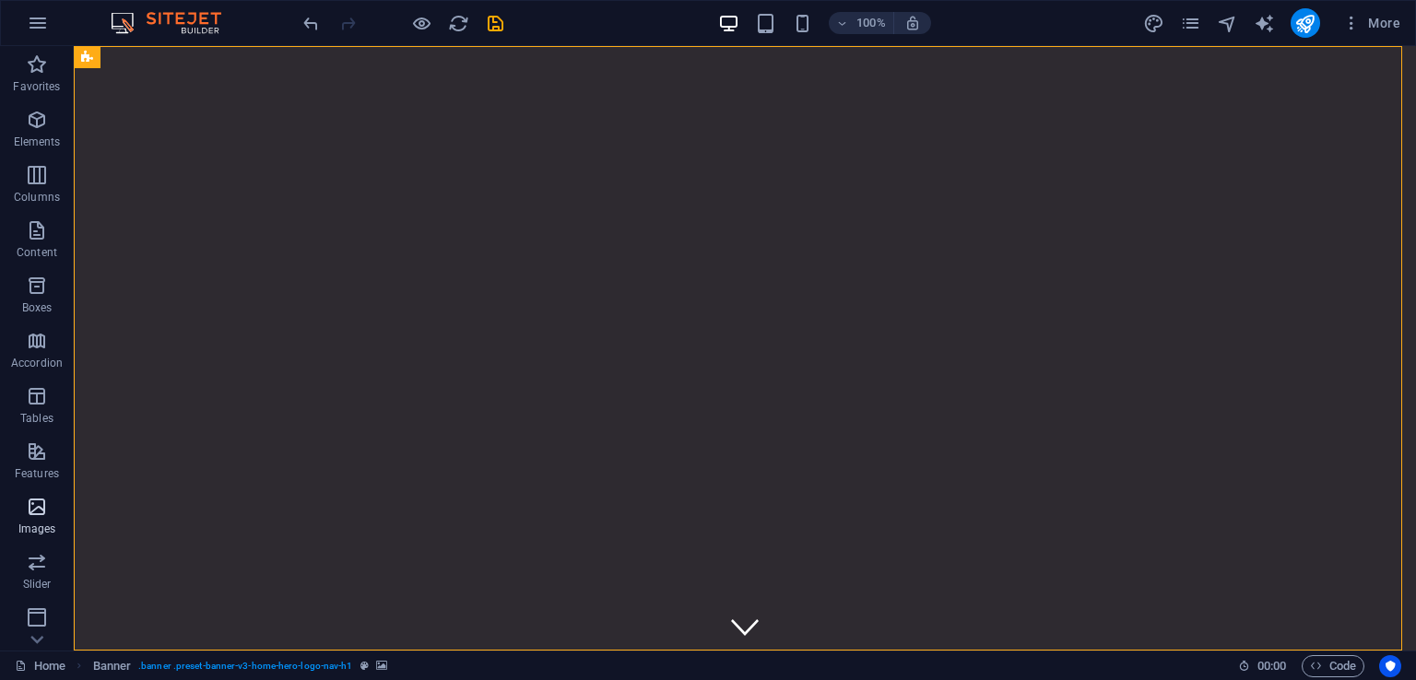
click at [35, 522] on p "Images" at bounding box center [37, 529] width 38 height 15
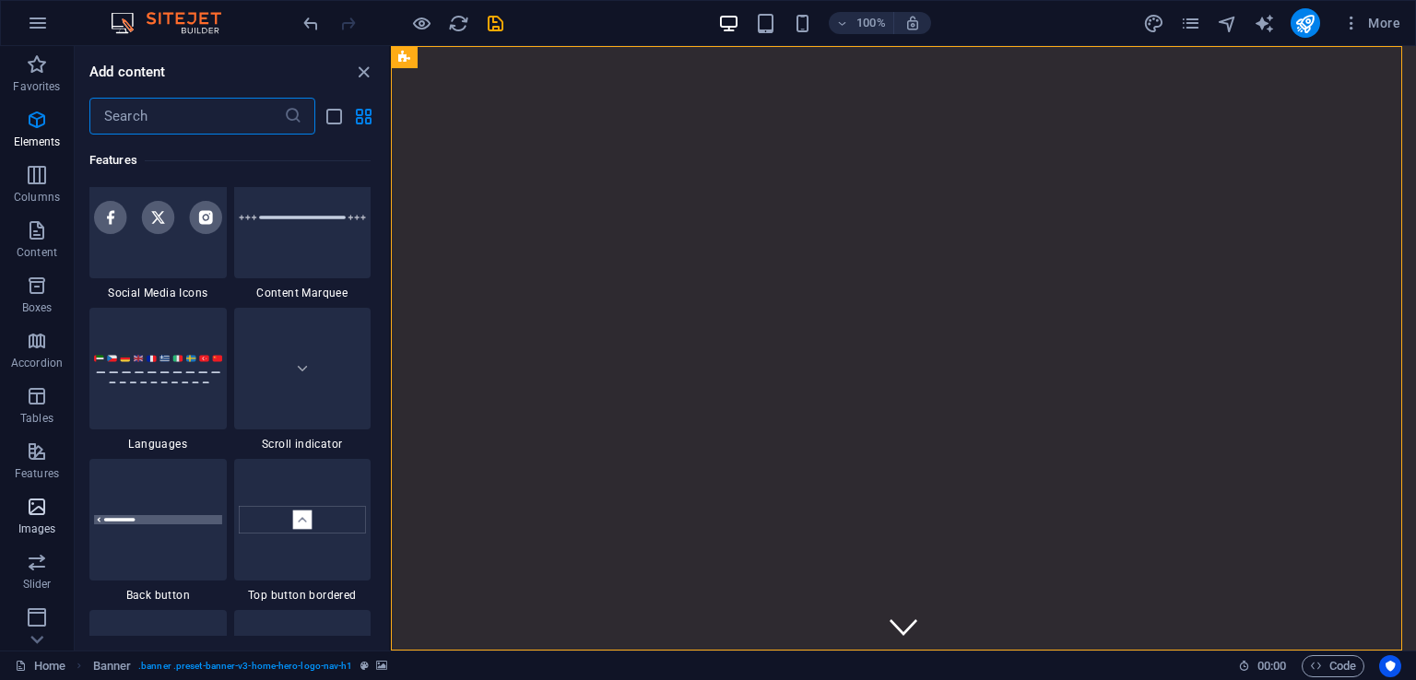
scroll to position [9345, 0]
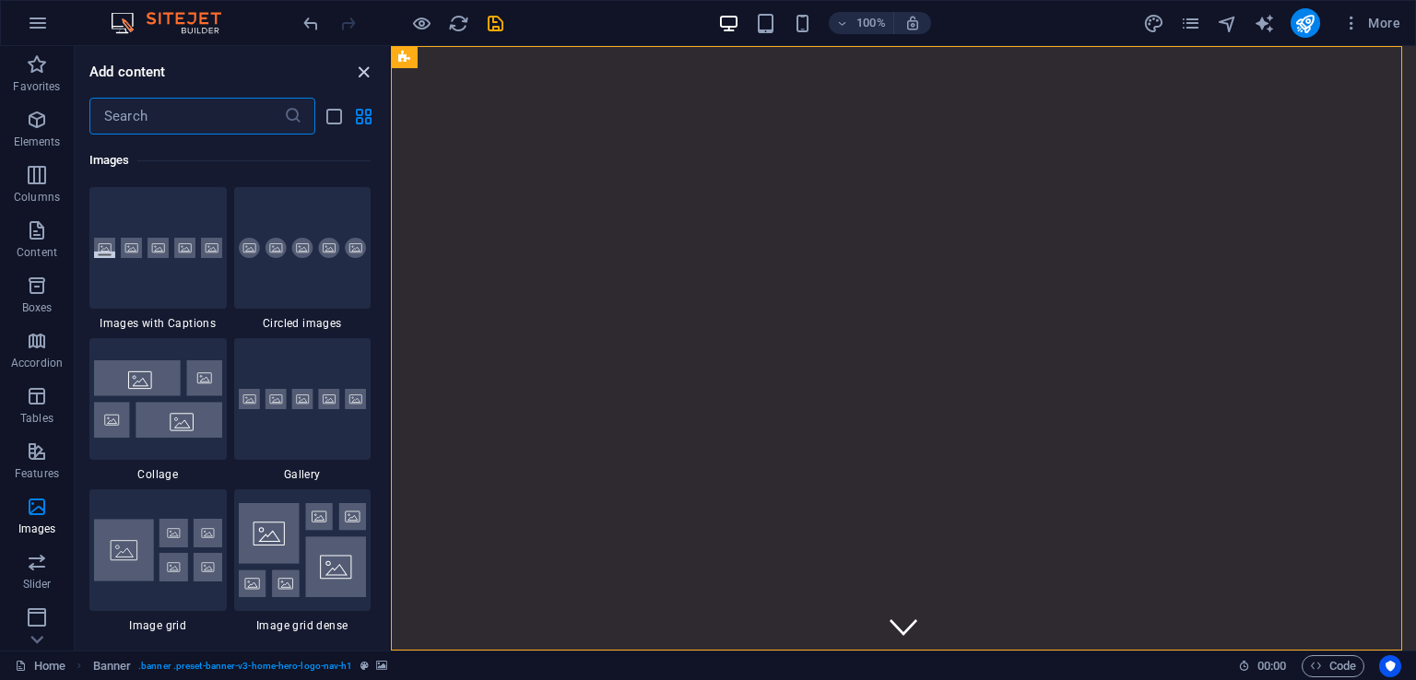
click at [363, 75] on icon "close panel" at bounding box center [363, 72] width 21 height 21
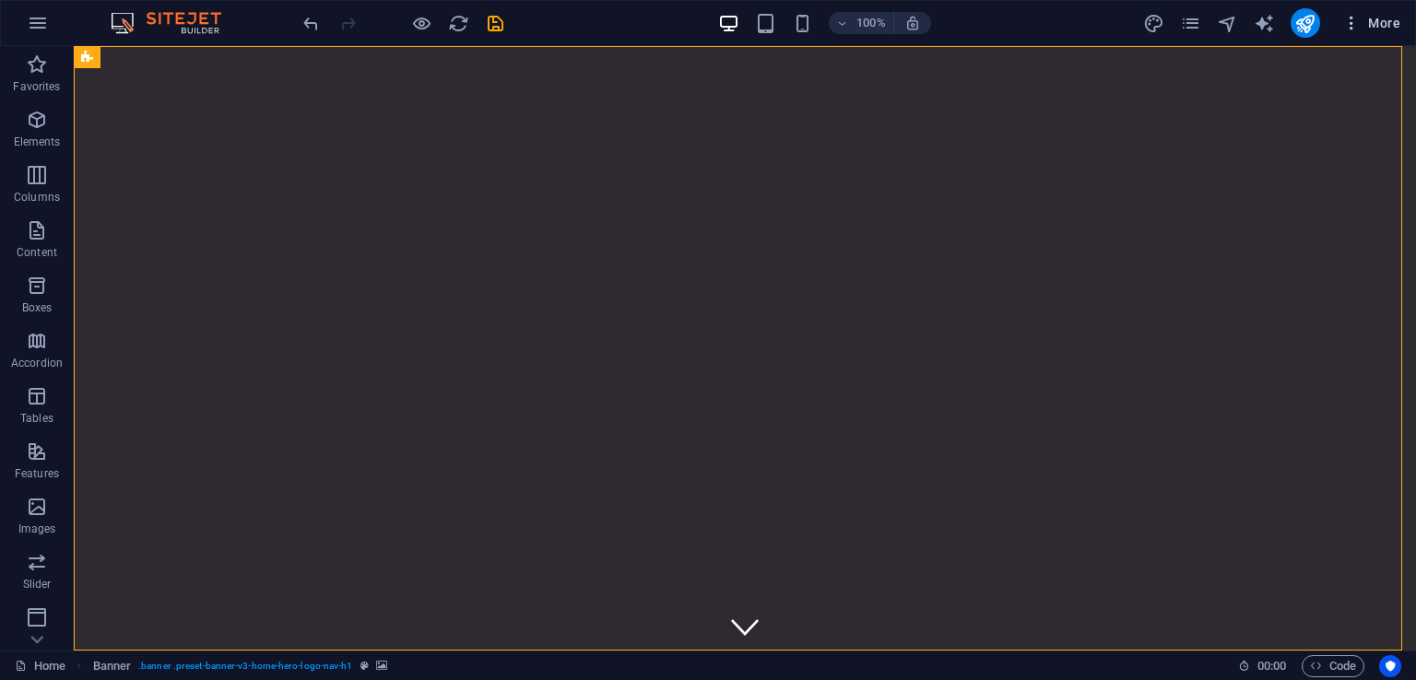
click at [1364, 18] on span "More" at bounding box center [1371, 23] width 58 height 18
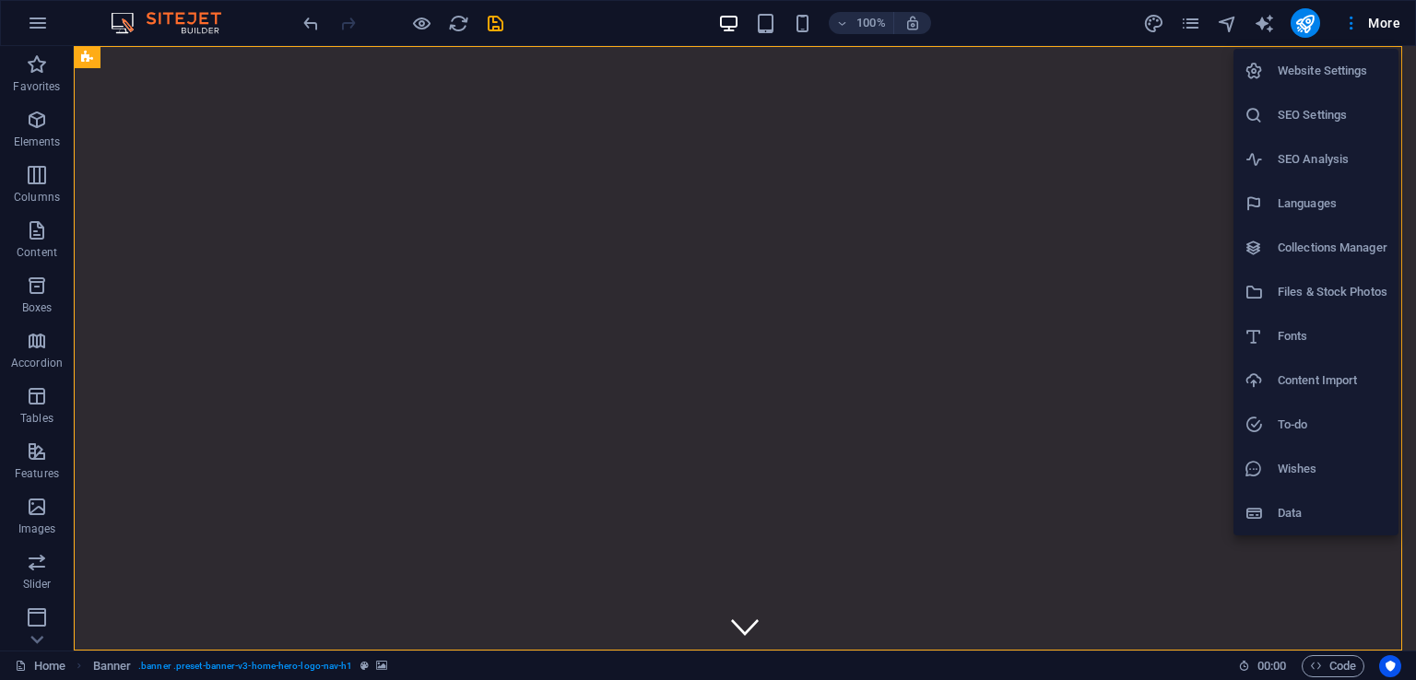
click at [1352, 31] on div at bounding box center [708, 340] width 1416 height 680
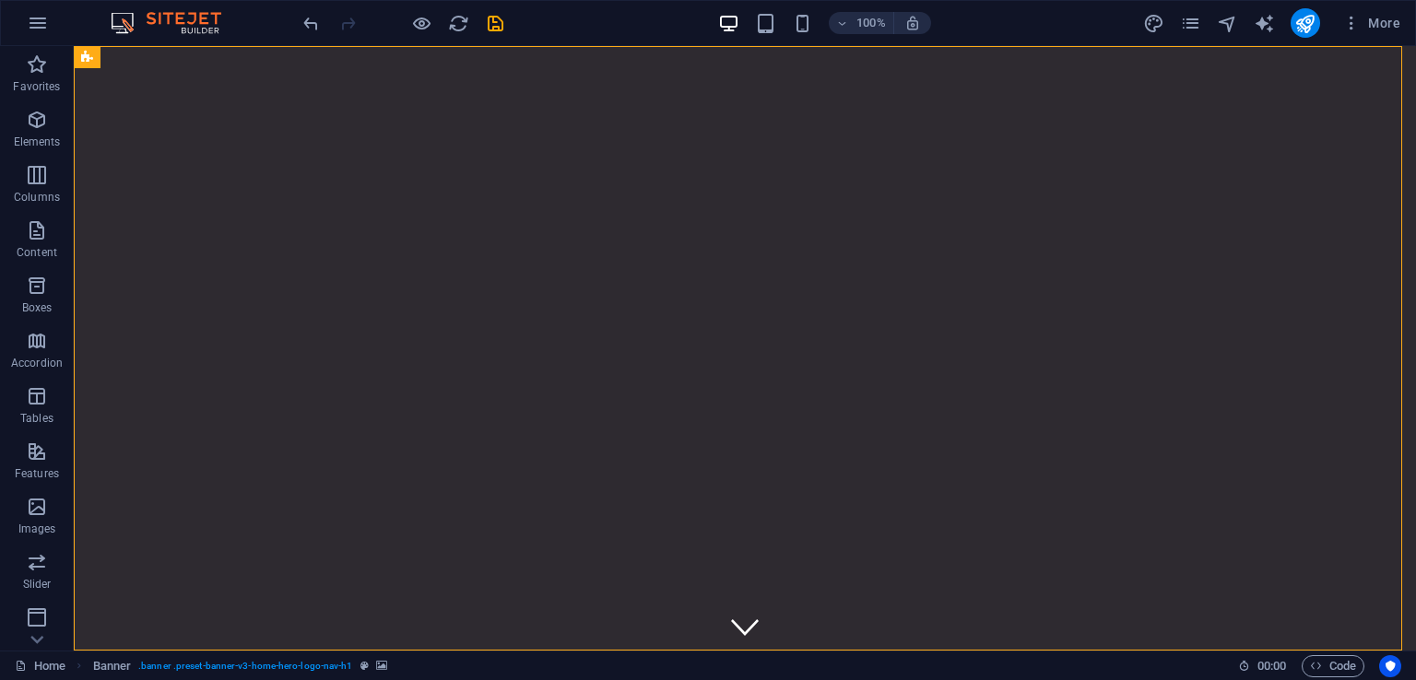
click at [1352, 31] on icon "button" at bounding box center [1351, 23] width 18 height 18
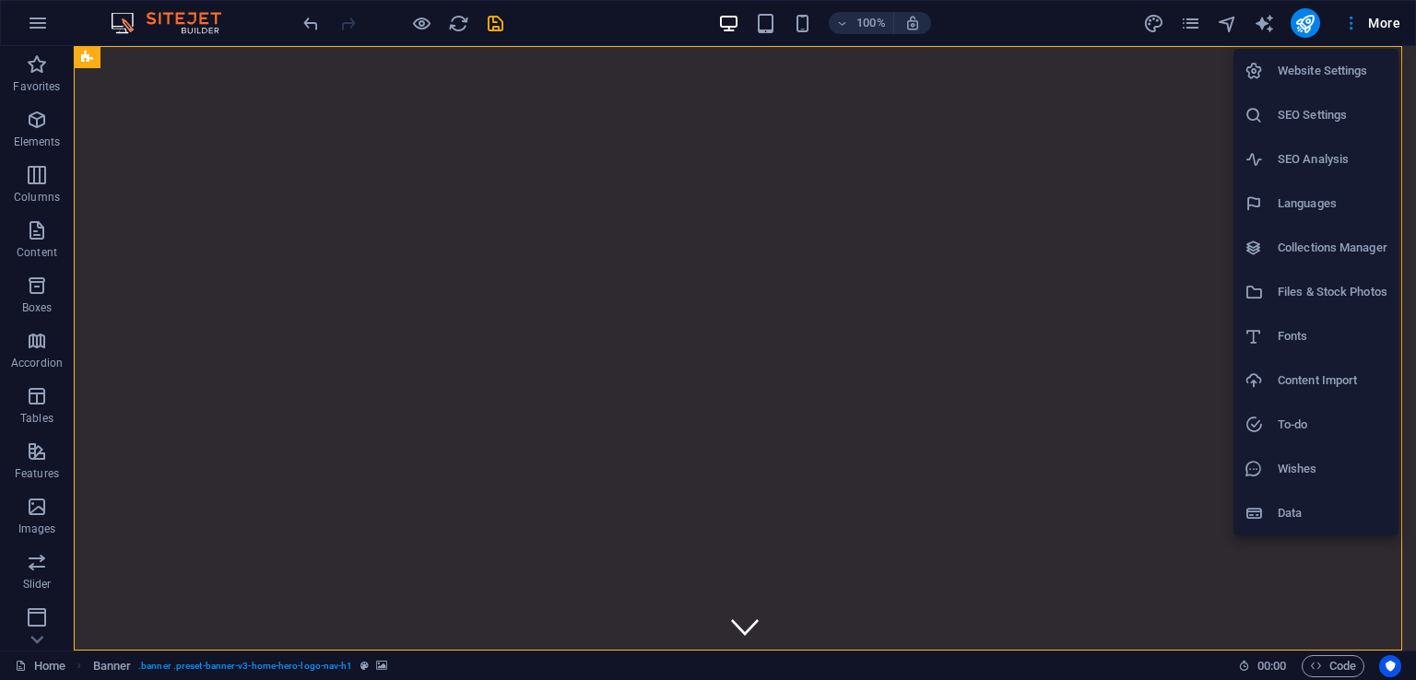
click at [1338, 283] on h6 "Files & Stock Photos" at bounding box center [1332, 292] width 110 height 22
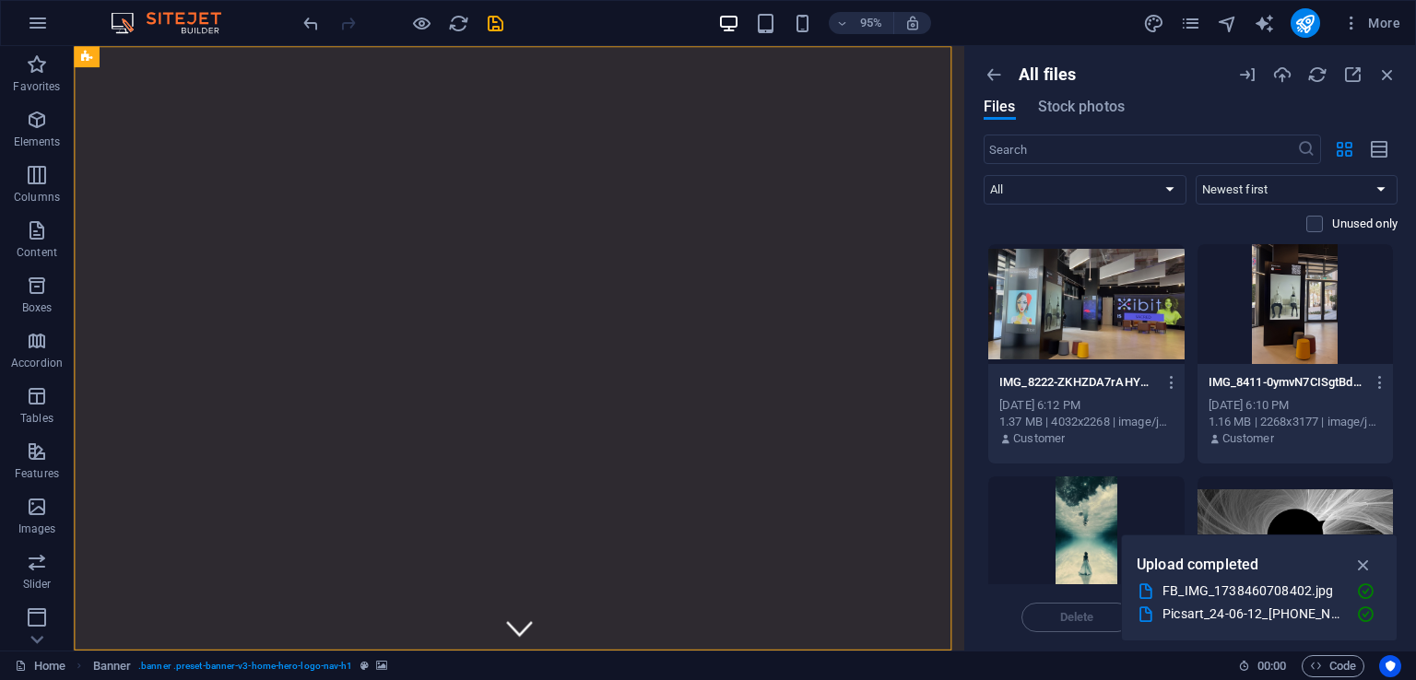
drag, startPoint x: 1397, startPoint y: 288, endPoint x: 1397, endPoint y: 323, distance: 35.9
click at [1397, 323] on div "All files Files Stock photos ​ All Images Documents Audio Video Vector Other Ne…" at bounding box center [1190, 348] width 451 height 605
click at [1362, 569] on icon "button" at bounding box center [1363, 565] width 21 height 20
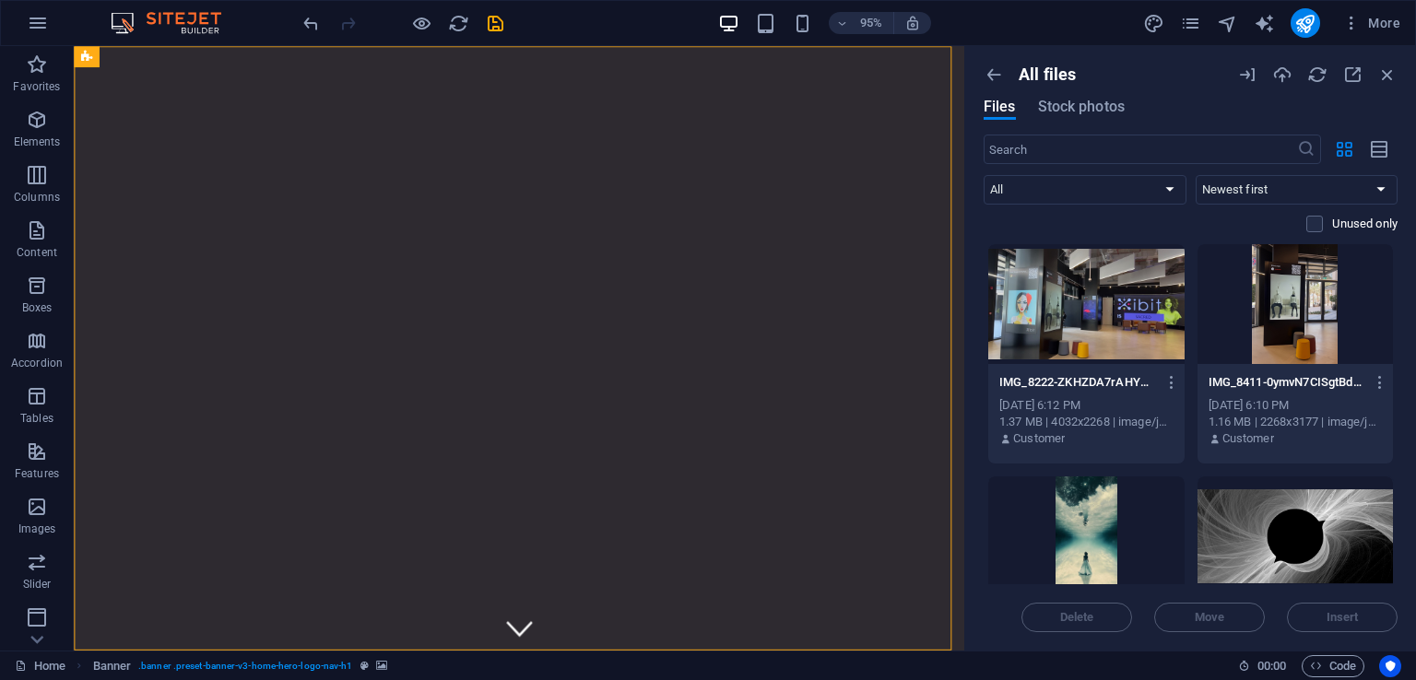
click at [1353, 532] on div at bounding box center [1295, 536] width 196 height 120
click at [1087, 620] on span "Delete" at bounding box center [1077, 617] width 34 height 11
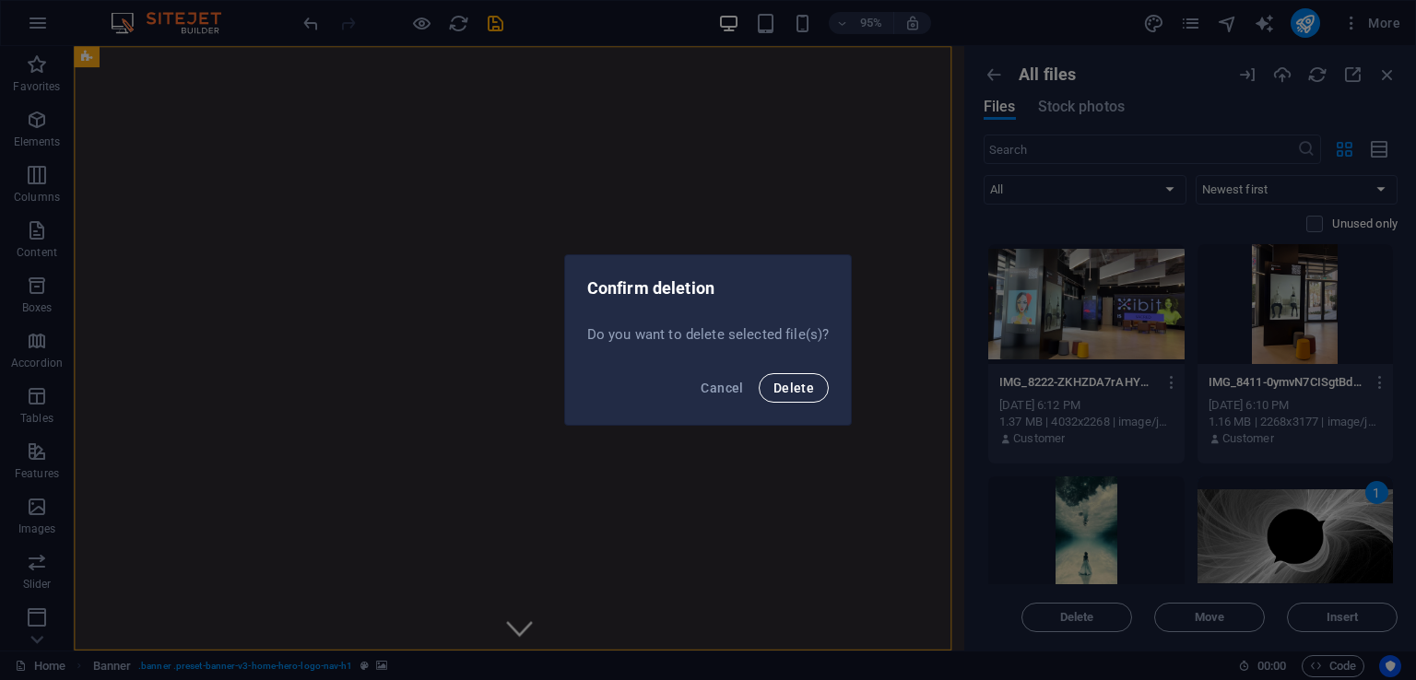
click at [800, 386] on span "Delete" at bounding box center [793, 388] width 41 height 15
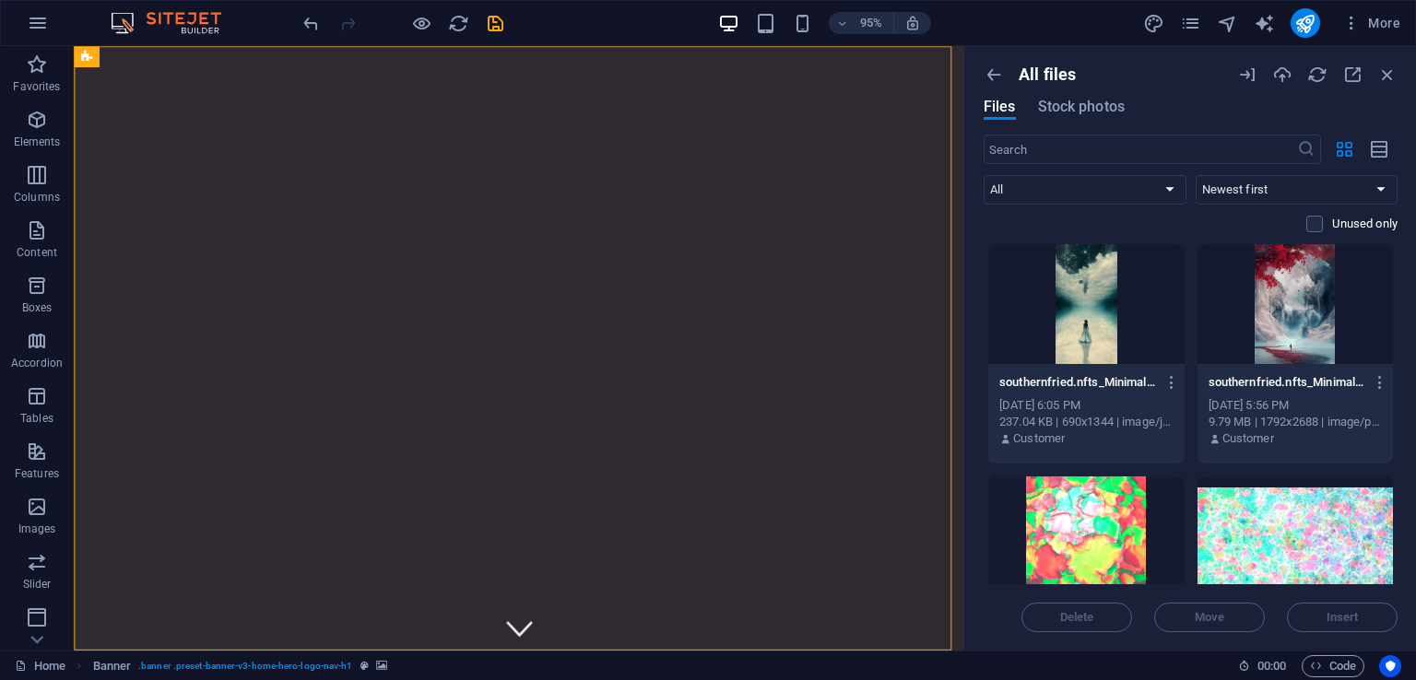
scroll to position [214, 0]
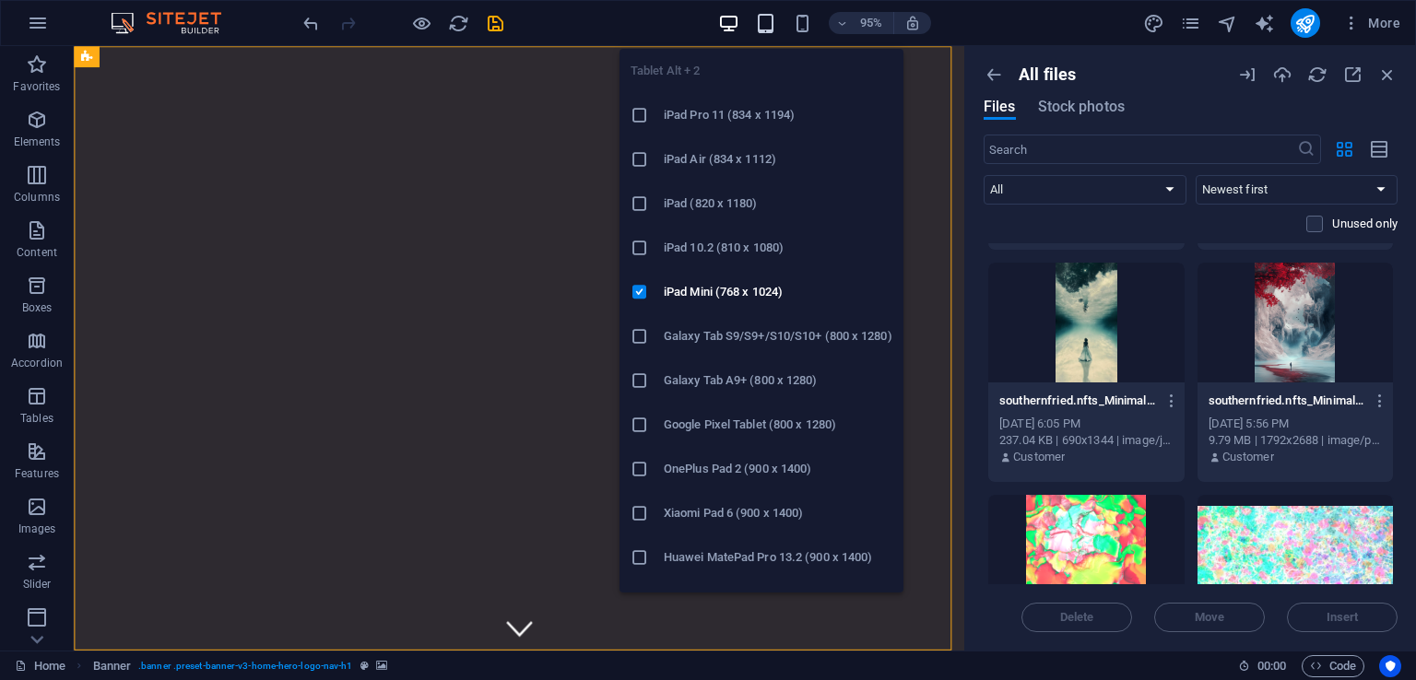
click at [766, 19] on icon "button" at bounding box center [765, 23] width 21 height 21
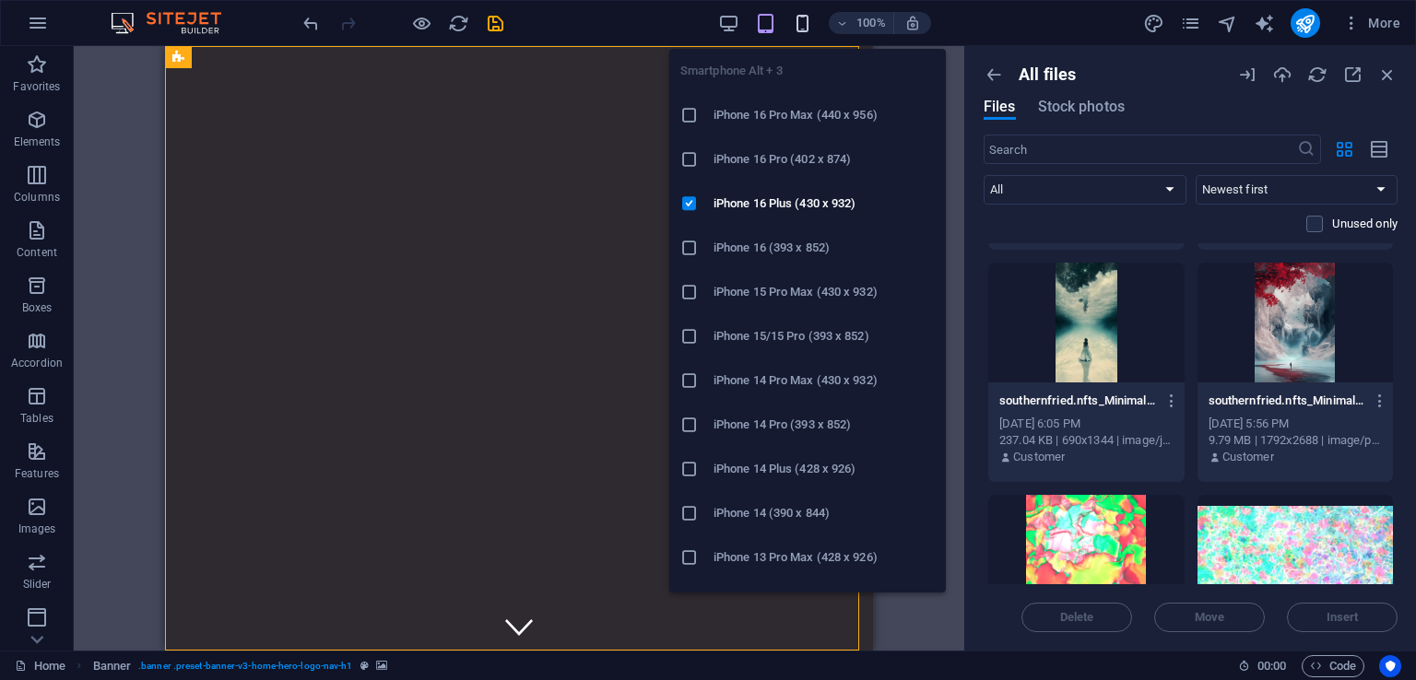
click at [800, 15] on icon "button" at bounding box center [802, 23] width 21 height 21
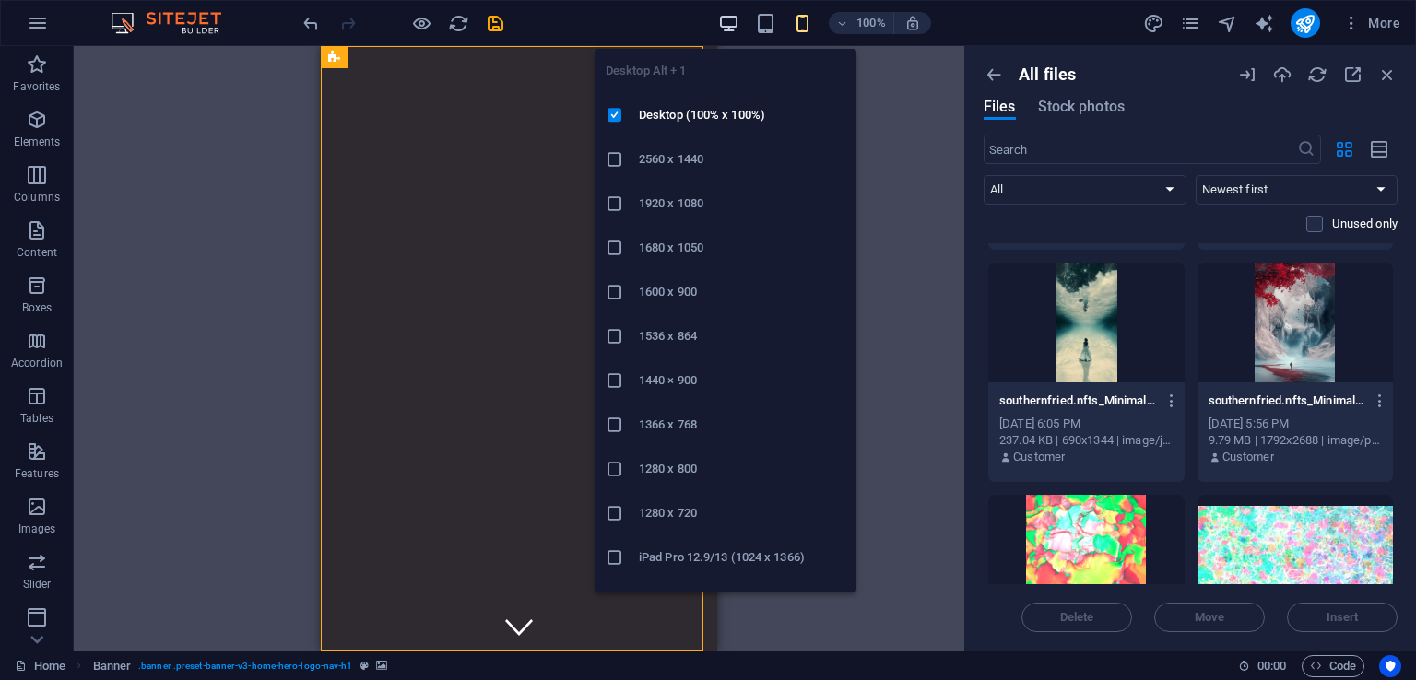
click at [729, 21] on icon "button" at bounding box center [728, 23] width 21 height 21
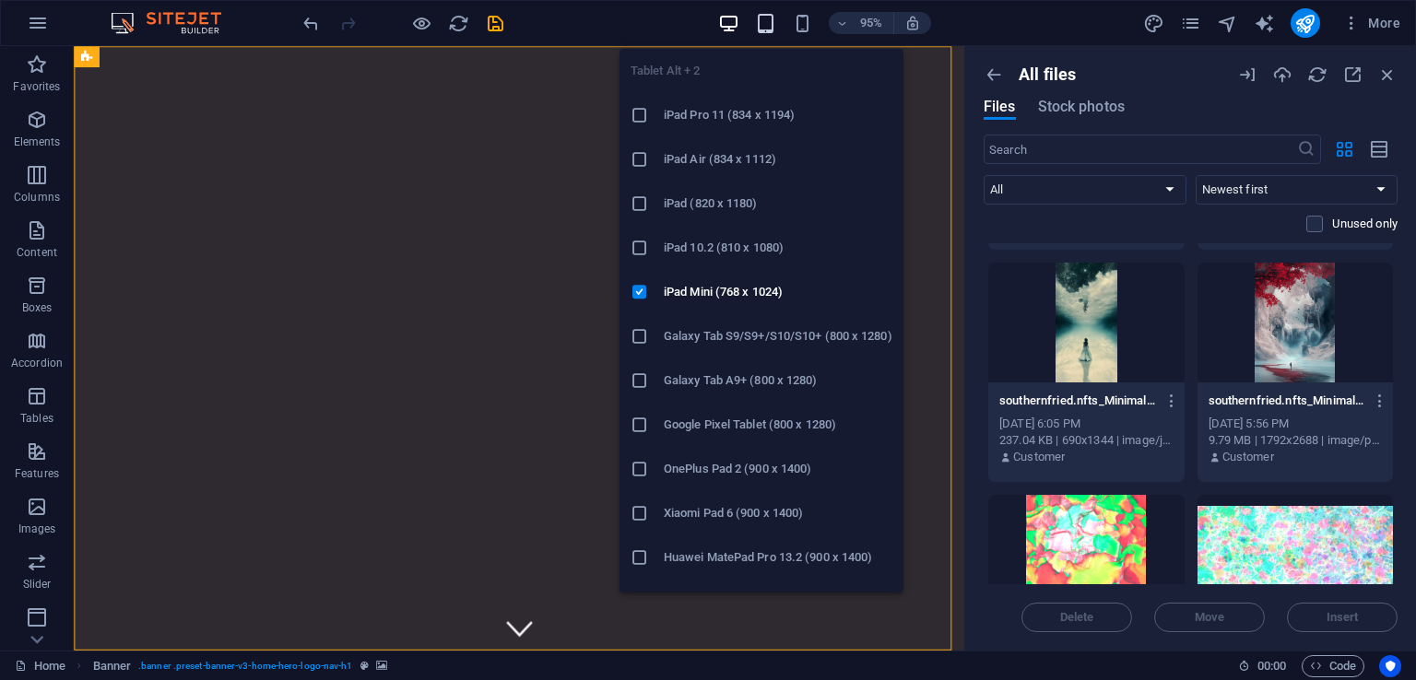
click at [768, 27] on icon "button" at bounding box center [765, 23] width 21 height 21
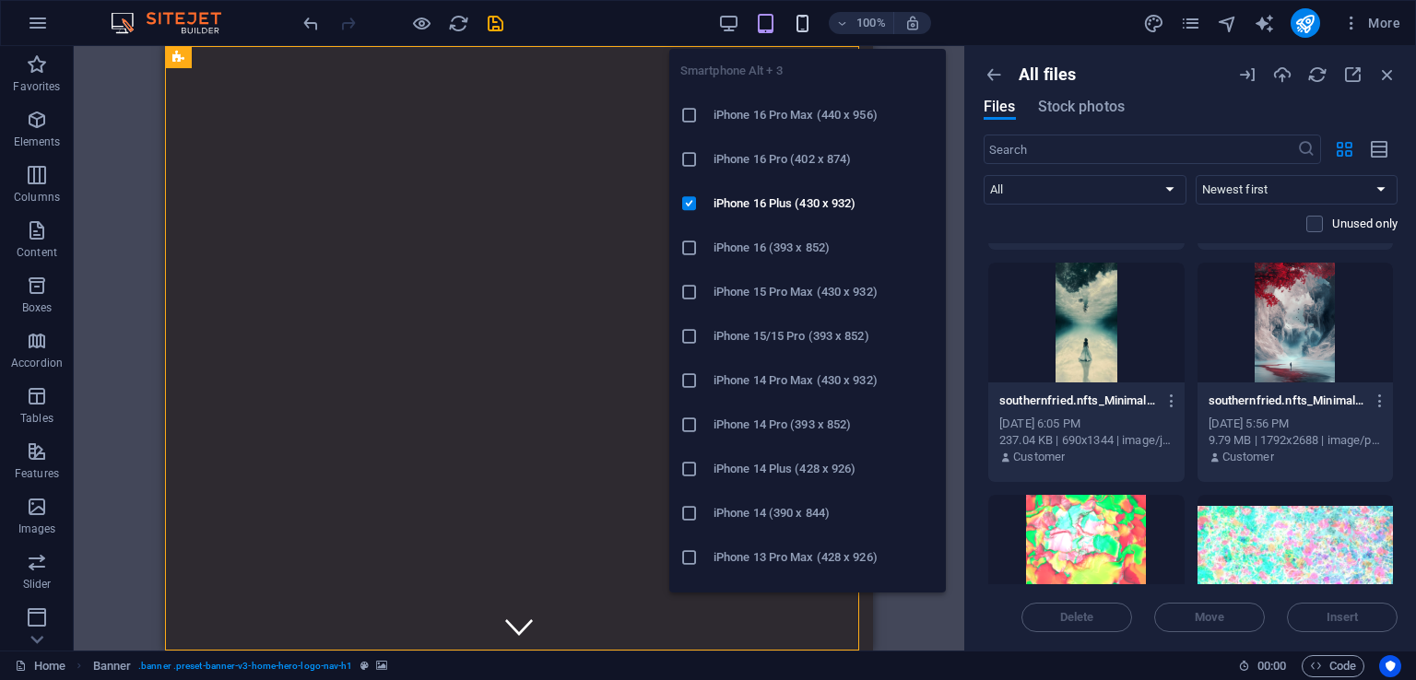
click at [805, 18] on icon "button" at bounding box center [802, 23] width 21 height 21
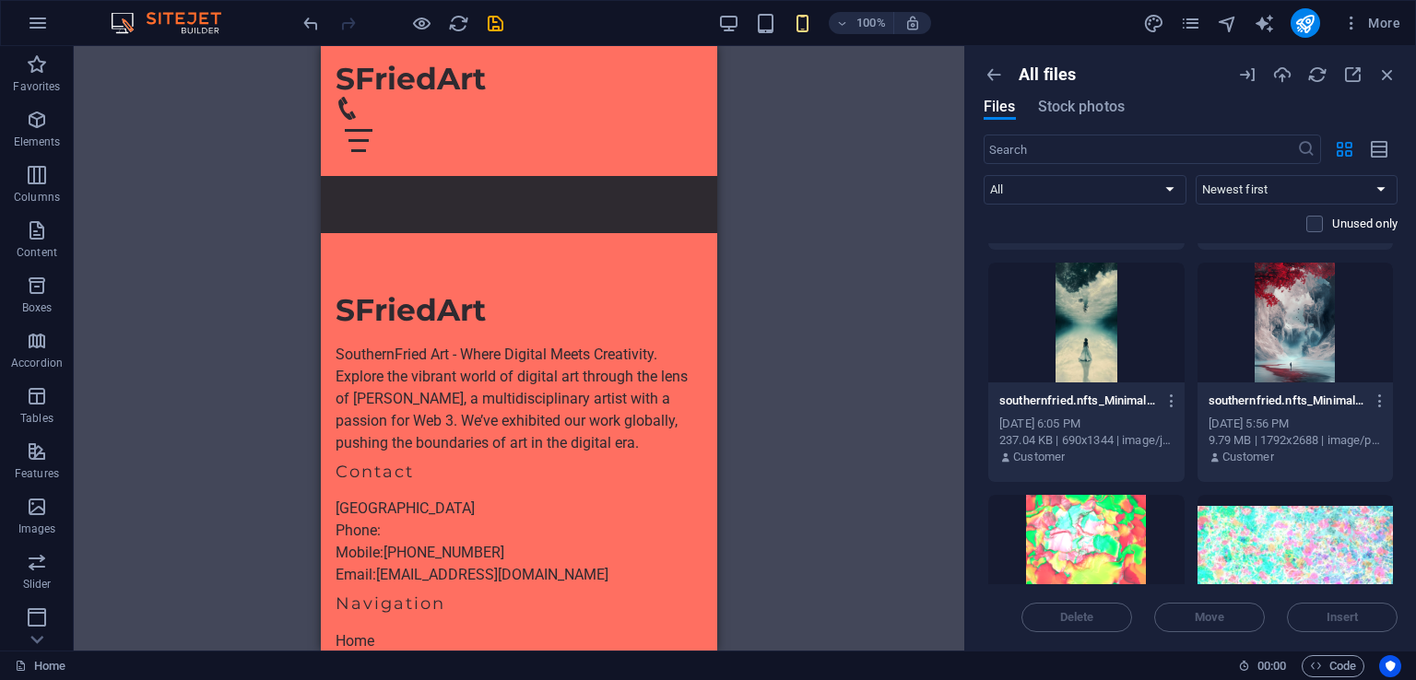
scroll to position [4000, 0]
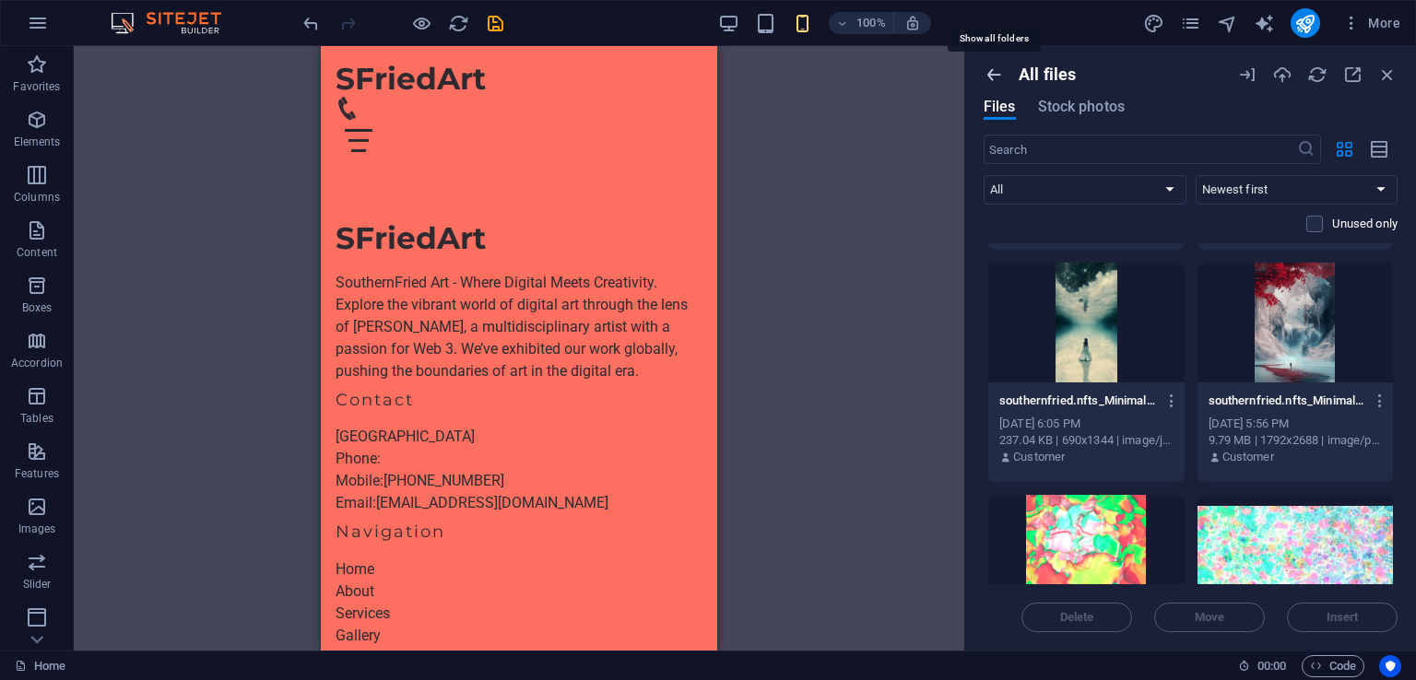
click at [995, 77] on icon "button" at bounding box center [993, 75] width 20 height 20
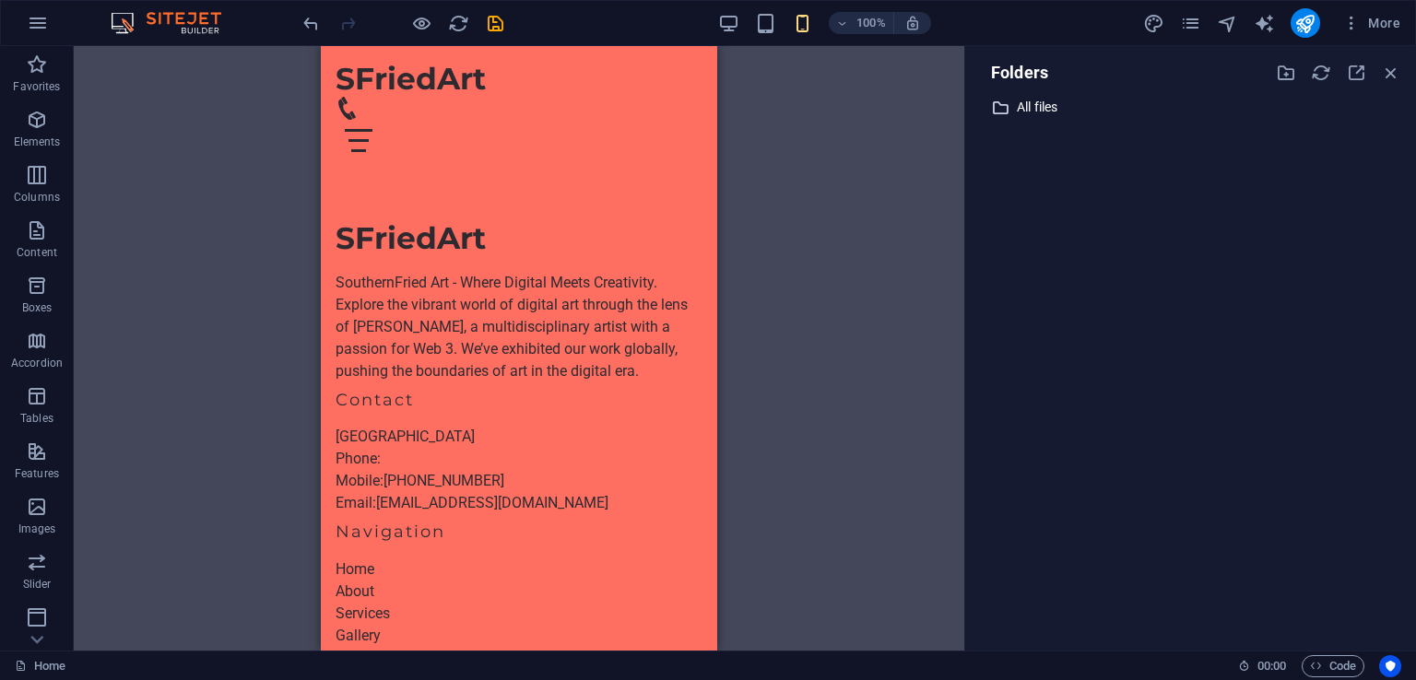
click at [1131, 97] on p "All files" at bounding box center [1191, 107] width 350 height 21
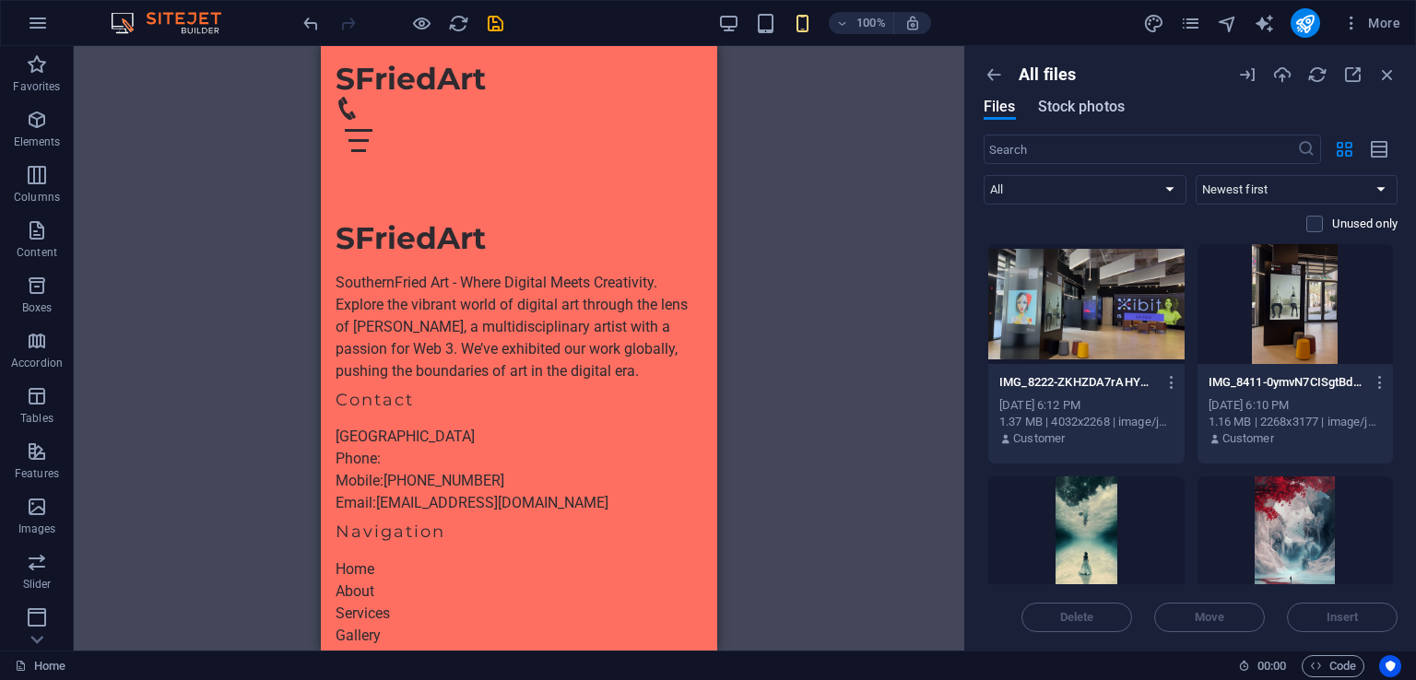
click at [1065, 105] on span "Stock photos" at bounding box center [1081, 107] width 87 height 22
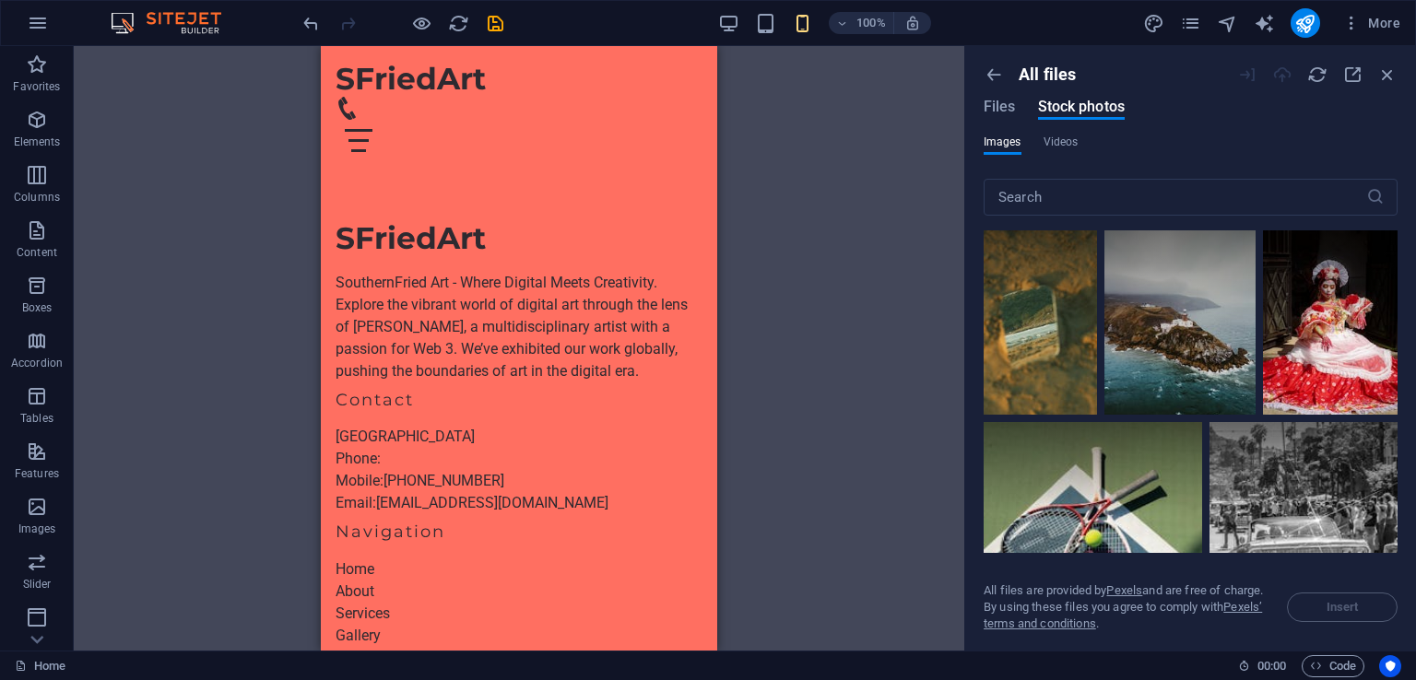
drag, startPoint x: 1397, startPoint y: 241, endPoint x: 1401, endPoint y: 313, distance: 72.0
click at [1401, 313] on div "All files Files Stock photos Images Videos ​ All files are provided by Pexels a…" at bounding box center [1190, 348] width 451 height 605
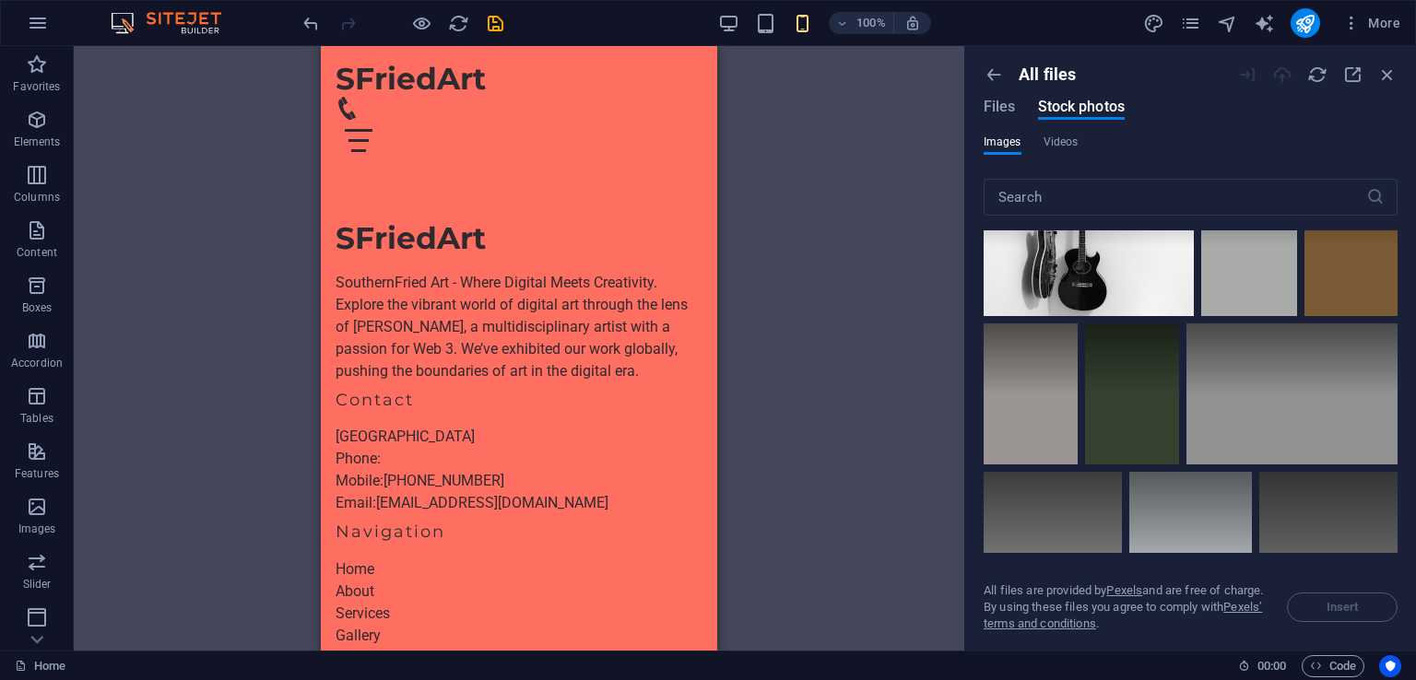
scroll to position [0, 0]
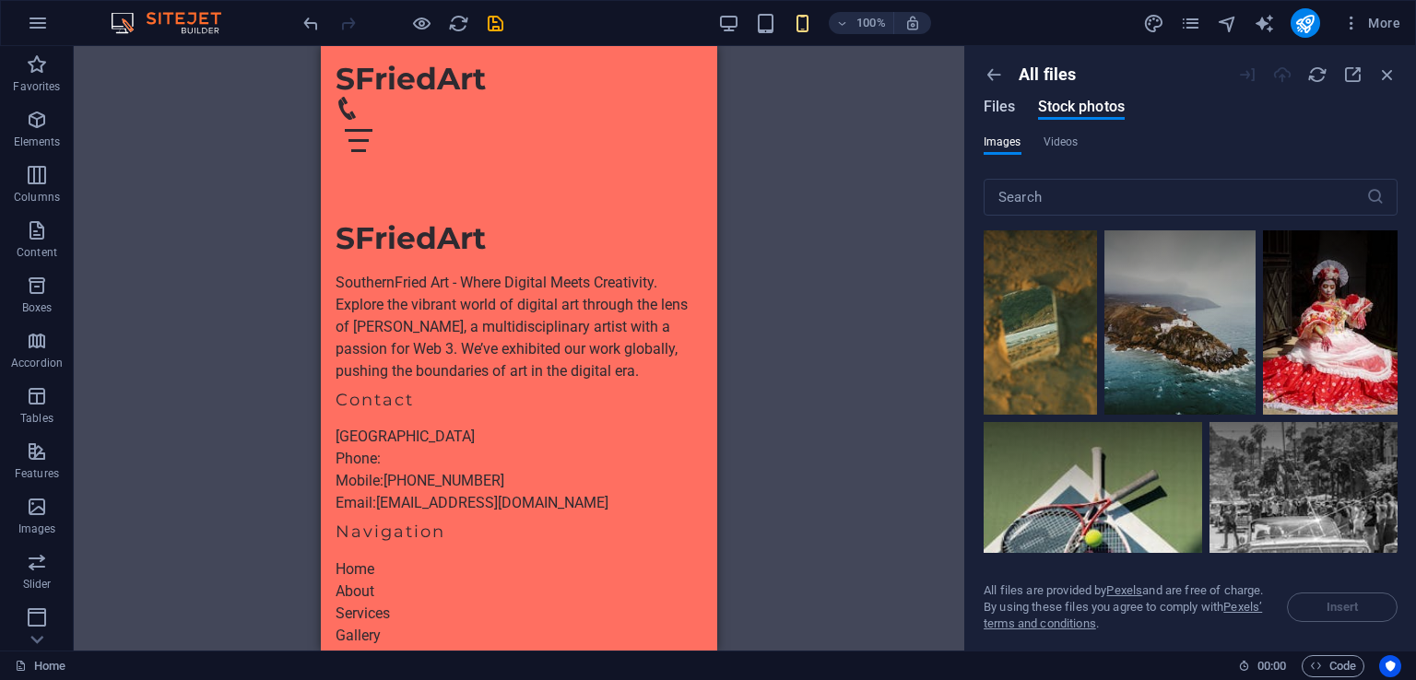
click at [1005, 108] on span "Files" at bounding box center [999, 107] width 32 height 22
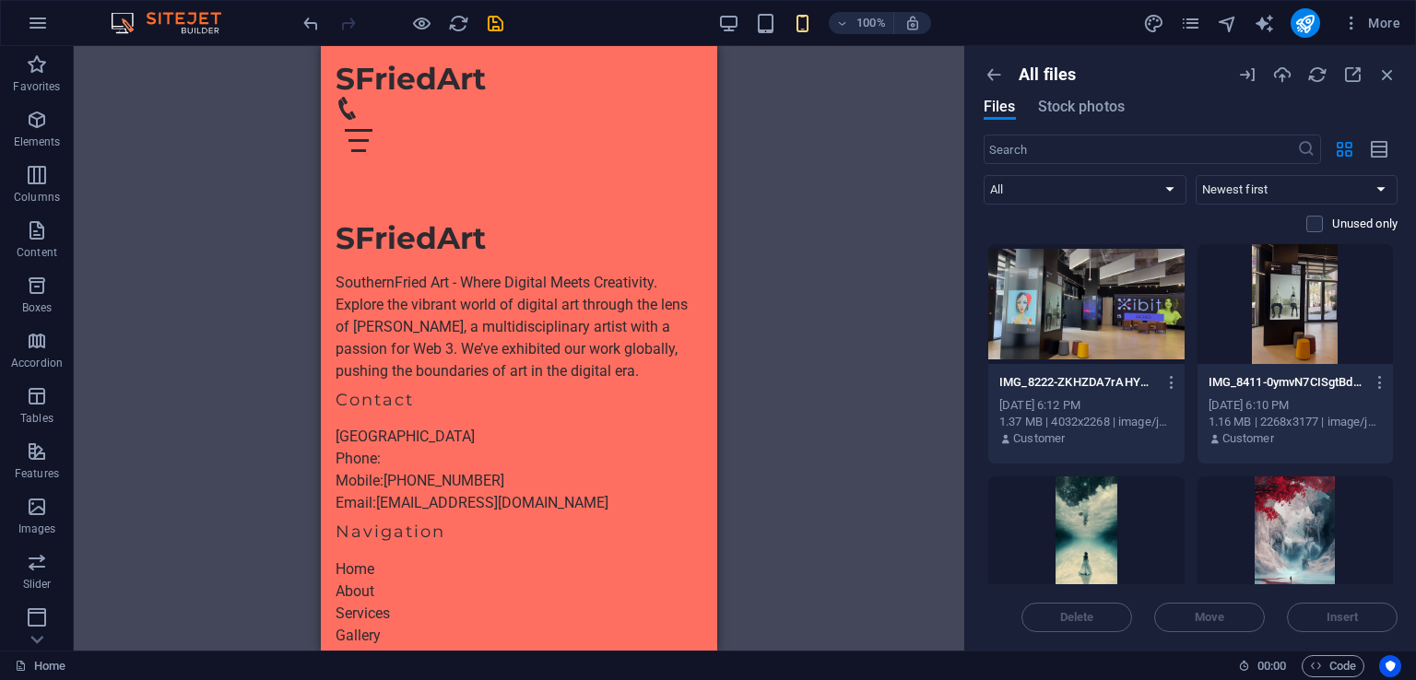
drag, startPoint x: 1397, startPoint y: 268, endPoint x: 1398, endPoint y: 330, distance: 61.8
click at [1398, 330] on div "All files Files Stock photos ​ All Images Documents Audio Video Vector Other Ne…" at bounding box center [1190, 348] width 451 height 605
drag, startPoint x: 1398, startPoint y: 330, endPoint x: 1398, endPoint y: 368, distance: 37.8
click at [1398, 368] on div "All files Files Stock photos ​ All Images Documents Audio Video Vector Other Ne…" at bounding box center [1190, 348] width 451 height 605
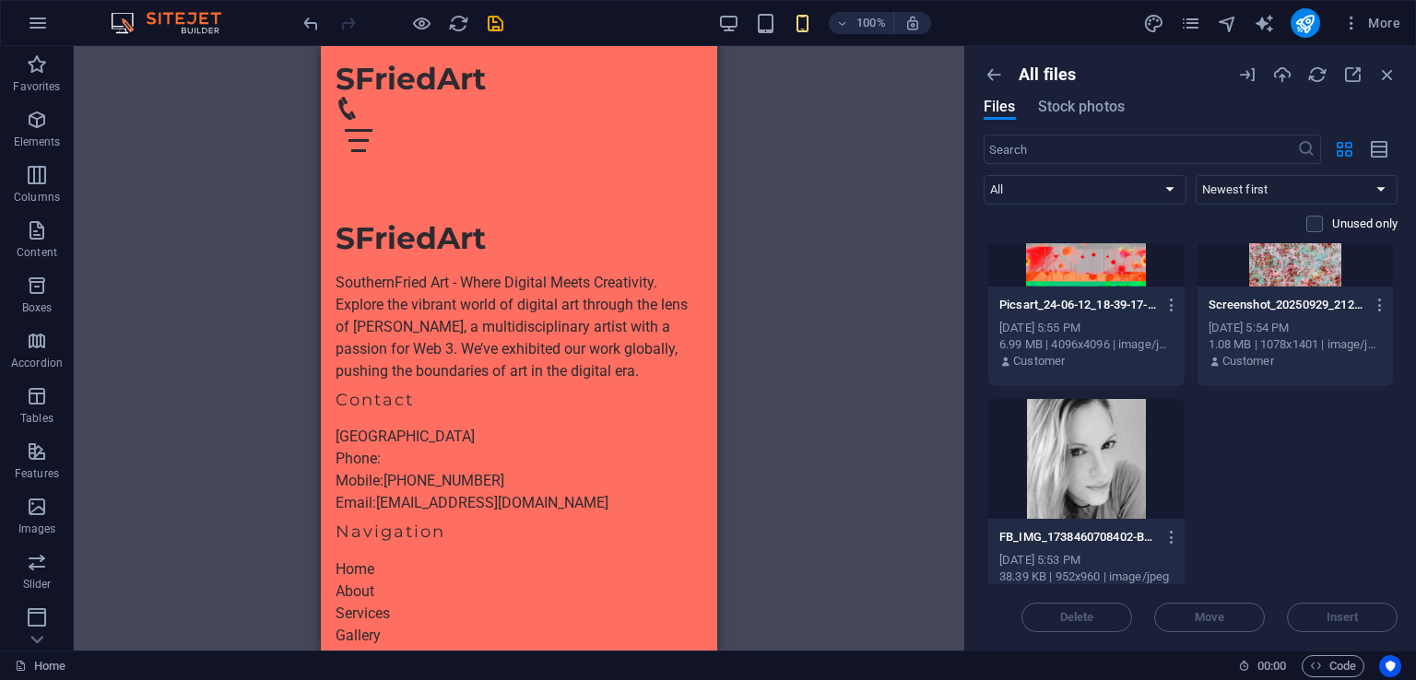
scroll to position [809, 0]
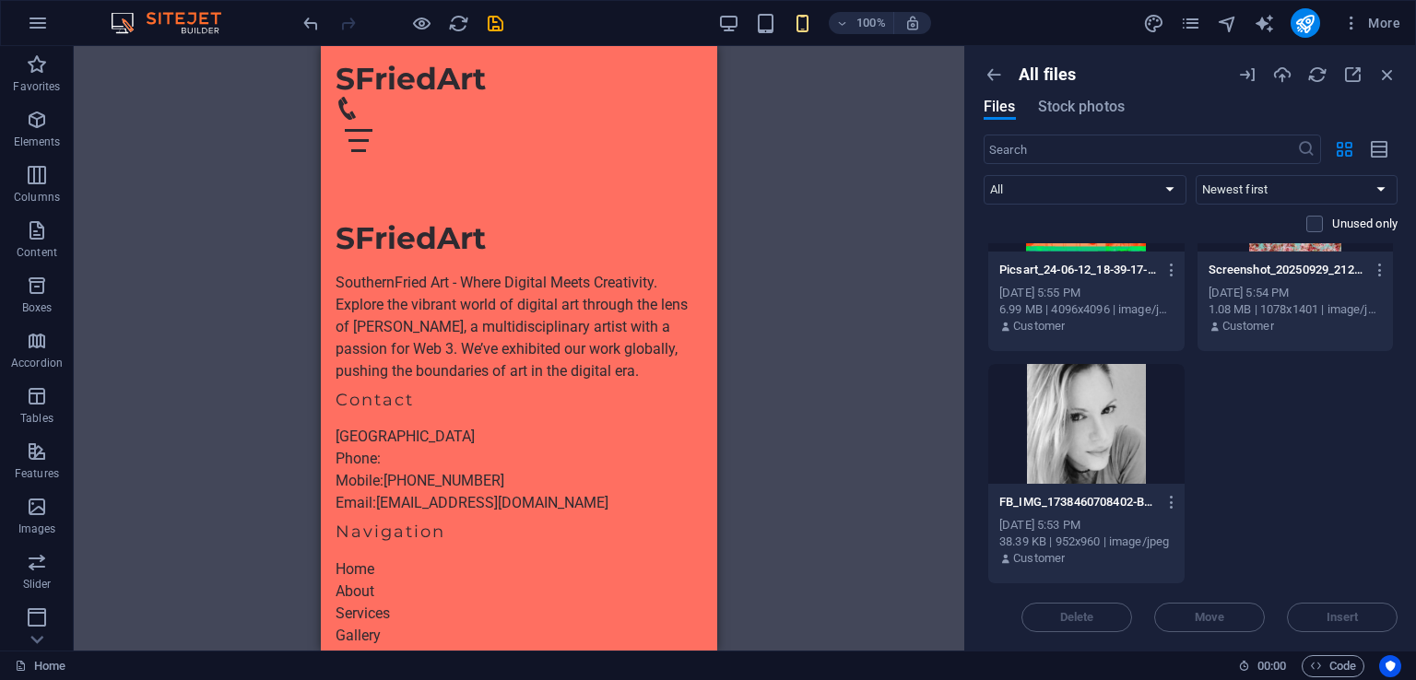
click at [1137, 410] on div at bounding box center [1086, 424] width 196 height 120
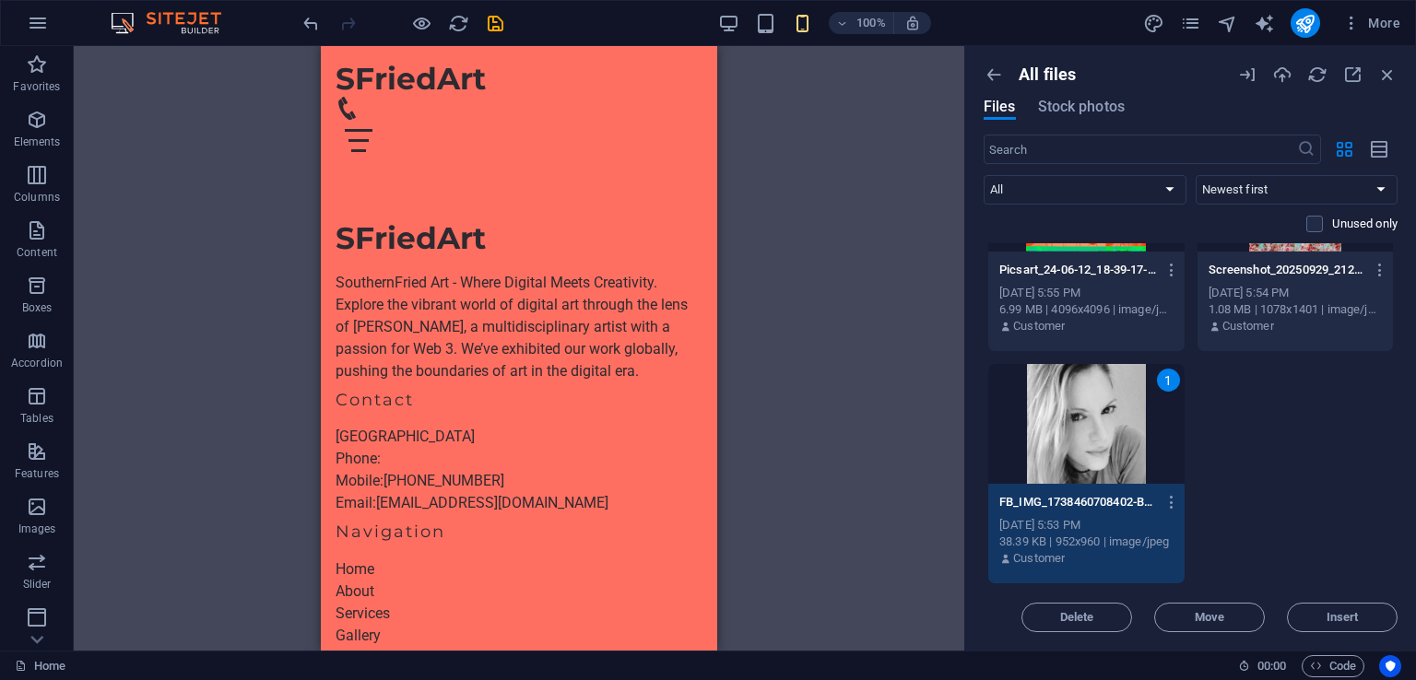
click at [1152, 397] on div "1" at bounding box center [1086, 424] width 196 height 120
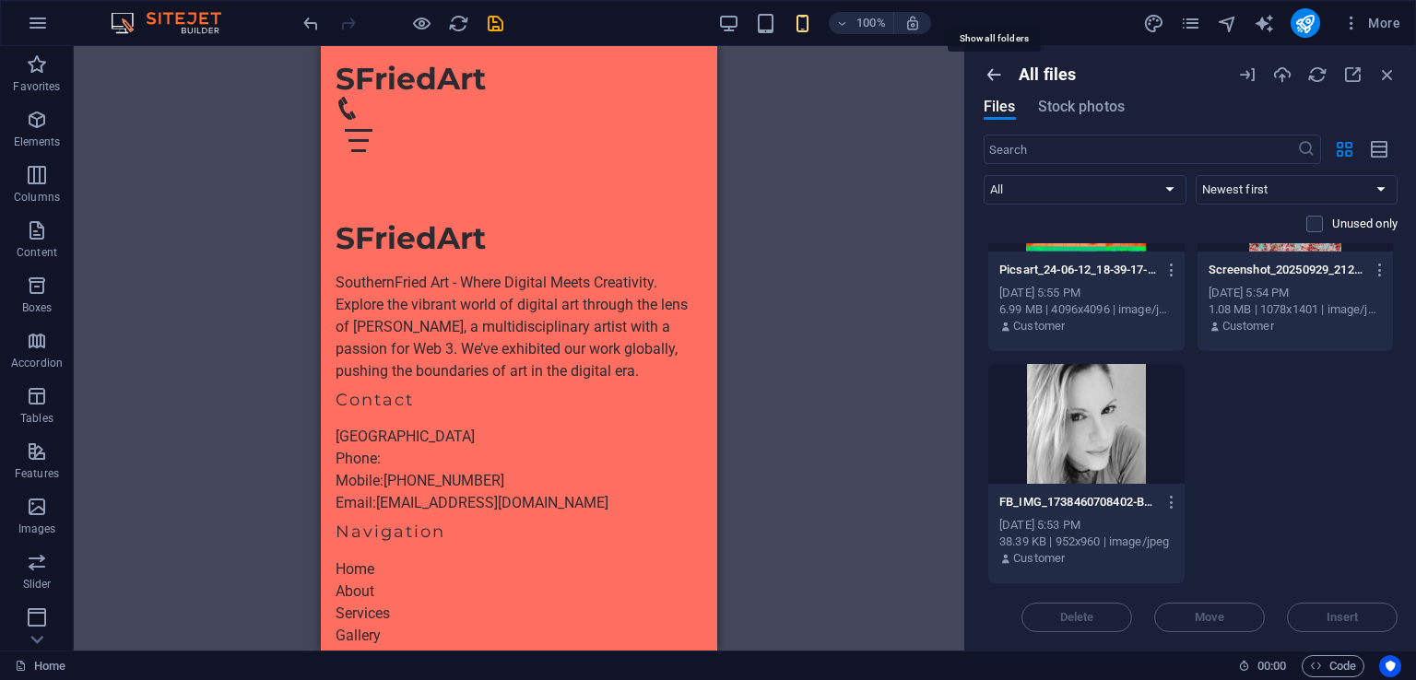
click at [989, 70] on icon "button" at bounding box center [993, 75] width 20 height 20
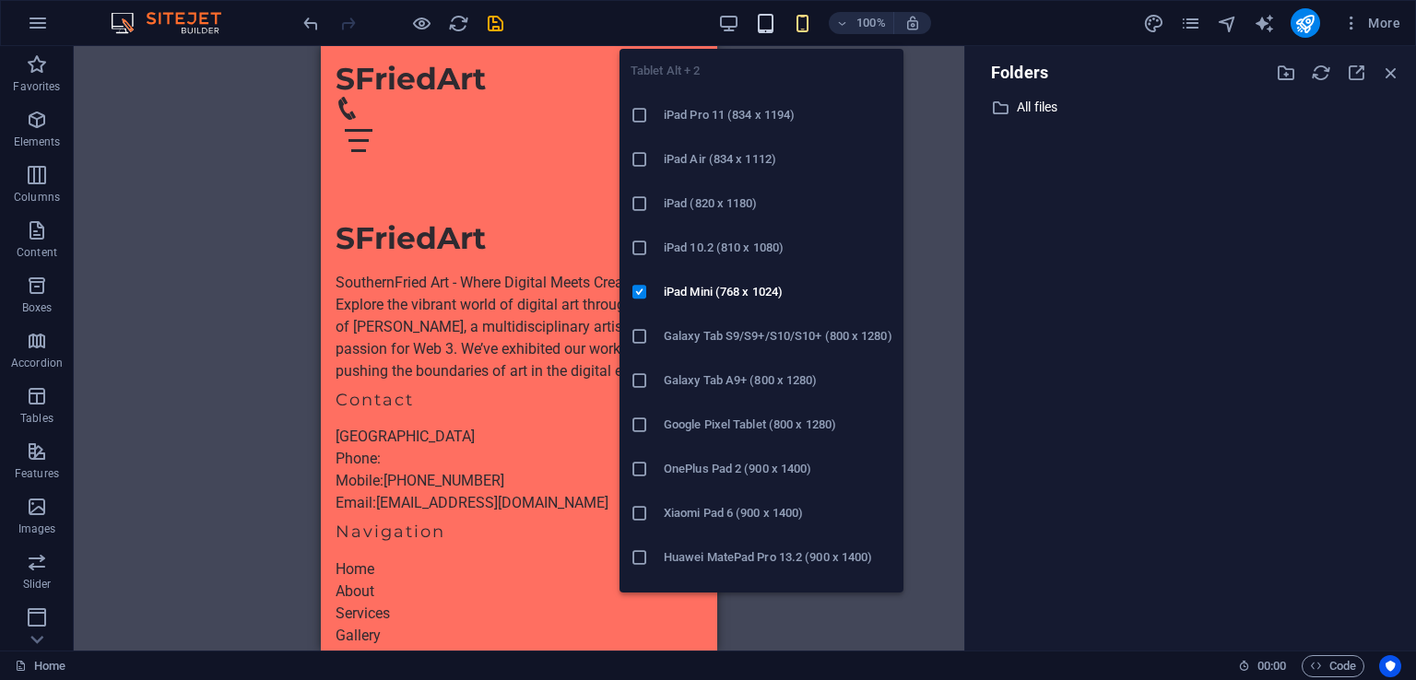
click at [761, 23] on icon "button" at bounding box center [765, 23] width 21 height 21
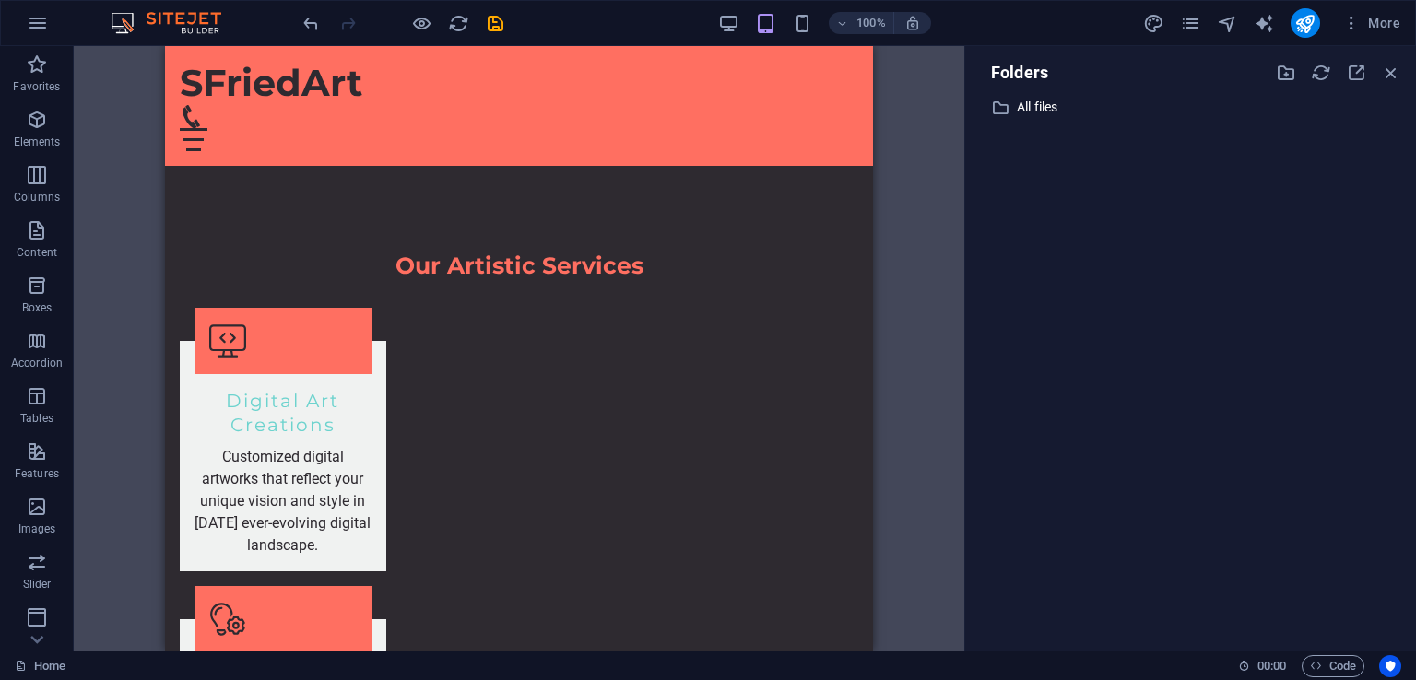
scroll to position [1750, 0]
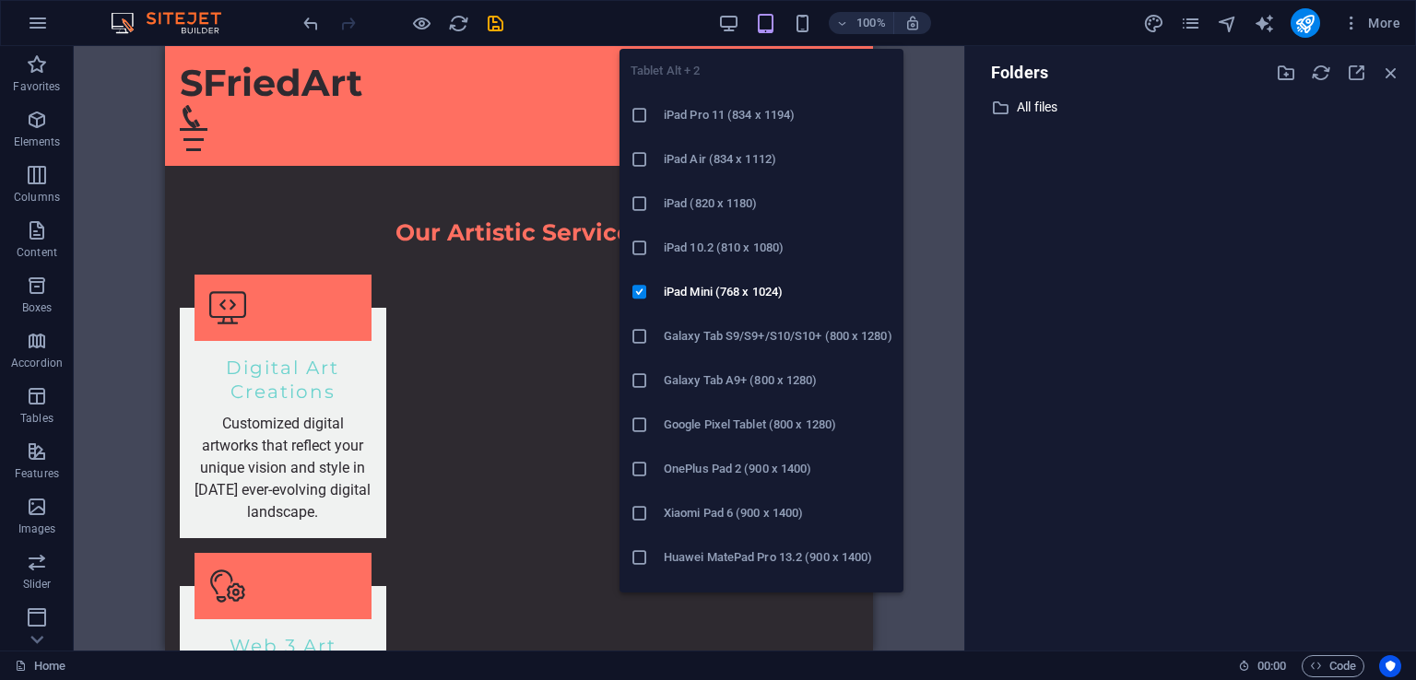
click at [765, 334] on h6 "Galaxy Tab S9/S9+/S10/S10+ (800 x 1280)" at bounding box center [778, 336] width 229 height 22
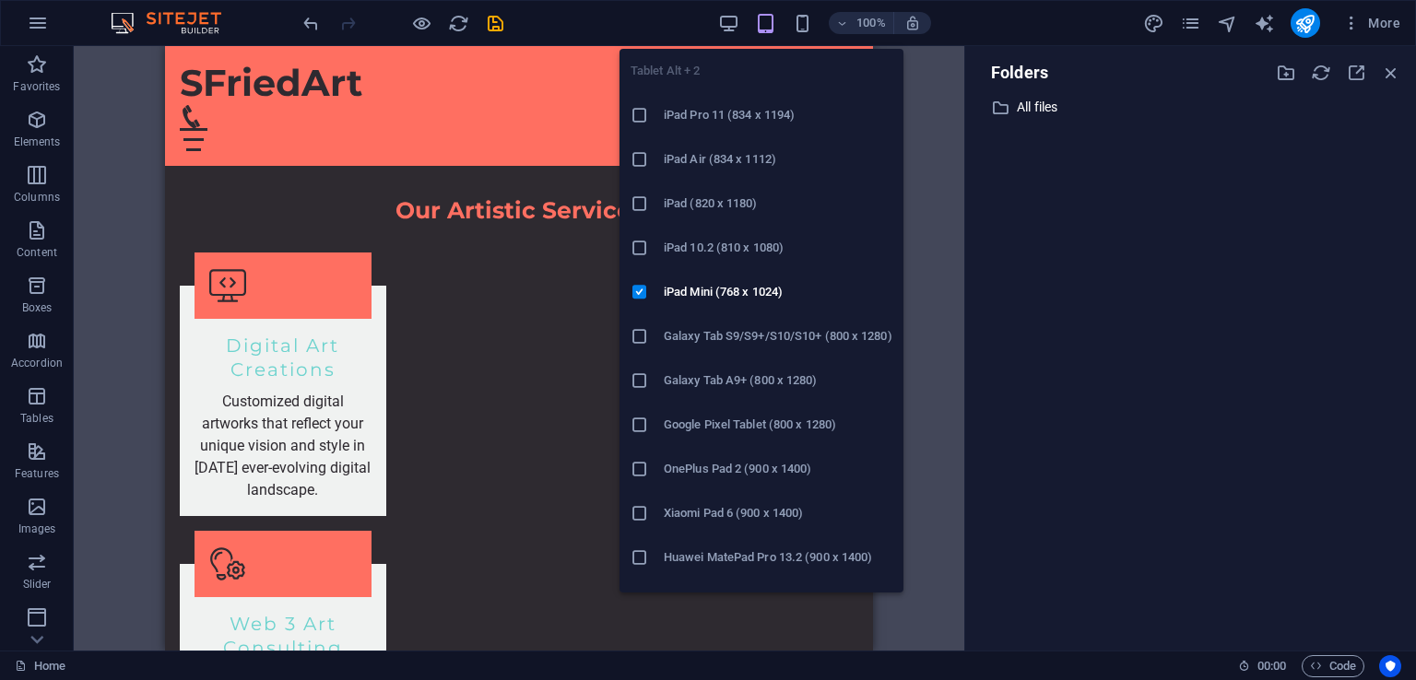
scroll to position [1706, 0]
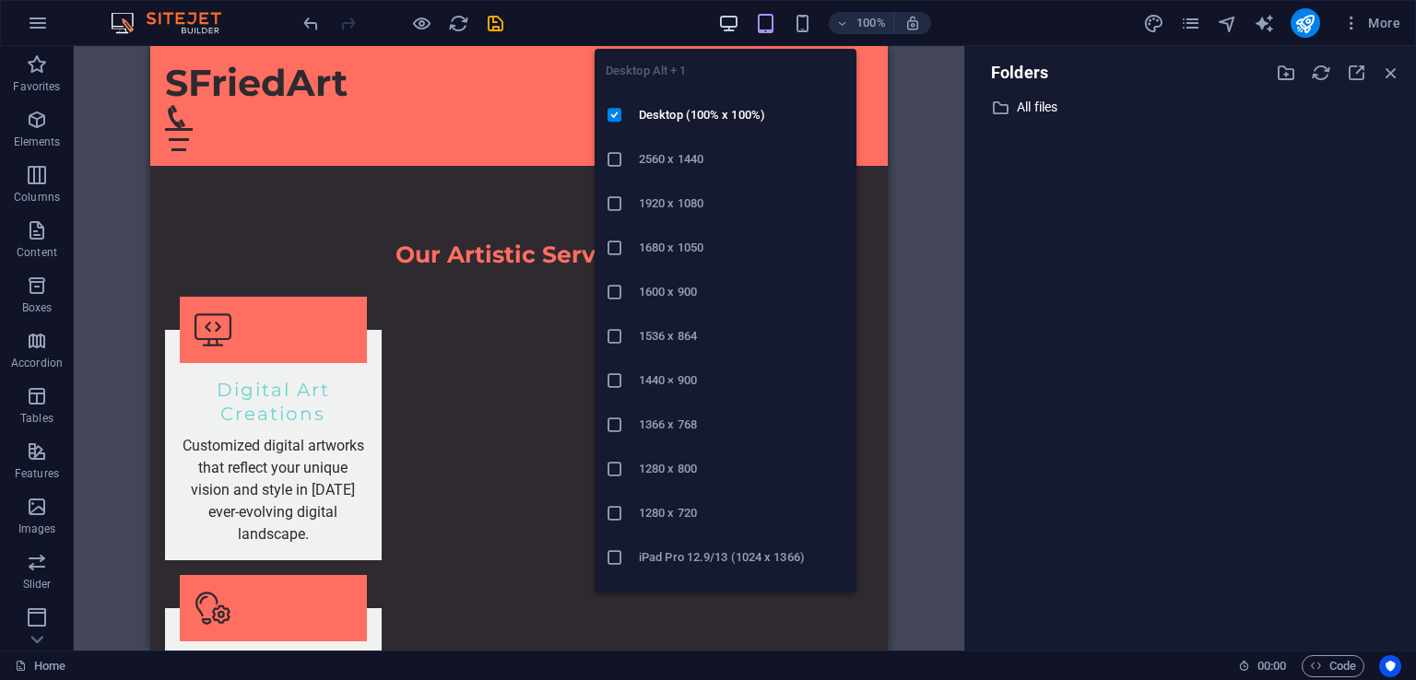
click at [723, 18] on icon "button" at bounding box center [728, 23] width 21 height 21
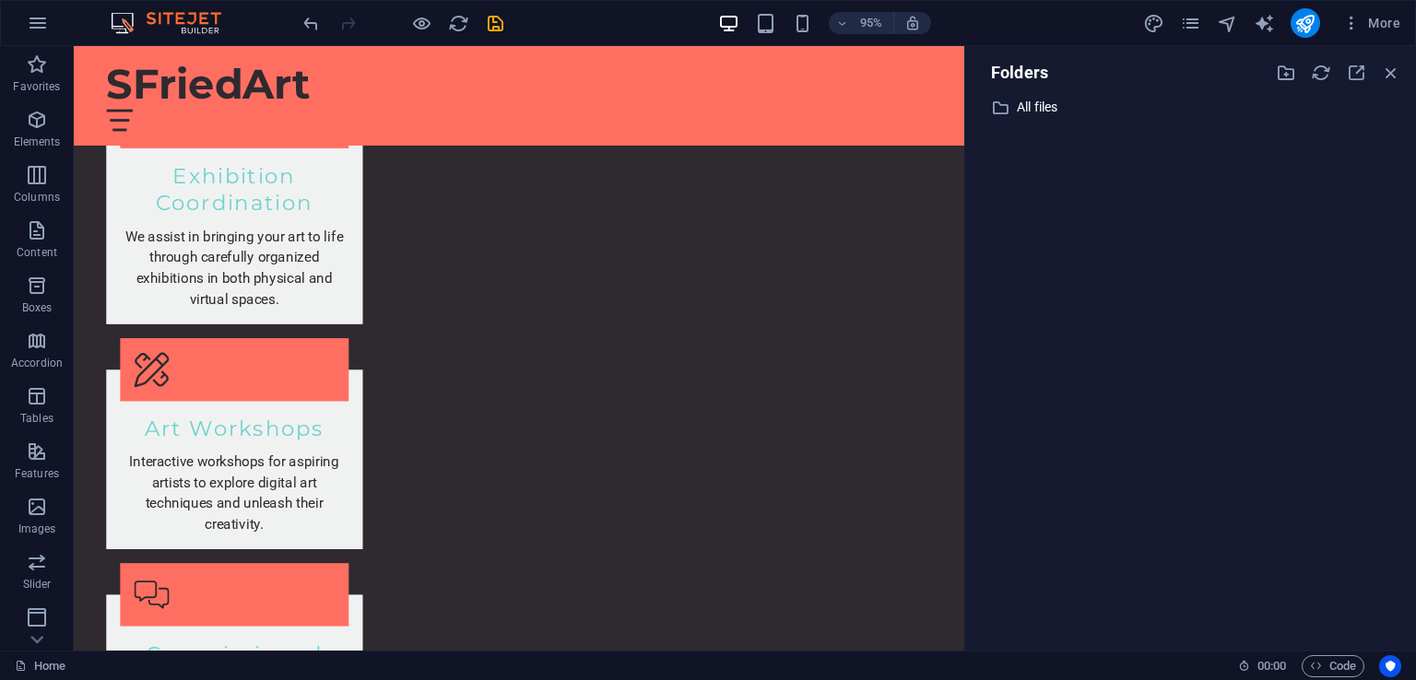
scroll to position [2485, 0]
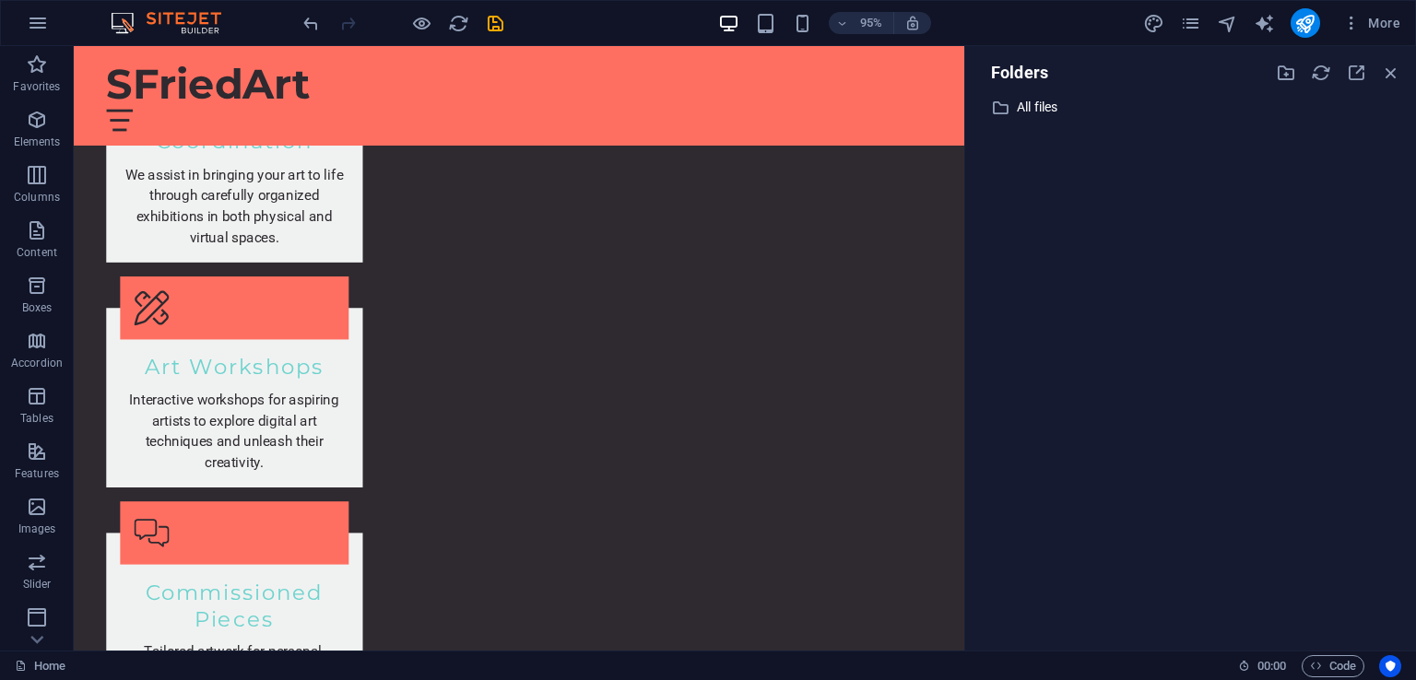
drag, startPoint x: 1004, startPoint y: 429, endPoint x: 1040, endPoint y: 604, distance: 178.8
click at [1188, 26] on icon "pages" at bounding box center [1190, 23] width 21 height 21
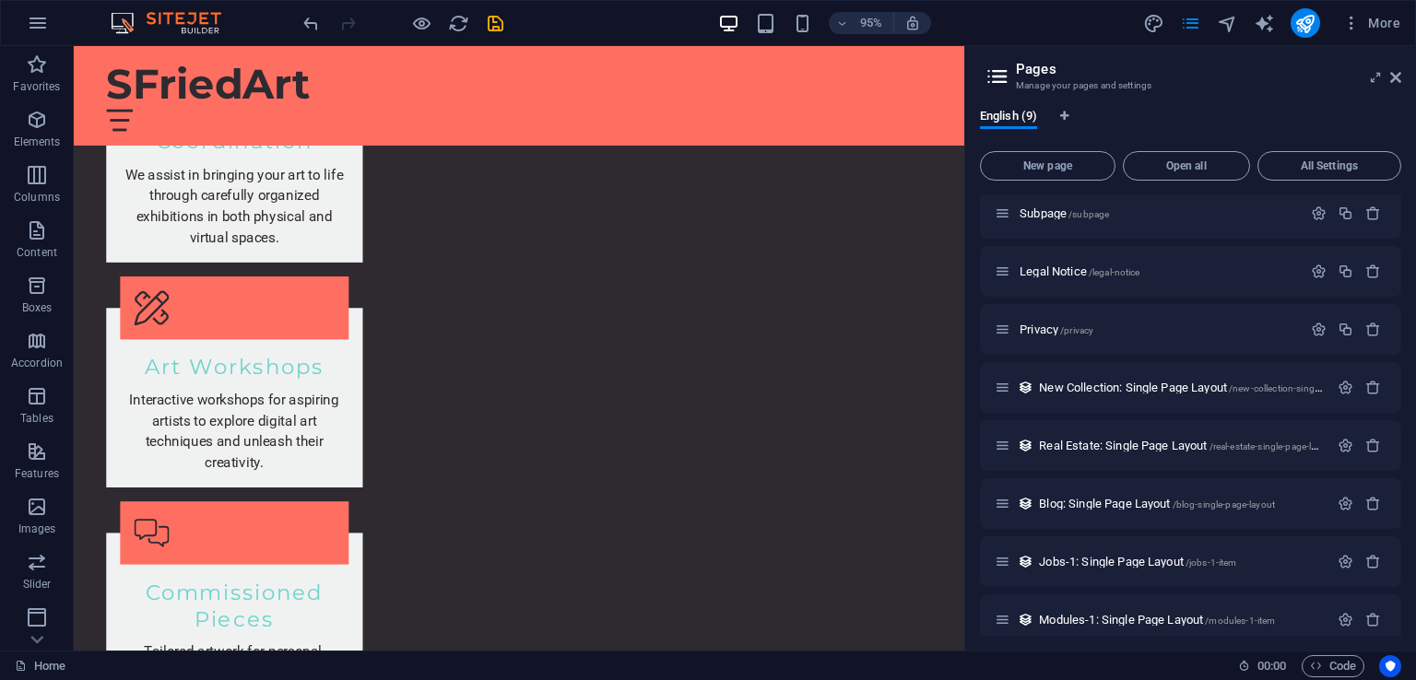
scroll to position [82, 0]
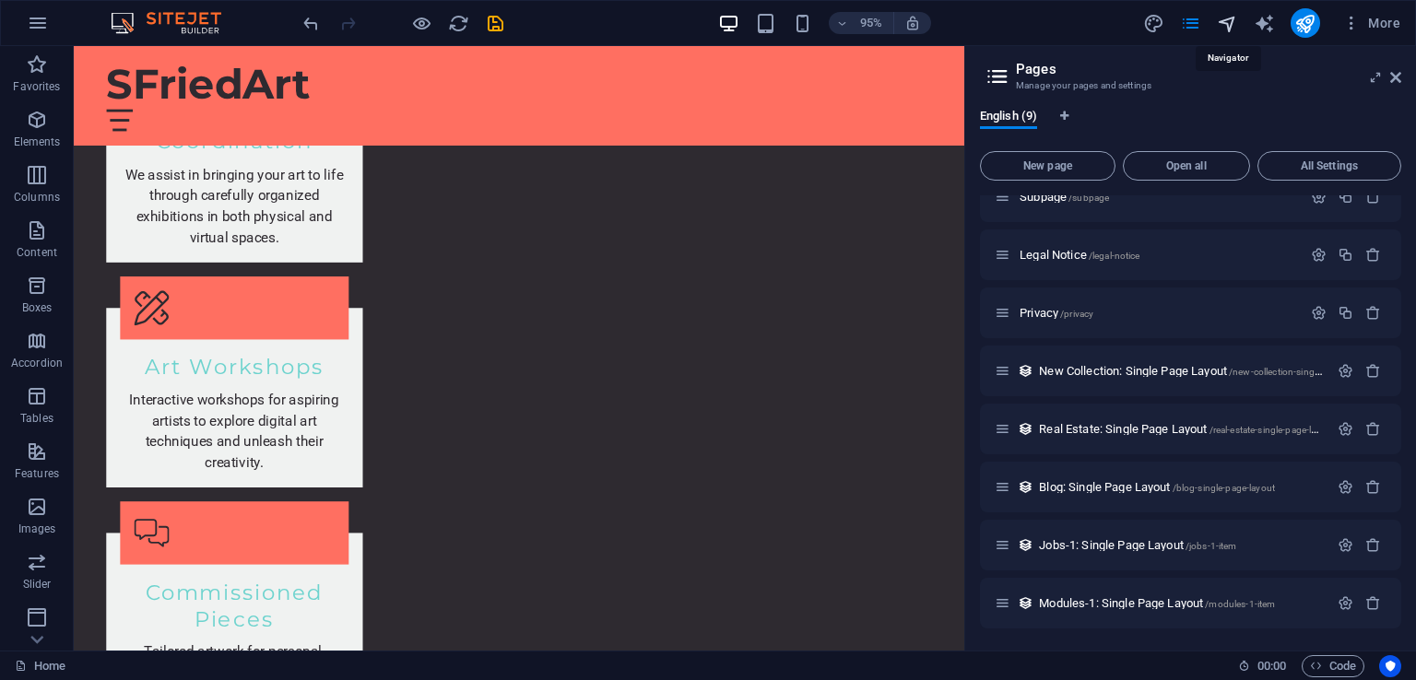
click at [1219, 22] on icon "navigator" at bounding box center [1226, 23] width 21 height 21
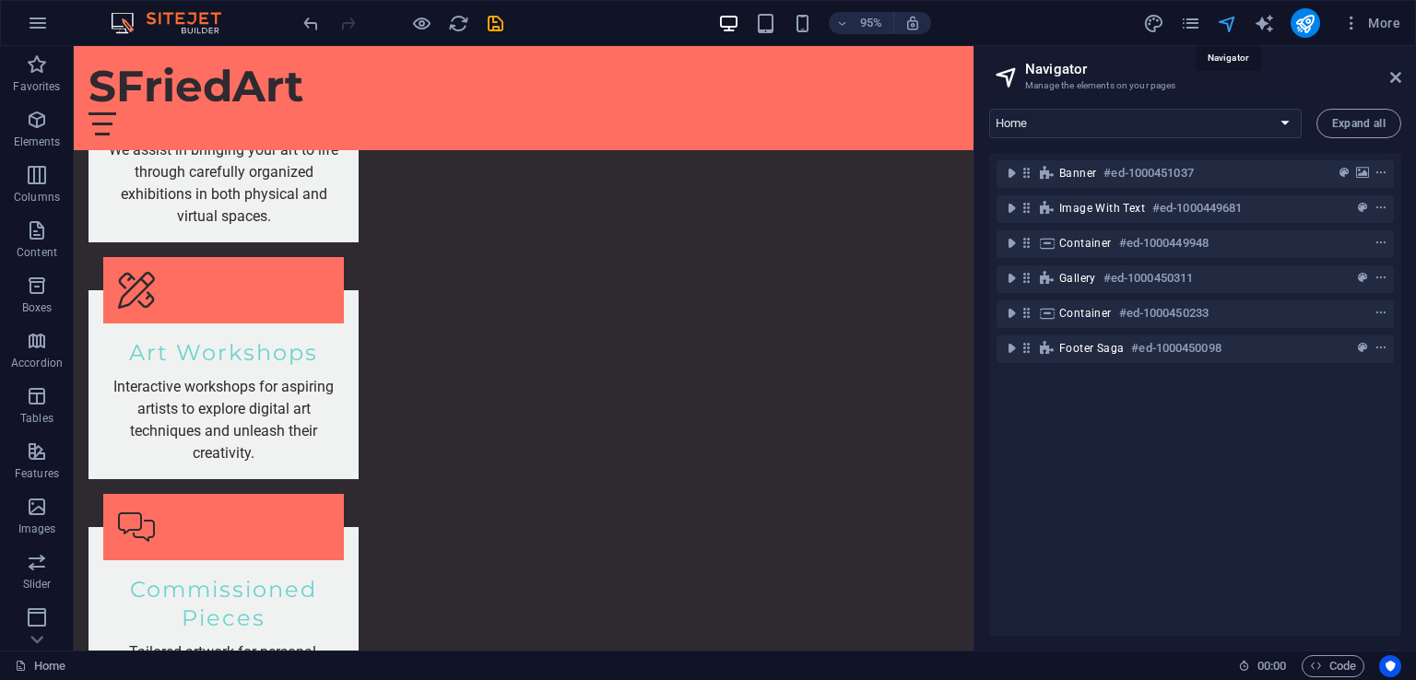
scroll to position [2439, 0]
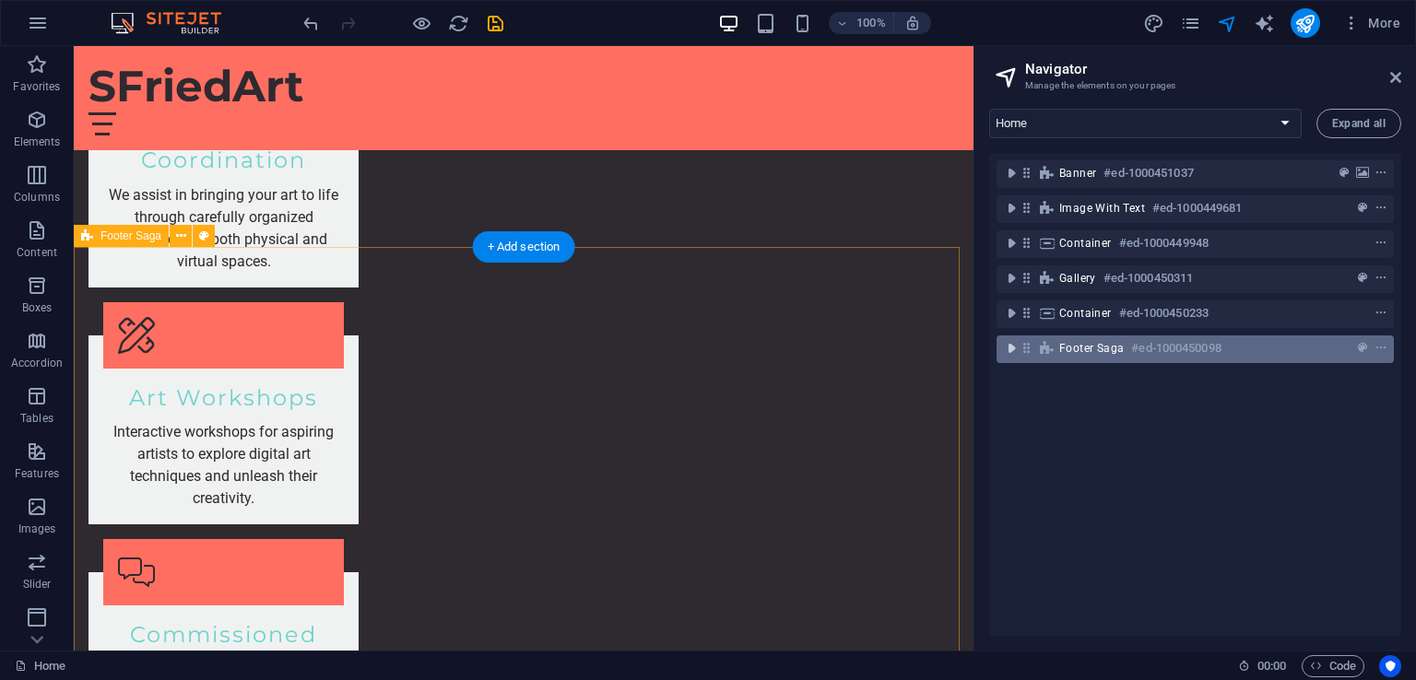
click at [1009, 351] on icon "toggle-expand" at bounding box center [1011, 348] width 18 height 18
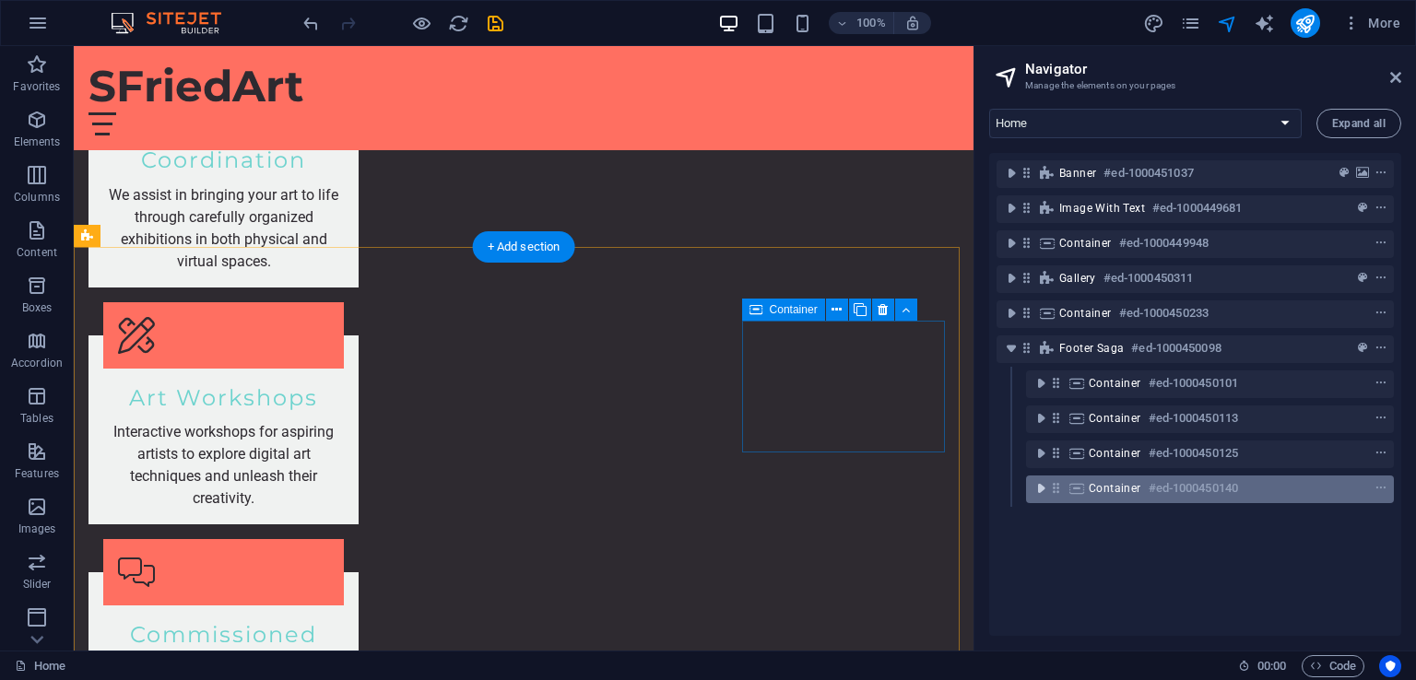
click at [1039, 491] on icon "toggle-expand" at bounding box center [1040, 488] width 18 height 18
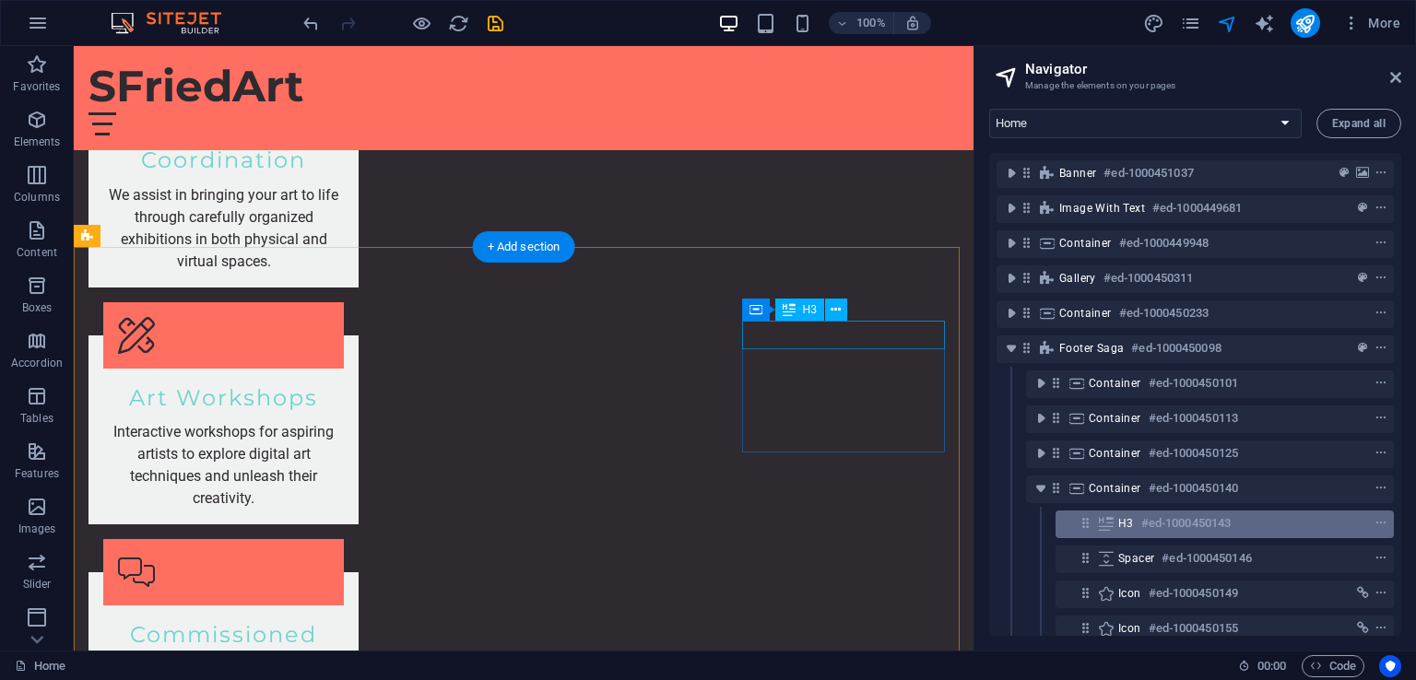
click at [1286, 517] on div "H3 #ed-1000450143" at bounding box center [1209, 523] width 183 height 22
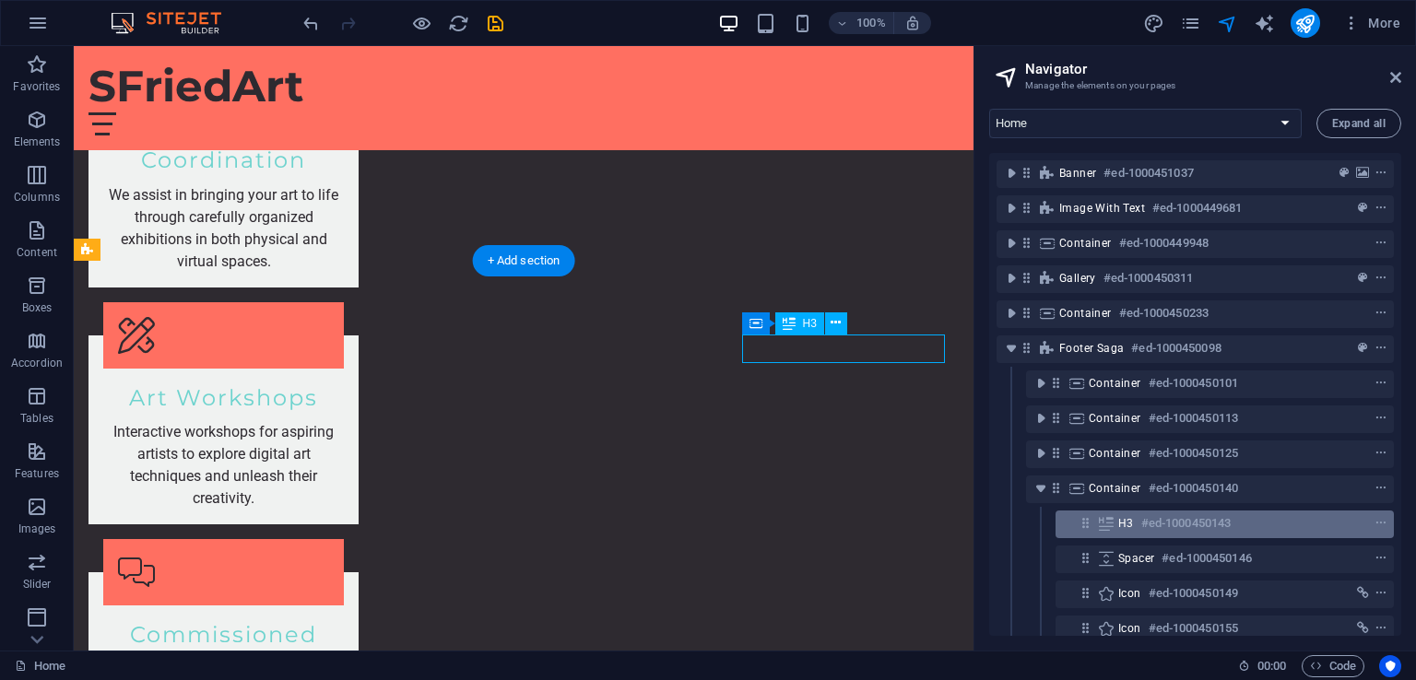
scroll to position [2426, 0]
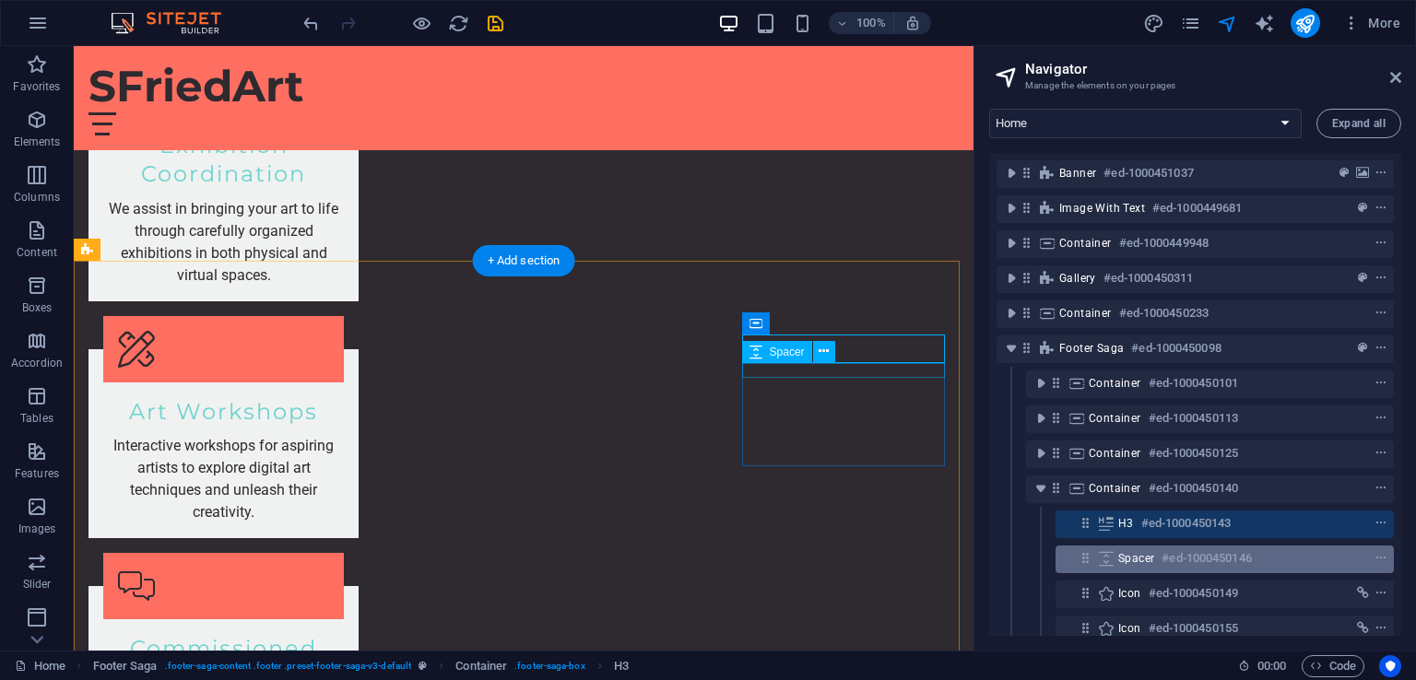
click at [1283, 565] on div "Spacer #ed-1000450146" at bounding box center [1209, 558] width 183 height 22
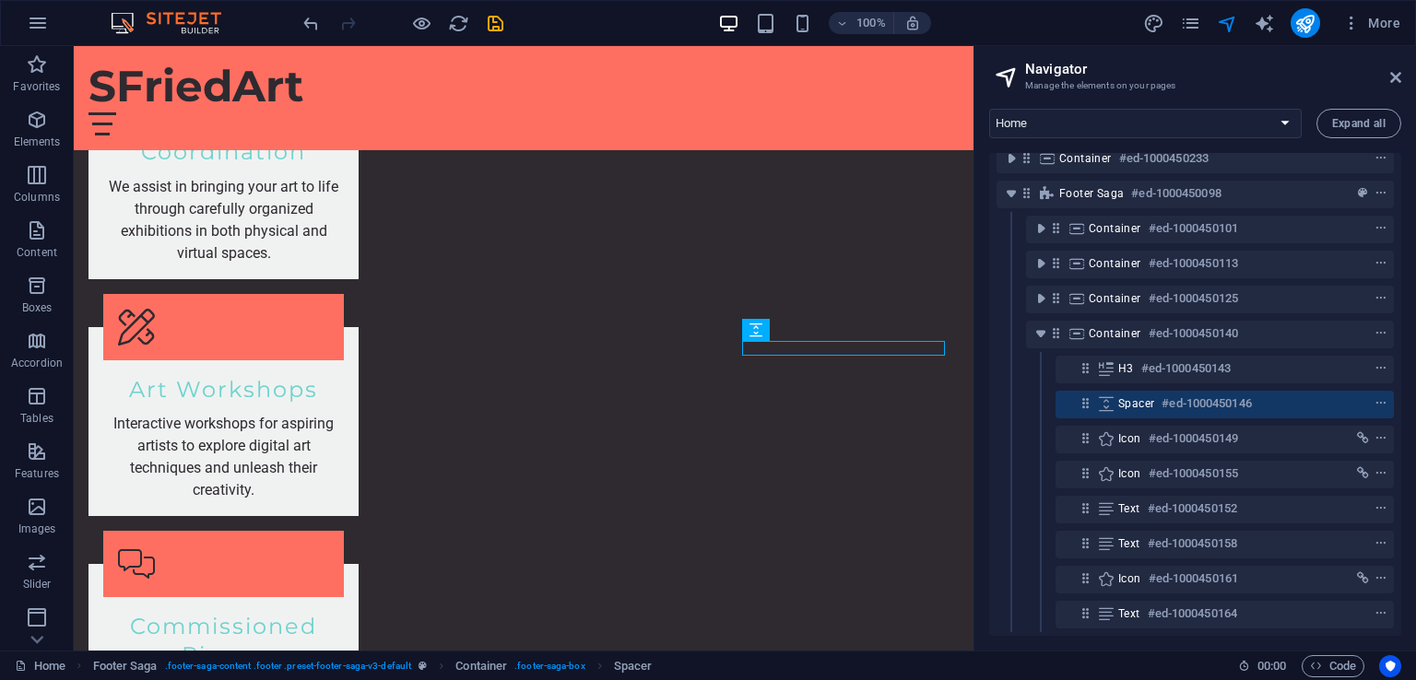
scroll to position [169, 0]
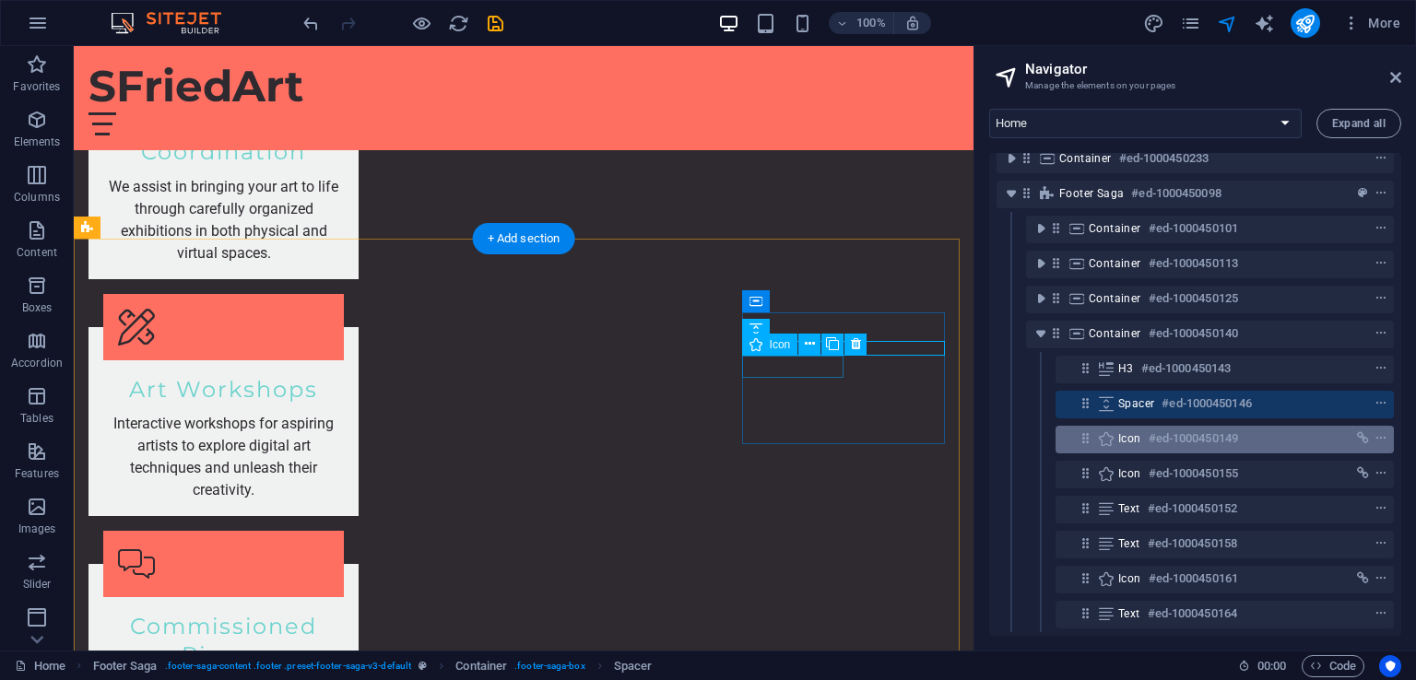
click at [1269, 428] on div "Icon #ed-1000450149" at bounding box center [1209, 439] width 183 height 22
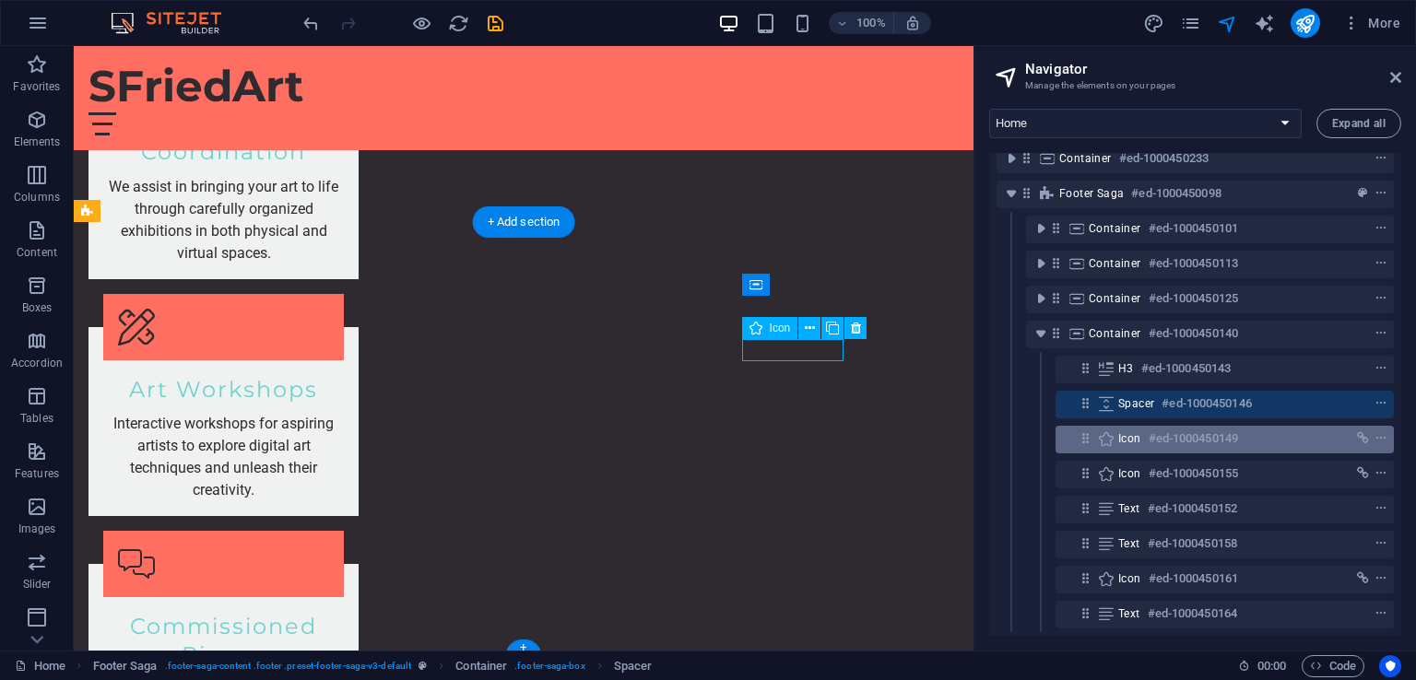
scroll to position [2464, 0]
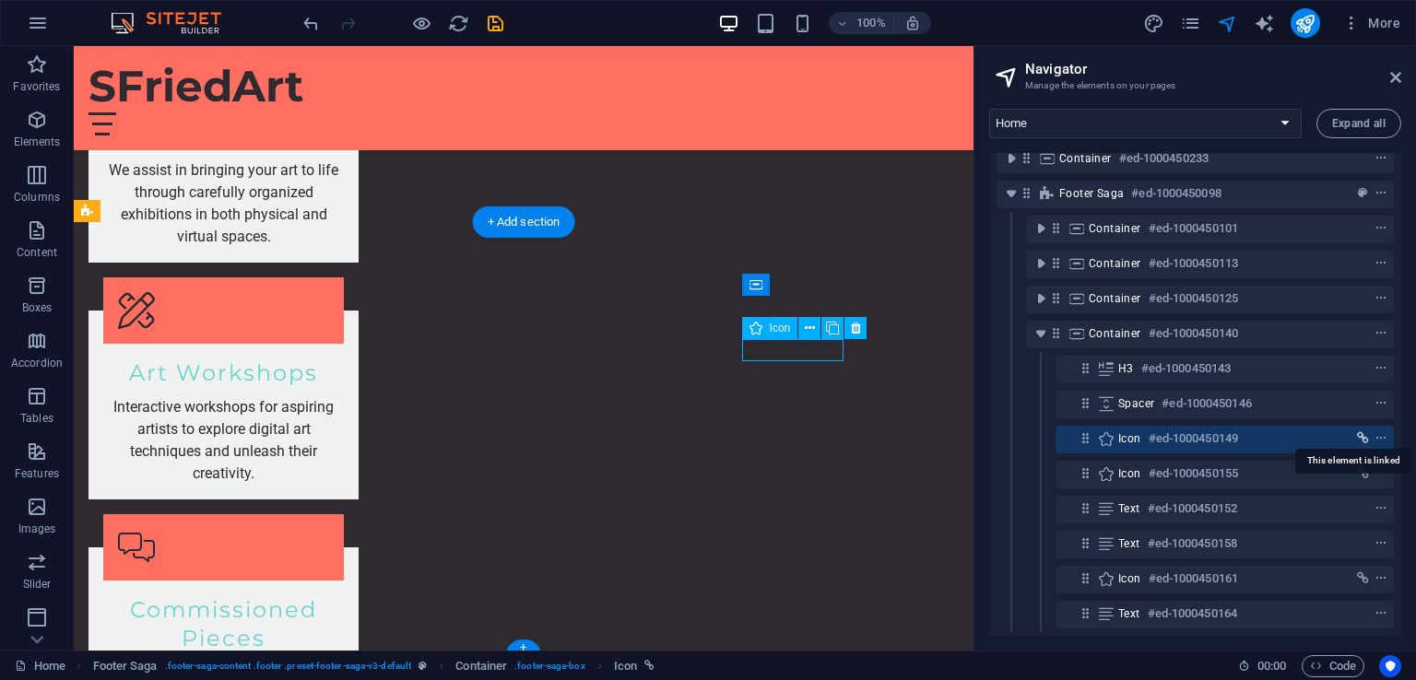
click at [1357, 432] on icon "link" at bounding box center [1363, 438] width 12 height 13
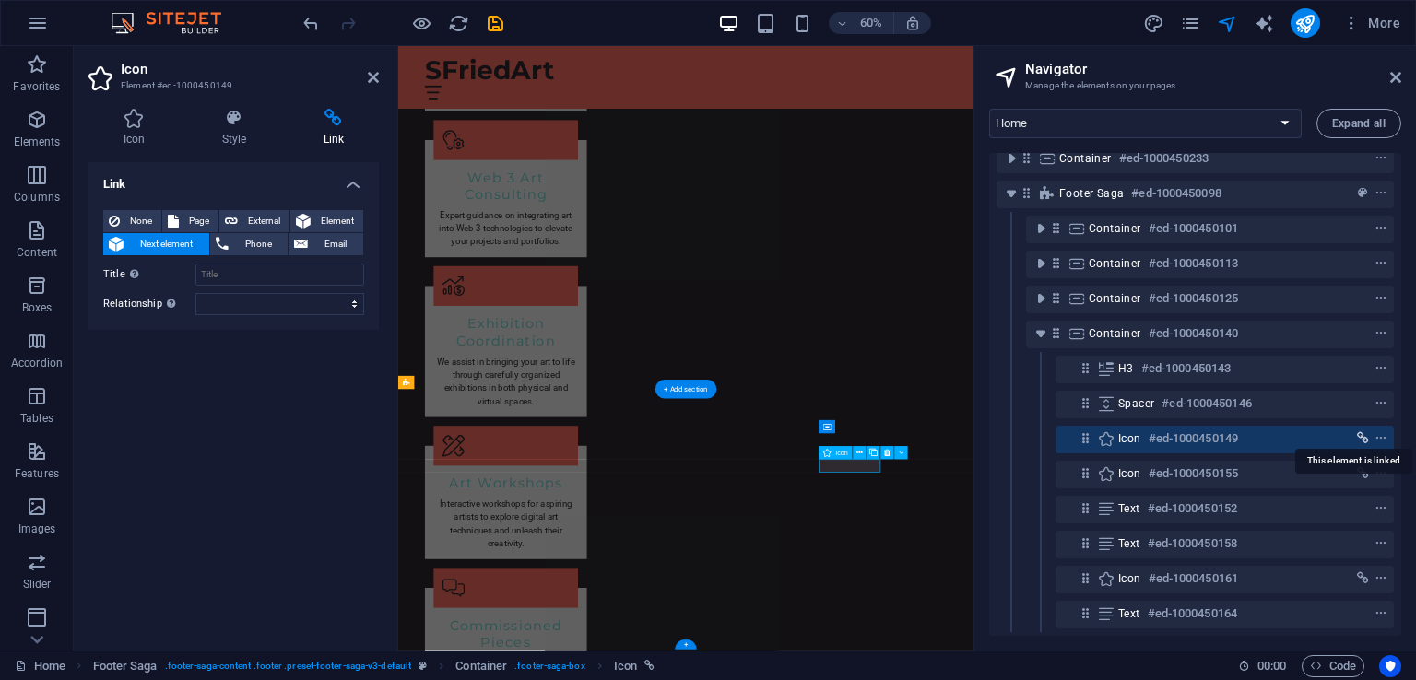
scroll to position [2493, 0]
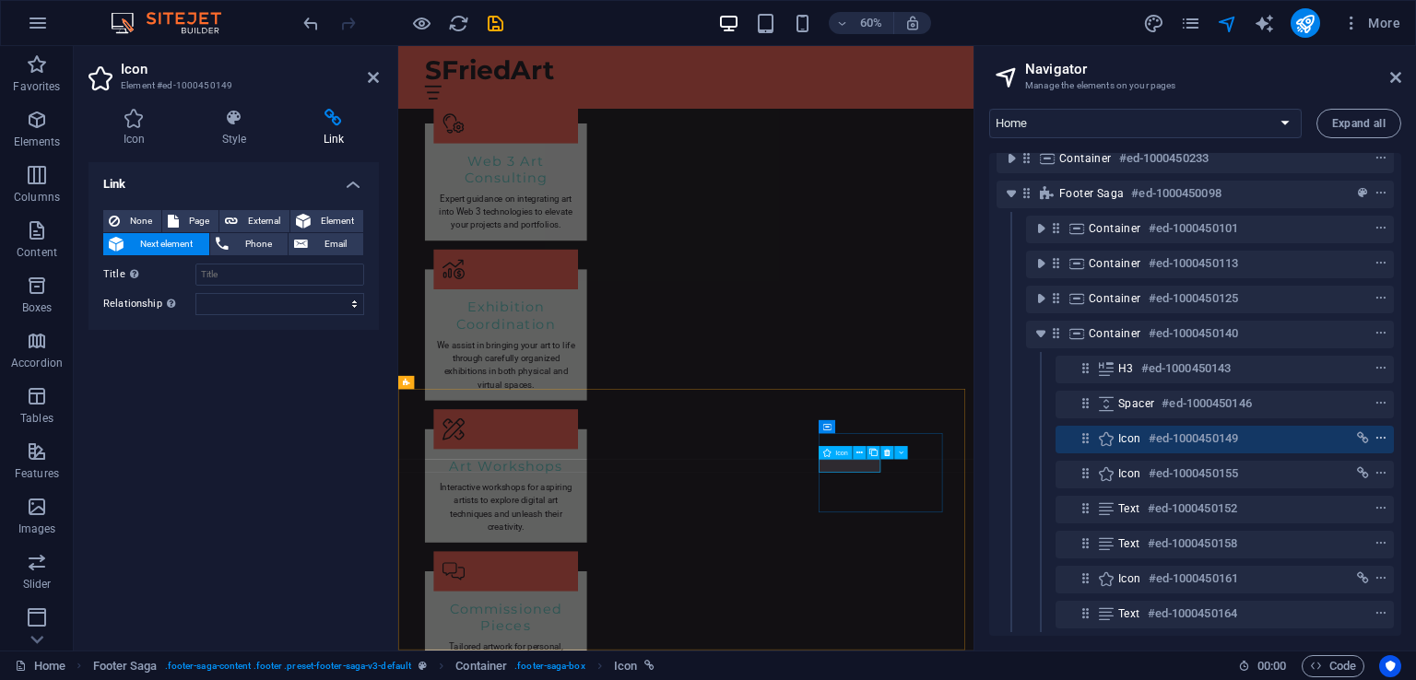
click at [1381, 432] on icon "context-menu" at bounding box center [1380, 438] width 13 height 13
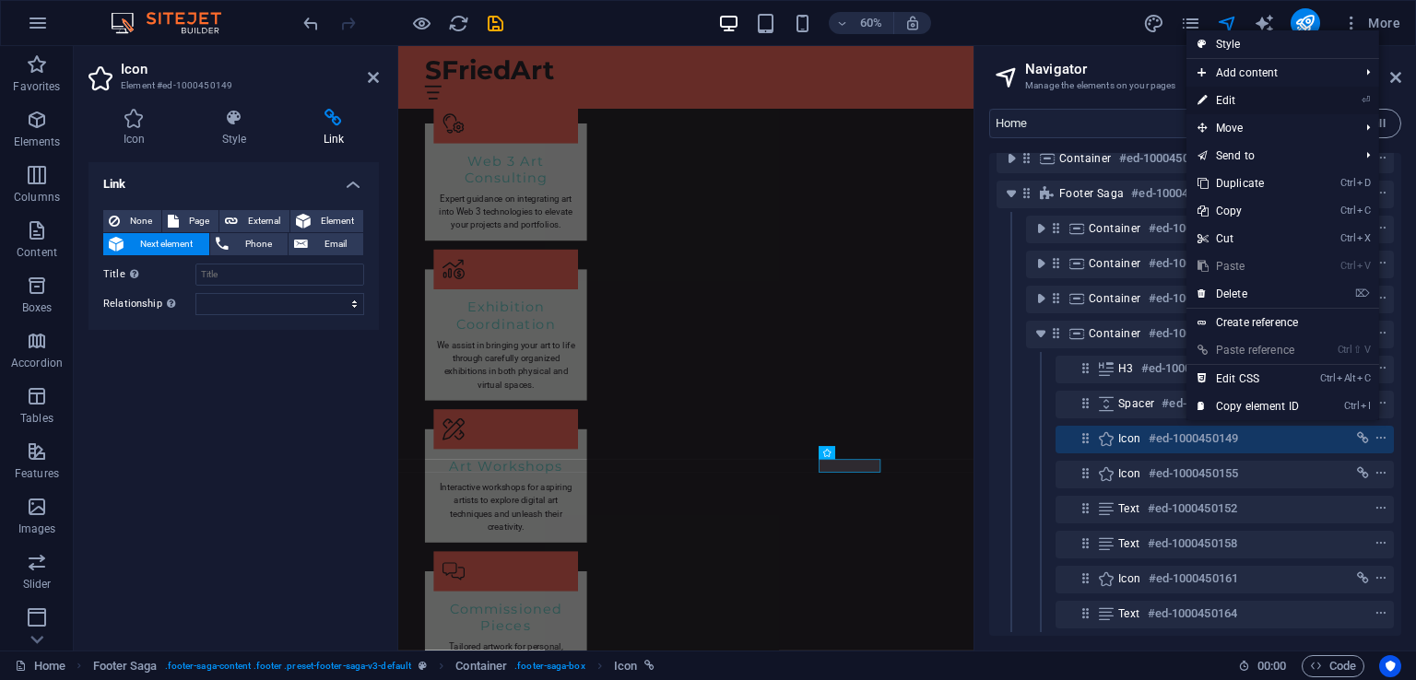
click at [1240, 93] on link "⏎ Edit" at bounding box center [1247, 101] width 123 height 28
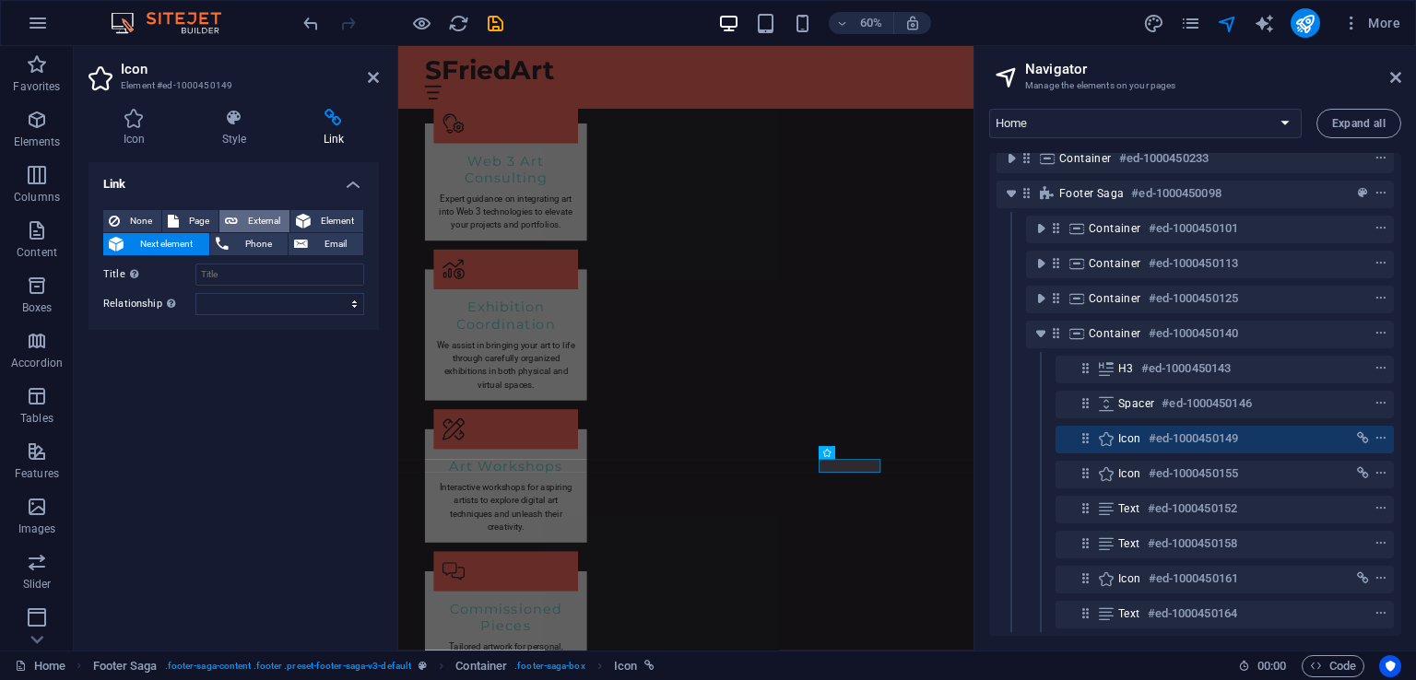
click at [252, 212] on span "External" at bounding box center [263, 221] width 41 height 22
select select "blank"
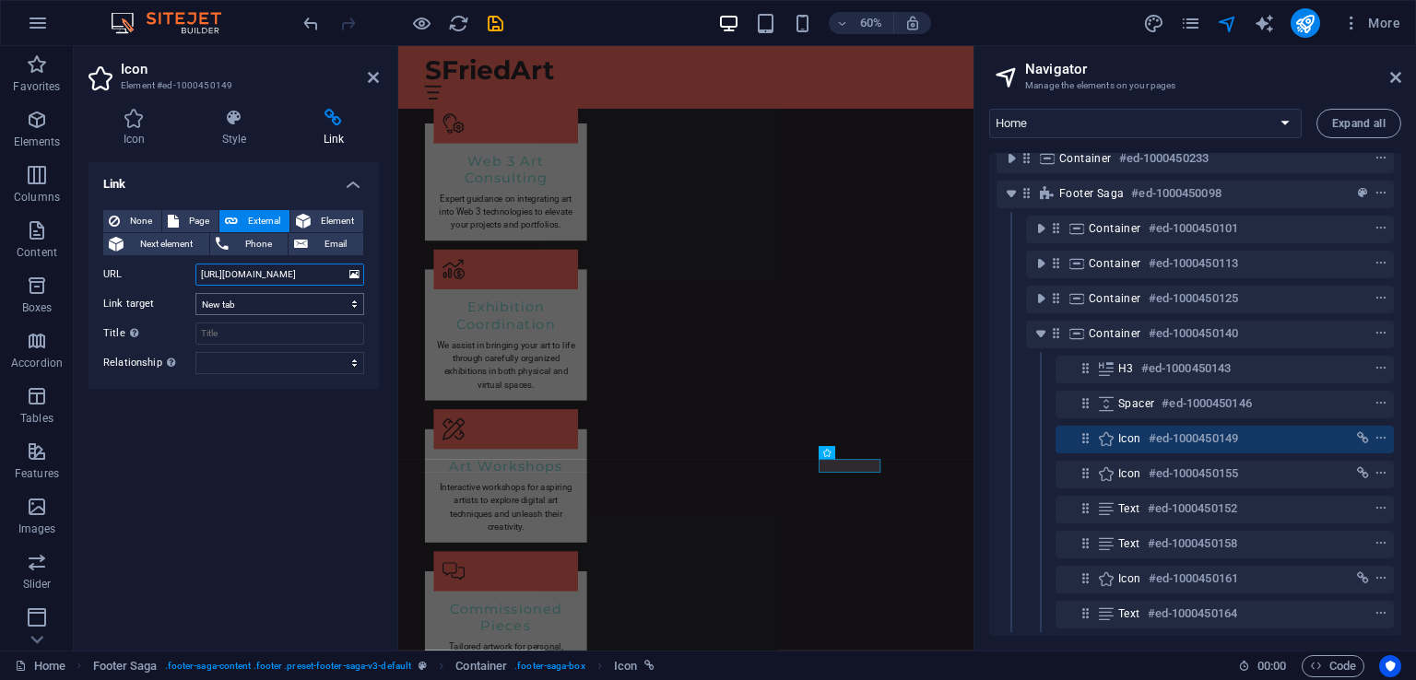
type input "[URL][DOMAIN_NAME]"
click at [256, 303] on select "New tab Same tab Overlay" at bounding box center [279, 304] width 169 height 22
click at [240, 328] on input "Title Additional link description, should not be the same as the link text. The…" at bounding box center [279, 334] width 169 height 22
click at [280, 433] on div "Link None Page External Element Next element Phone Email Page Home Subpage Lega…" at bounding box center [233, 399] width 290 height 474
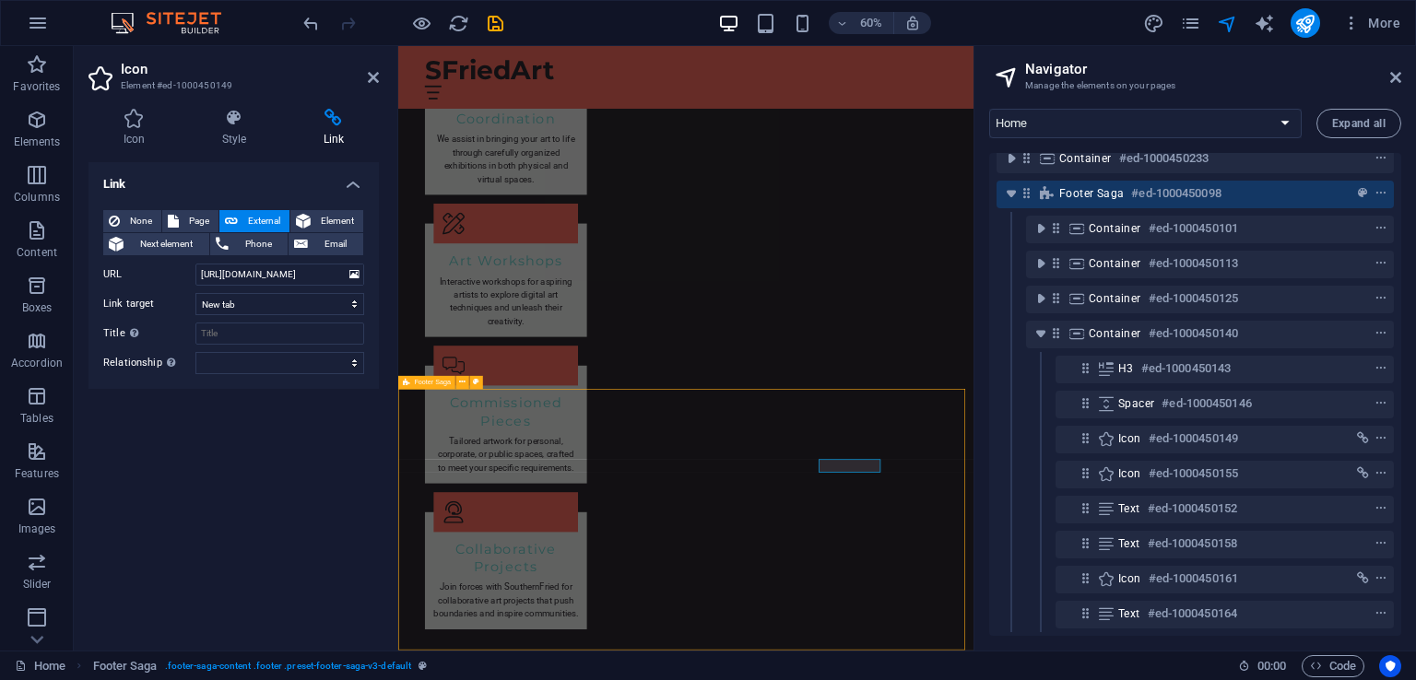
scroll to position [2464, 0]
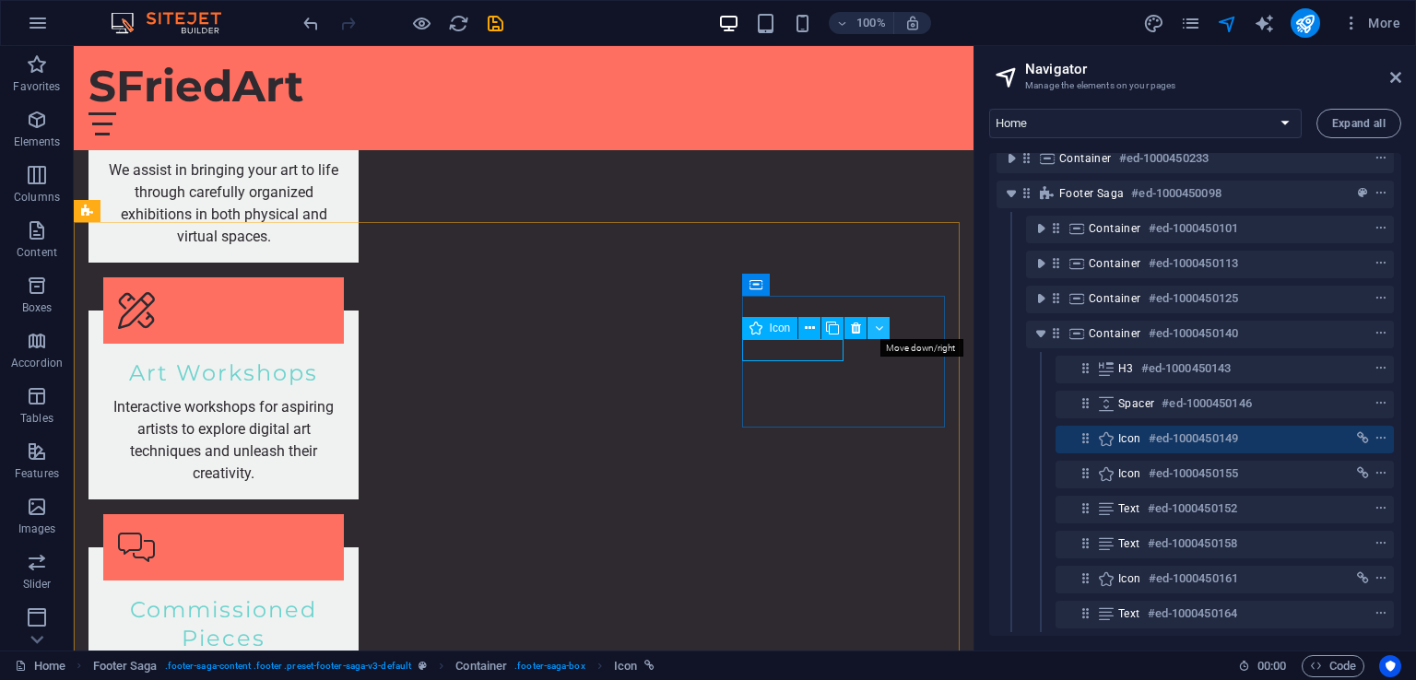
click at [881, 322] on icon at bounding box center [879, 328] width 8 height 19
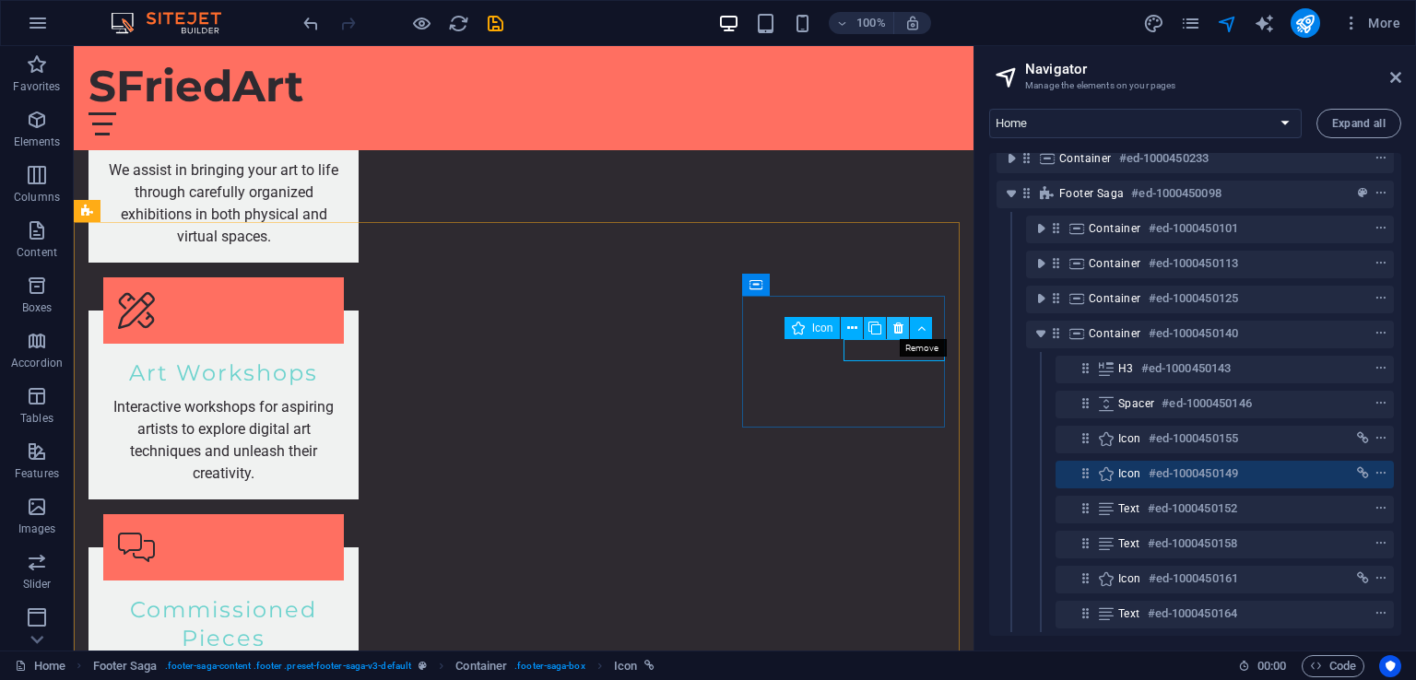
click at [899, 322] on icon at bounding box center [898, 328] width 10 height 19
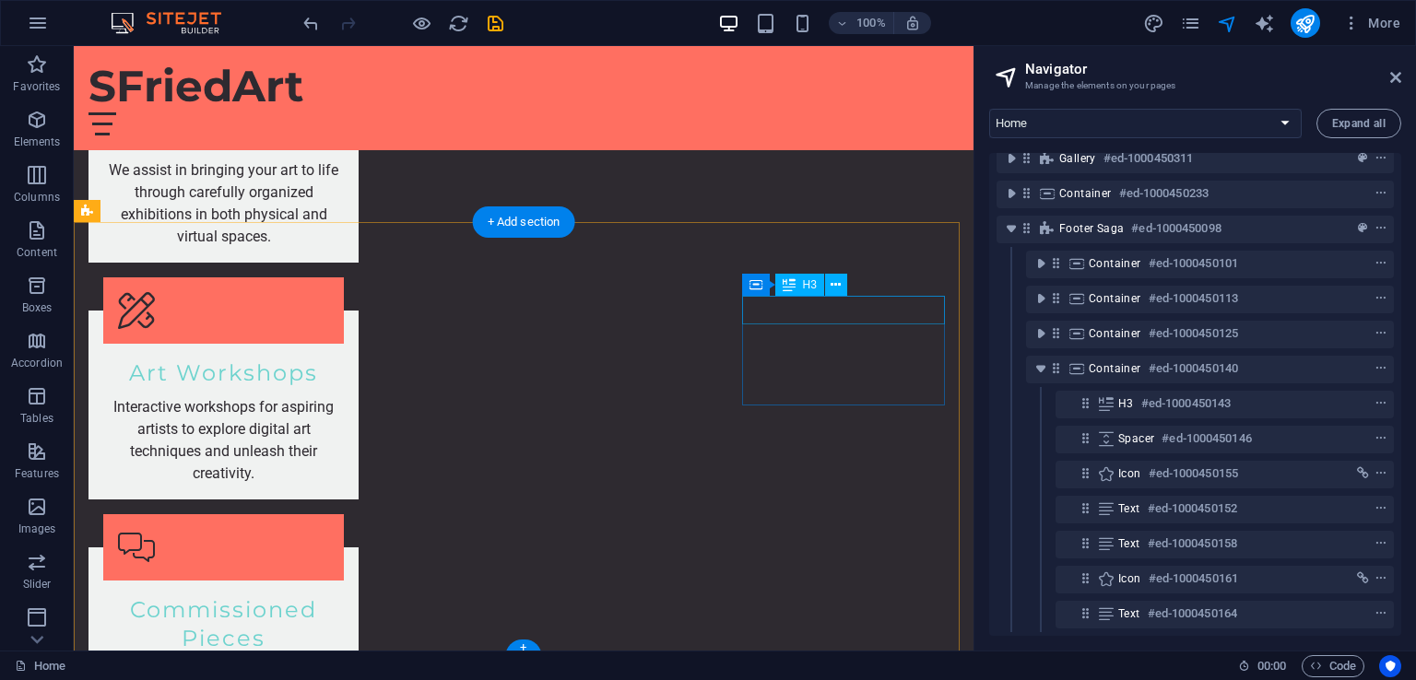
scroll to position [134, 0]
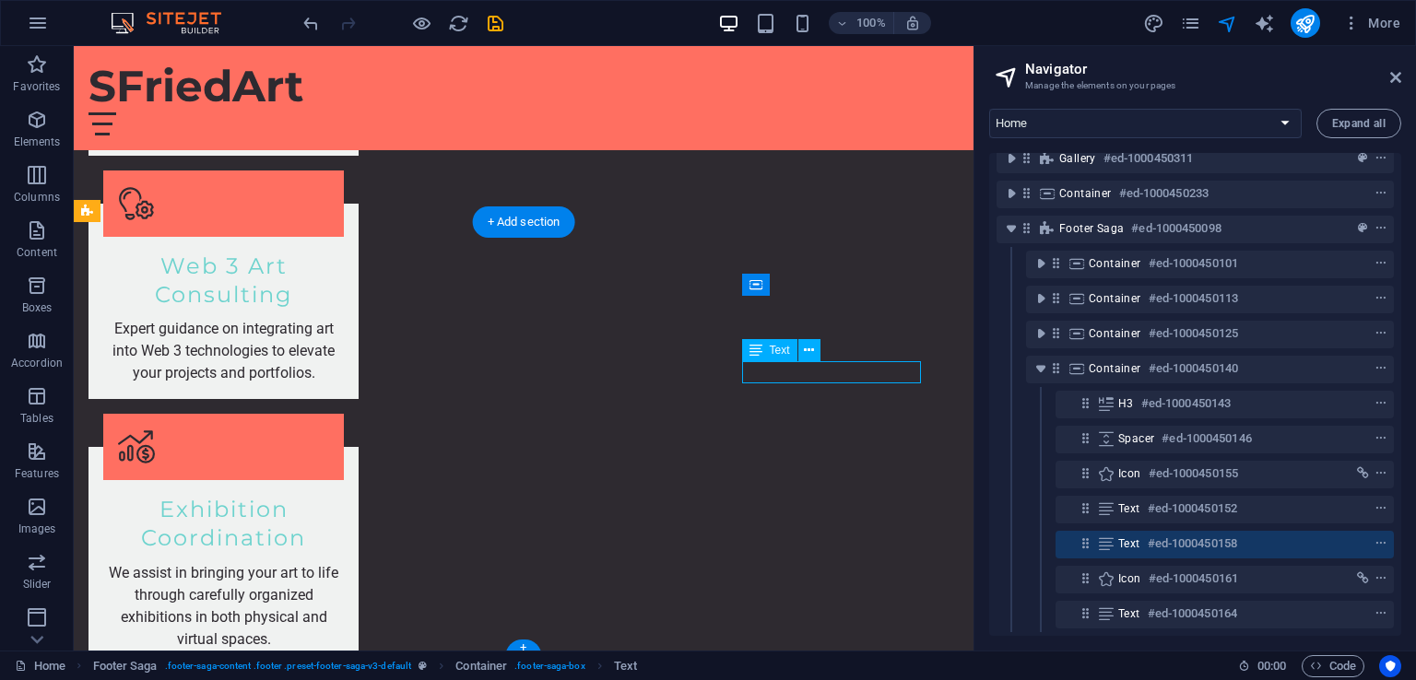
scroll to position [2493, 0]
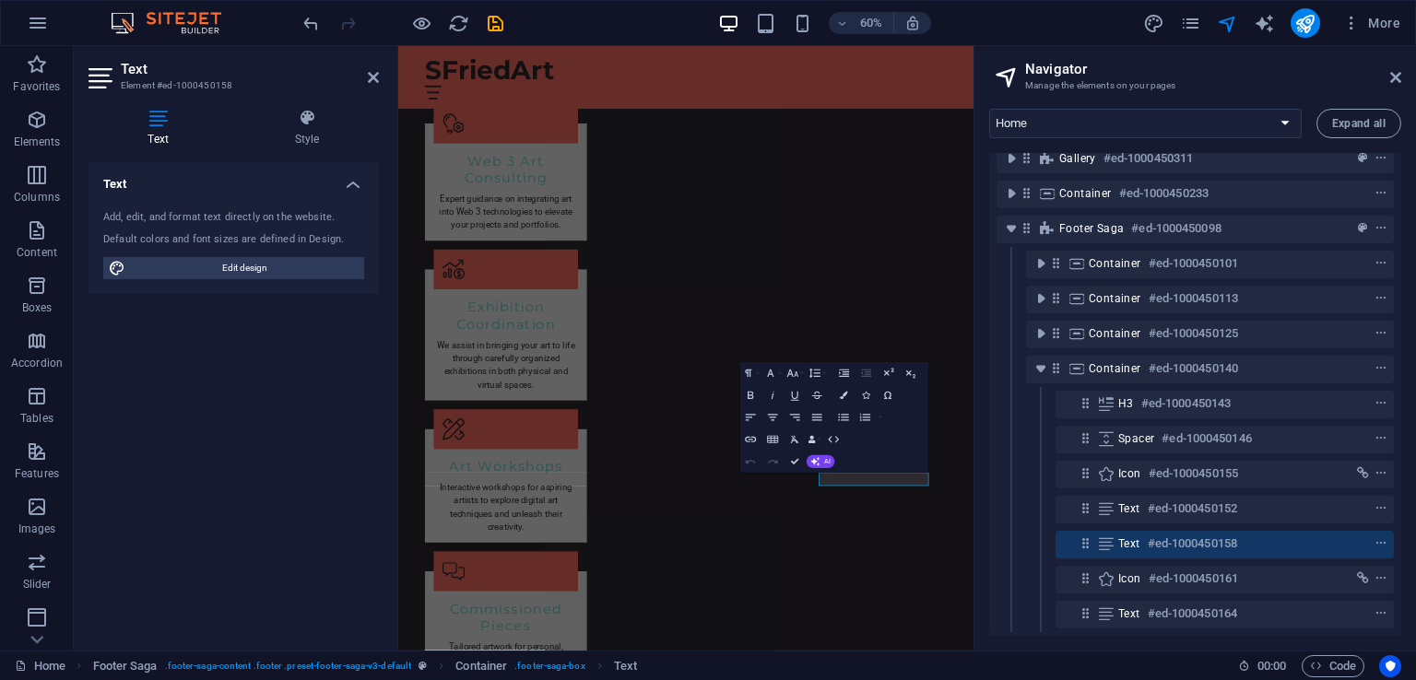
click at [313, 474] on div "Text Add, edit, and format text directly on the website. Default colors and fon…" at bounding box center [233, 399] width 290 height 474
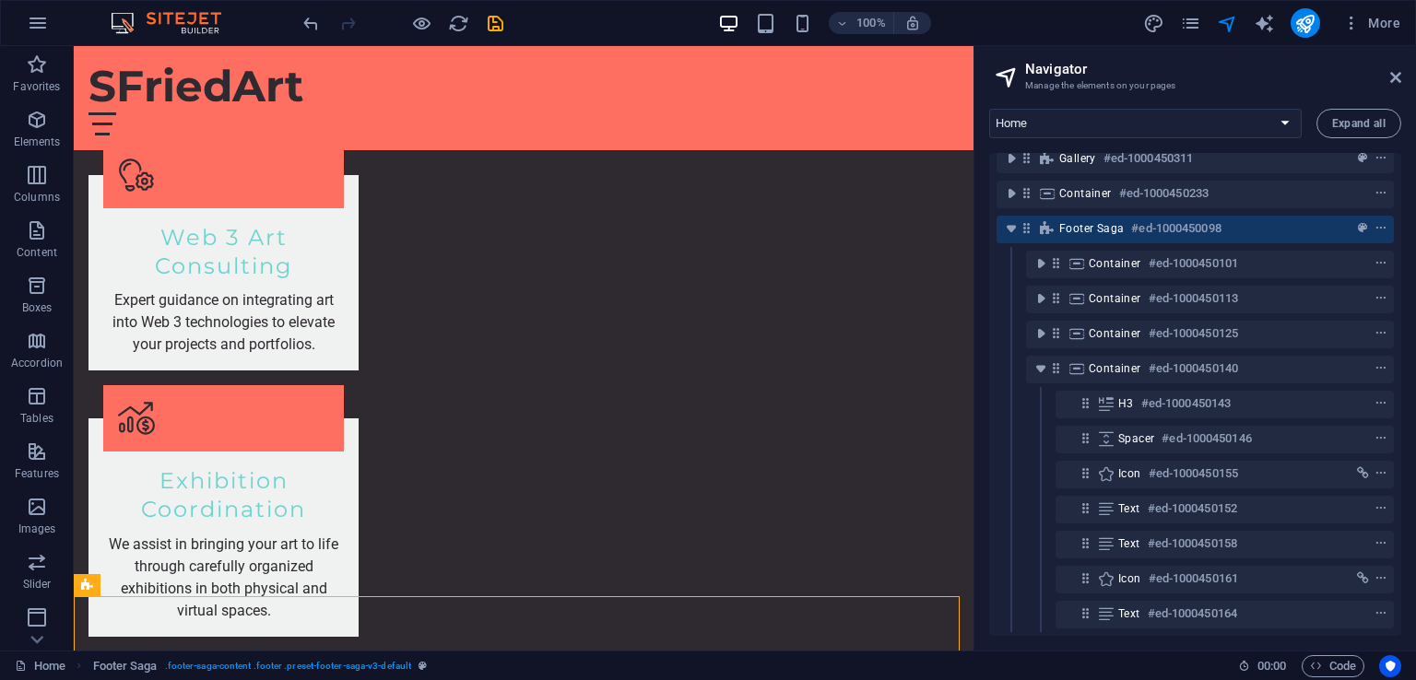
scroll to position [2471, 0]
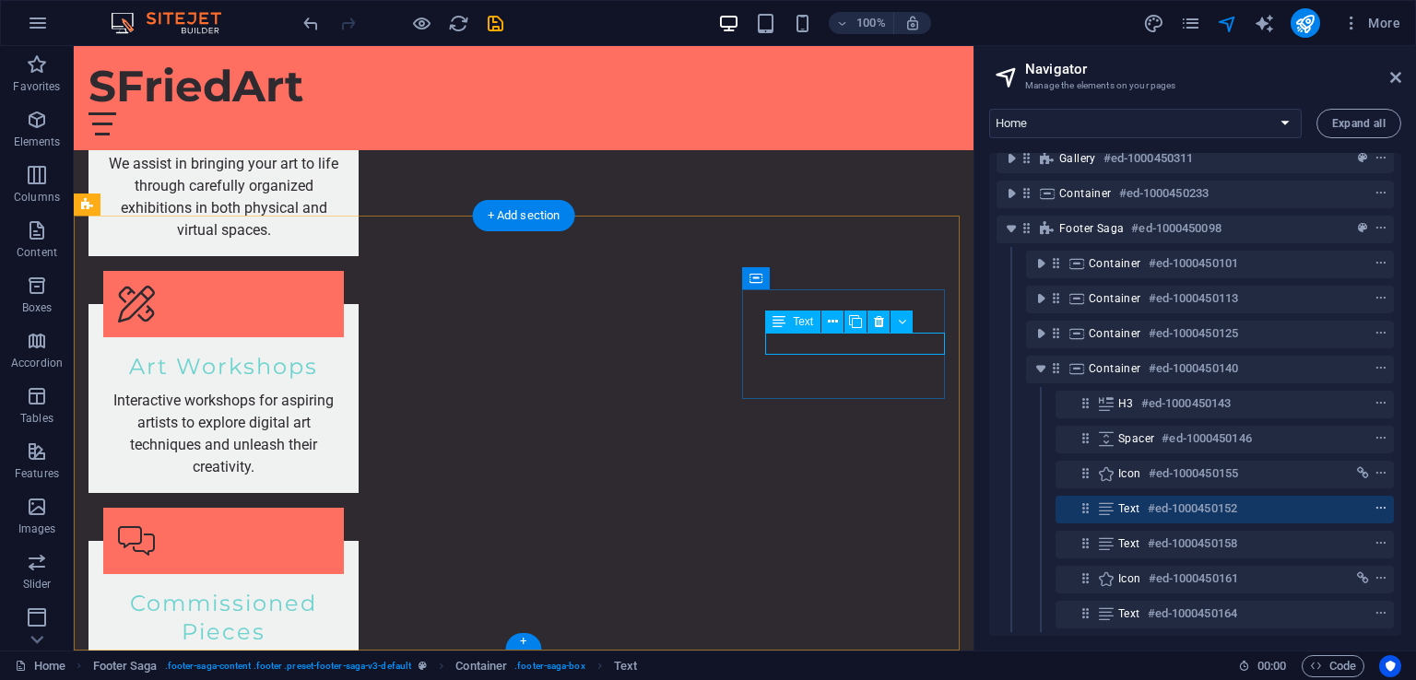
click at [1381, 502] on icon "context-menu" at bounding box center [1380, 508] width 13 height 13
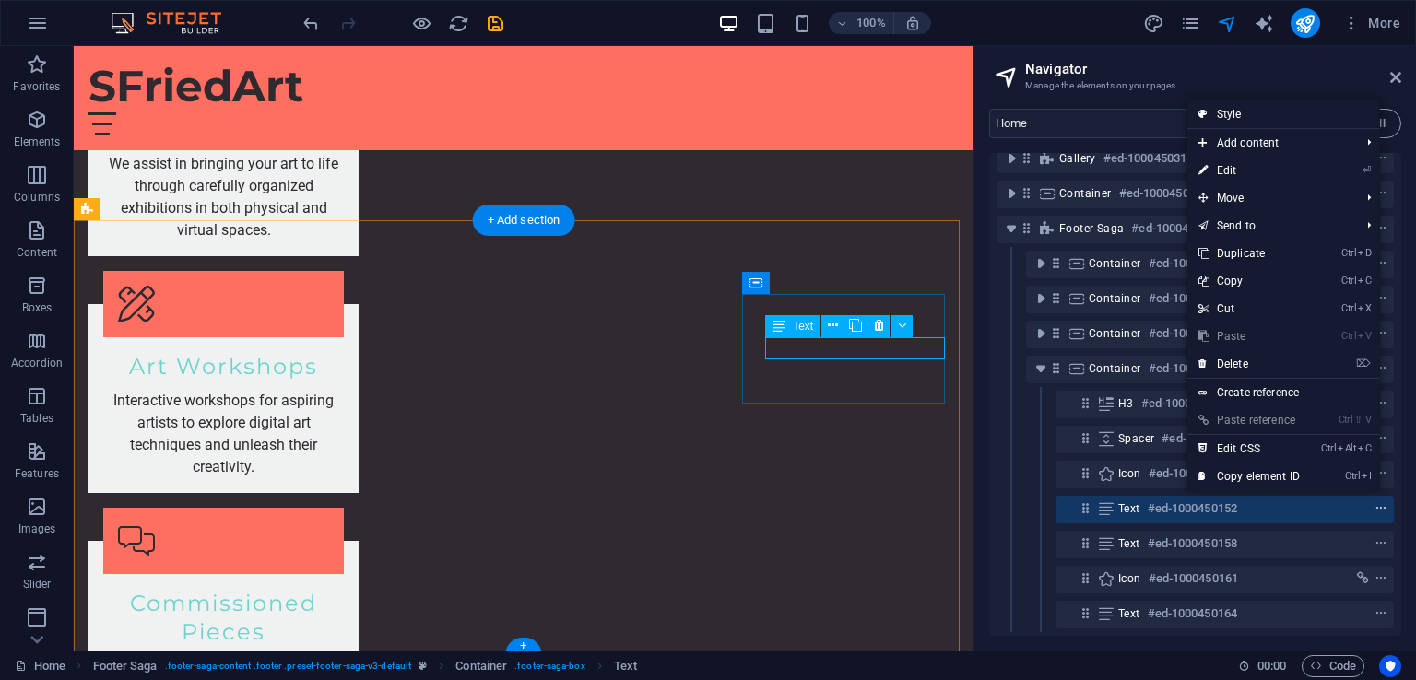
scroll to position [2466, 0]
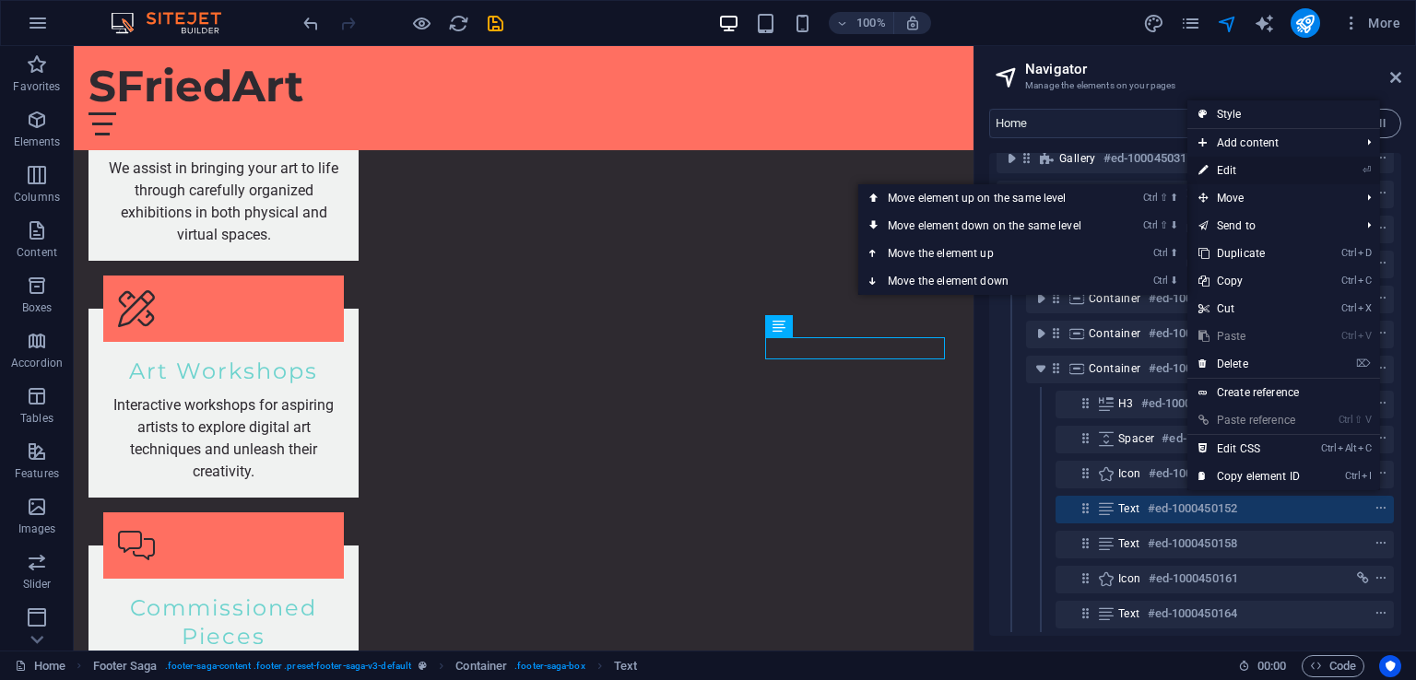
click at [1230, 166] on link "⏎ Edit" at bounding box center [1248, 171] width 123 height 28
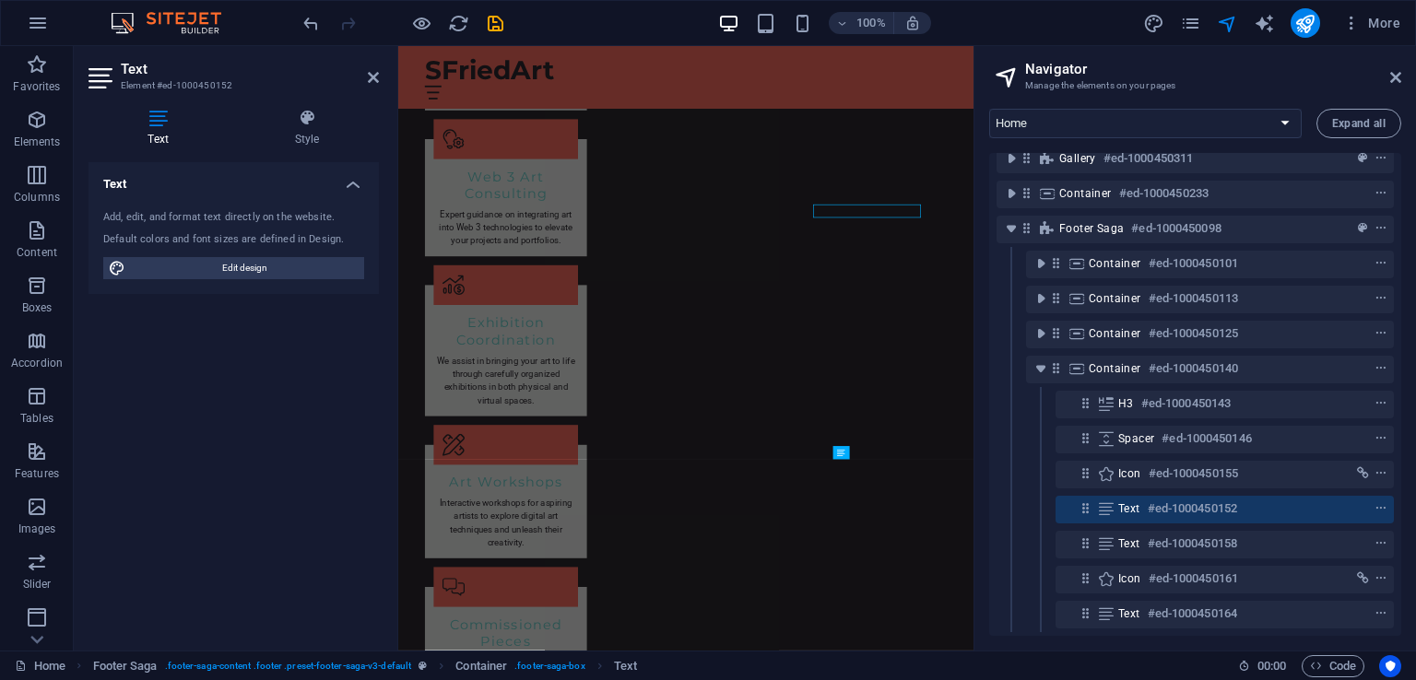
scroll to position [2493, 0]
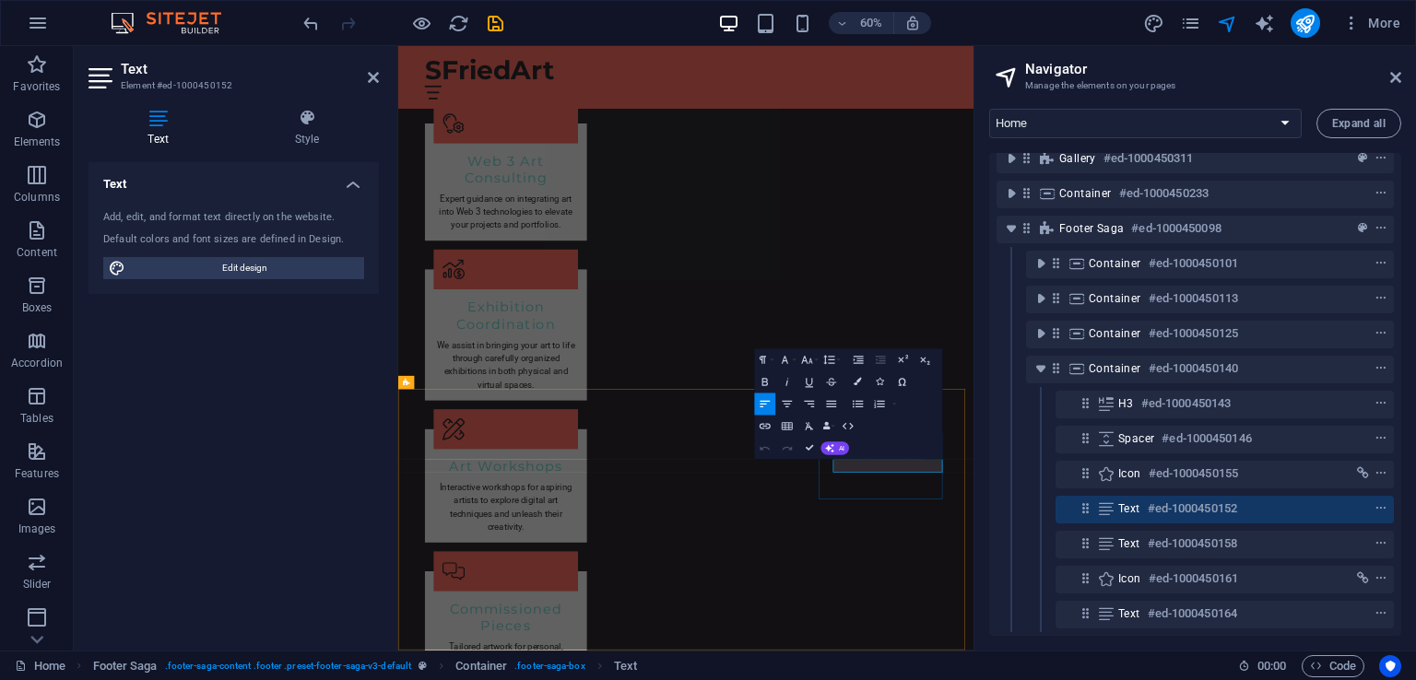
click at [1128, 501] on span "Text" at bounding box center [1129, 508] width 22 height 15
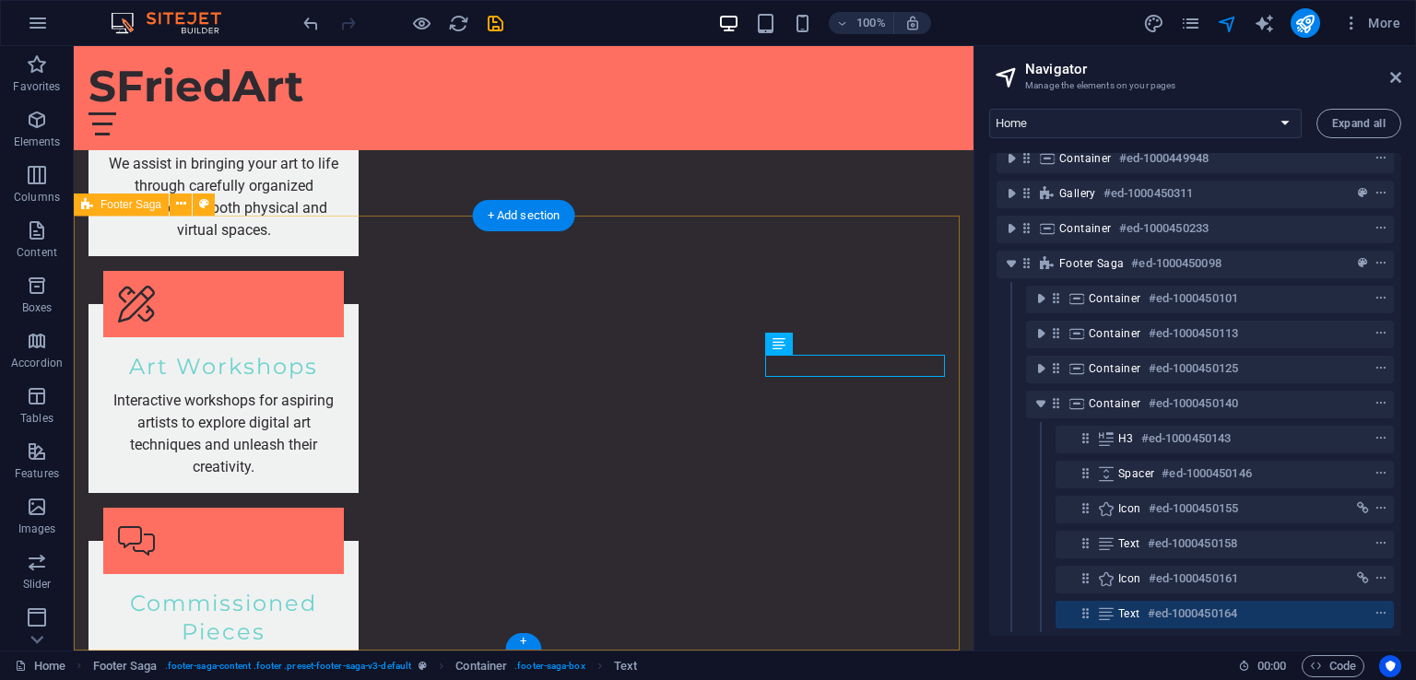
scroll to position [99, 0]
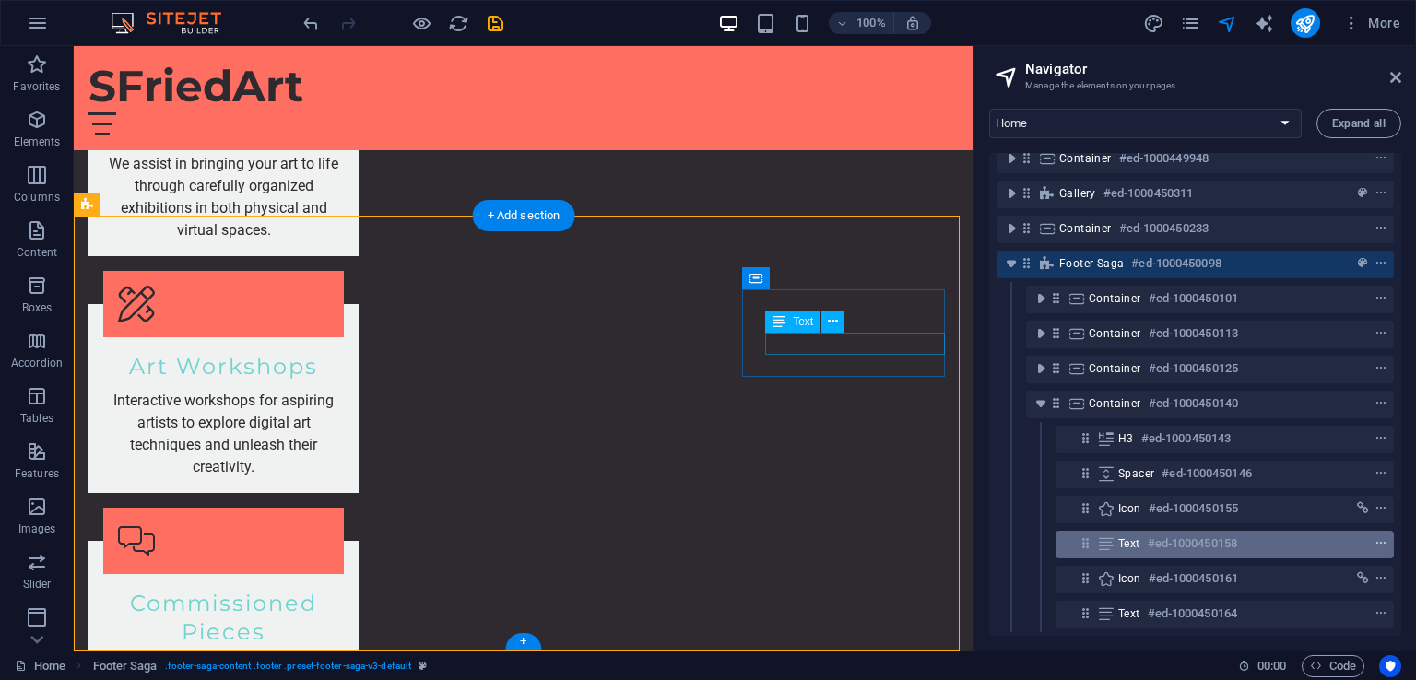
click at [1381, 537] on icon "context-menu" at bounding box center [1380, 543] width 13 height 13
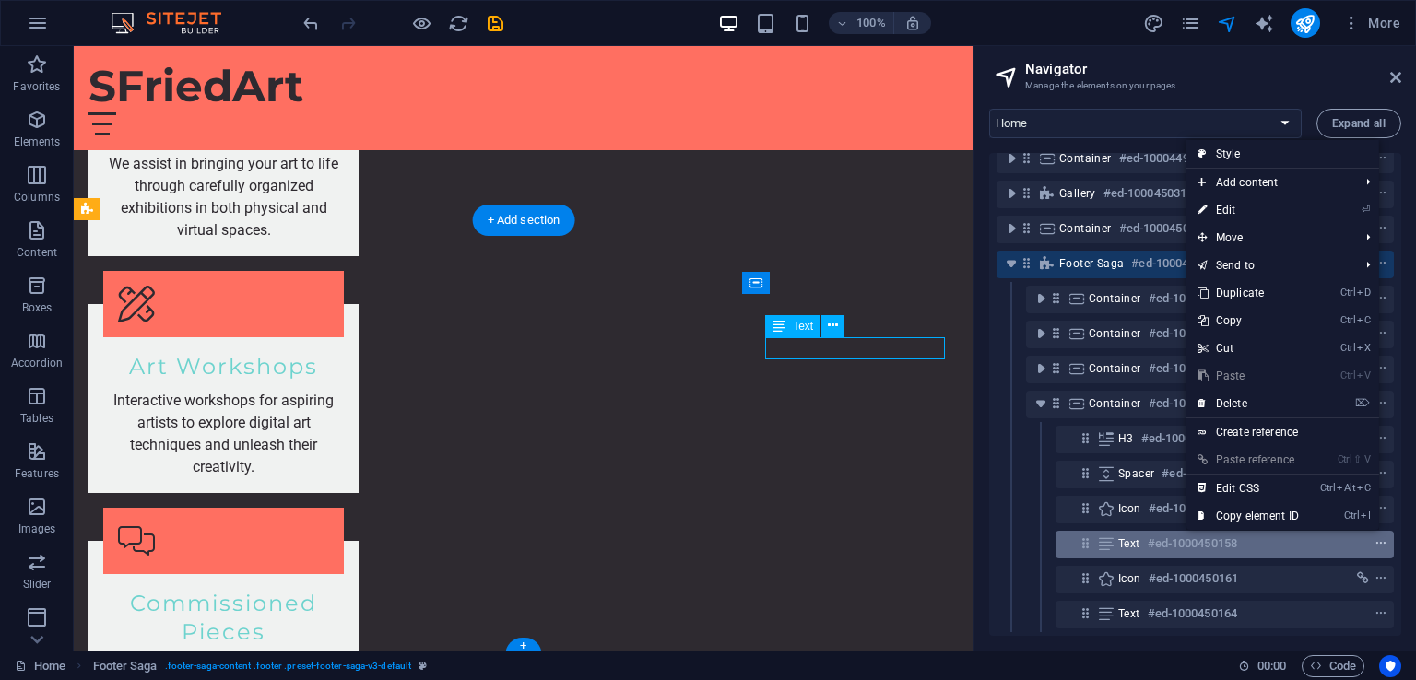
scroll to position [2466, 0]
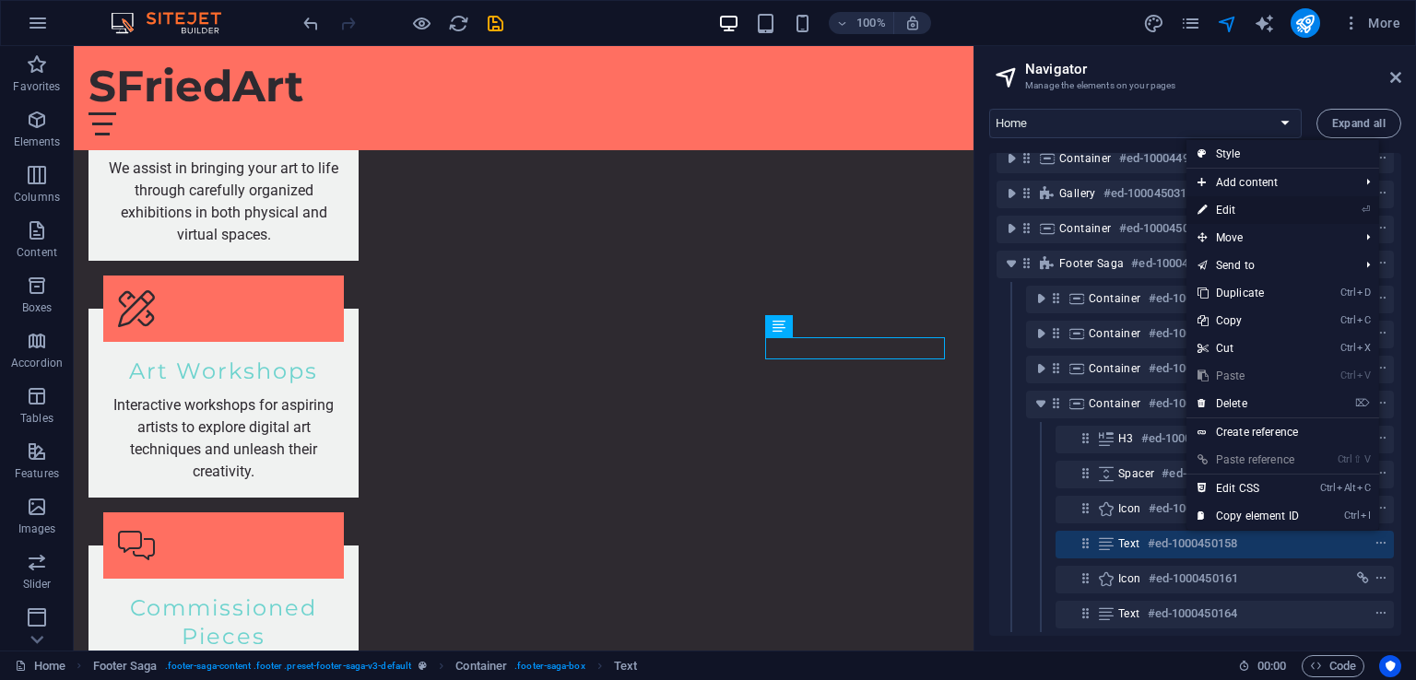
click at [1254, 209] on link "⏎ Edit" at bounding box center [1247, 210] width 123 height 28
select select "footer"
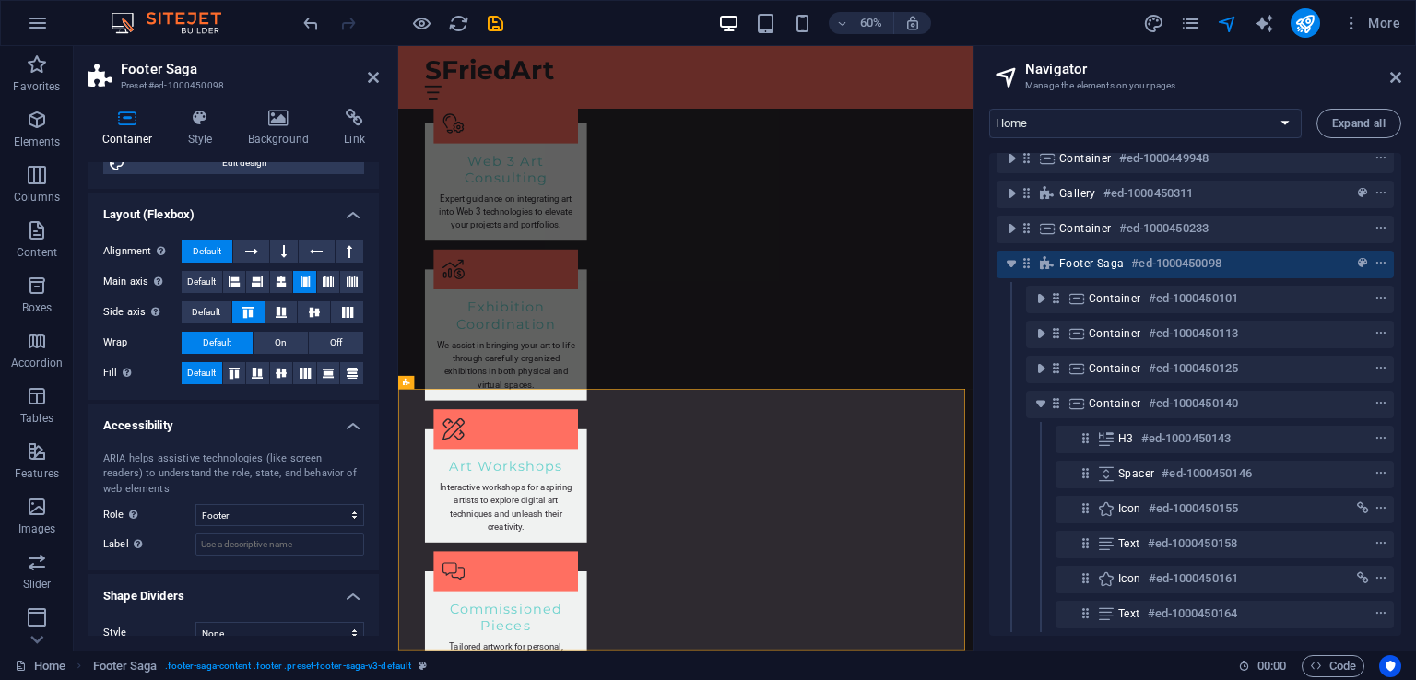
scroll to position [240, 0]
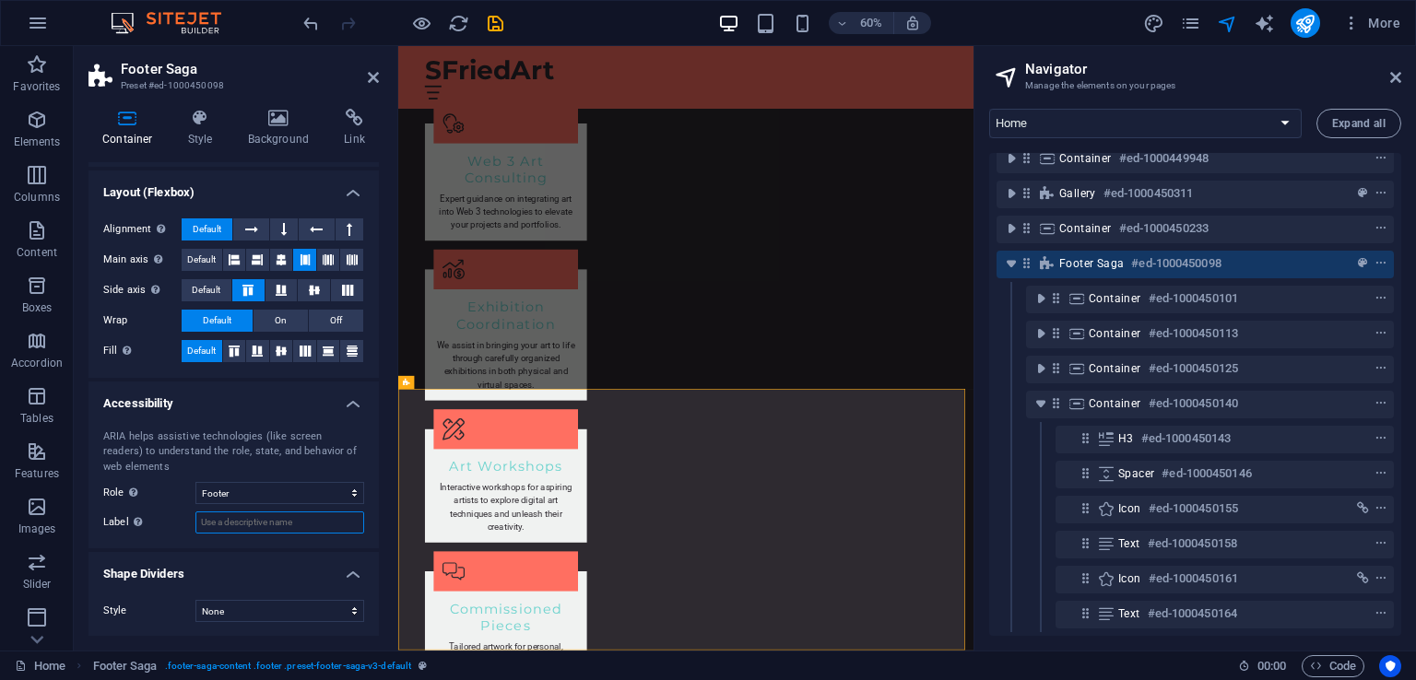
click at [285, 523] on input "Label Use the ARIA label to provide a clear and descriptive name for elements t…" at bounding box center [279, 522] width 169 height 22
drag, startPoint x: 374, startPoint y: 490, endPoint x: 374, endPoint y: 417, distance: 72.8
click at [374, 417] on div "ARIA helps assistive technologies (like screen readers) to understand the role,…" at bounding box center [233, 482] width 290 height 135
click at [193, 132] on h4 "Style" at bounding box center [204, 128] width 60 height 39
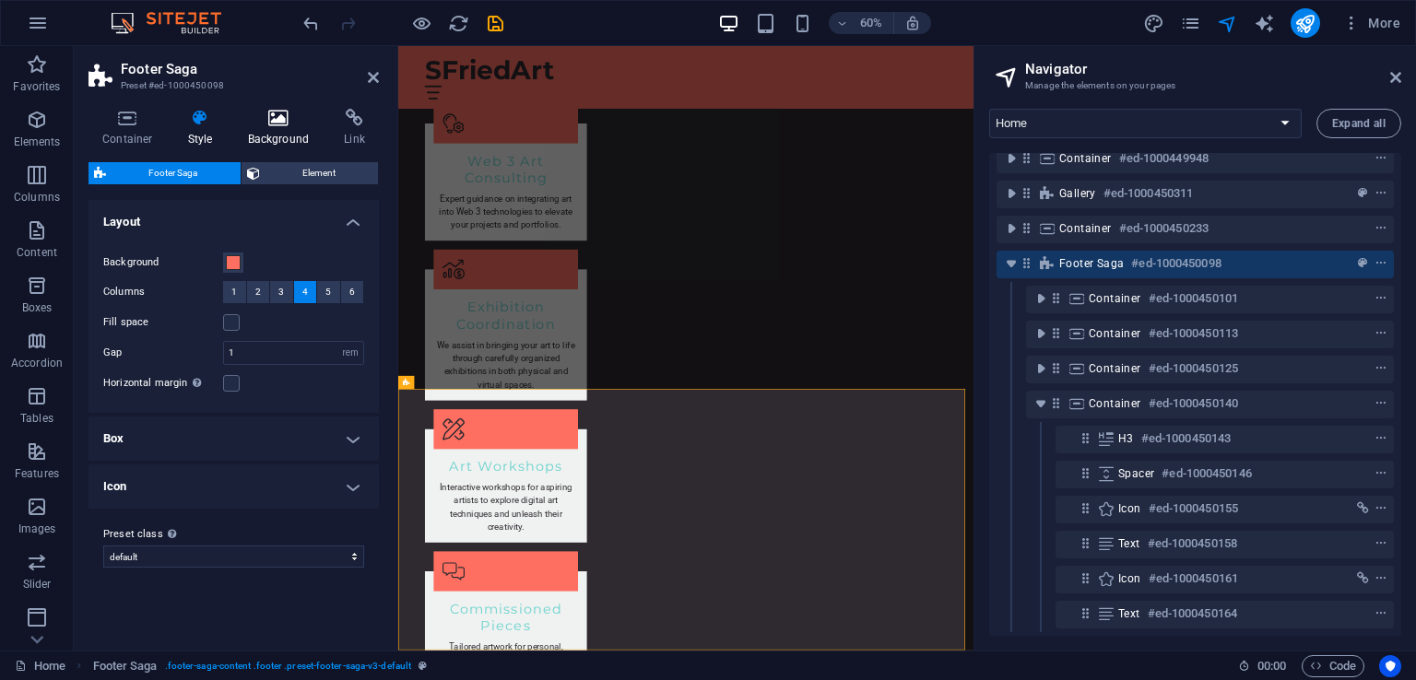
click at [273, 135] on h4 "Background" at bounding box center [282, 128] width 97 height 39
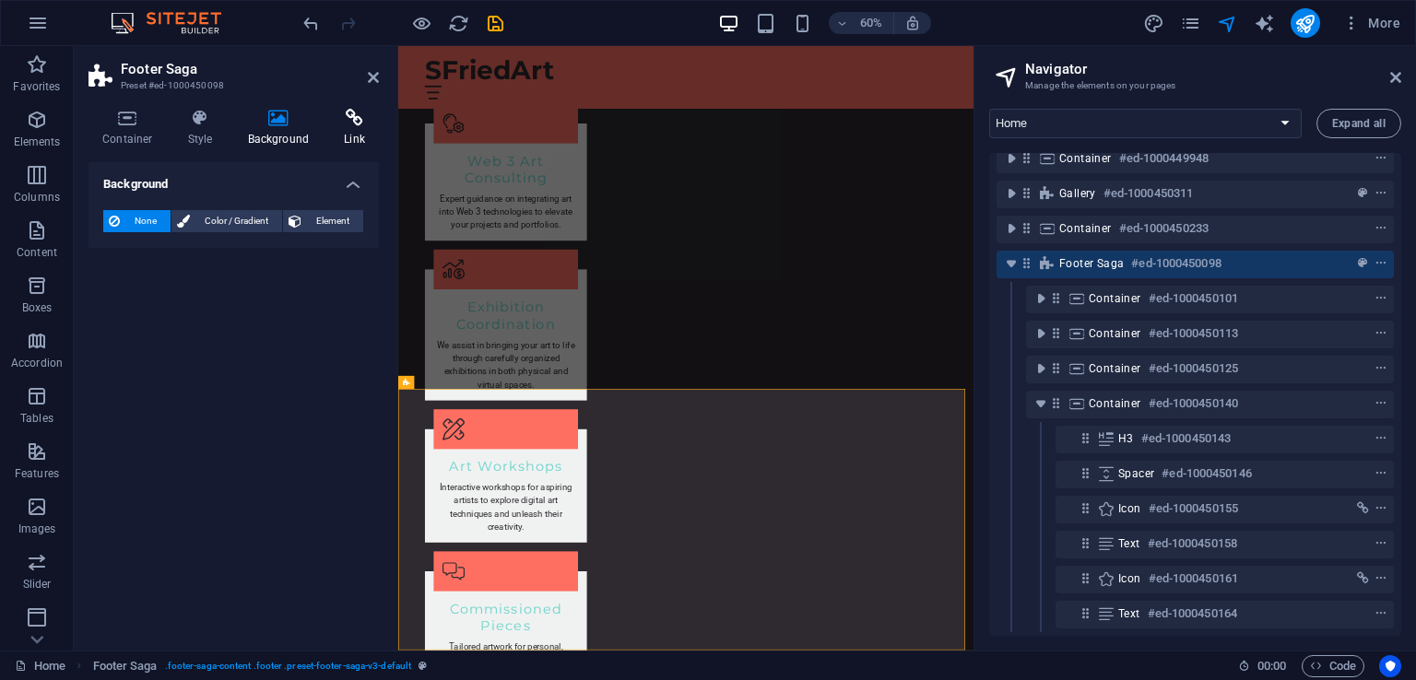
click at [354, 123] on icon at bounding box center [354, 118] width 49 height 18
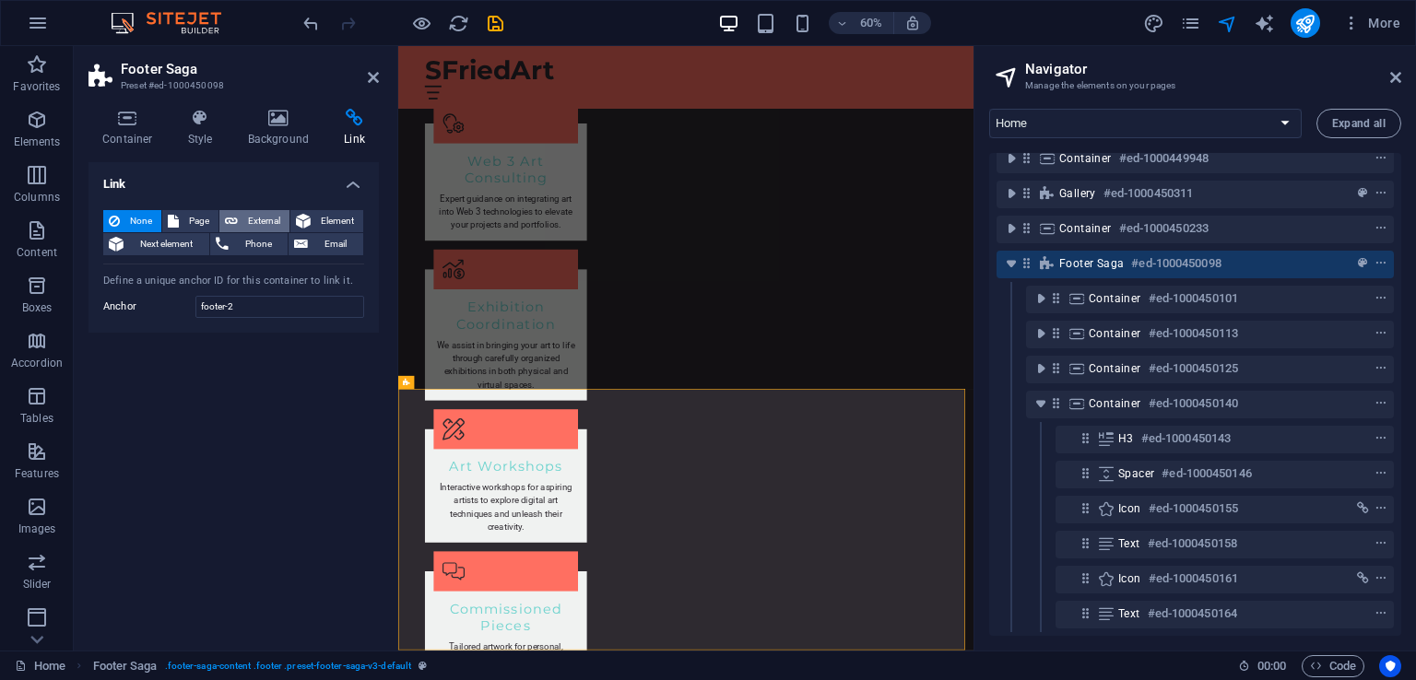
click at [263, 221] on span "External" at bounding box center [263, 221] width 41 height 22
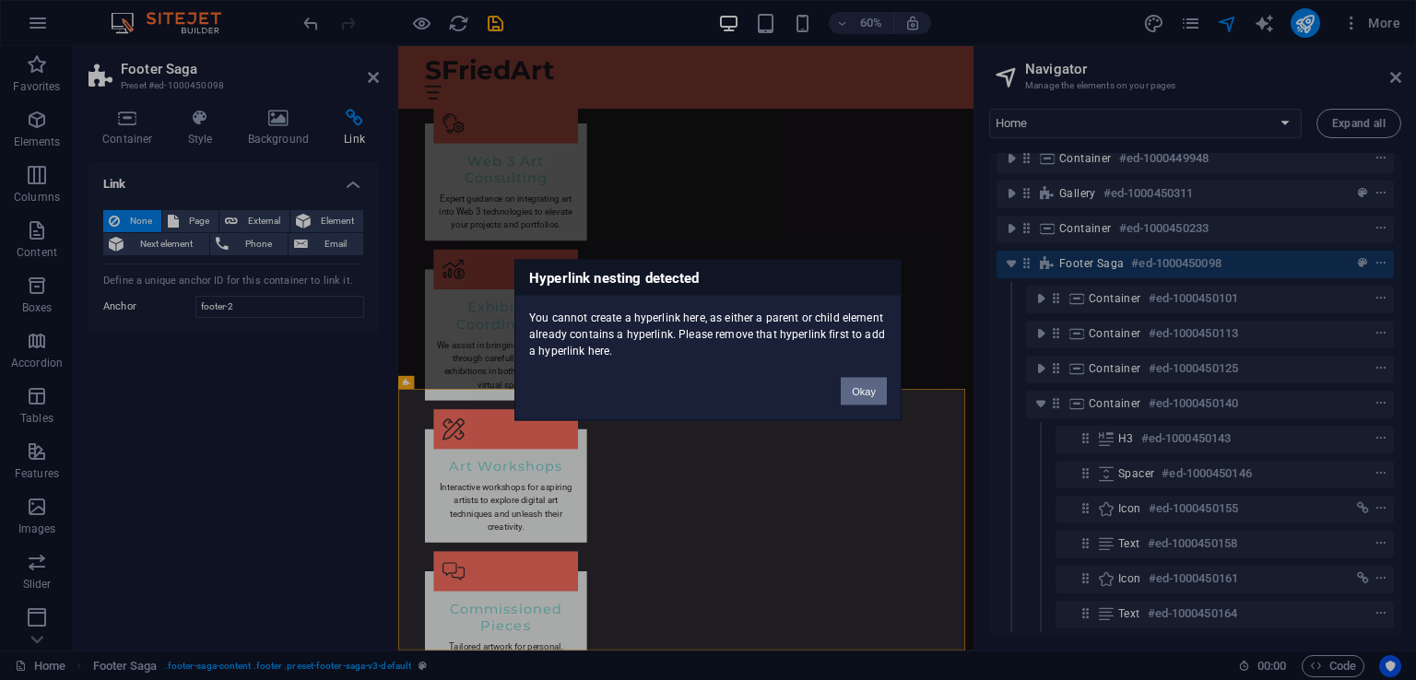
click at [866, 394] on button "Okay" at bounding box center [863, 392] width 46 height 28
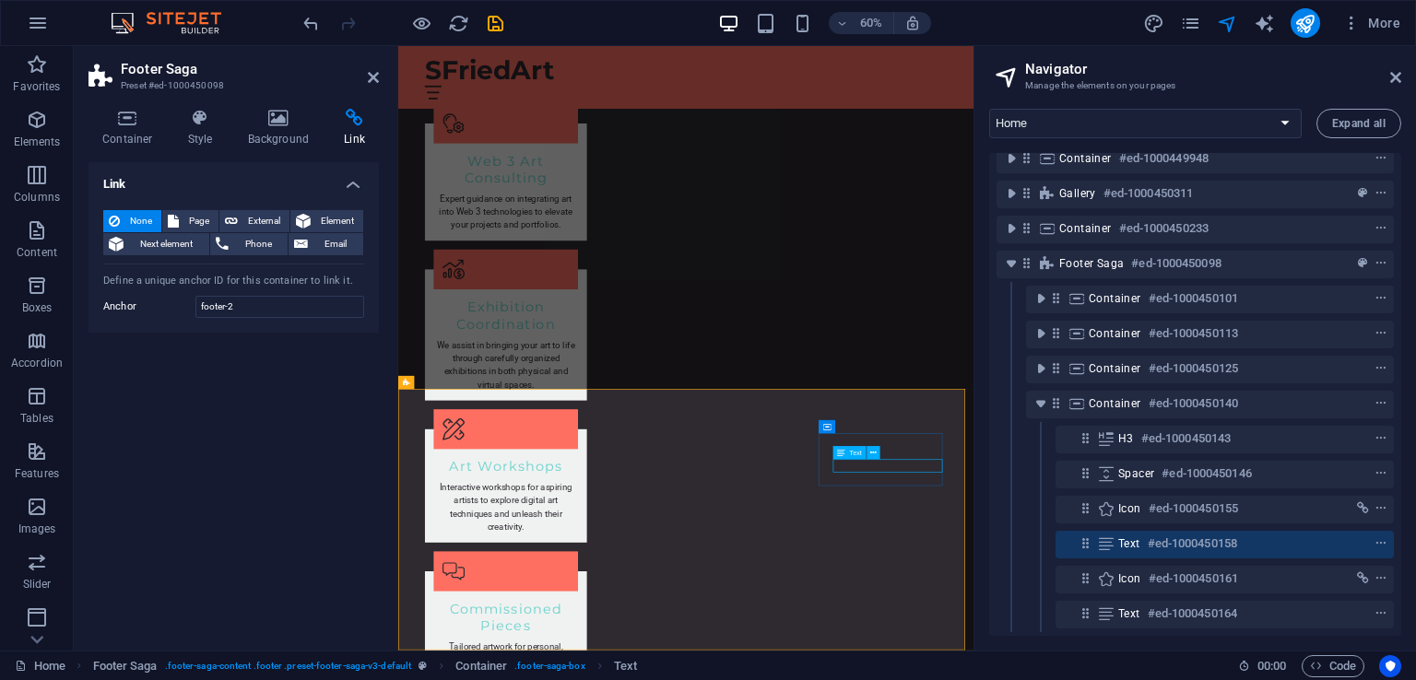
click at [1111, 536] on icon at bounding box center [1106, 543] width 20 height 15
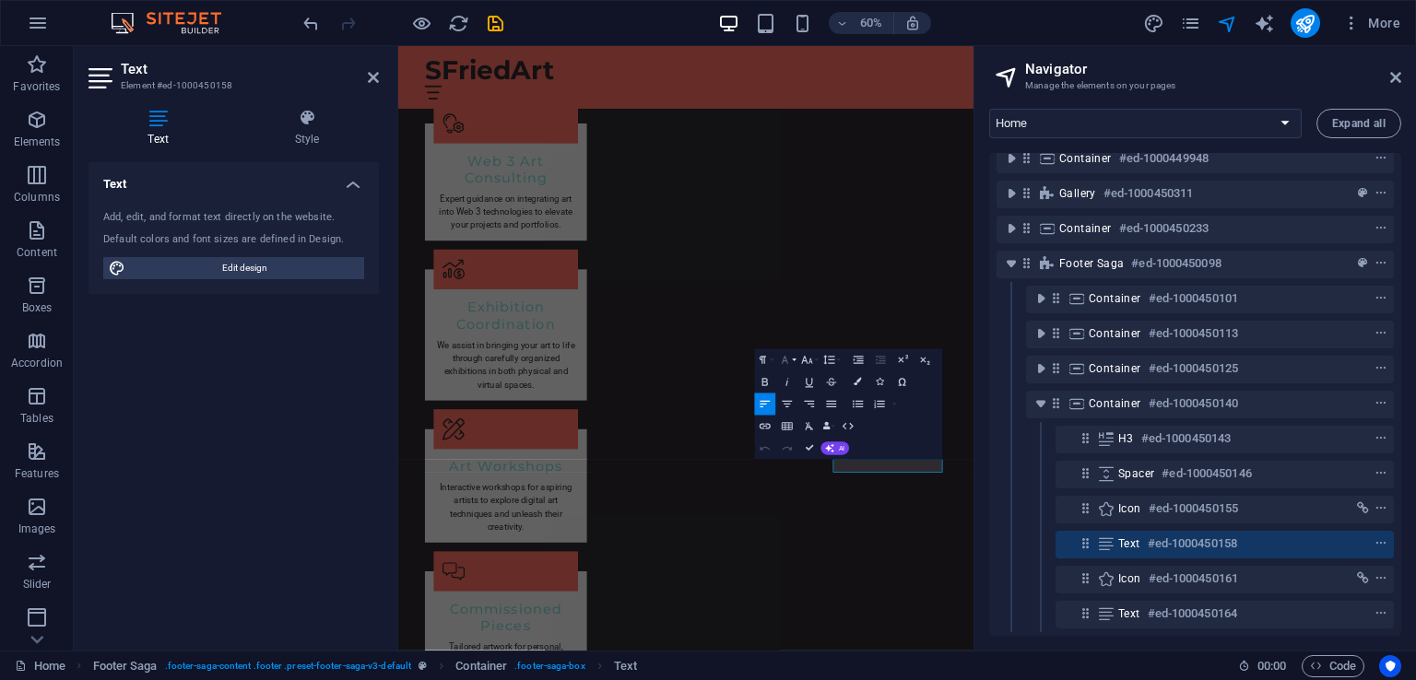
click at [785, 361] on icon "button" at bounding box center [784, 359] width 6 height 7
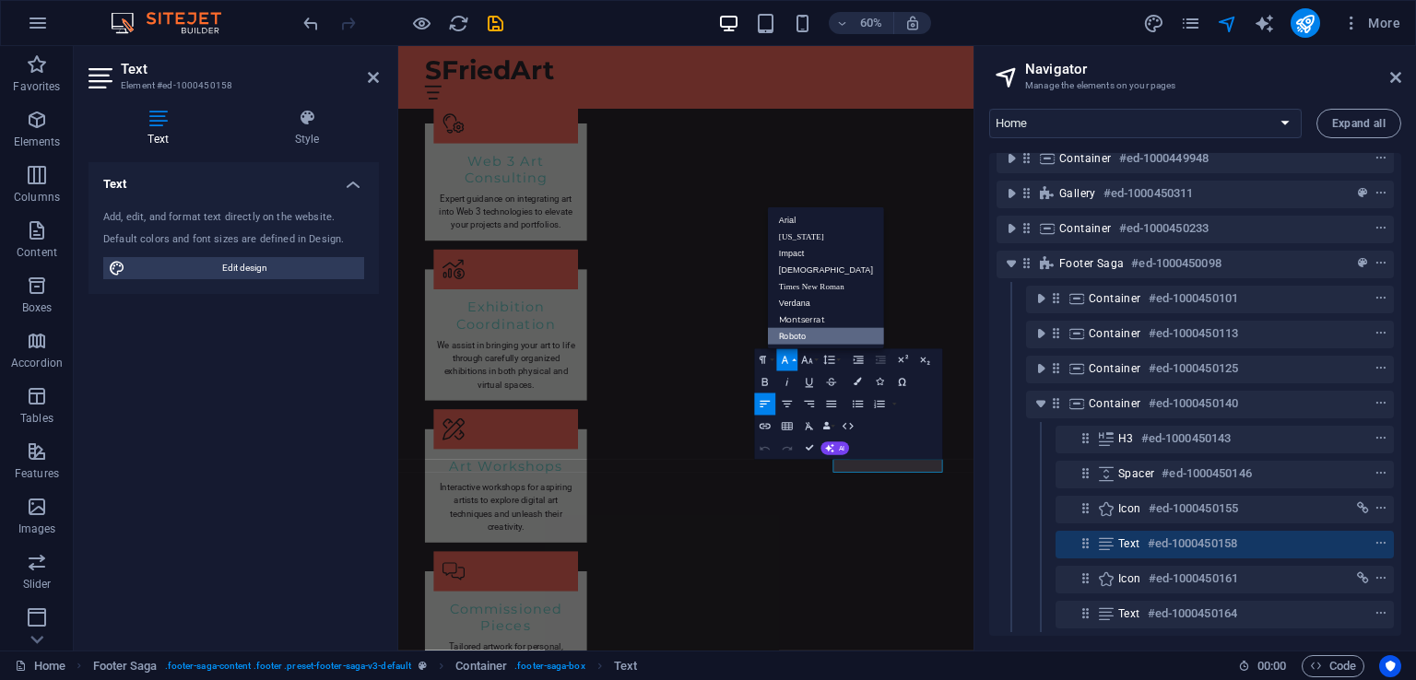
scroll to position [0, 0]
click at [793, 214] on link "Arial" at bounding box center [826, 220] width 116 height 17
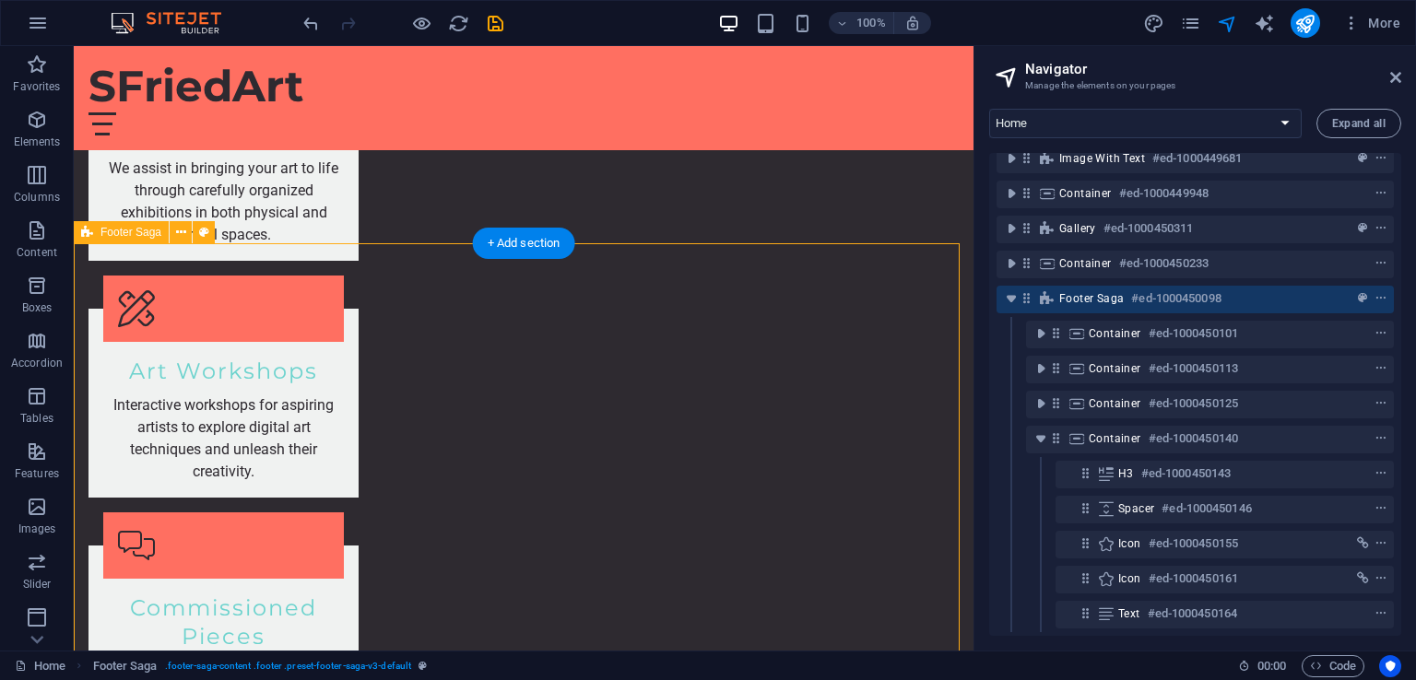
scroll to position [64, 0]
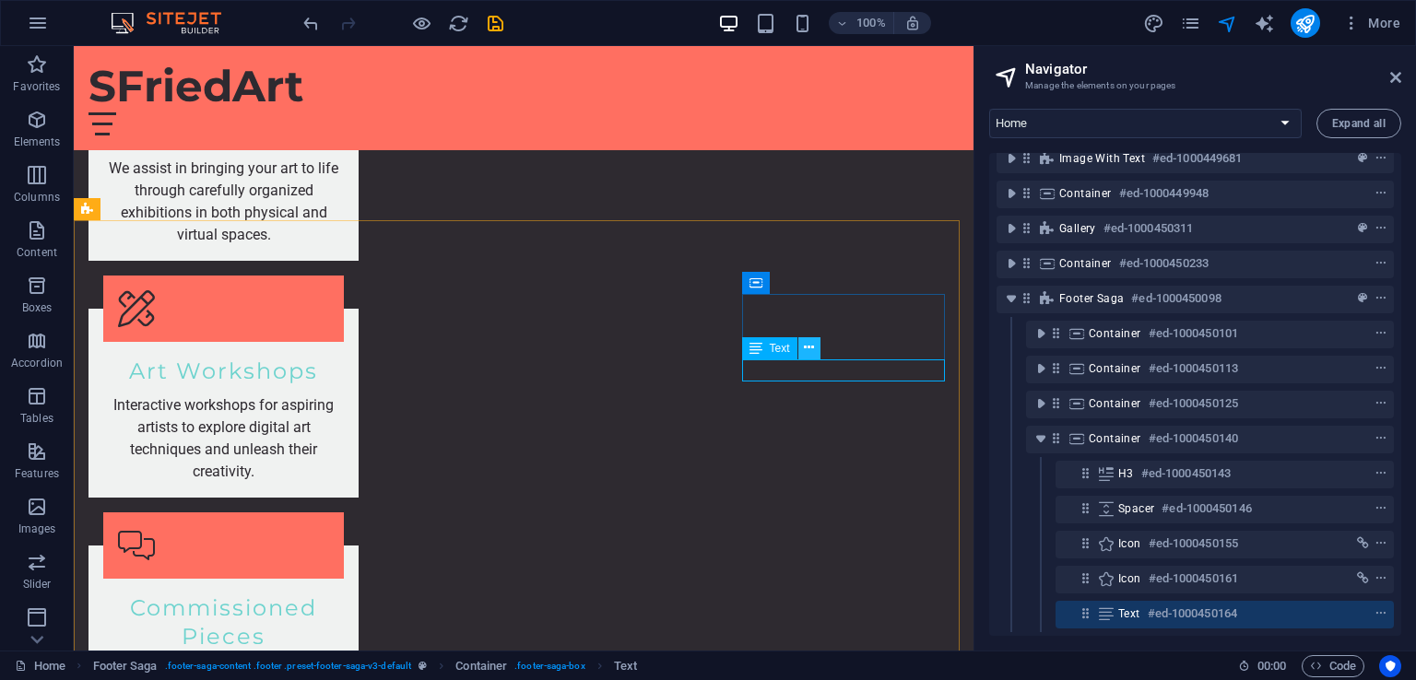
click at [806, 341] on icon at bounding box center [809, 347] width 10 height 19
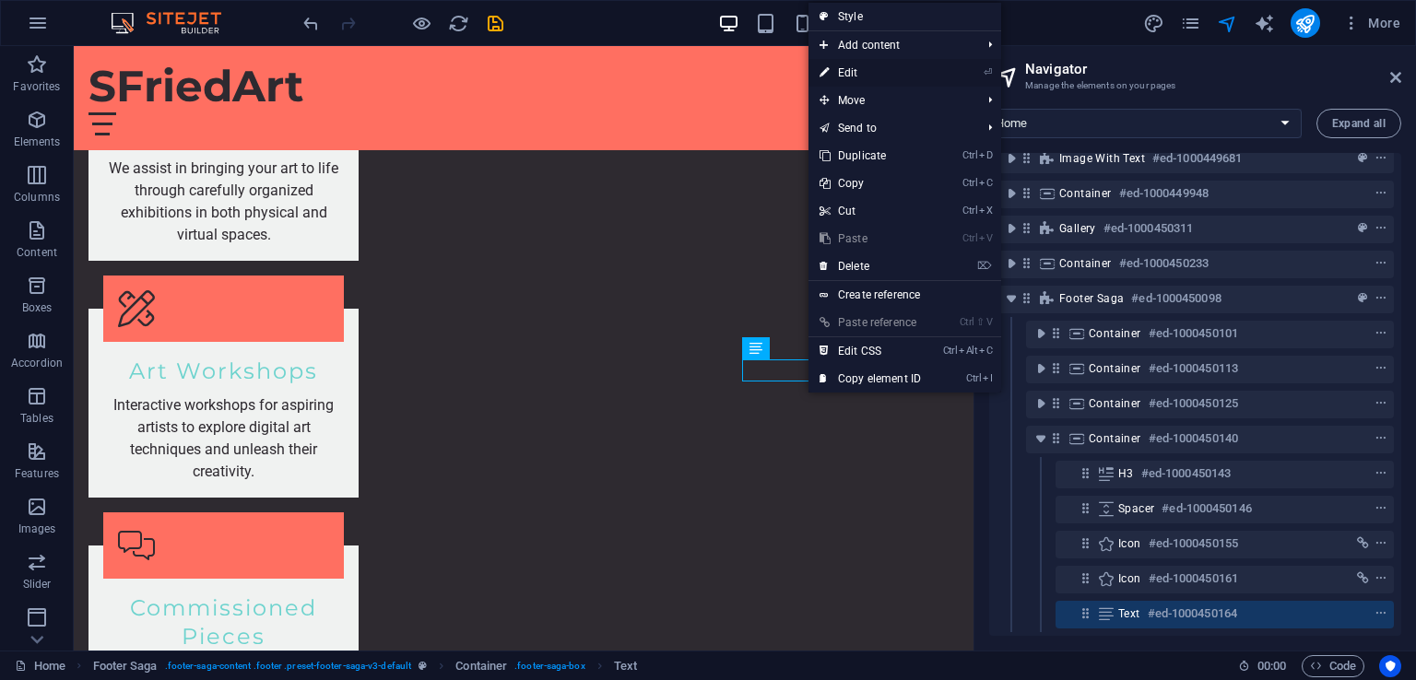
click at [863, 64] on link "⏎ Edit" at bounding box center [869, 73] width 123 height 28
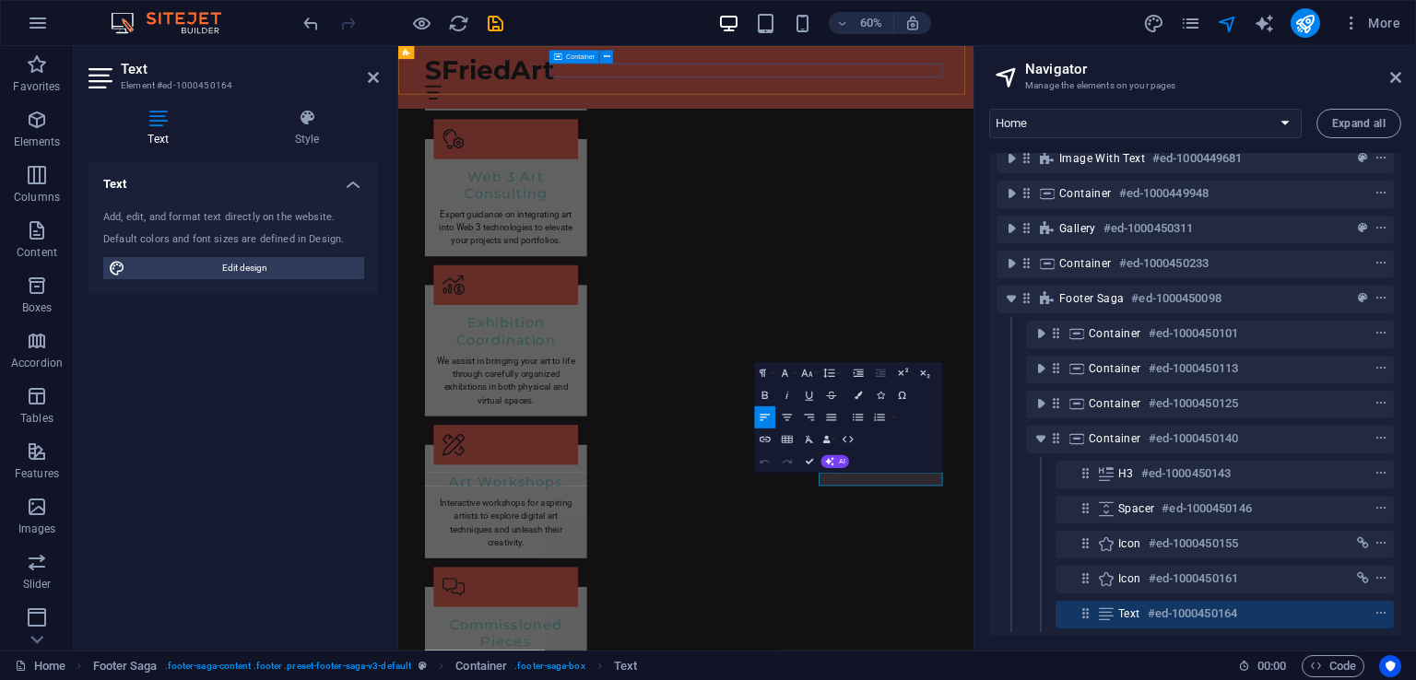
scroll to position [2493, 0]
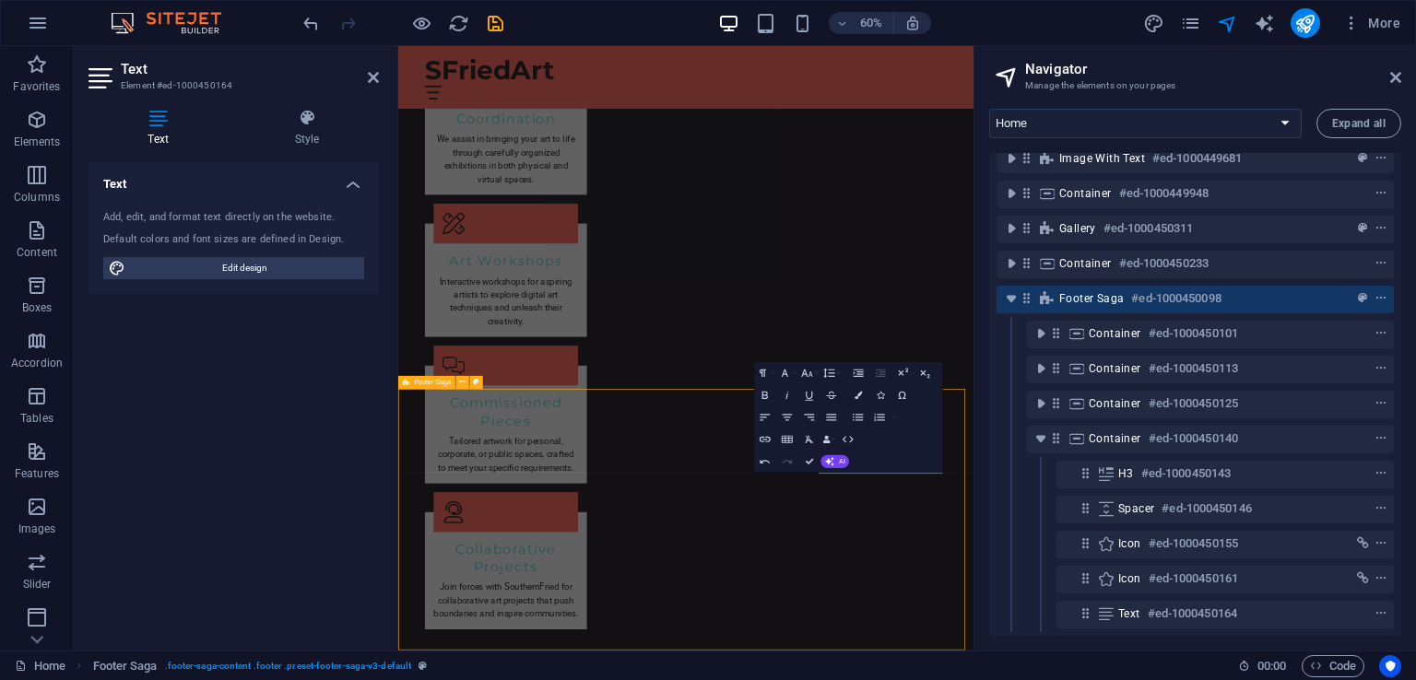
scroll to position [2471, 0]
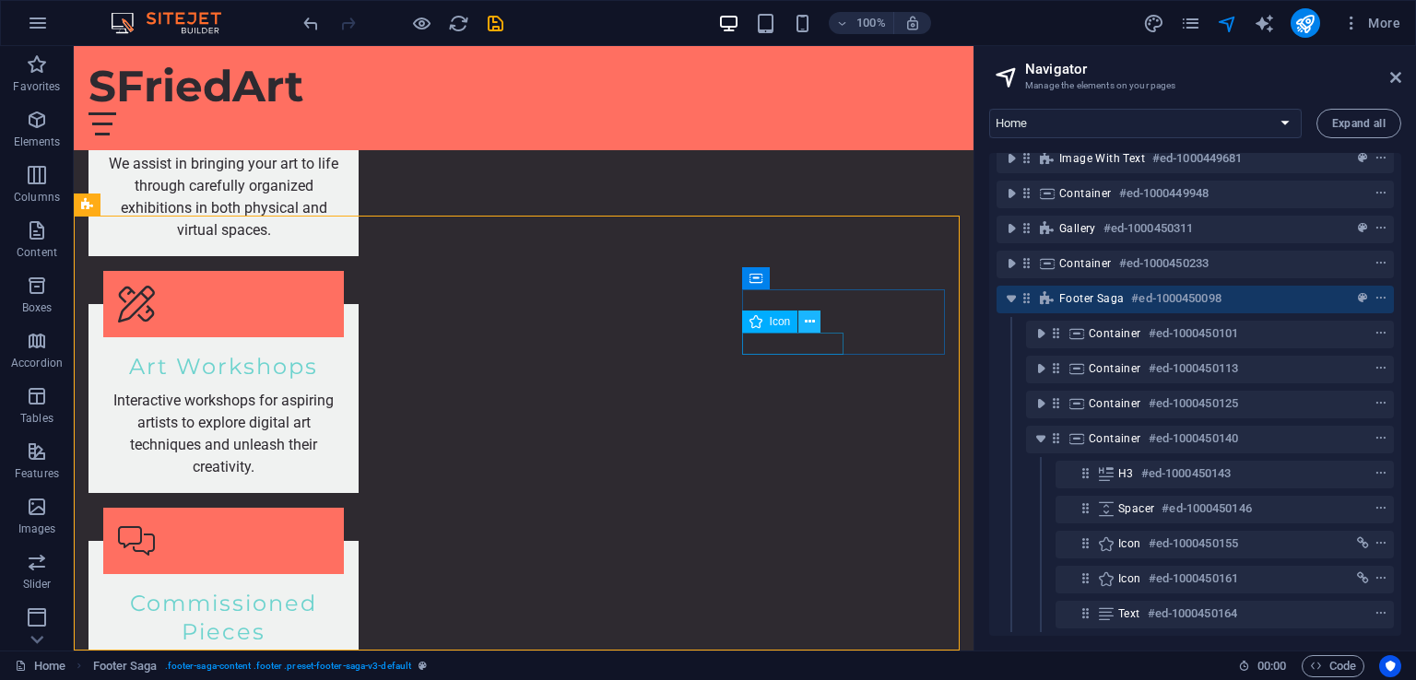
click at [816, 319] on button at bounding box center [809, 322] width 22 height 22
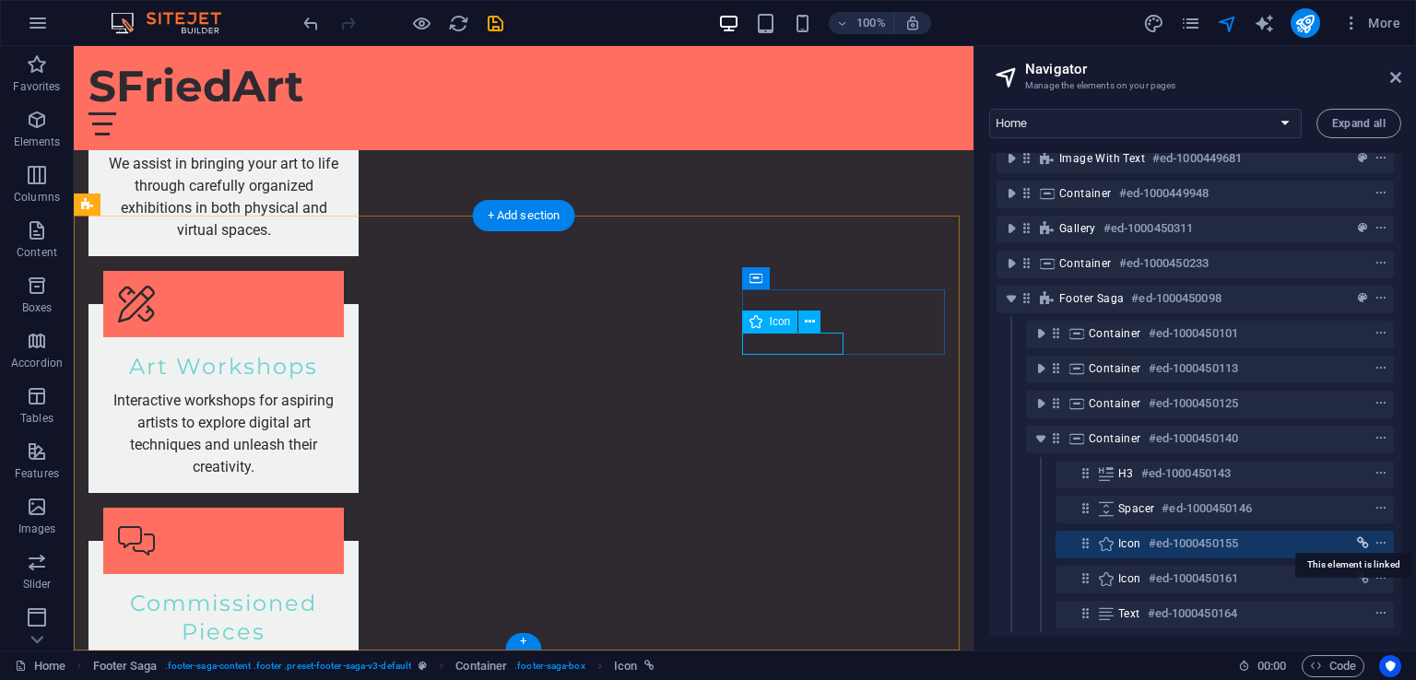
click at [1357, 537] on icon "link" at bounding box center [1363, 543] width 12 height 13
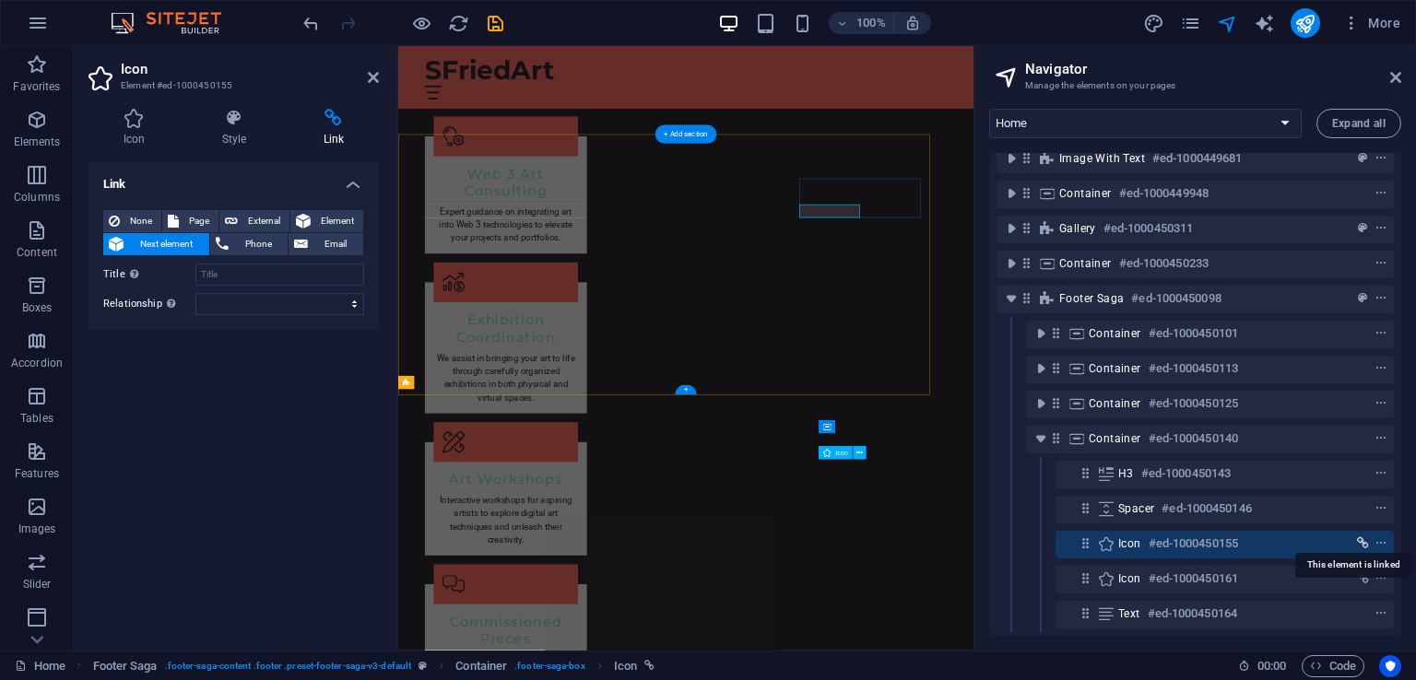
scroll to position [2493, 0]
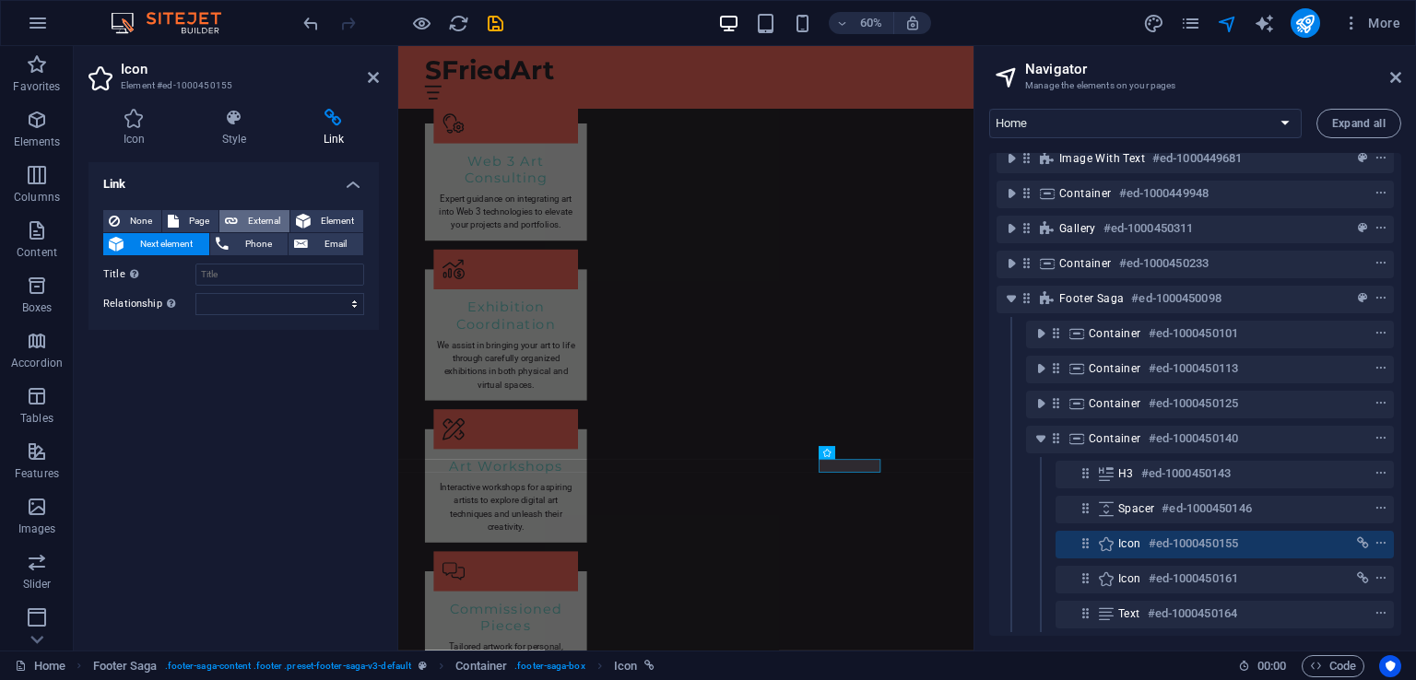
click at [251, 215] on span "External" at bounding box center [263, 221] width 41 height 22
select select "blank"
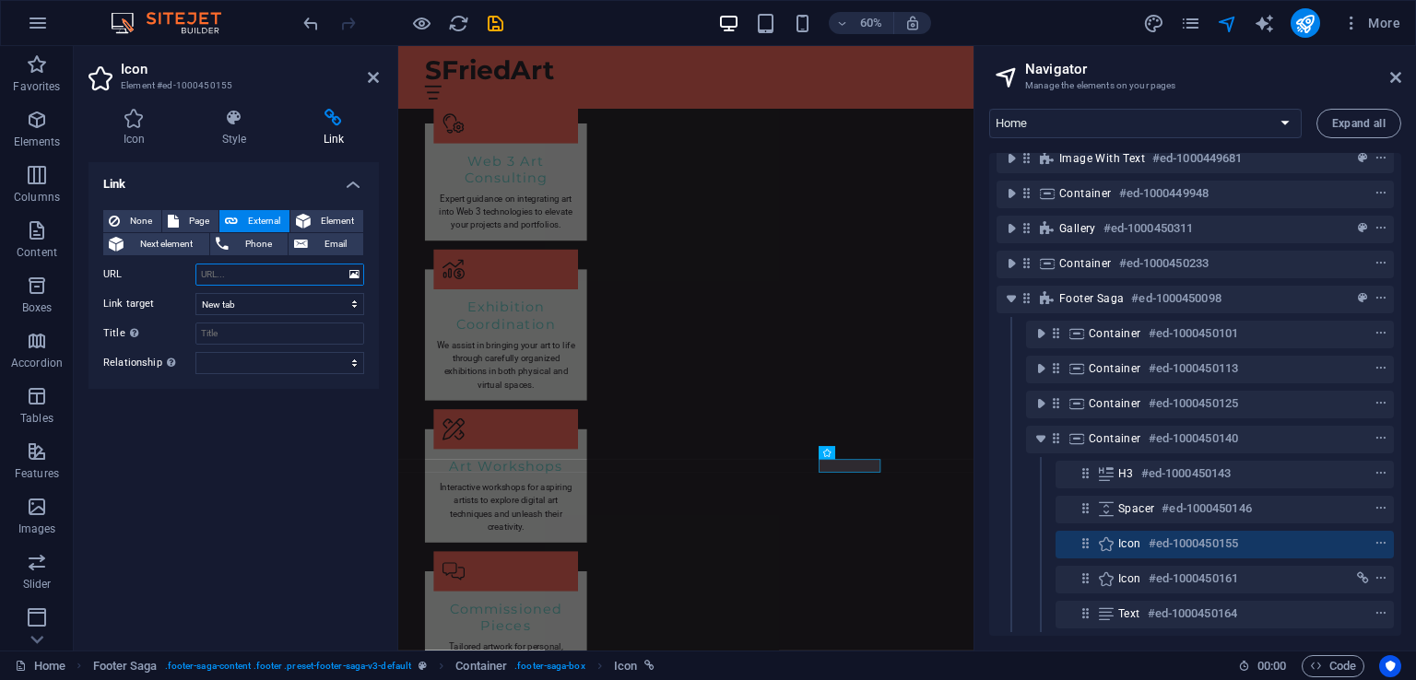
click at [258, 271] on input "URL" at bounding box center [279, 275] width 169 height 22
type input "[URL][DOMAIN_NAME]"
click at [318, 522] on div "Link None Page External Element Next element Phone Email Page Home Subpage Lega…" at bounding box center [233, 399] width 290 height 474
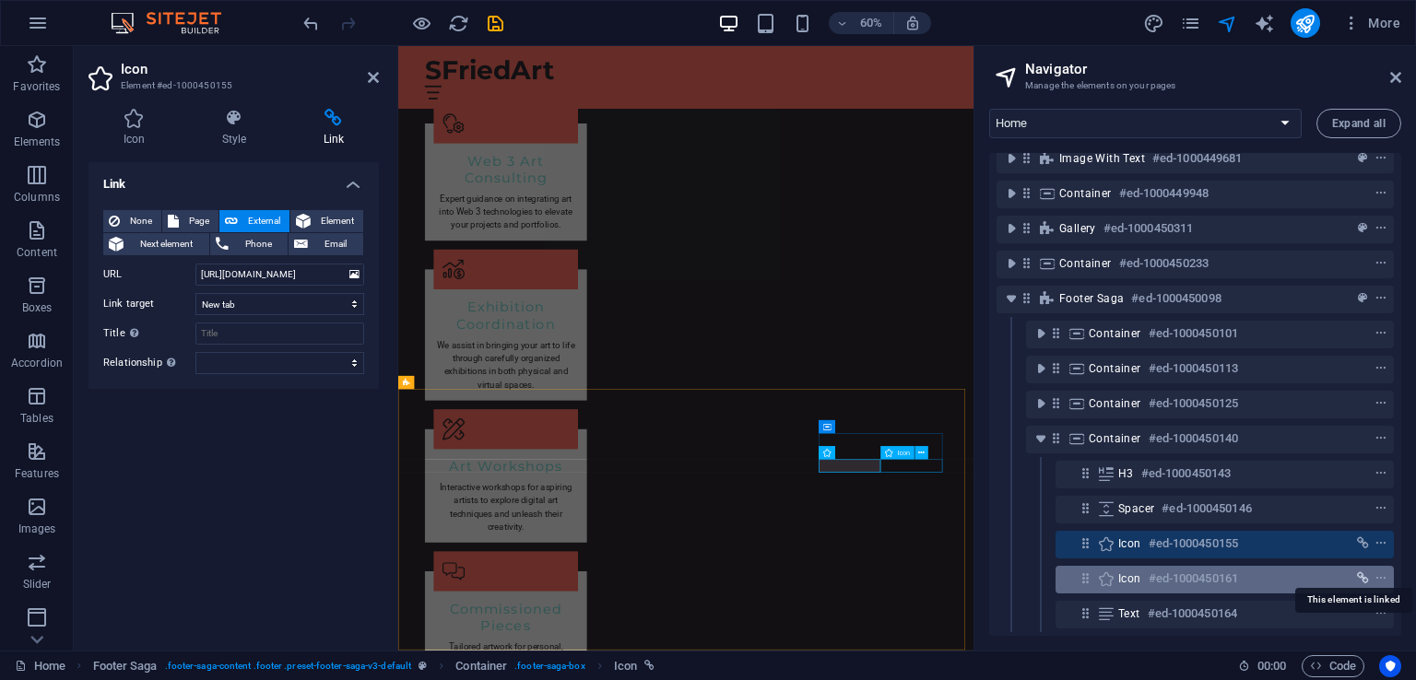
click at [1361, 572] on icon "link" at bounding box center [1363, 578] width 12 height 13
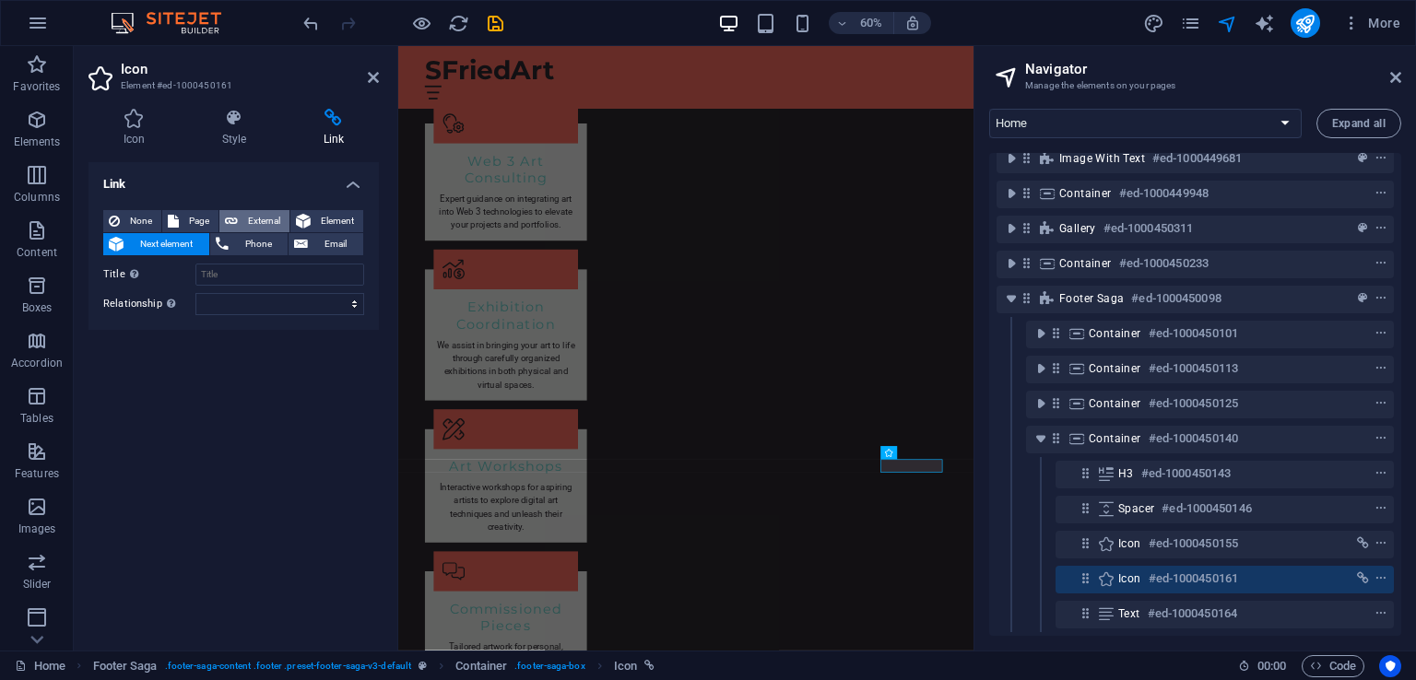
click at [243, 227] on span "External" at bounding box center [263, 221] width 41 height 22
select select "blank"
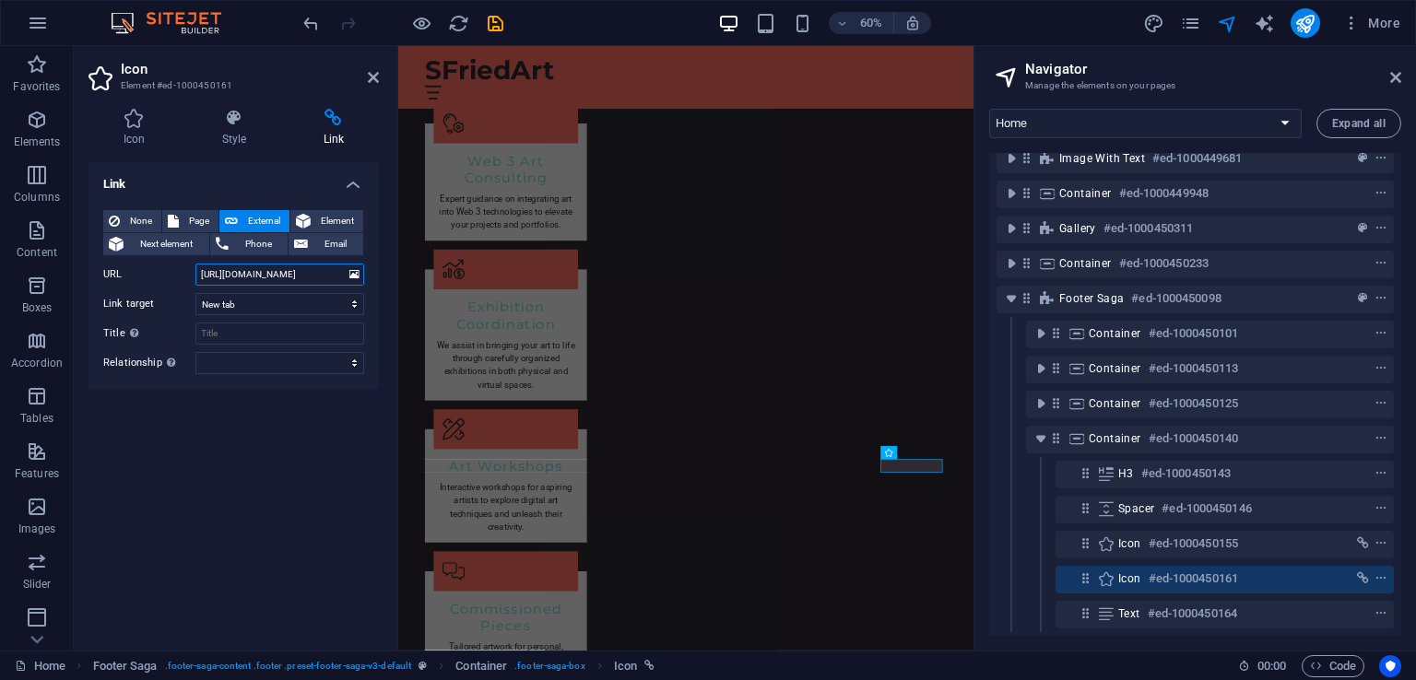
scroll to position [0, 34]
type input "[URL][DOMAIN_NAME]"
click at [302, 440] on div "Link None Page External Element Next element Phone Email Page Home Subpage Lega…" at bounding box center [233, 399] width 290 height 474
click at [1304, 27] on icon "publish" at bounding box center [1304, 23] width 21 height 21
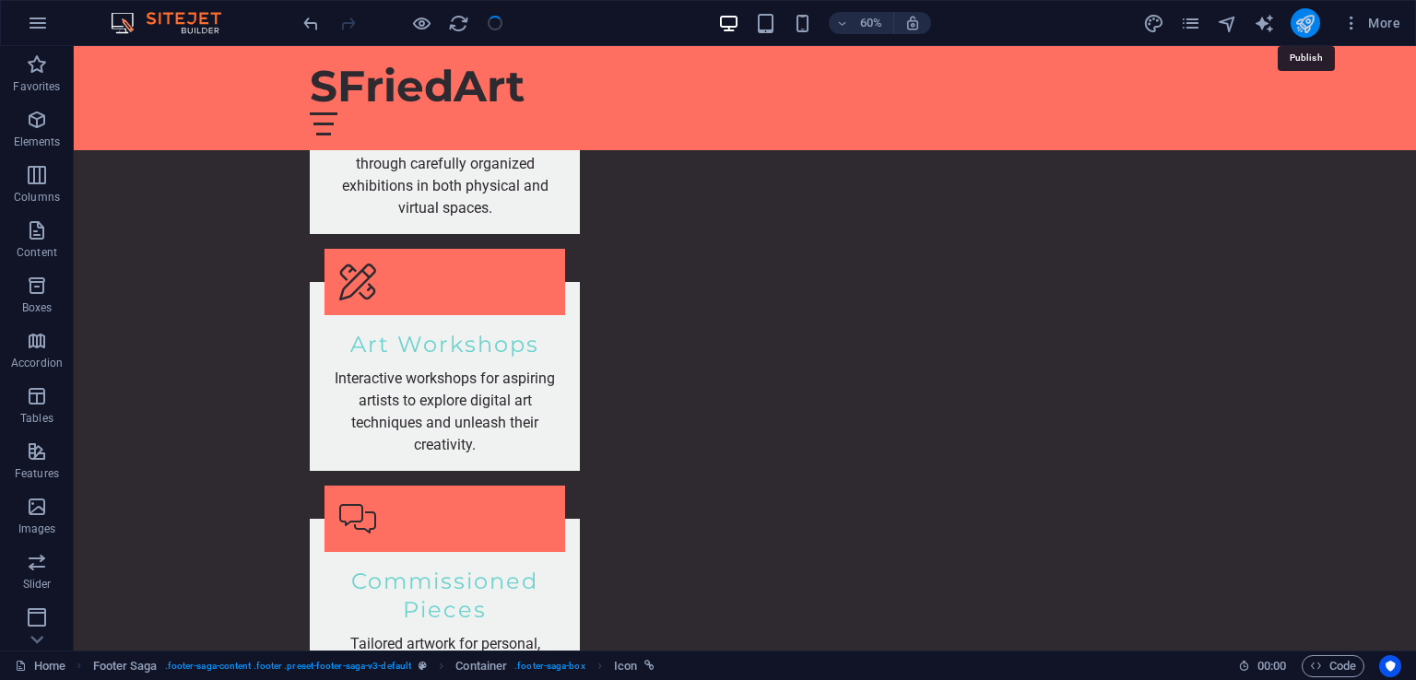
checkbox input "false"
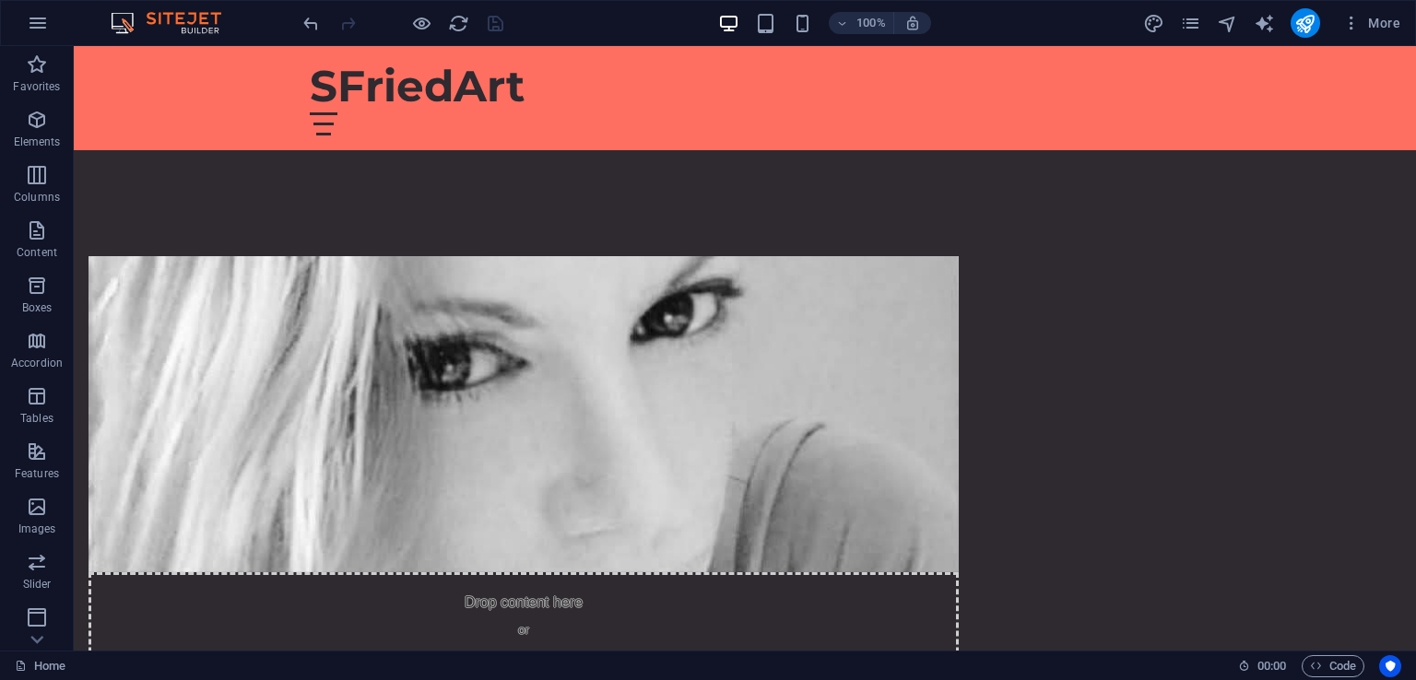
scroll to position [590, 0]
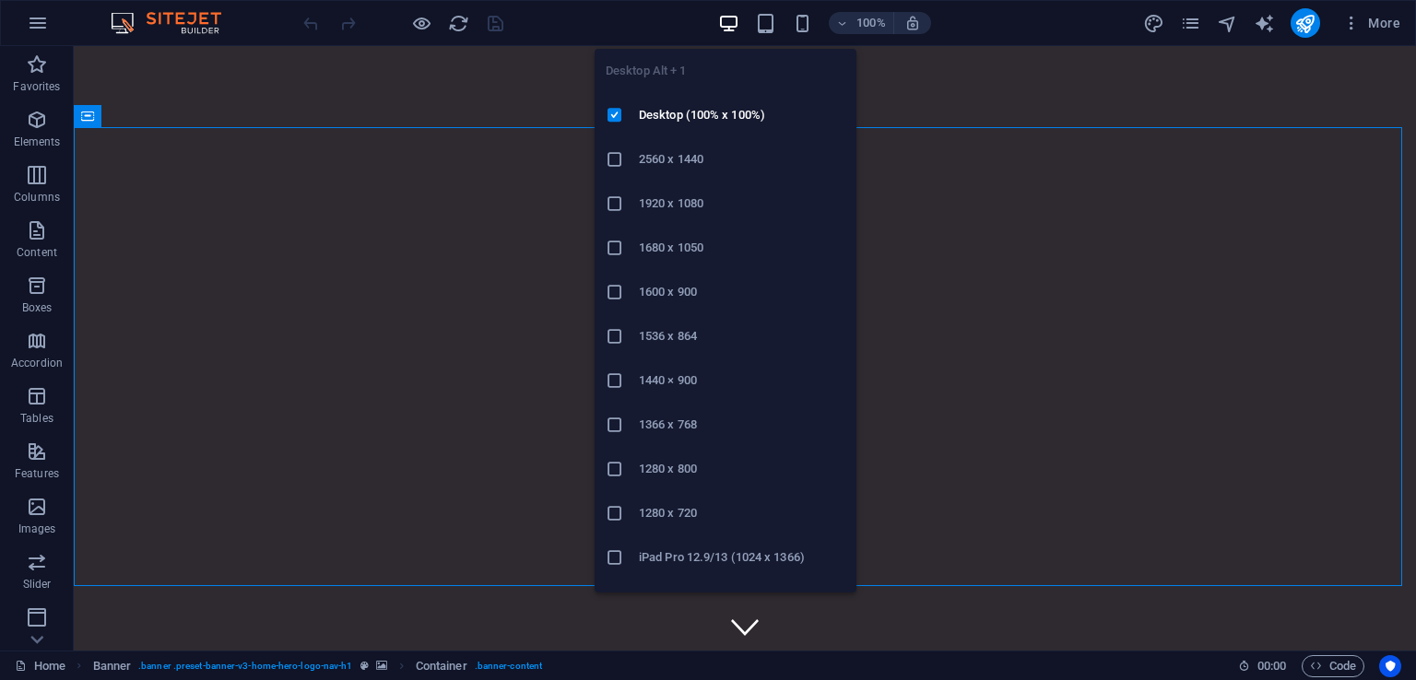
click at [729, 25] on icon "button" at bounding box center [728, 23] width 21 height 21
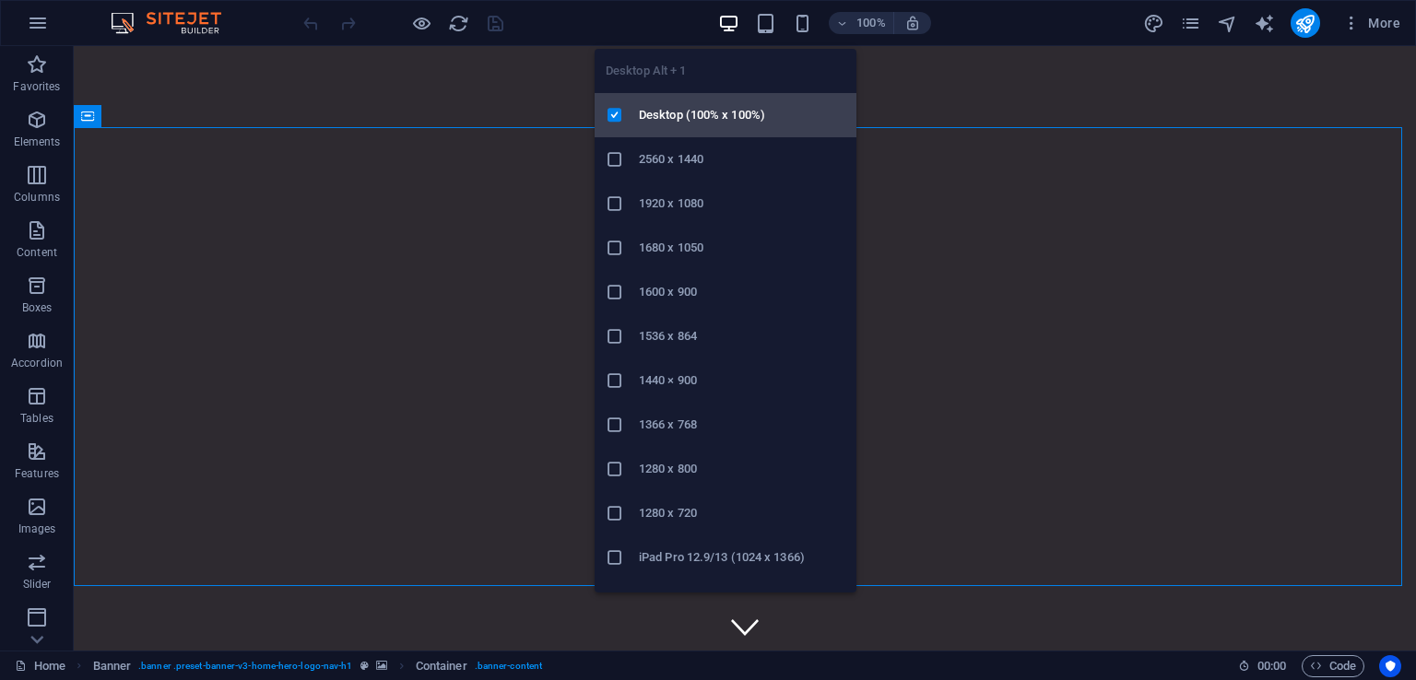
click at [711, 121] on h6 "Desktop (100% x 100%)" at bounding box center [742, 115] width 206 height 22
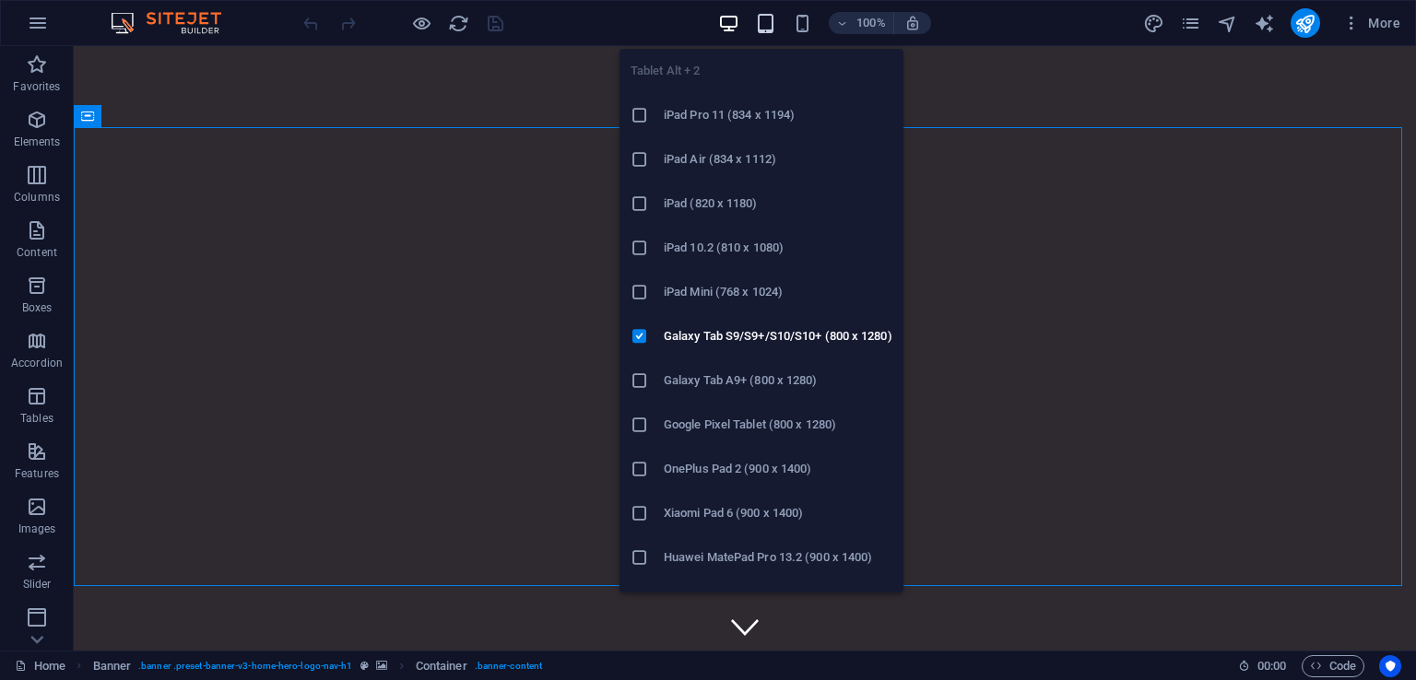
click at [770, 17] on icon "button" at bounding box center [765, 23] width 21 height 21
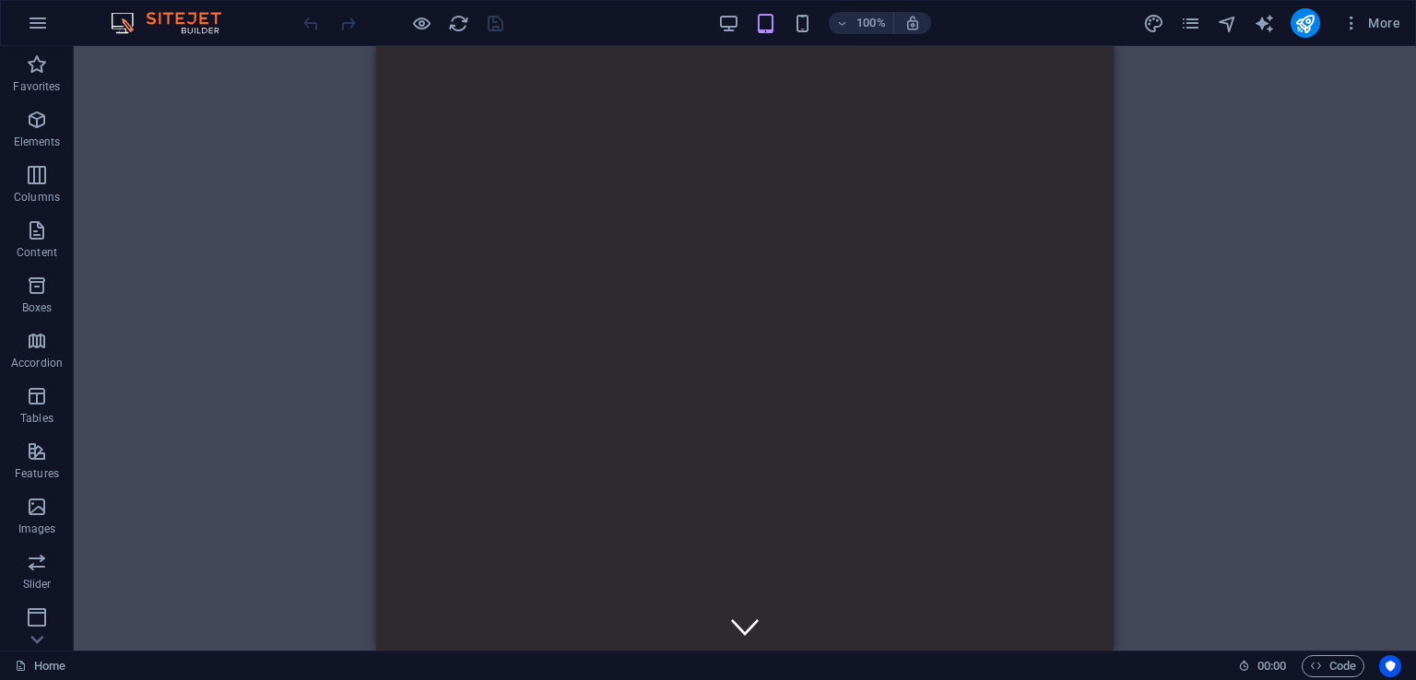
drag, startPoint x: 1110, startPoint y: 204, endPoint x: 1493, endPoint y: 144, distance: 388.0
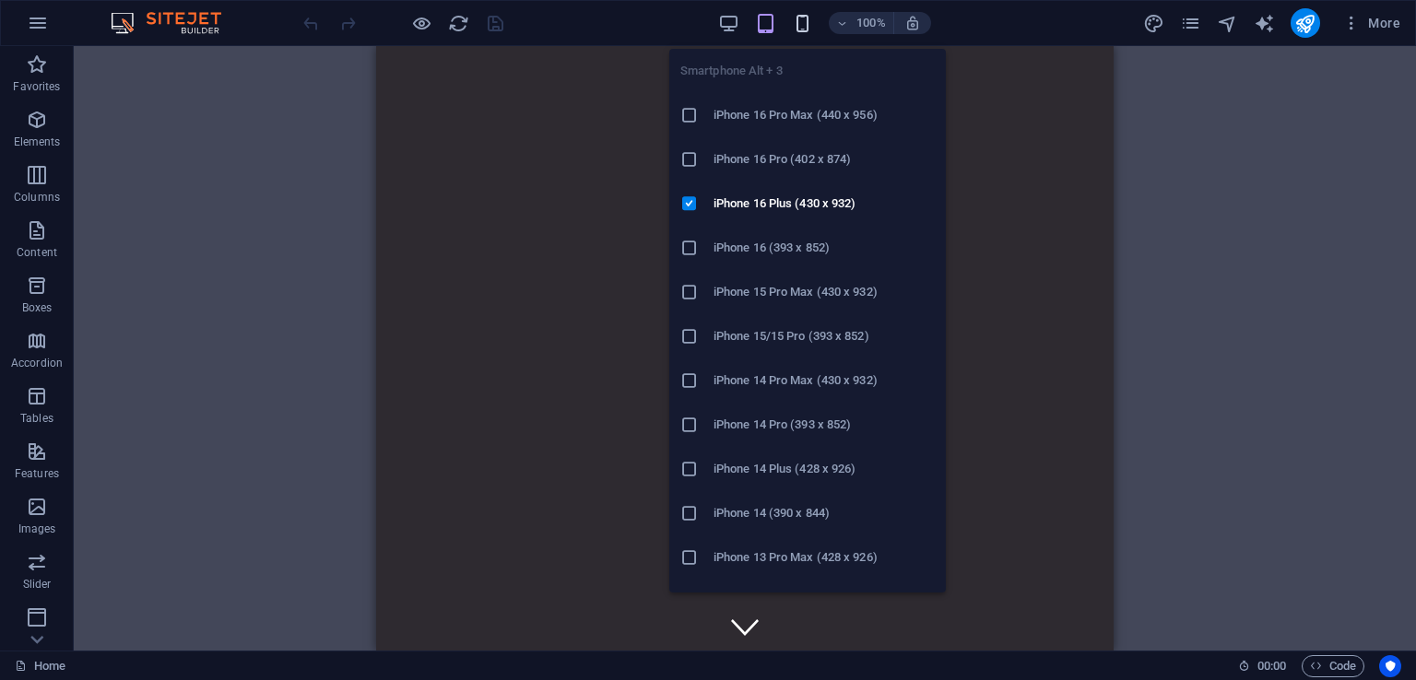
click at [803, 25] on icon "button" at bounding box center [802, 23] width 21 height 21
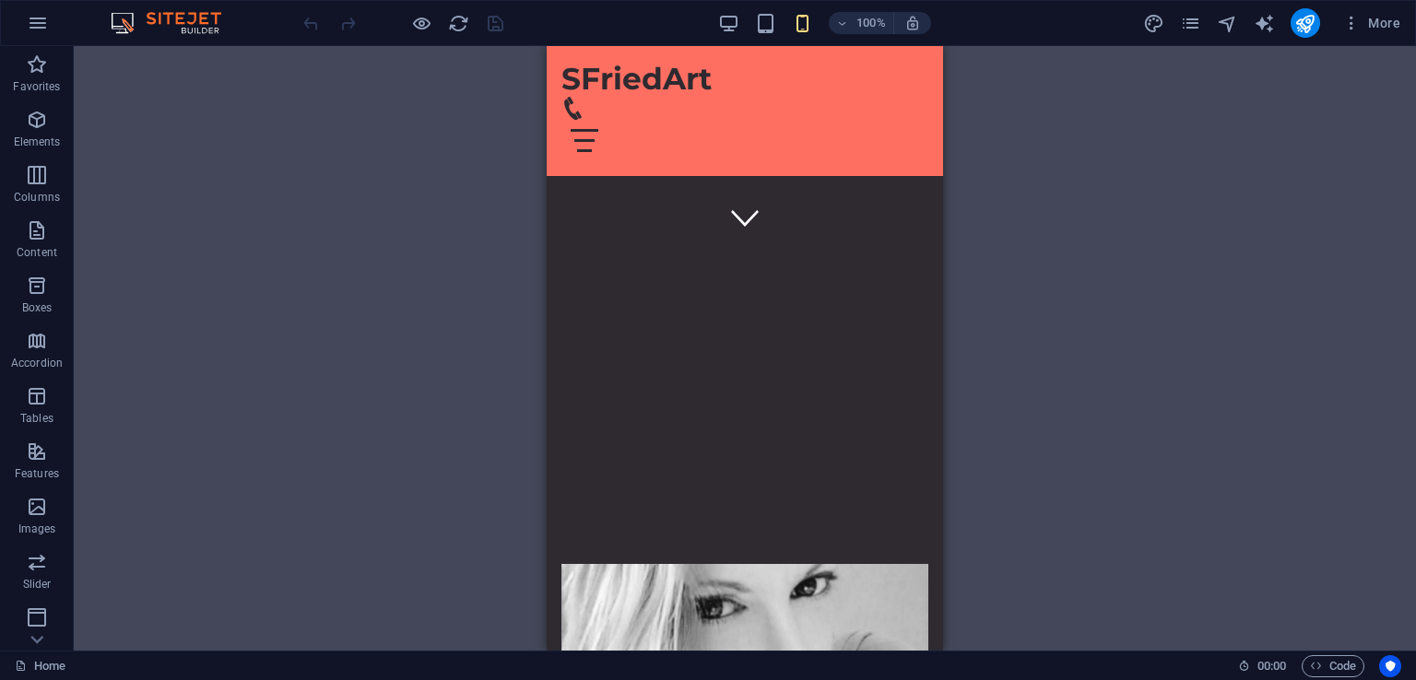
scroll to position [403, 0]
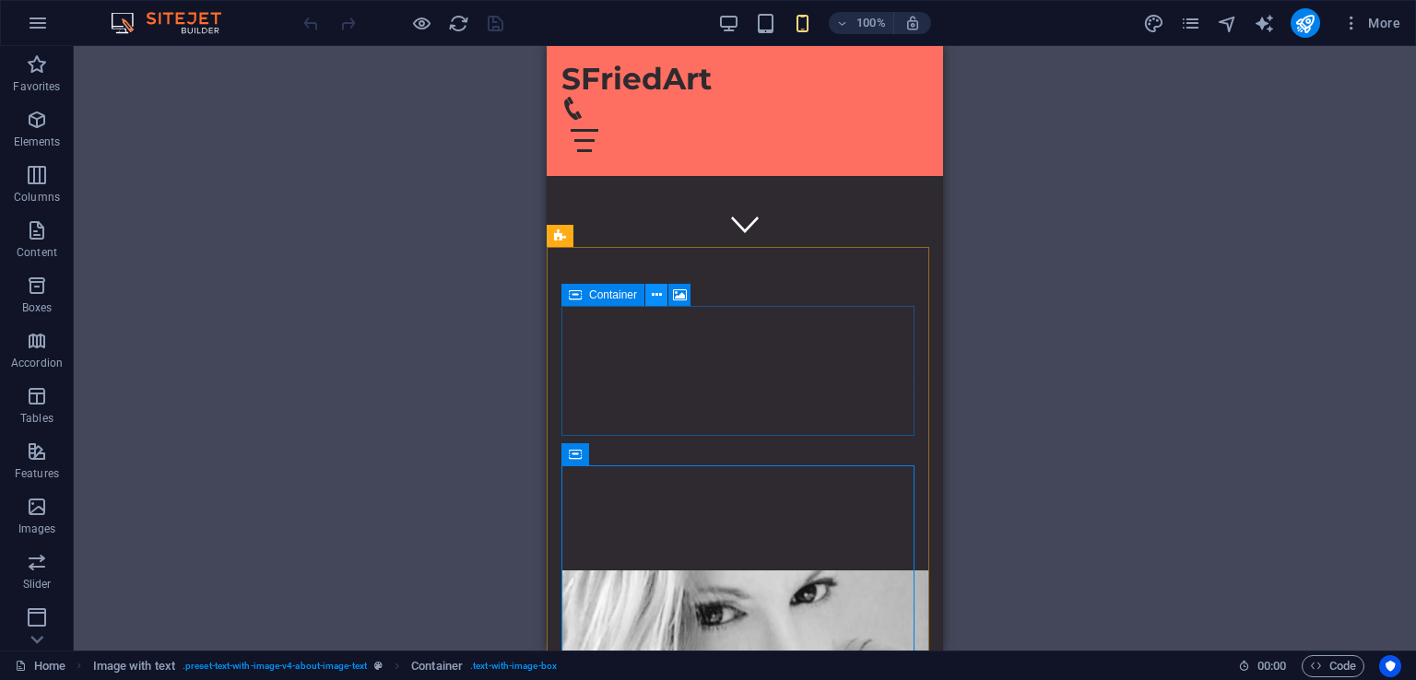
click at [649, 297] on button at bounding box center [656, 295] width 22 height 22
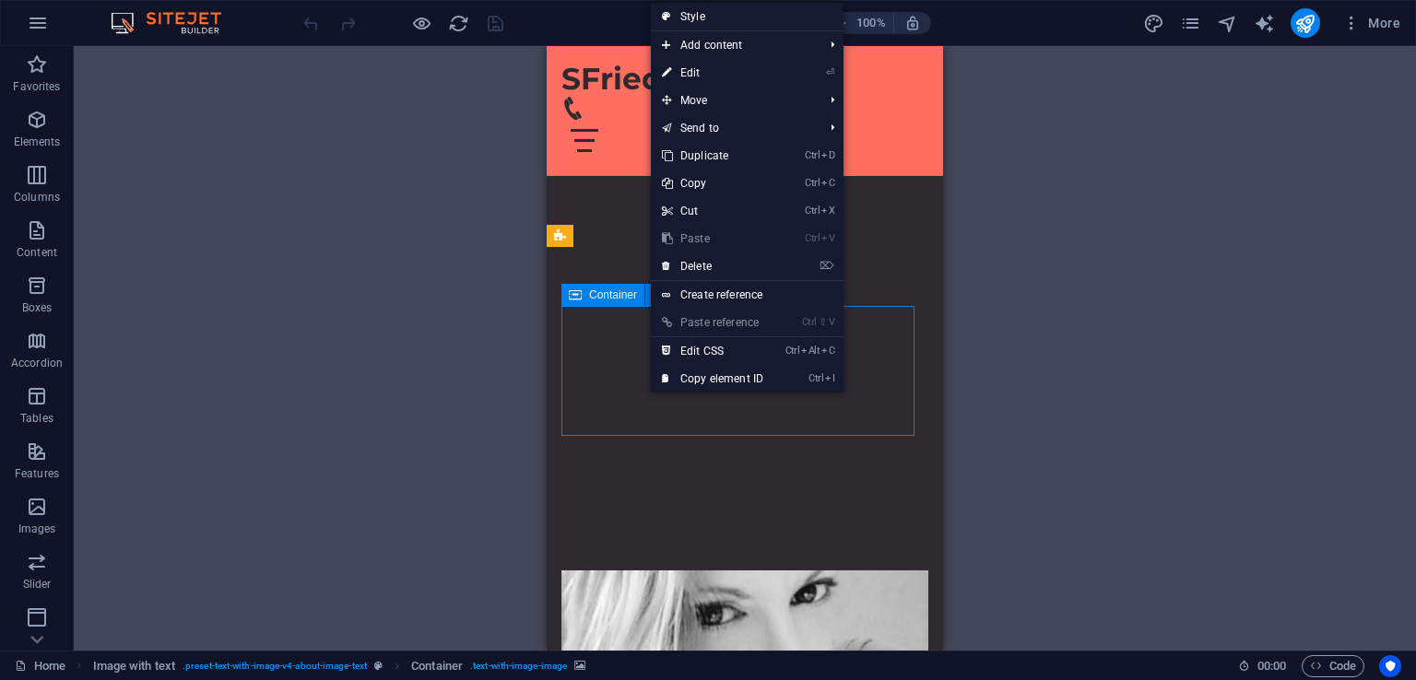
click at [608, 300] on span "Container" at bounding box center [613, 294] width 48 height 11
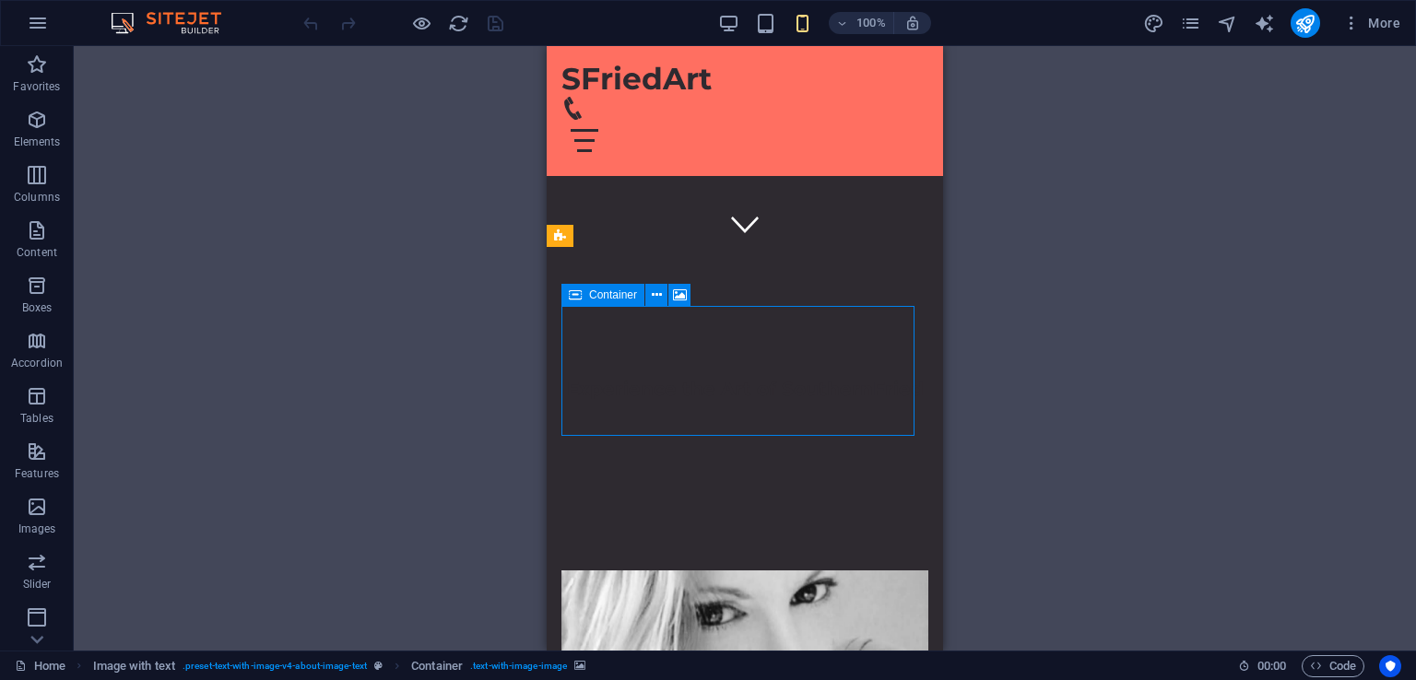
click at [608, 300] on span "Container" at bounding box center [613, 294] width 48 height 11
click at [680, 292] on icon at bounding box center [680, 295] width 14 height 19
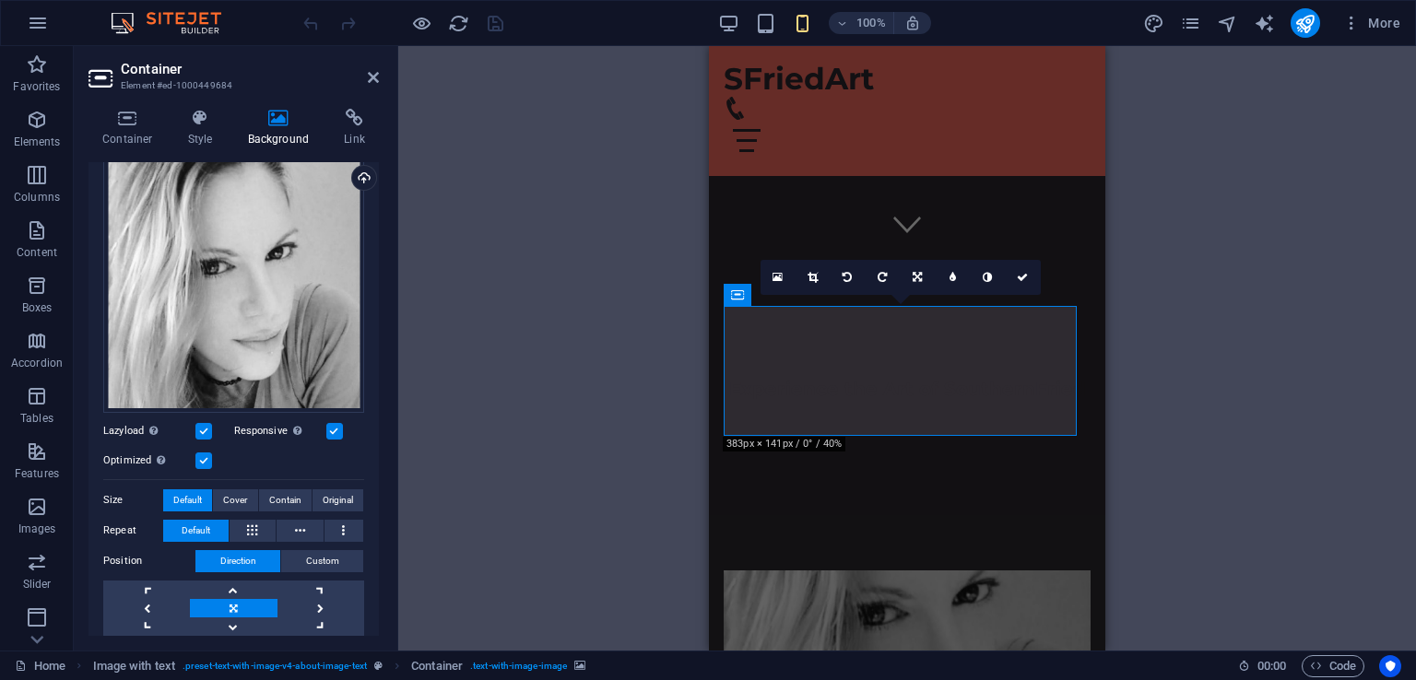
scroll to position [171, 0]
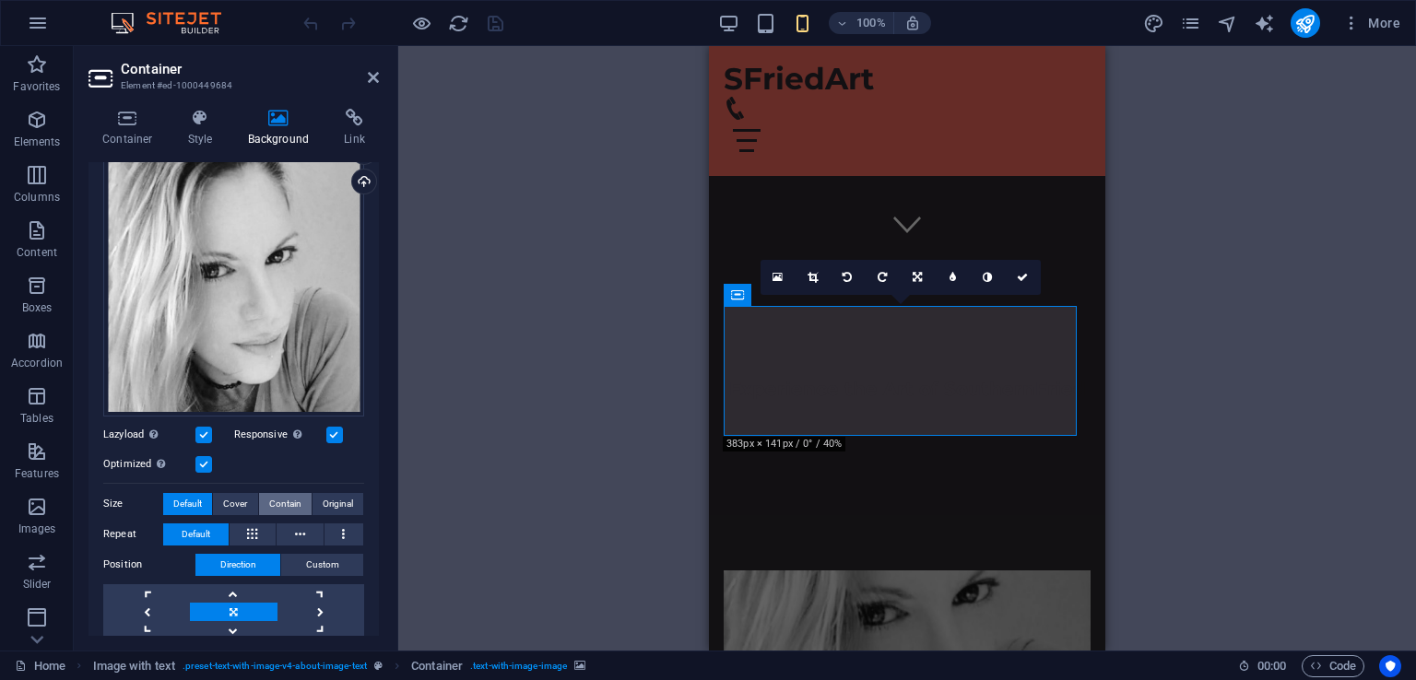
click at [282, 497] on span "Contain" at bounding box center [285, 504] width 32 height 22
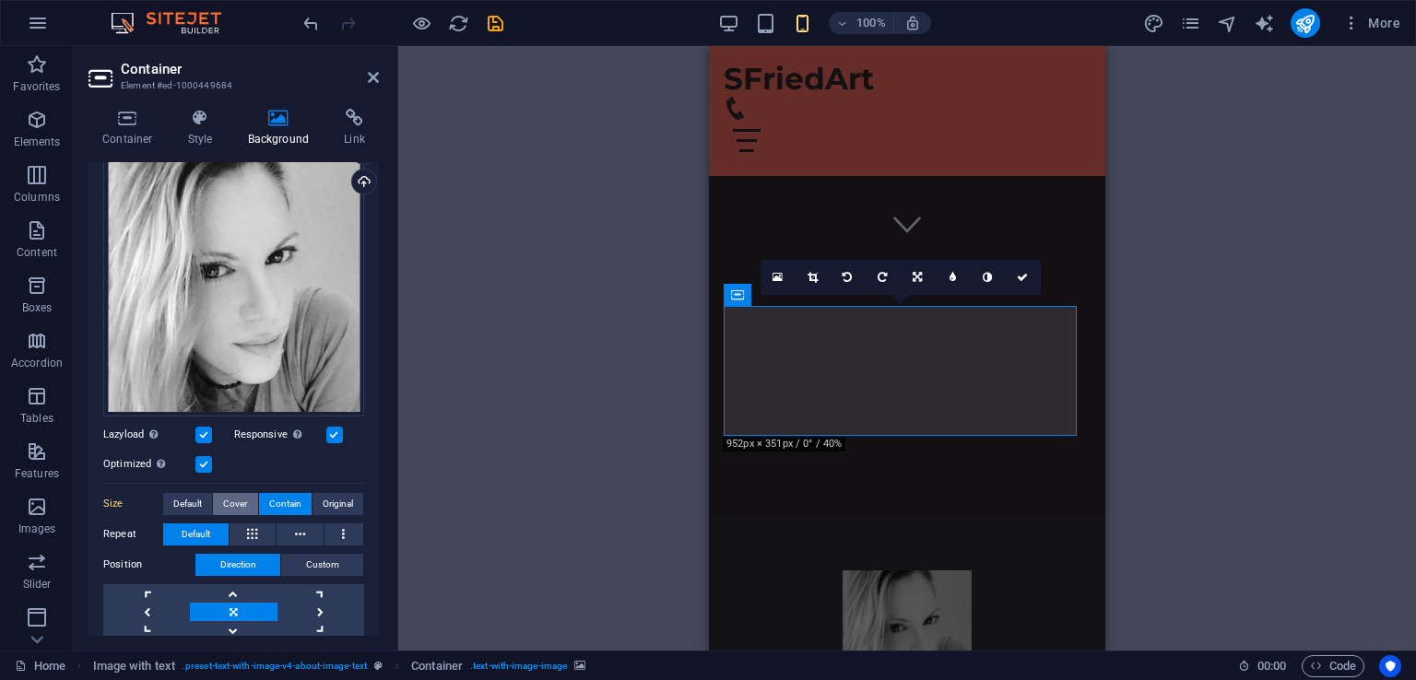
click at [240, 499] on span "Cover" at bounding box center [235, 504] width 24 height 22
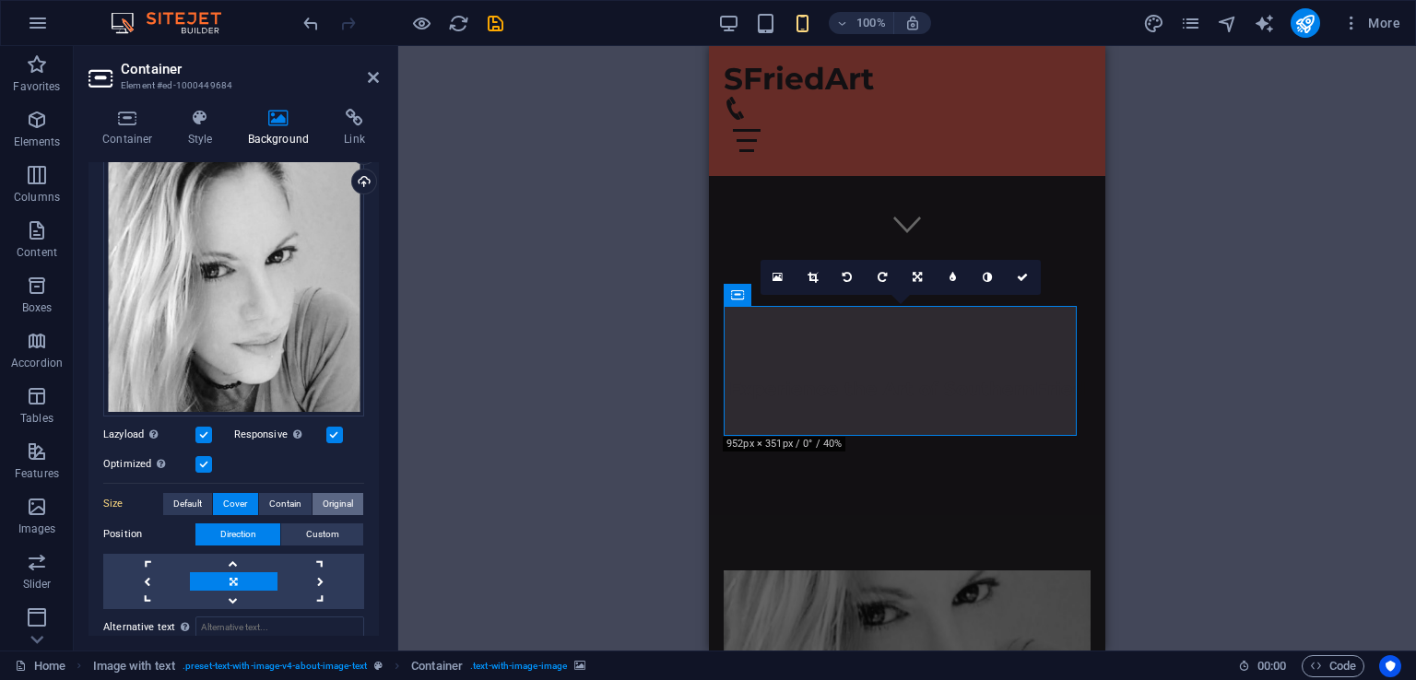
click at [350, 499] on button "Original" at bounding box center [337, 504] width 51 height 22
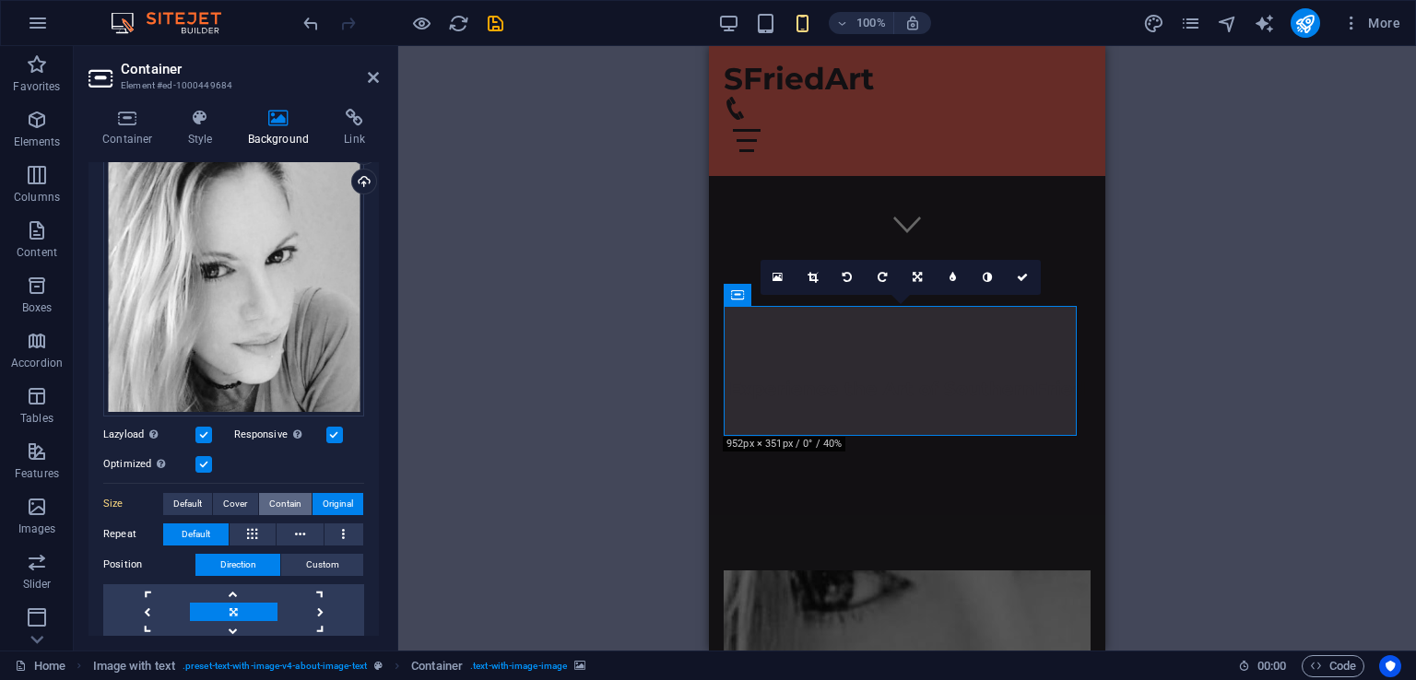
click at [269, 498] on span "Contain" at bounding box center [285, 504] width 32 height 22
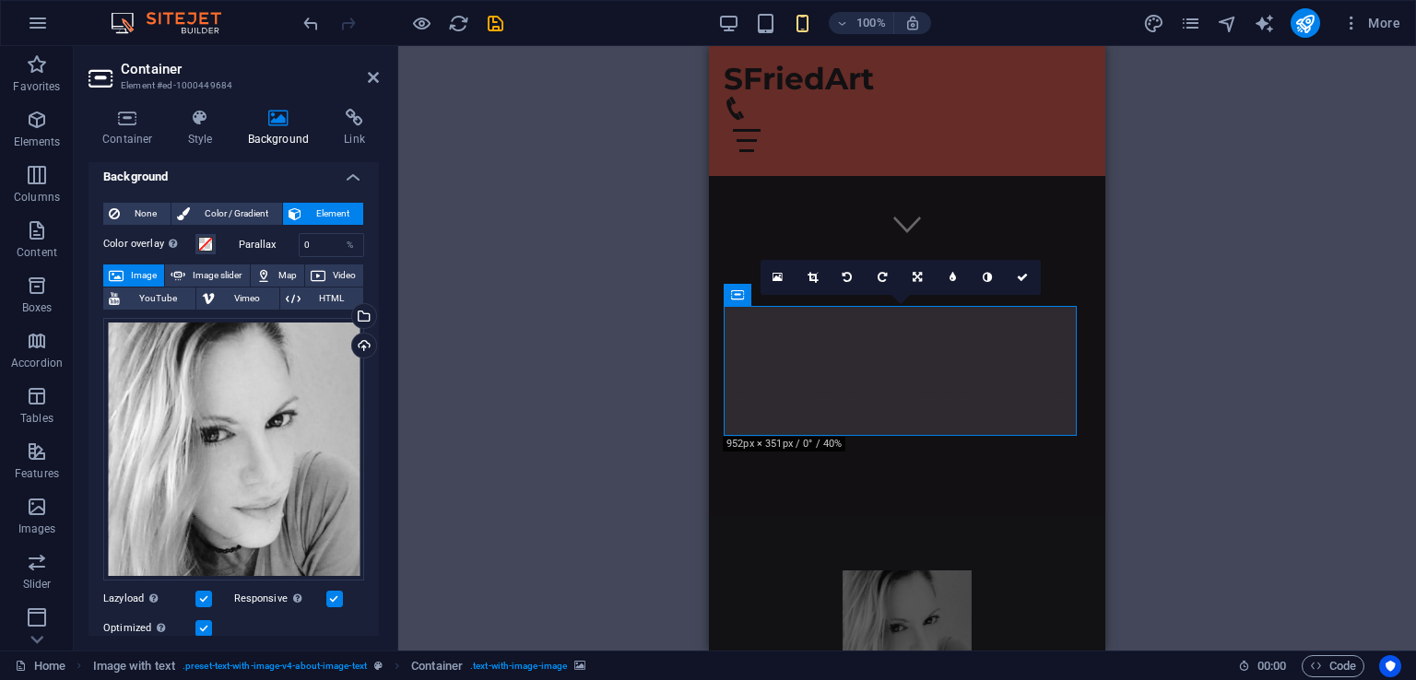
scroll to position [0, 0]
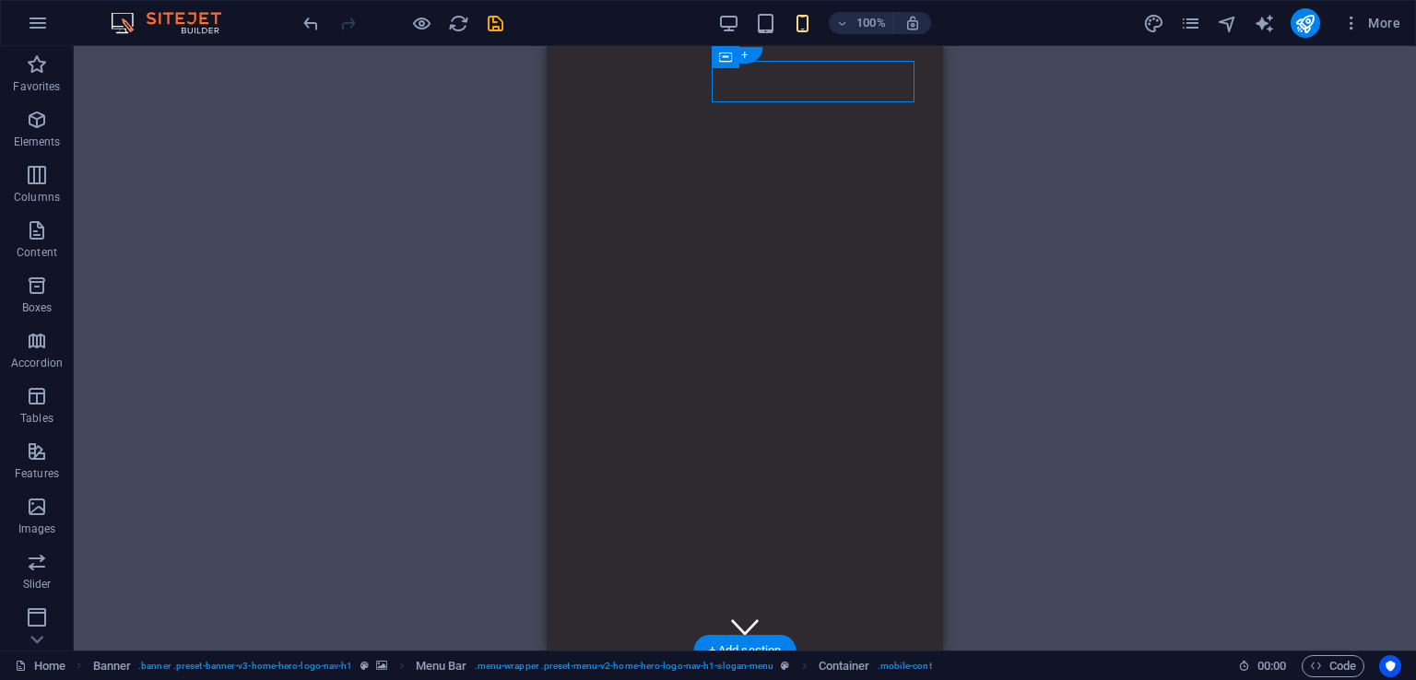
click at [546, 46] on img "1/3" at bounding box center [354, 46] width 383 height 0
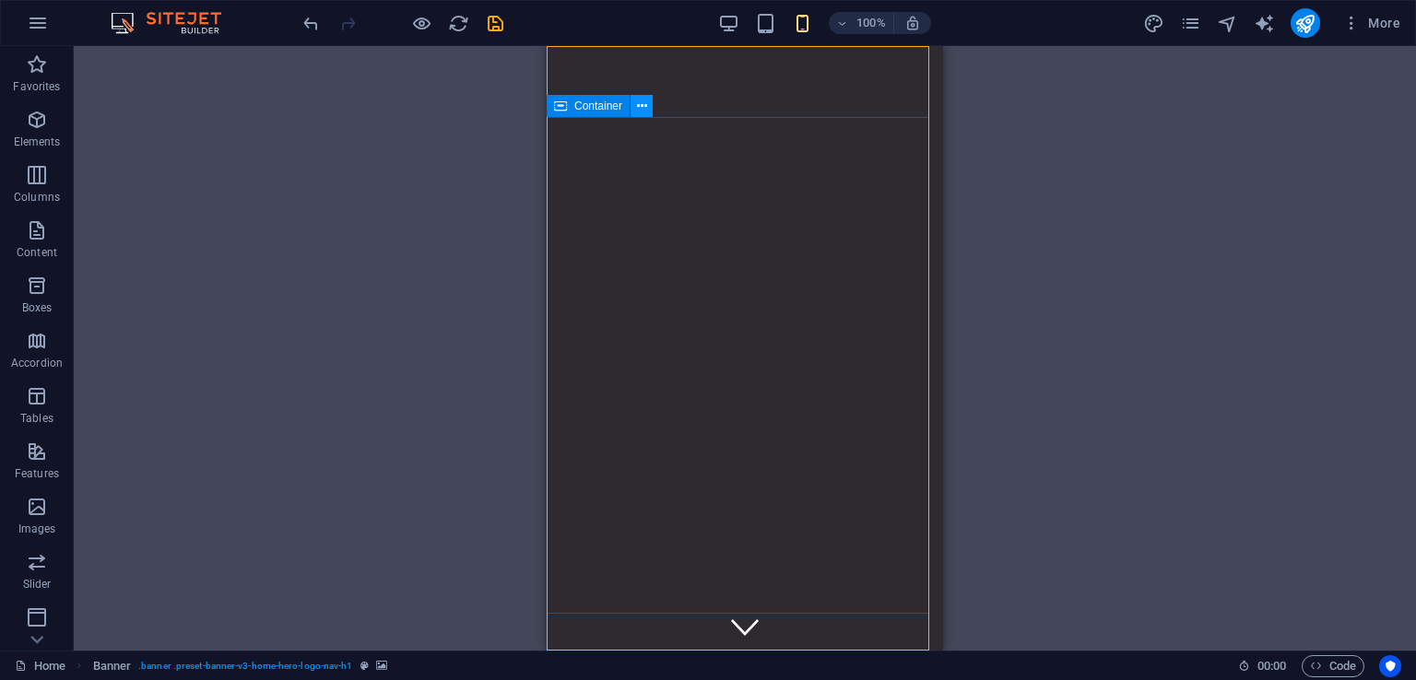
click at [641, 106] on icon at bounding box center [642, 106] width 10 height 19
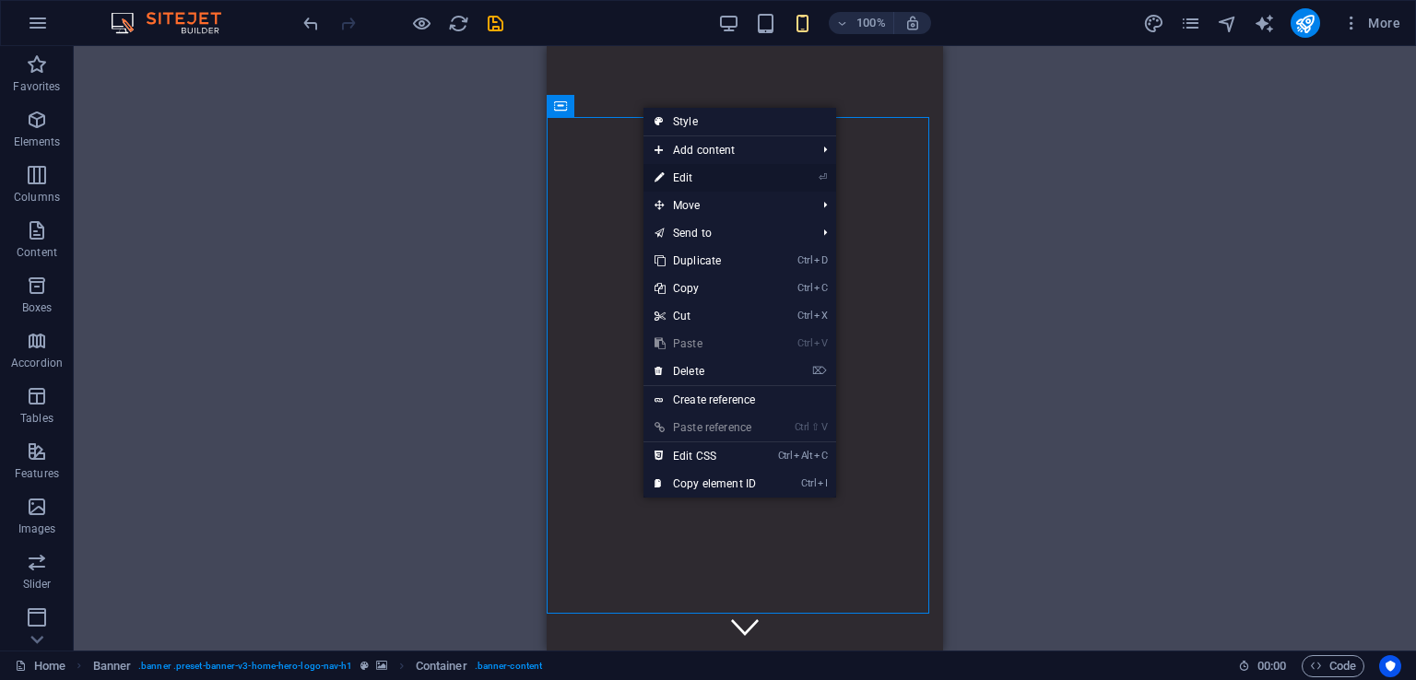
click at [661, 177] on icon at bounding box center [658, 178] width 9 height 28
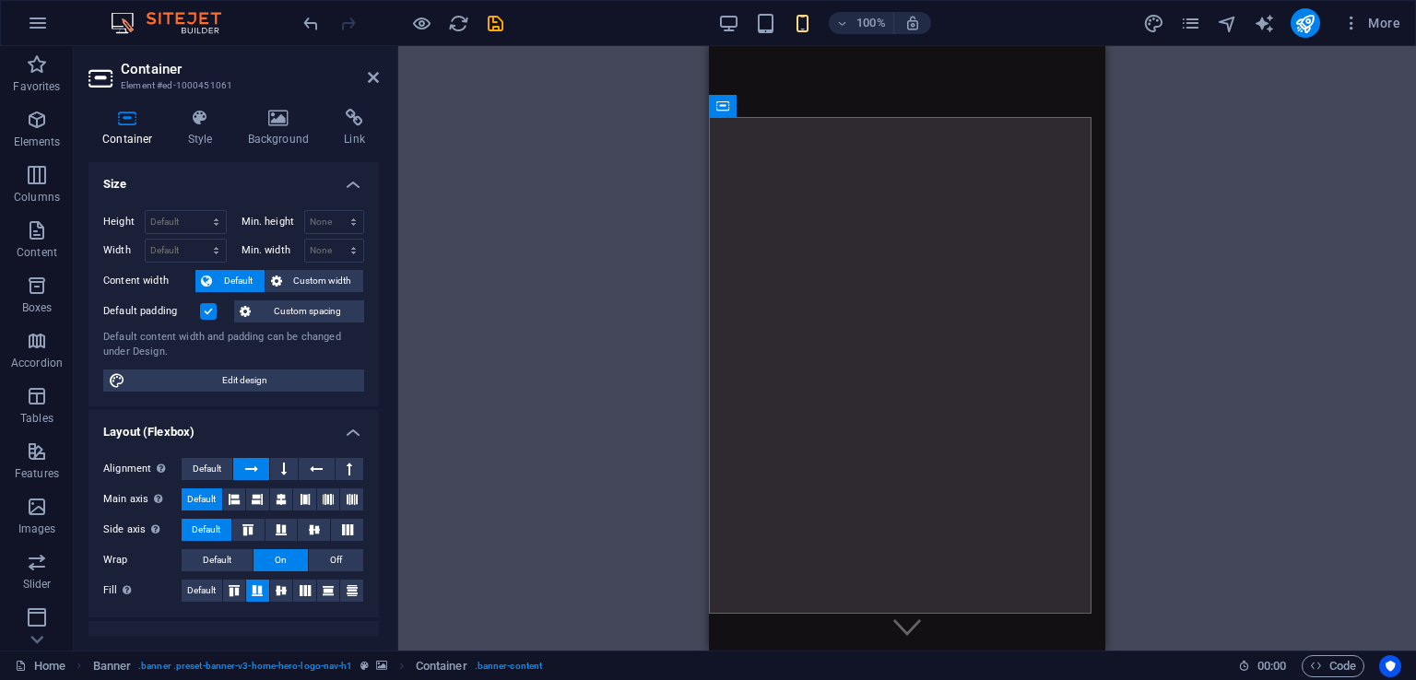
scroll to position [240, 0]
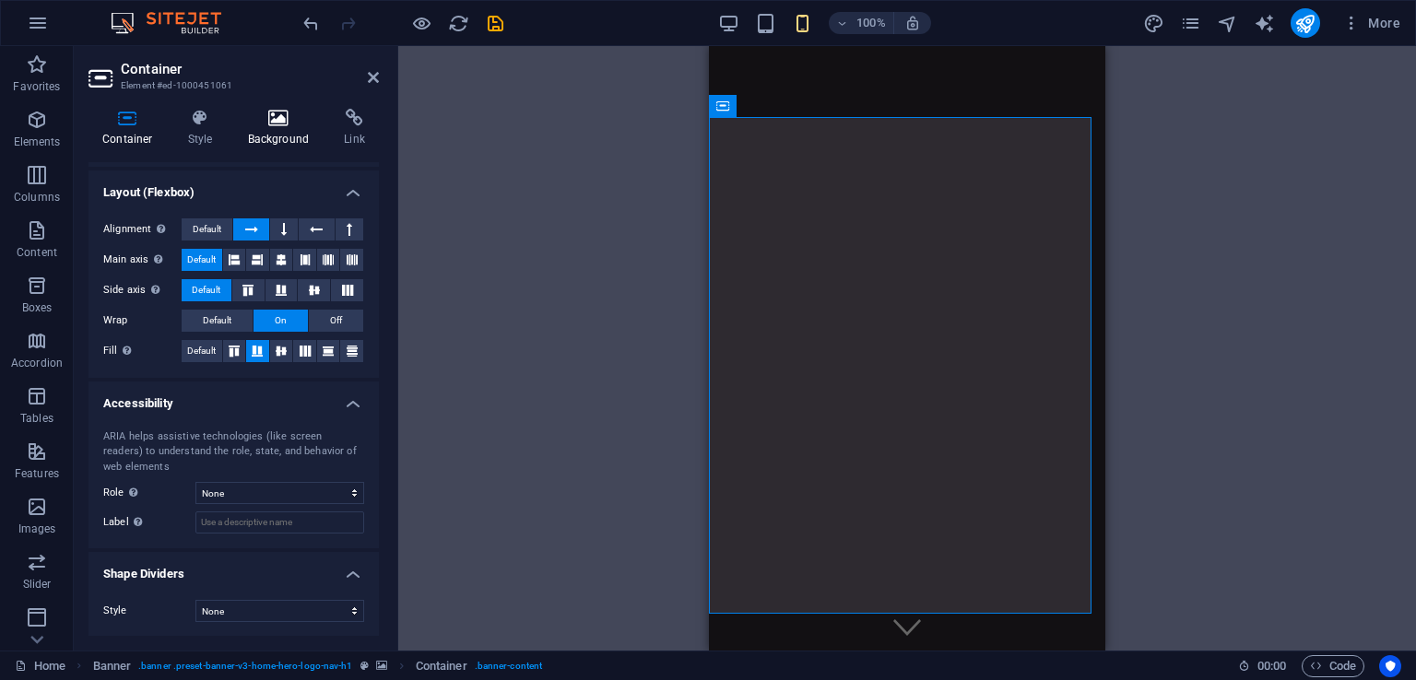
click at [272, 132] on h4 "Background" at bounding box center [282, 128] width 97 height 39
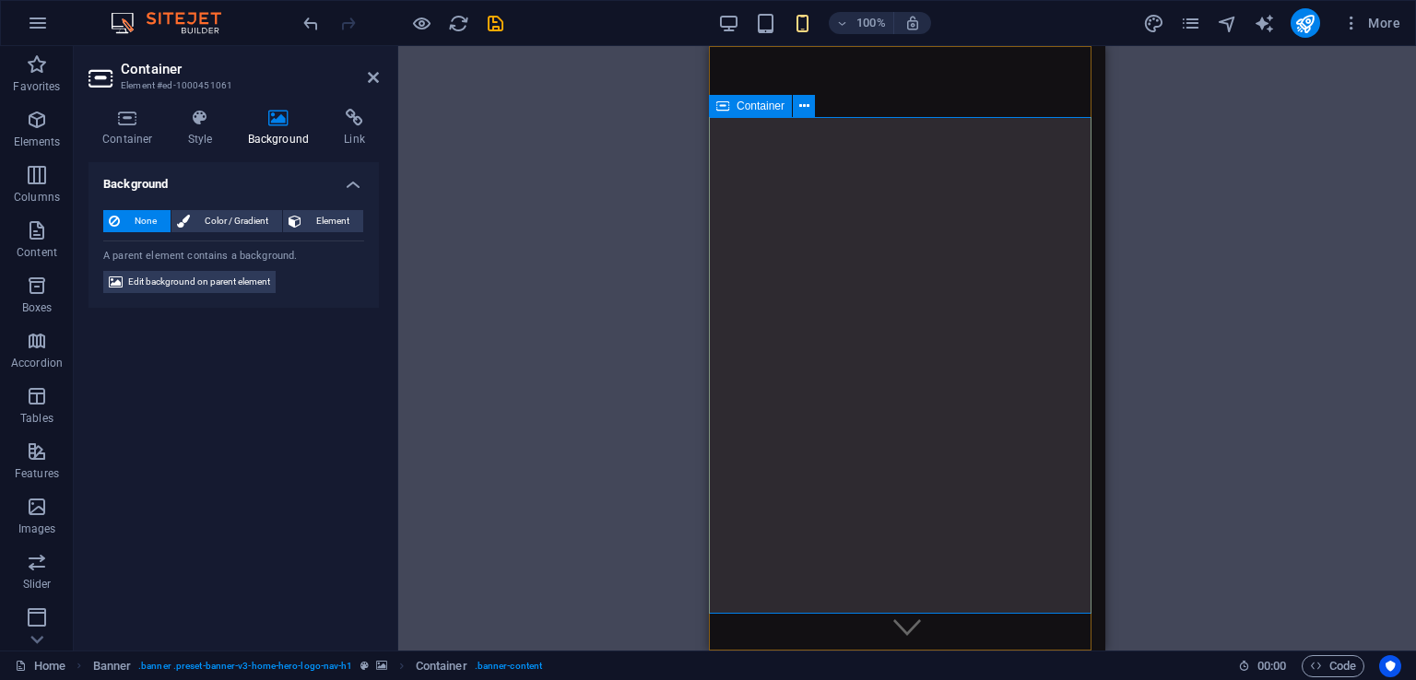
click at [801, 108] on icon at bounding box center [804, 106] width 10 height 19
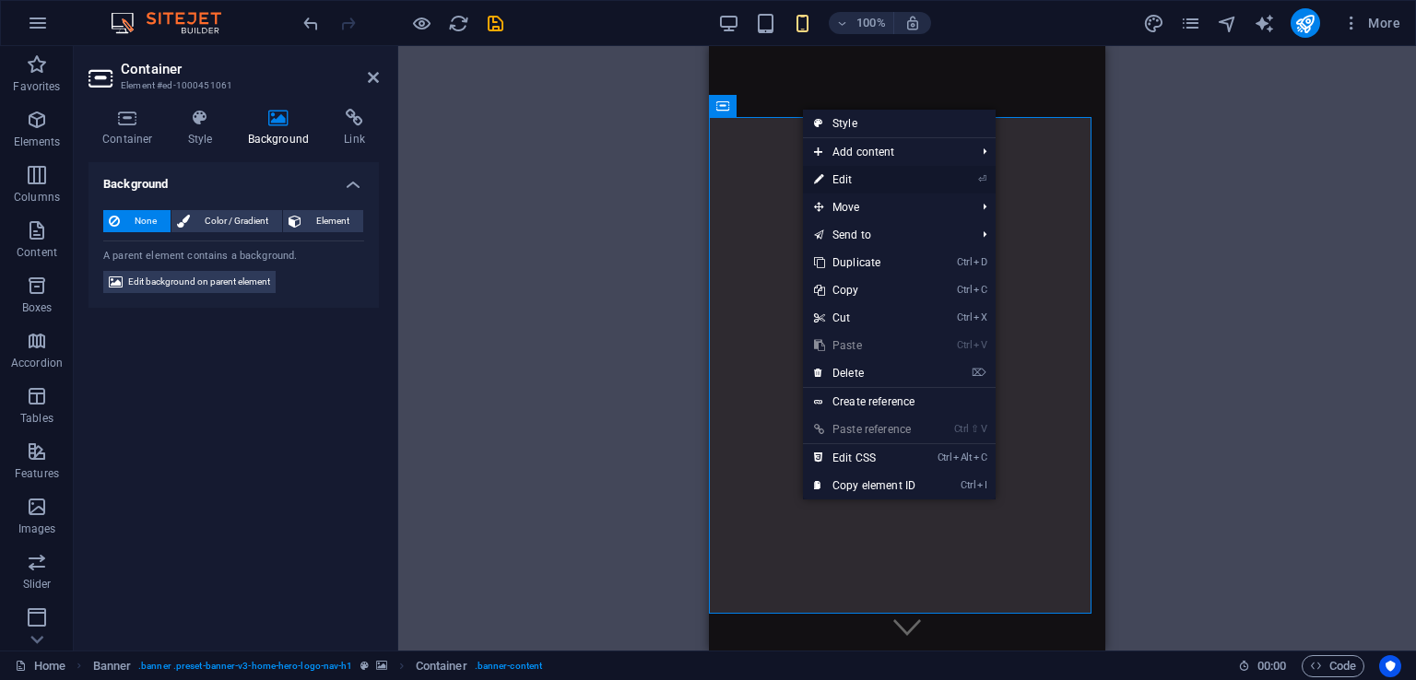
click at [842, 182] on link "⏎ Edit" at bounding box center [864, 180] width 123 height 28
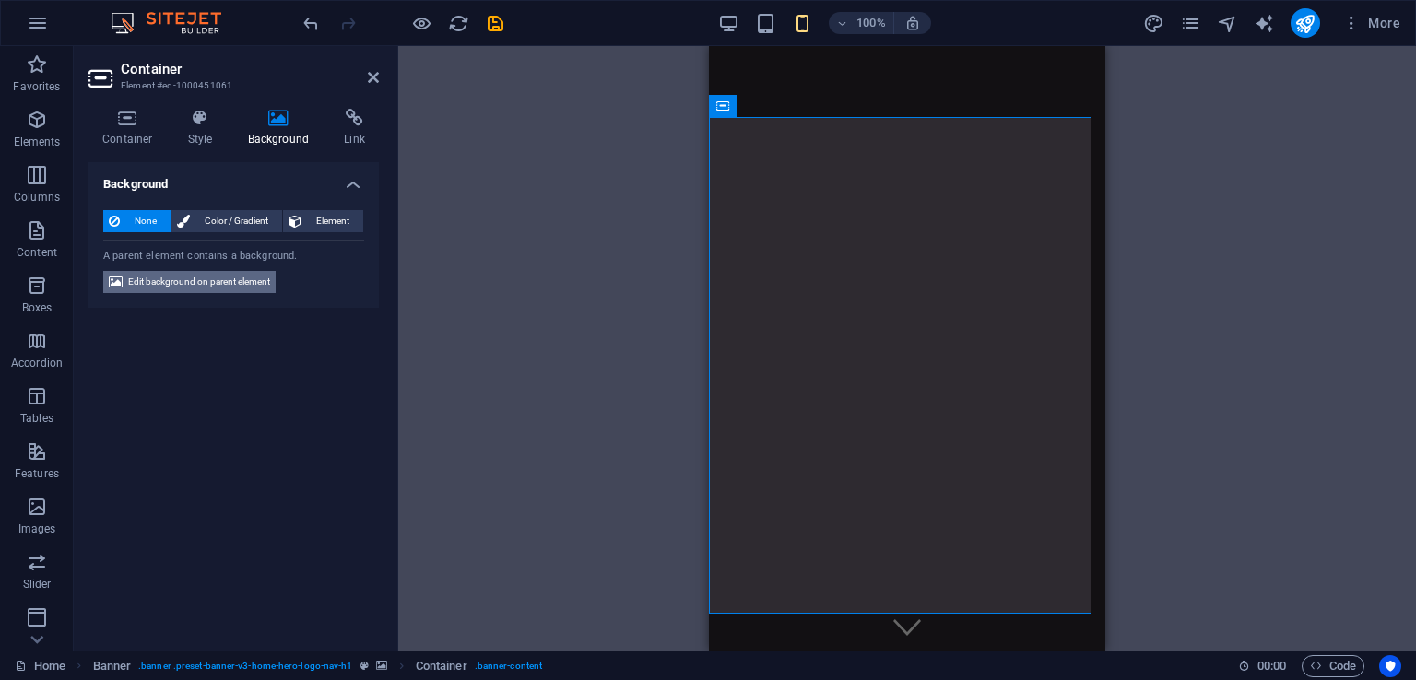
click at [258, 283] on span "Edit background on parent element" at bounding box center [199, 282] width 142 height 22
select select "ms"
select select "s"
select select "progressive"
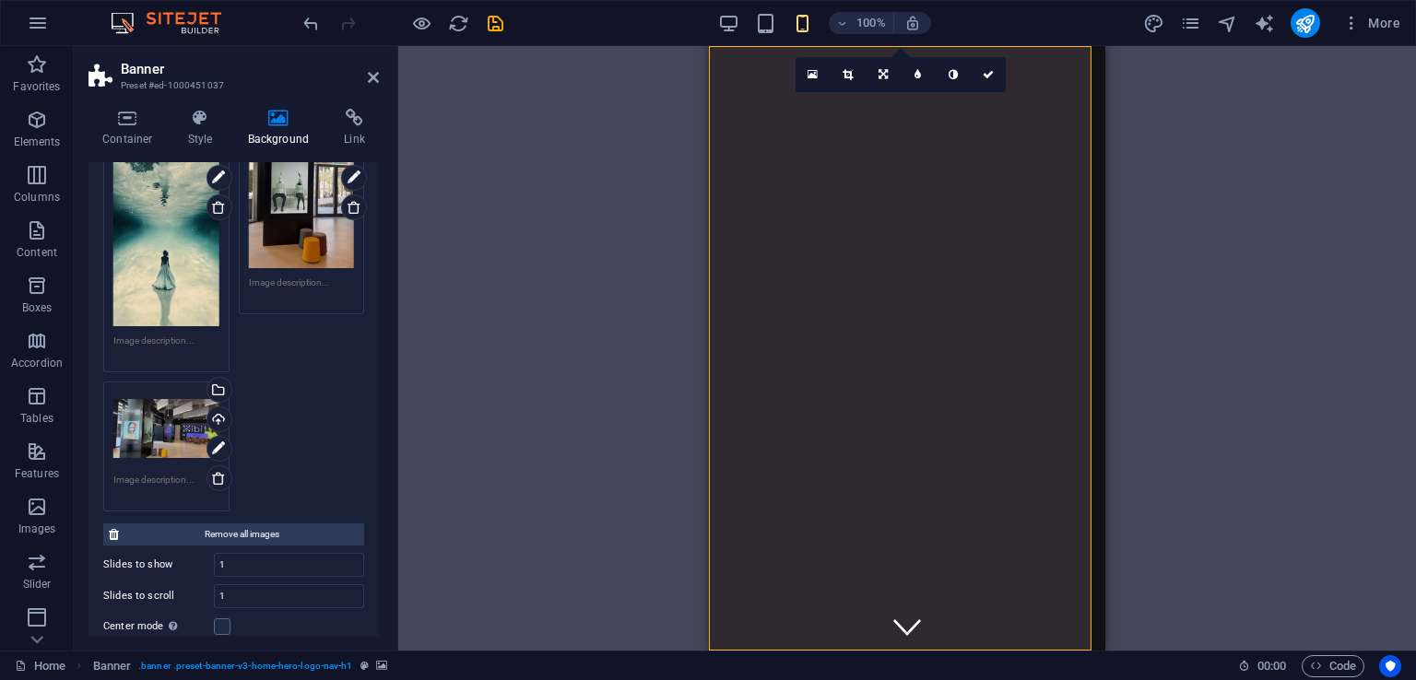
scroll to position [271, 0]
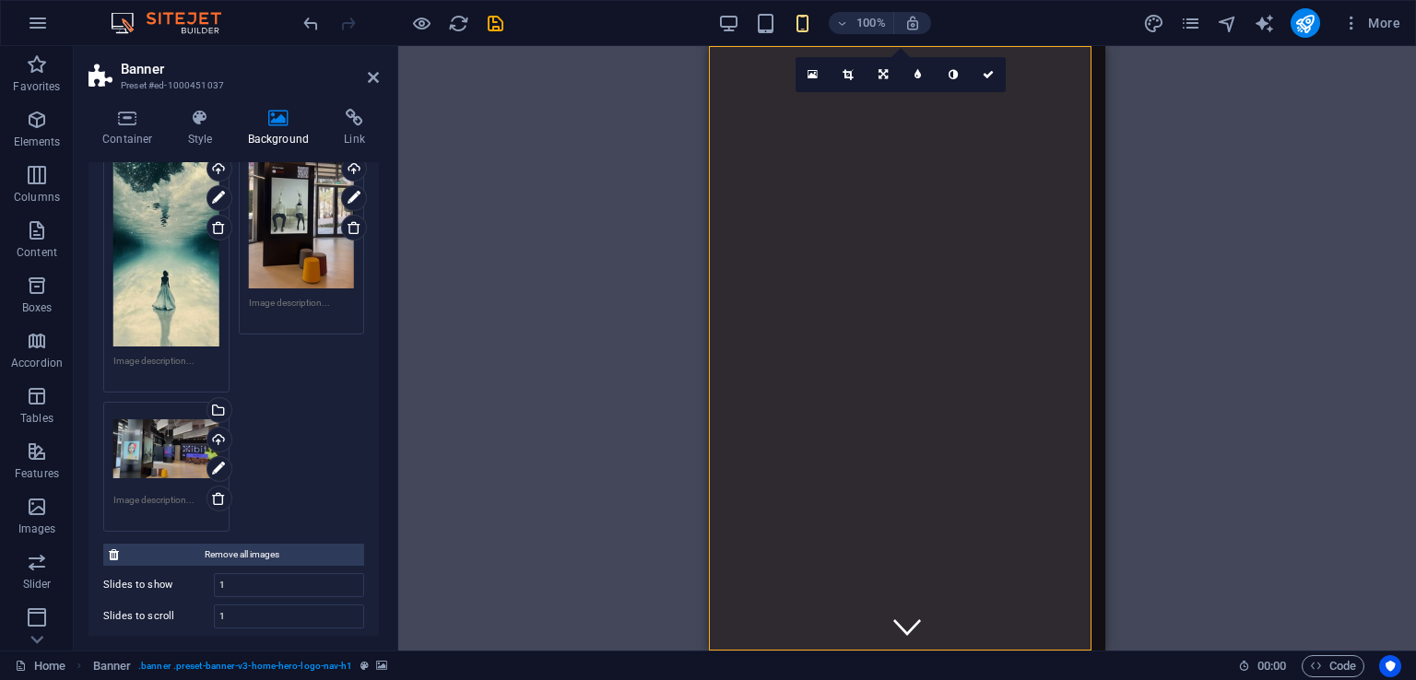
click at [184, 329] on div "Drag files here, click to choose files or select files from Files or our free s…" at bounding box center [166, 244] width 106 height 206
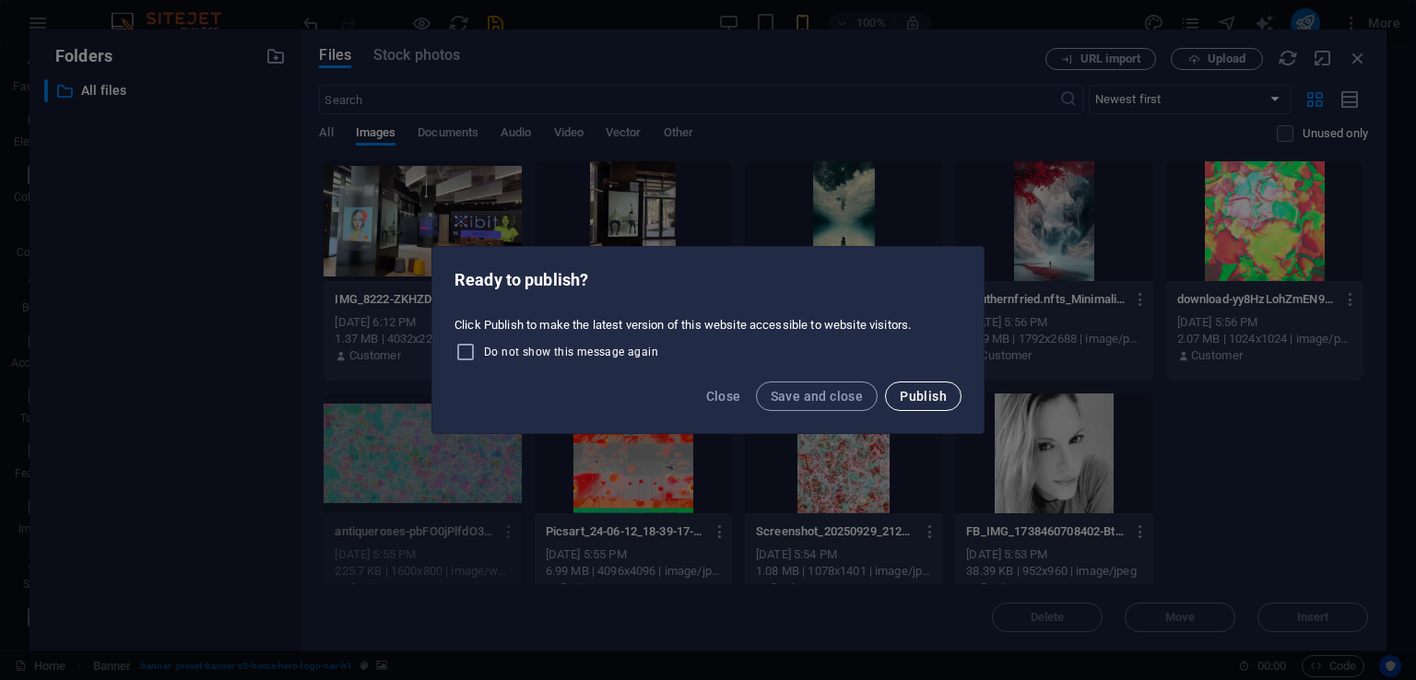
click at [918, 393] on span "Publish" at bounding box center [922, 396] width 47 height 15
checkbox input "false"
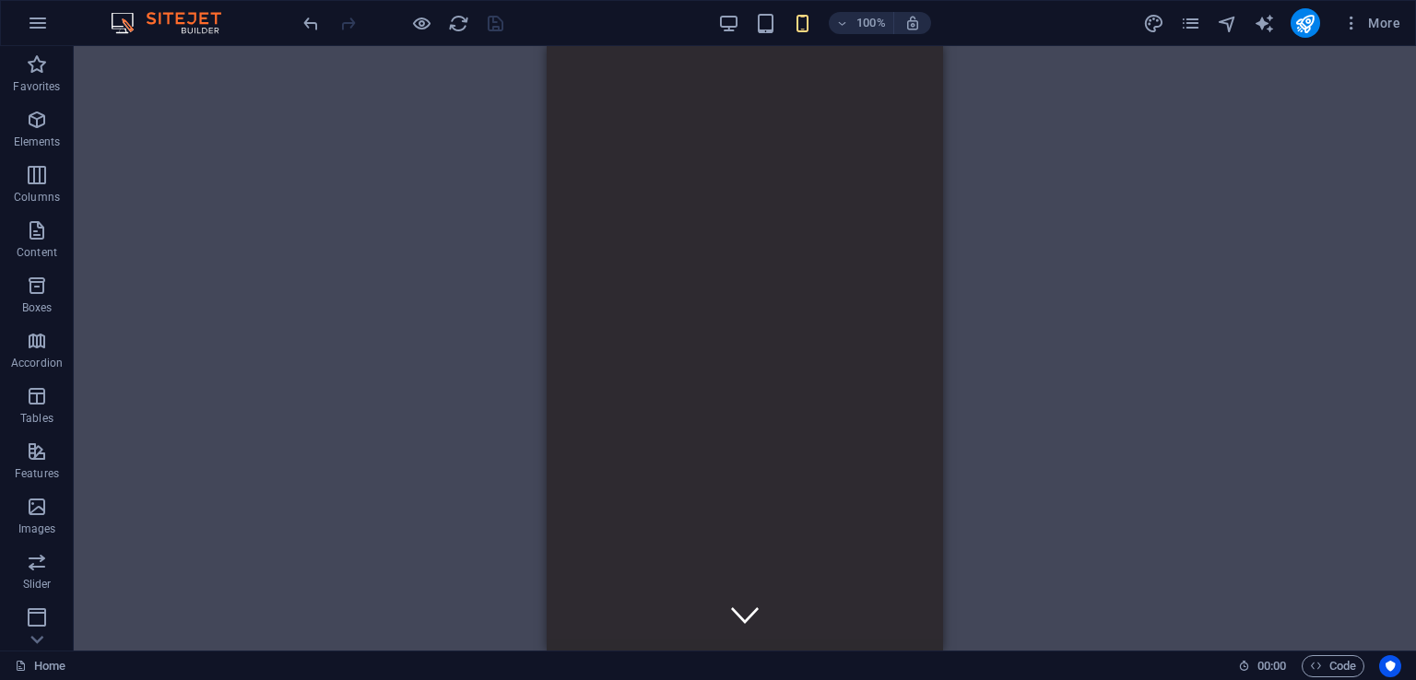
scroll to position [0, 0]
